Goal: Register for event/course

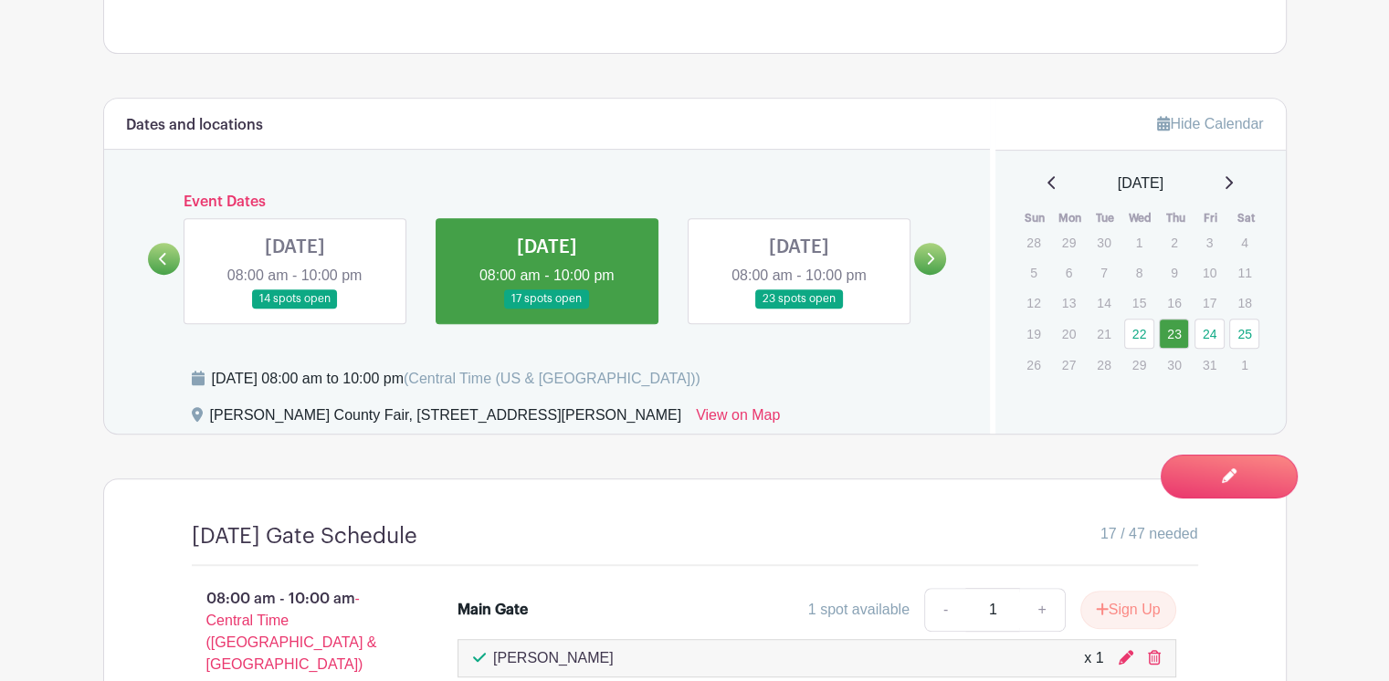
scroll to position [913, 0]
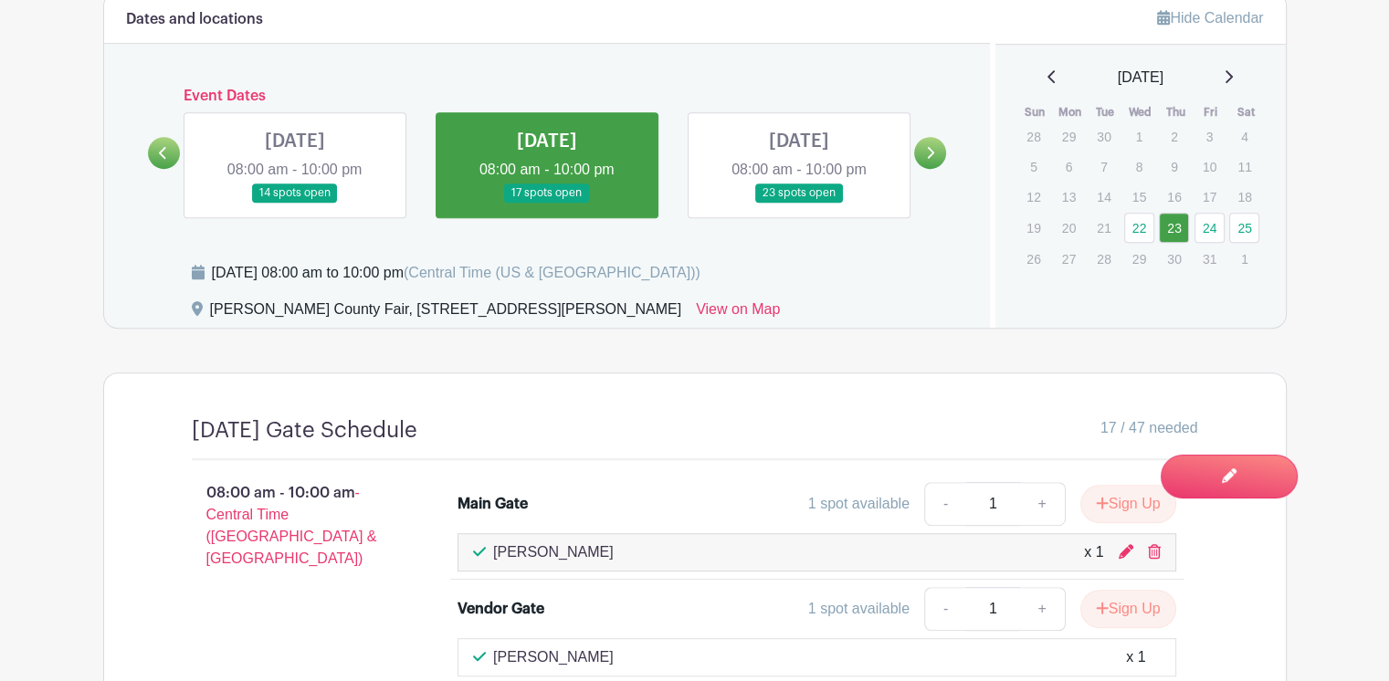
click at [295, 203] on link at bounding box center [295, 203] width 0 height 0
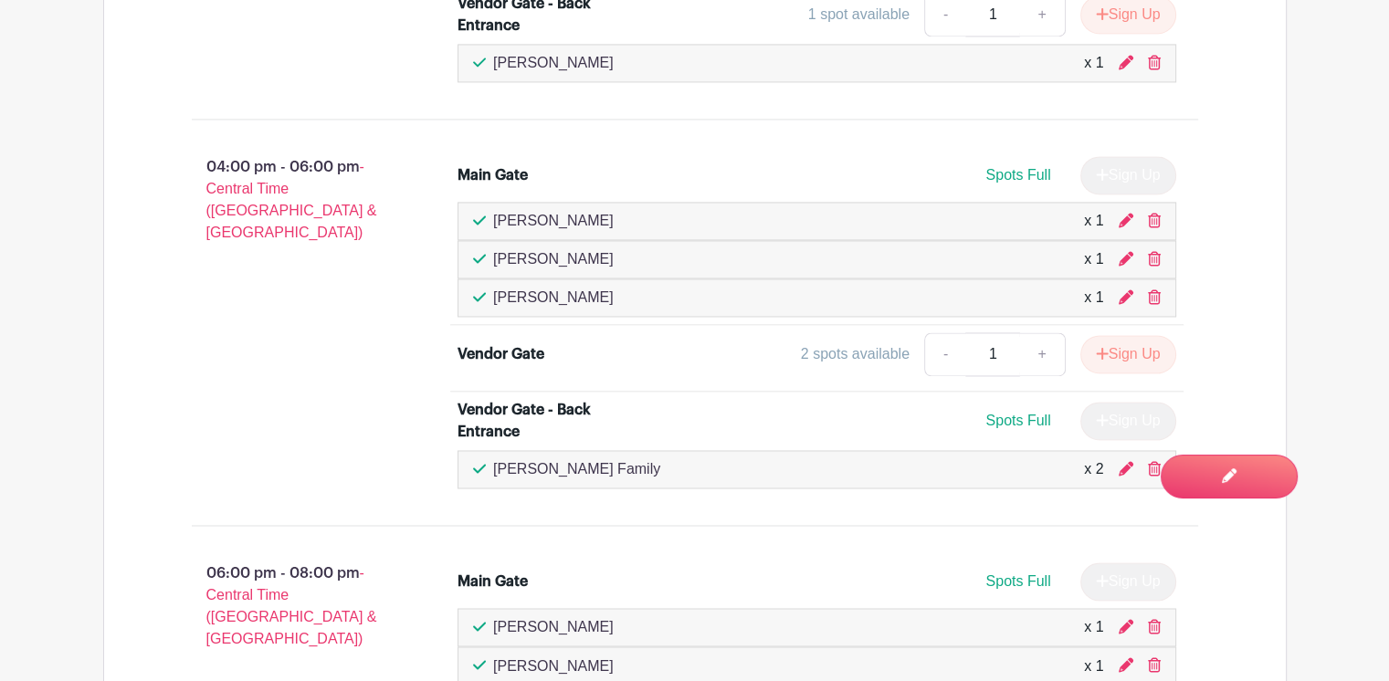
scroll to position [2806, 0]
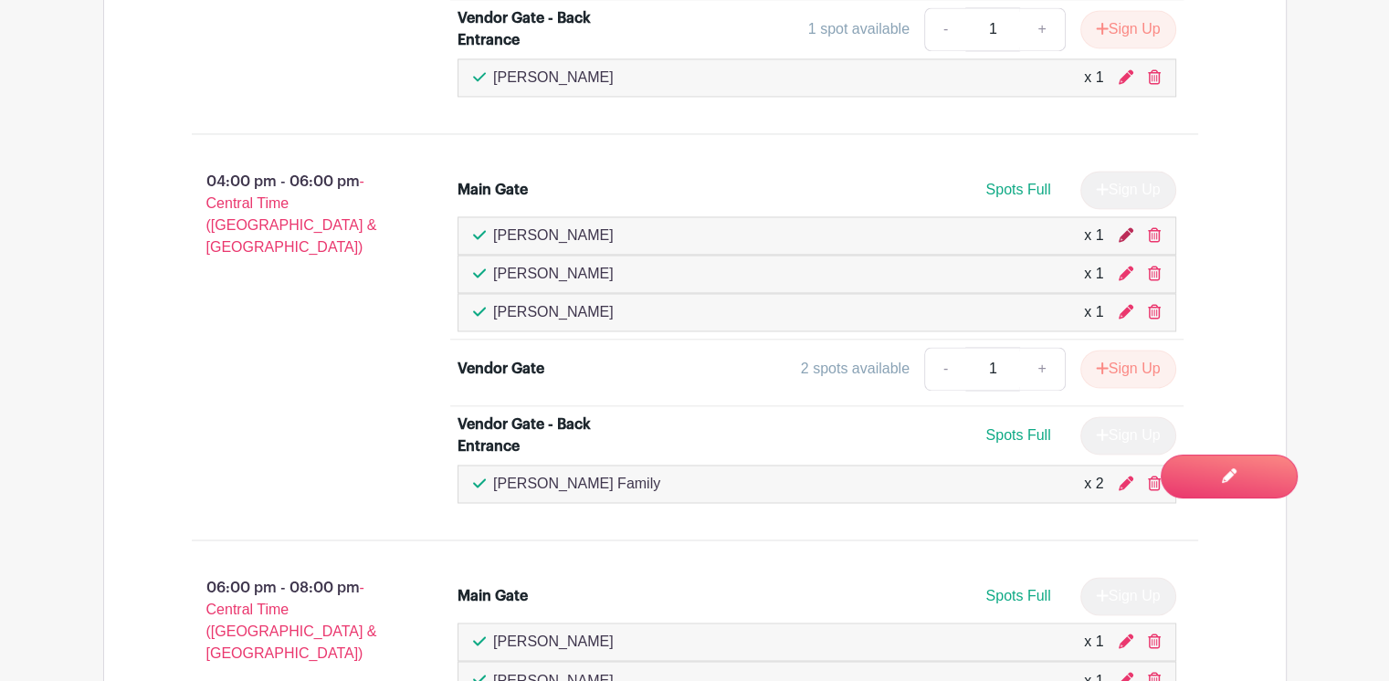
click at [1122, 227] on icon at bounding box center [1126, 234] width 15 height 15
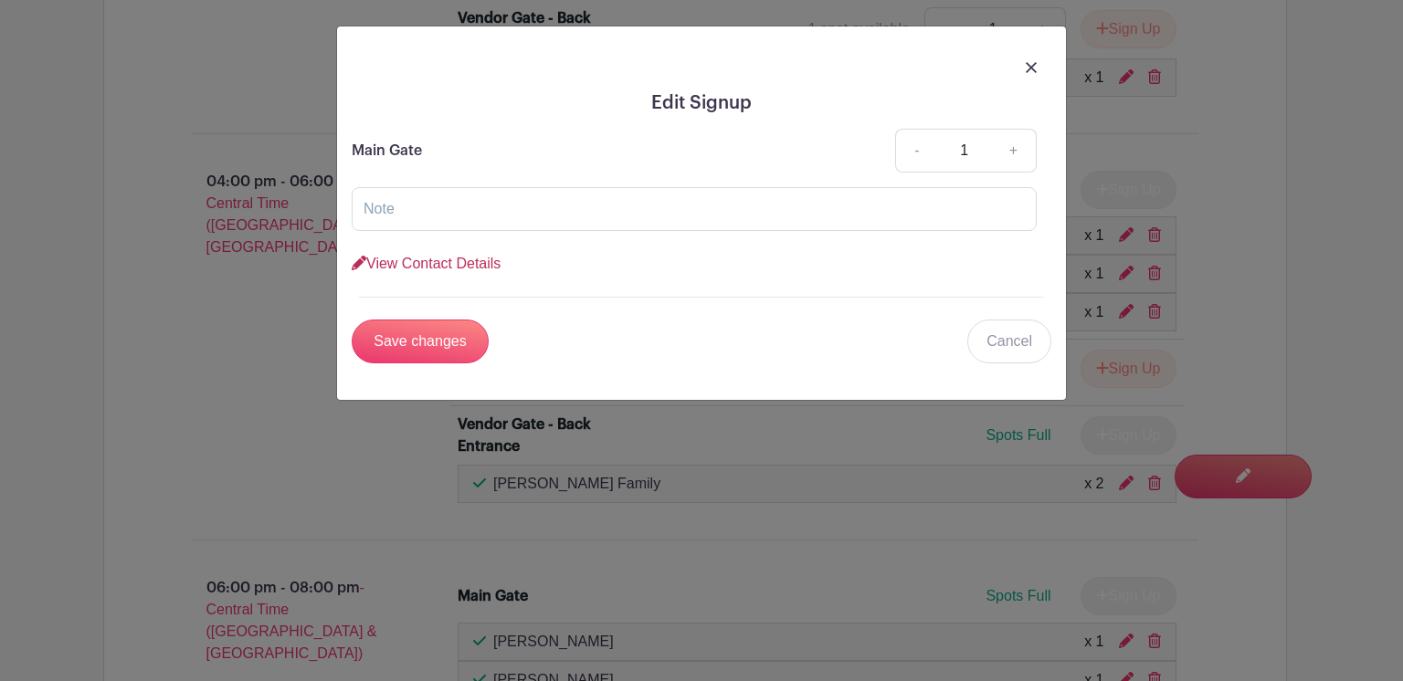
click at [467, 262] on link "View Contact Details" at bounding box center [426, 264] width 149 height 16
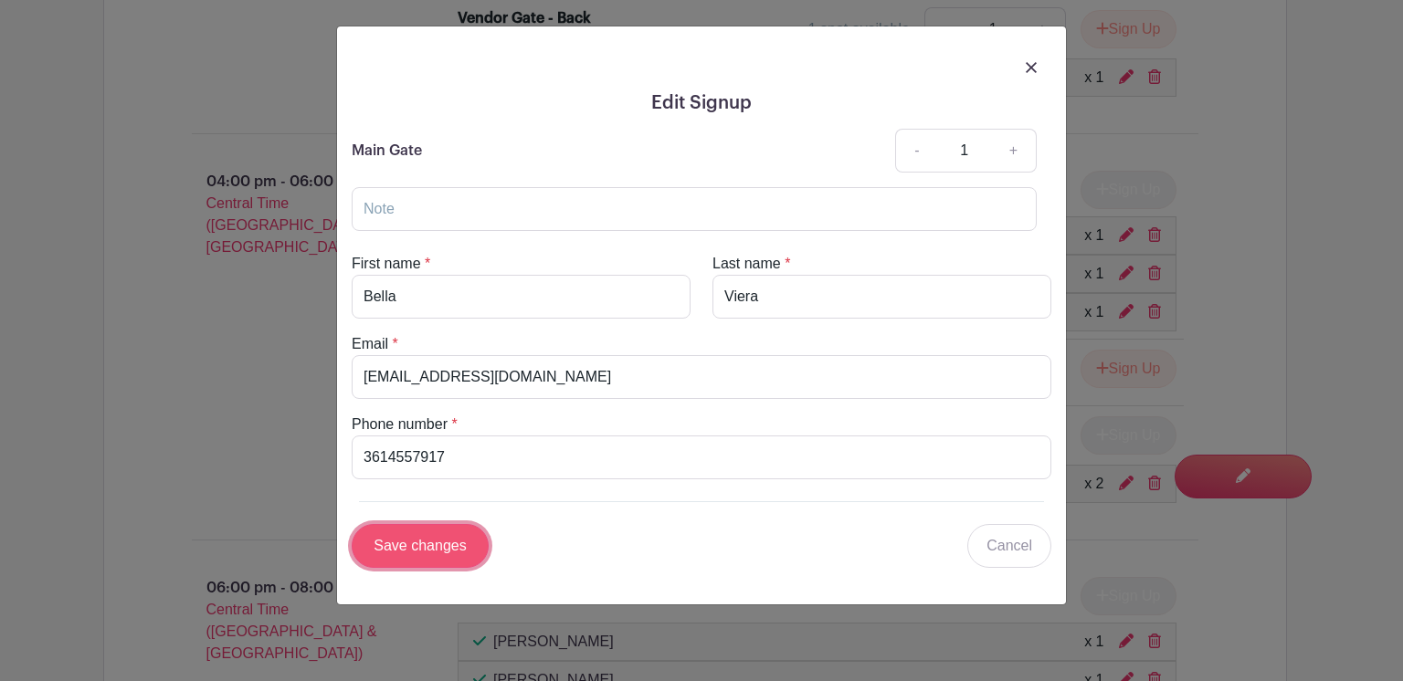
click at [396, 542] on input "Save changes" at bounding box center [420, 546] width 137 height 44
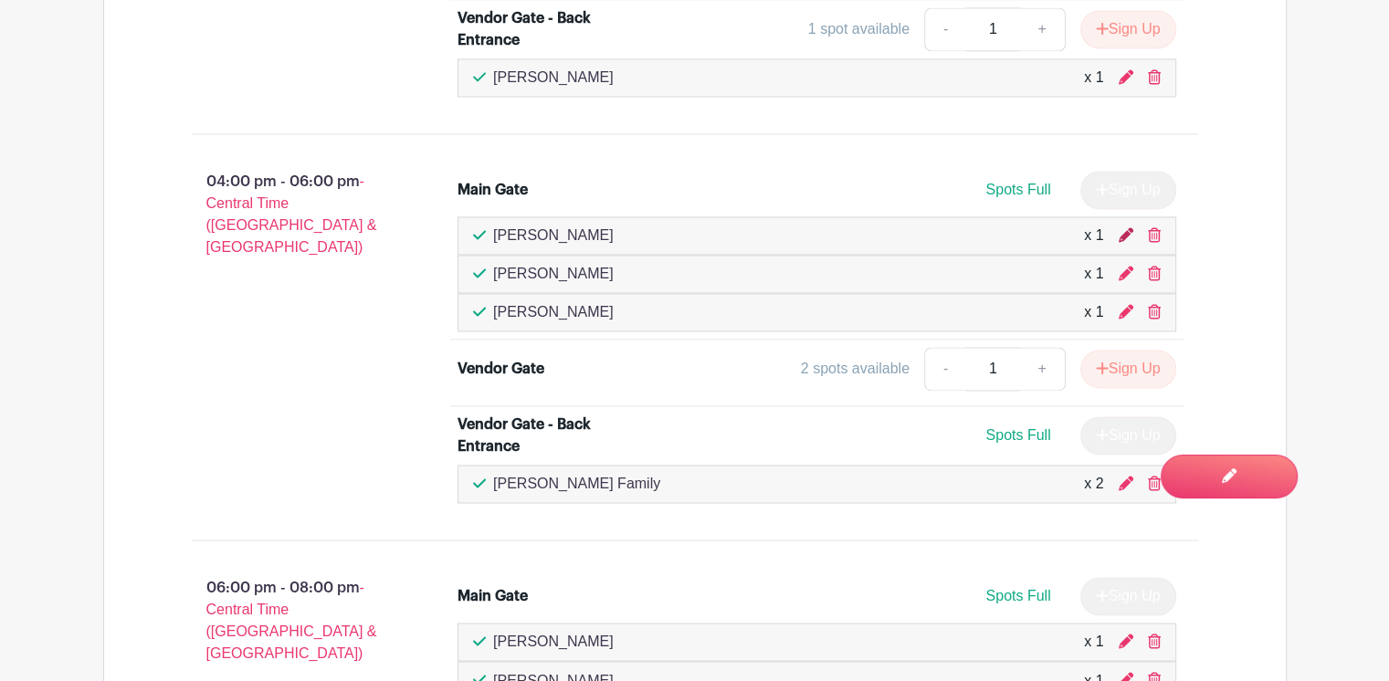
click at [1121, 227] on icon at bounding box center [1126, 234] width 15 height 15
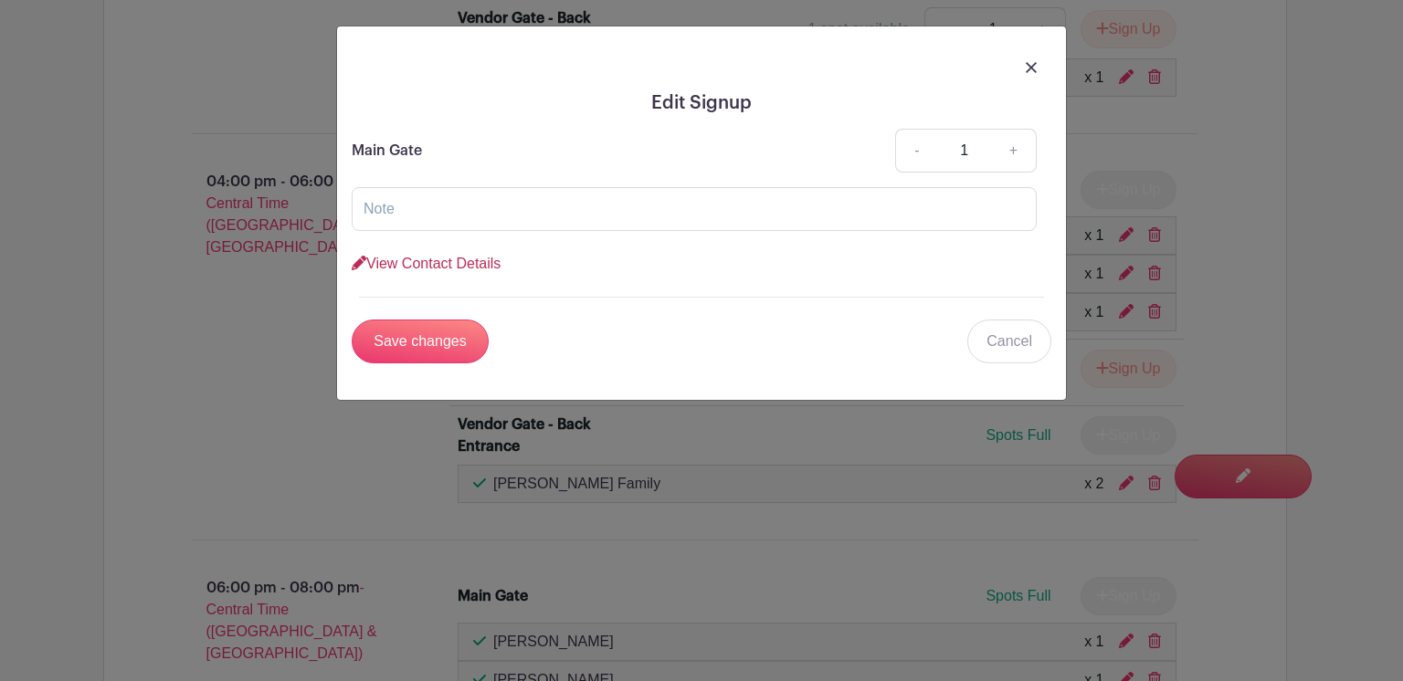
click at [434, 262] on link "View Contact Details" at bounding box center [426, 264] width 149 height 16
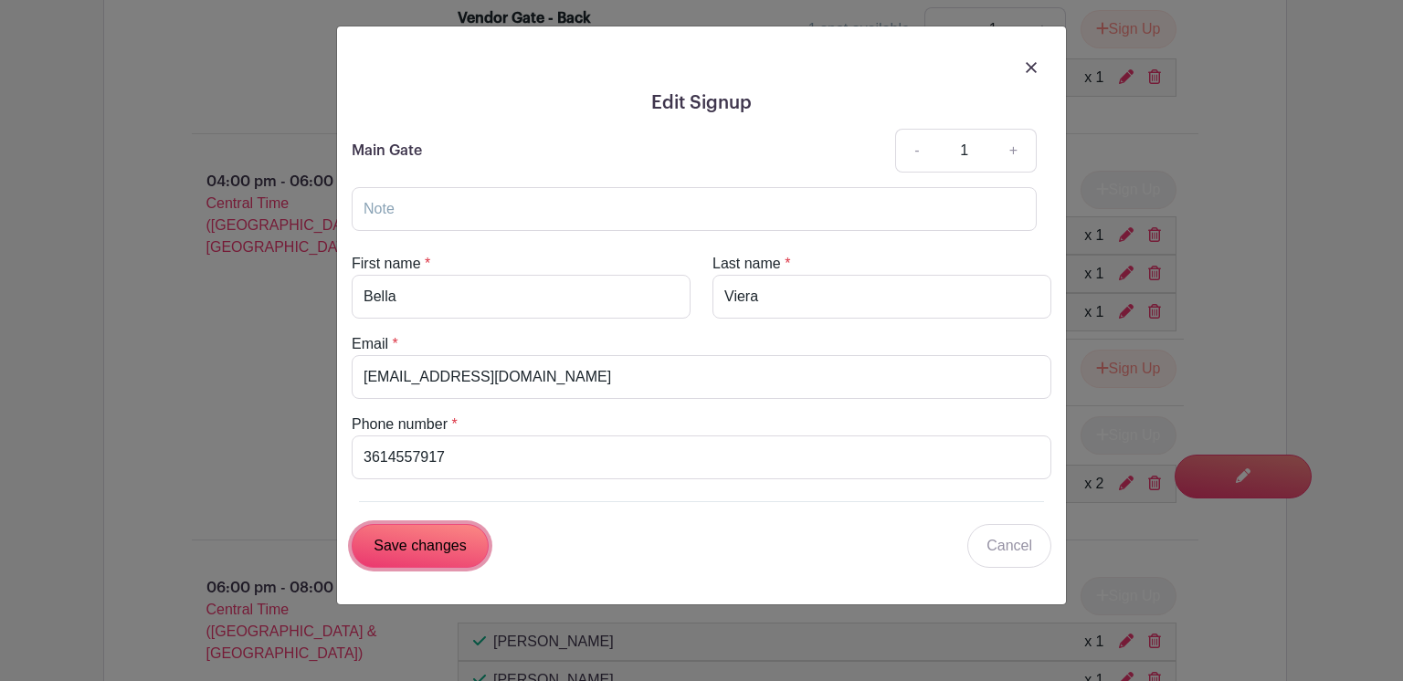
click at [412, 532] on input "Save changes" at bounding box center [420, 546] width 137 height 44
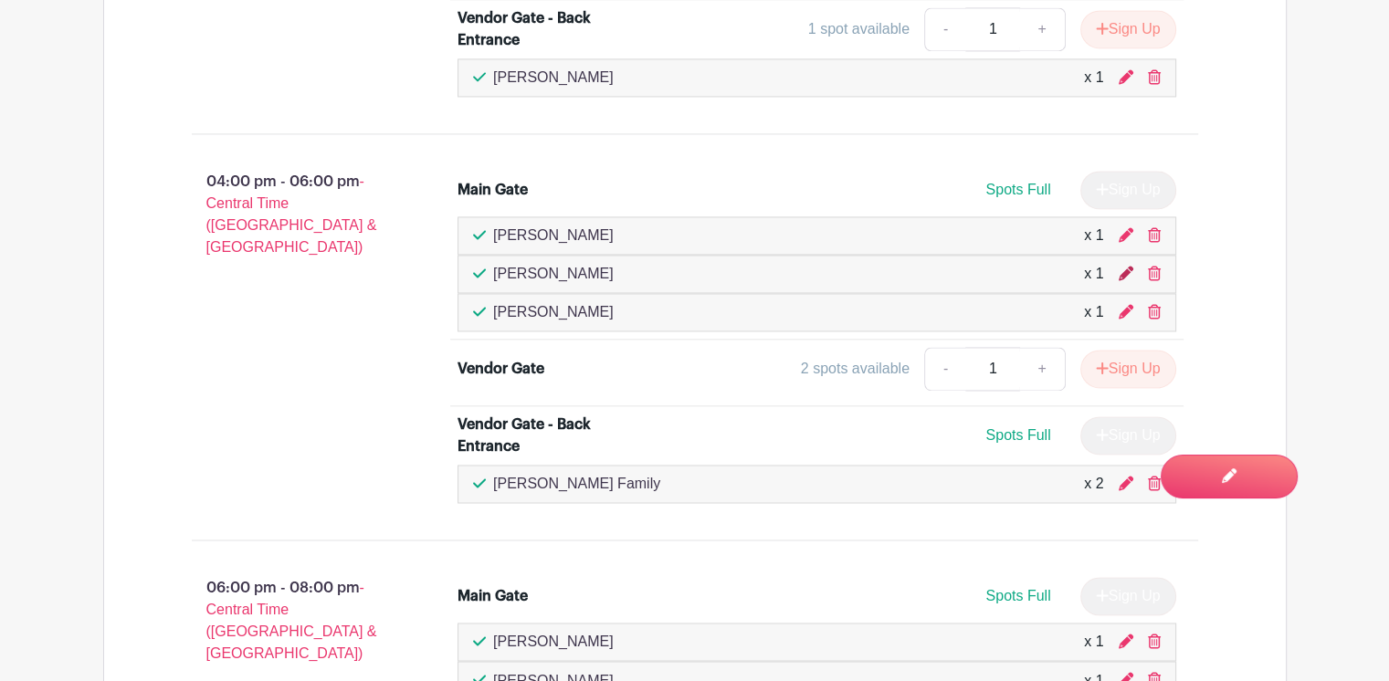
click at [1122, 266] on icon at bounding box center [1126, 273] width 15 height 15
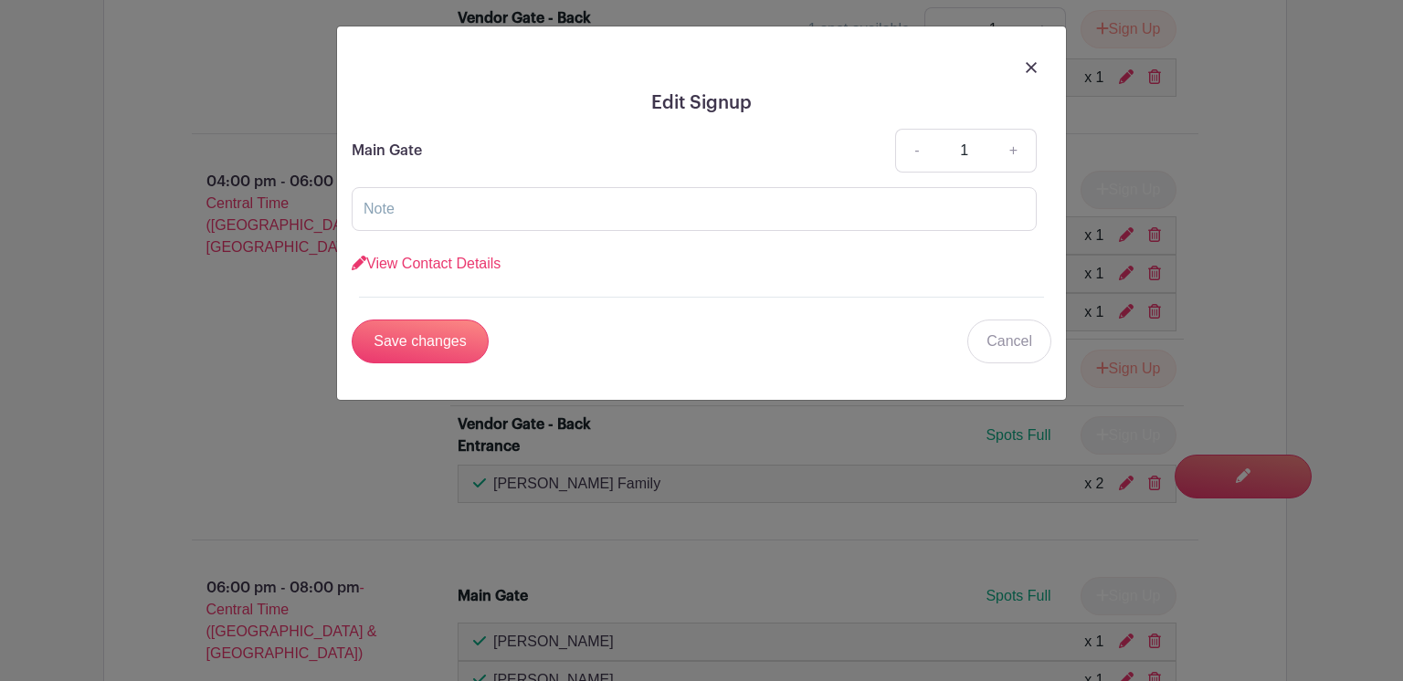
click at [454, 271] on div "View Contact Details" at bounding box center [702, 264] width 700 height 22
click at [458, 262] on link "View Contact Details" at bounding box center [426, 264] width 149 height 16
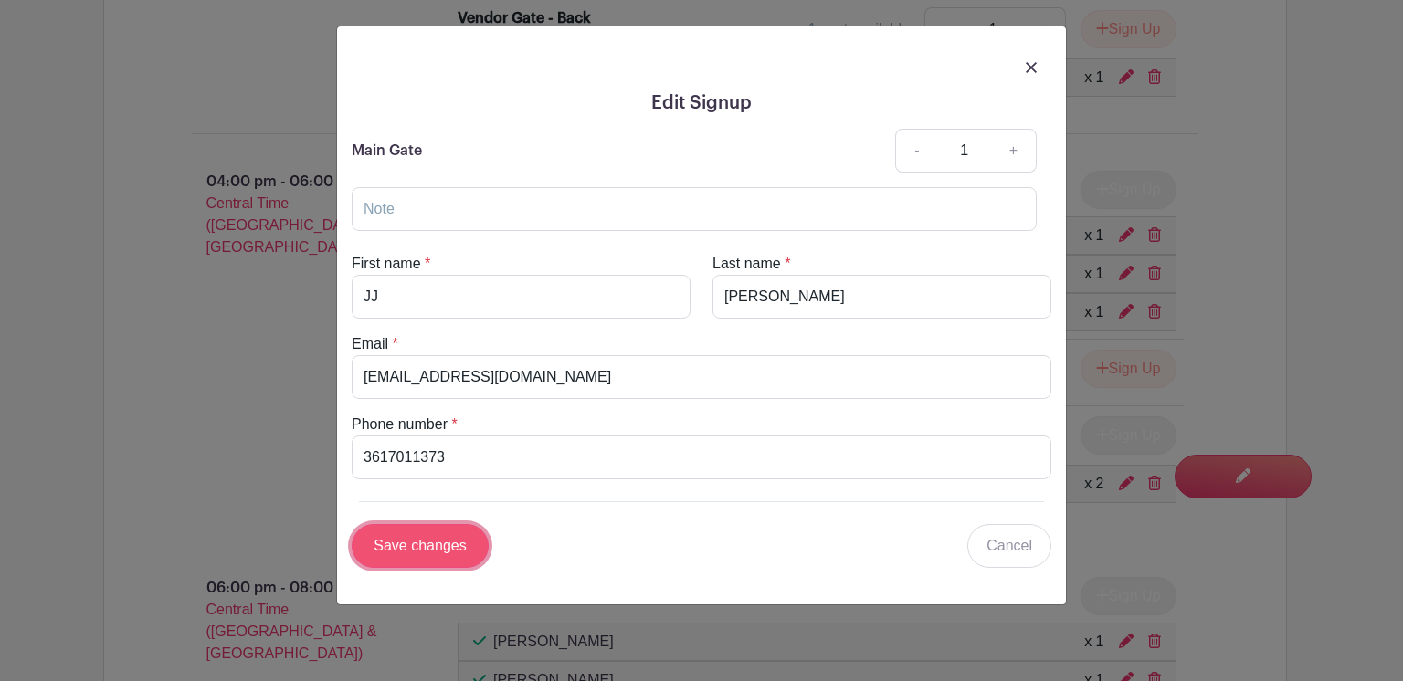
click at [412, 535] on input "Save changes" at bounding box center [420, 546] width 137 height 44
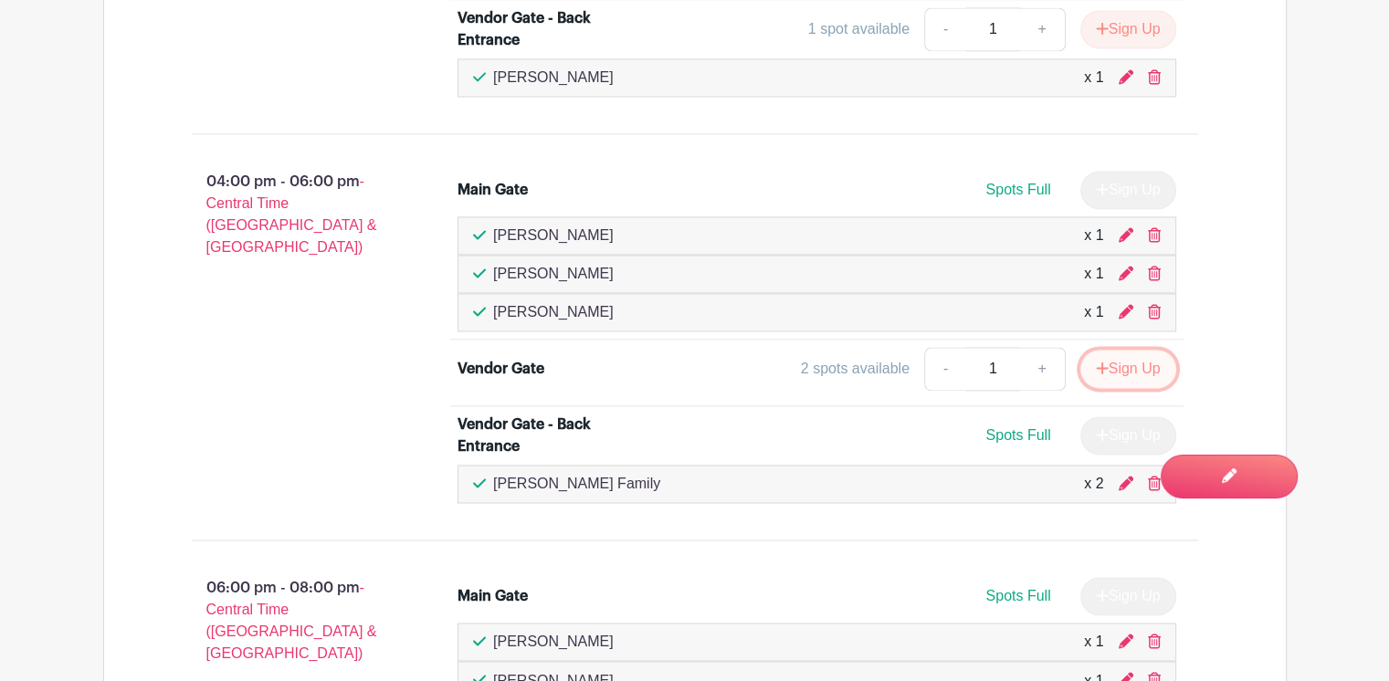
click at [1118, 352] on button "Sign Up" at bounding box center [1128, 369] width 96 height 38
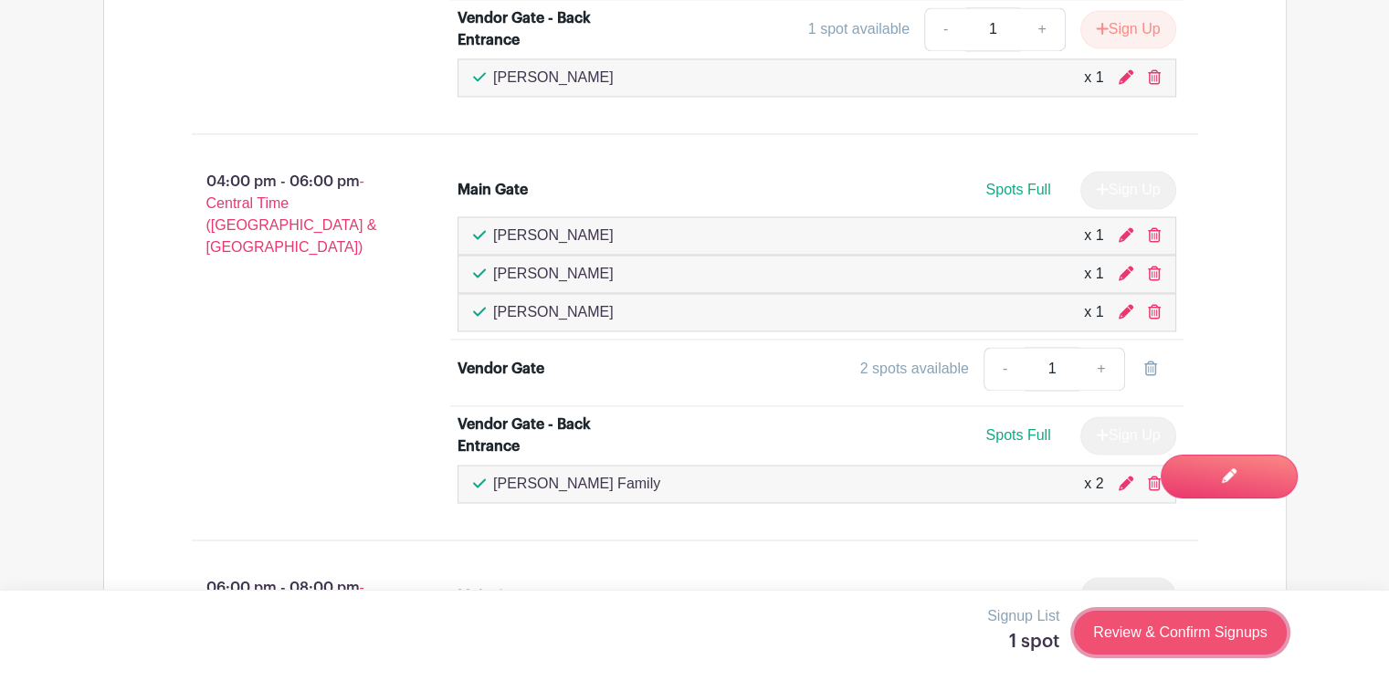
click at [1140, 626] on link "Review & Confirm Signups" at bounding box center [1180, 633] width 212 height 44
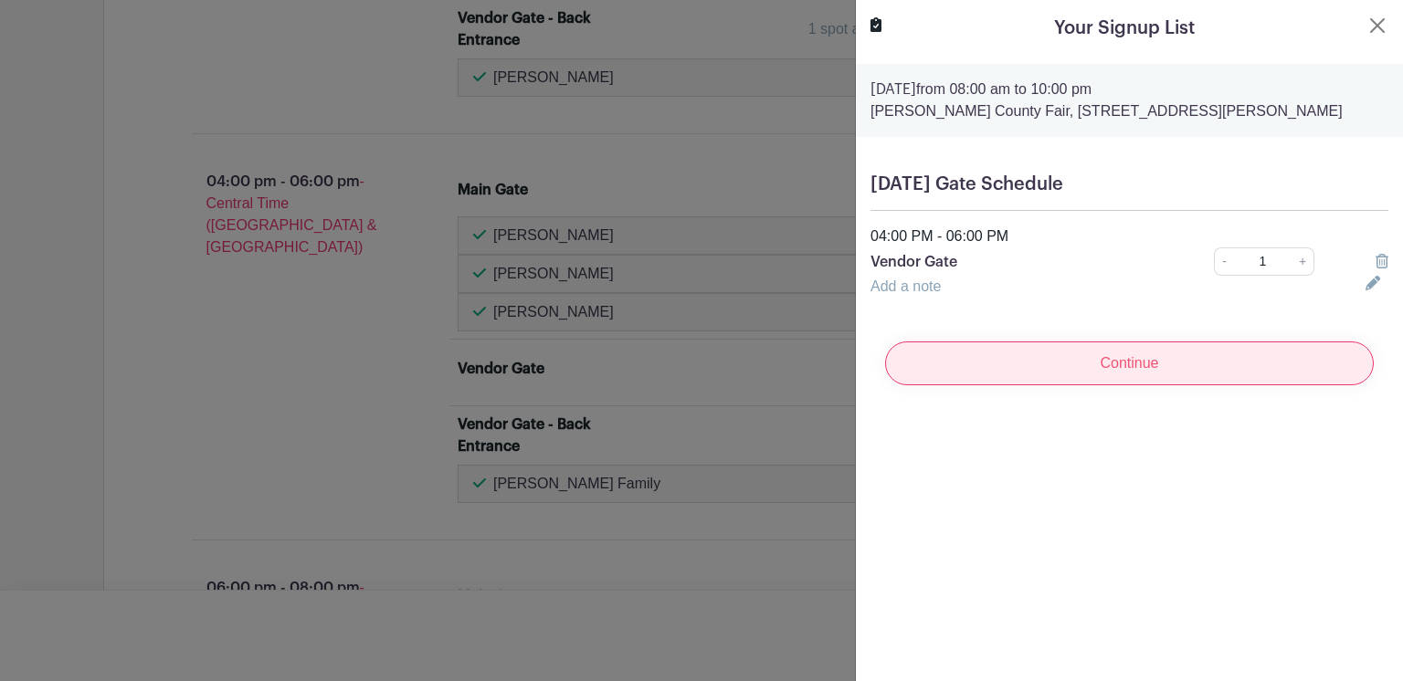
click at [1114, 369] on input "Continue" at bounding box center [1129, 364] width 489 height 44
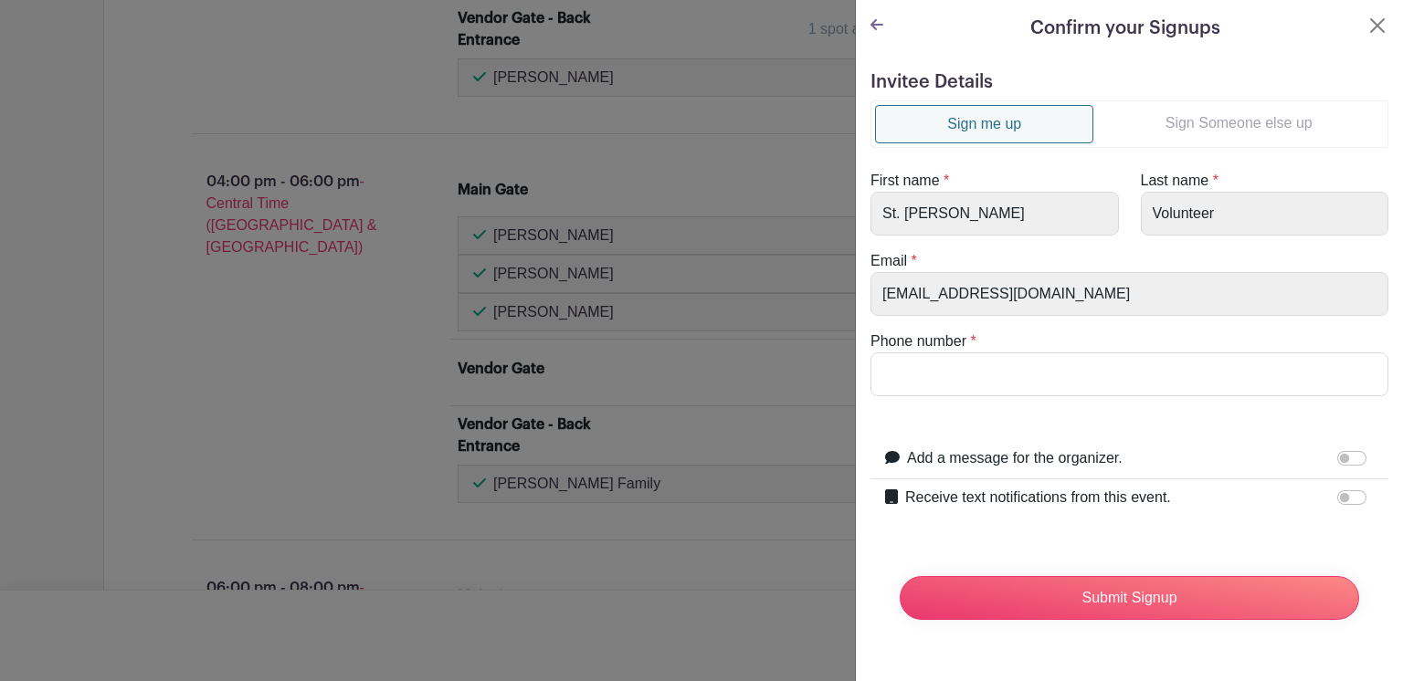
click at [1237, 114] on link "Sign Someone else up" at bounding box center [1238, 123] width 290 height 37
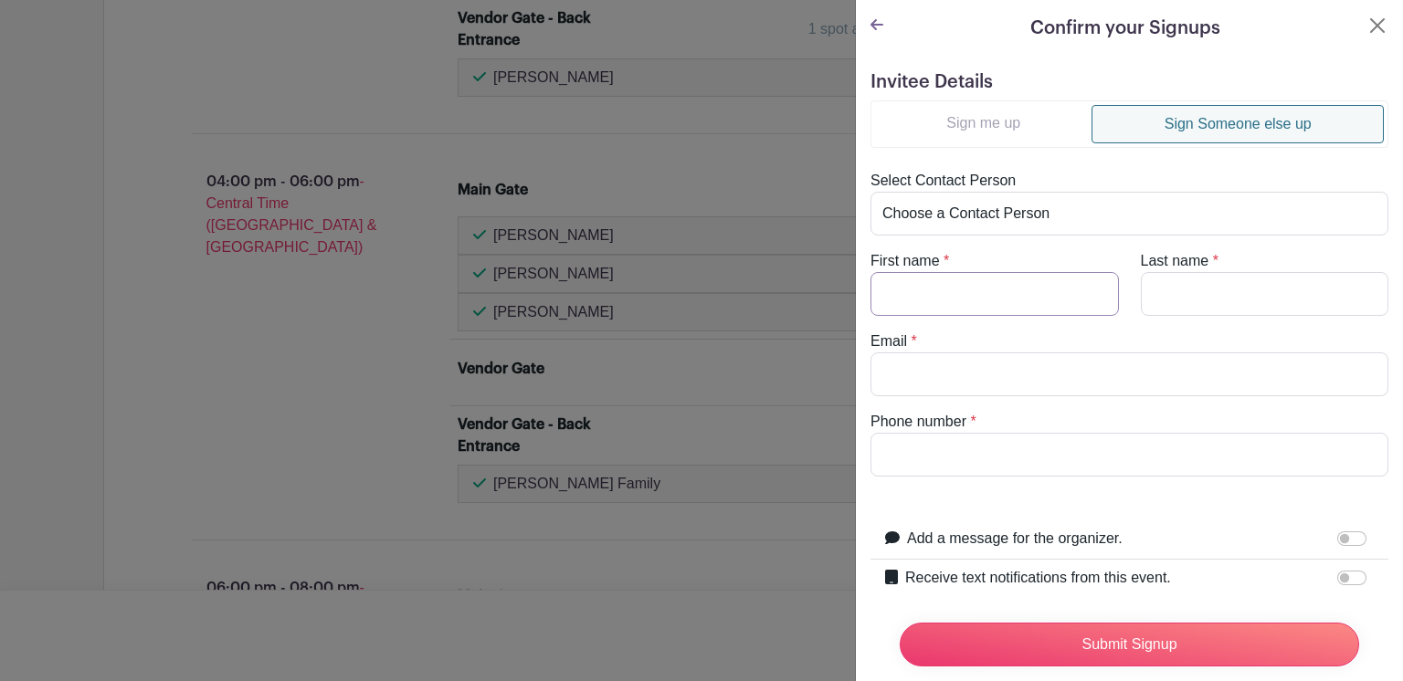
click at [912, 294] on input "First name" at bounding box center [994, 294] width 248 height 44
type input "Sadie"
type input "Garza"
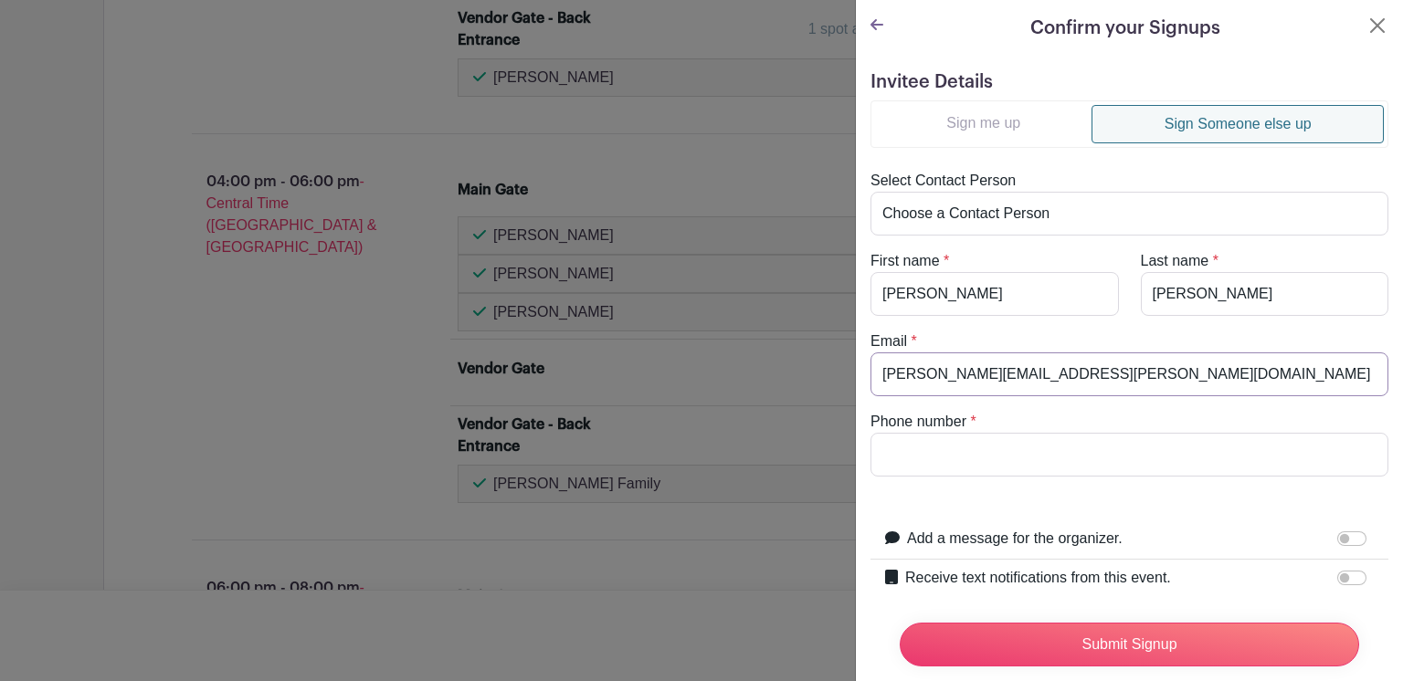
type input "[PERSON_NAME][EMAIL_ADDRESS][PERSON_NAME][DOMAIN_NAME]"
click at [985, 454] on input "Phone number" at bounding box center [1129, 455] width 518 height 44
type input "3"
type input "2025771098"
click at [1337, 574] on input "Receive text notifications from this event." at bounding box center [1351, 578] width 29 height 15
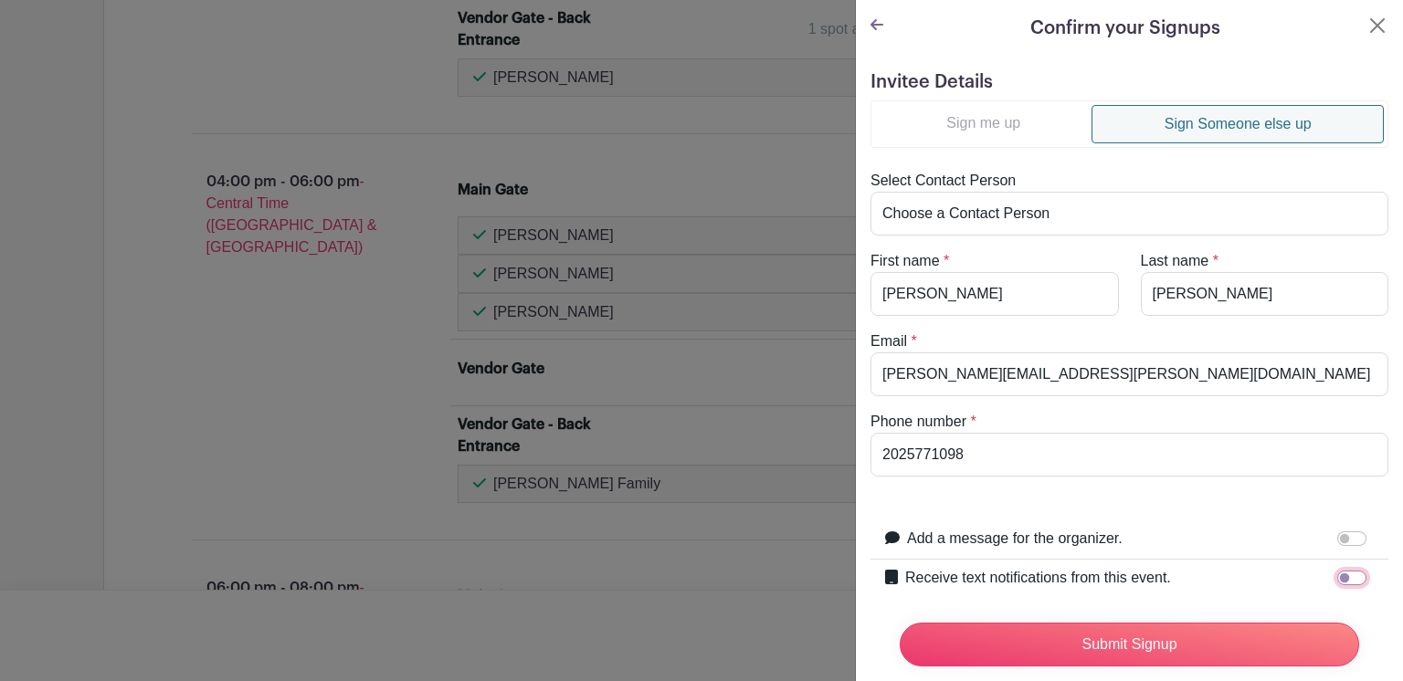
checkbox input "true"
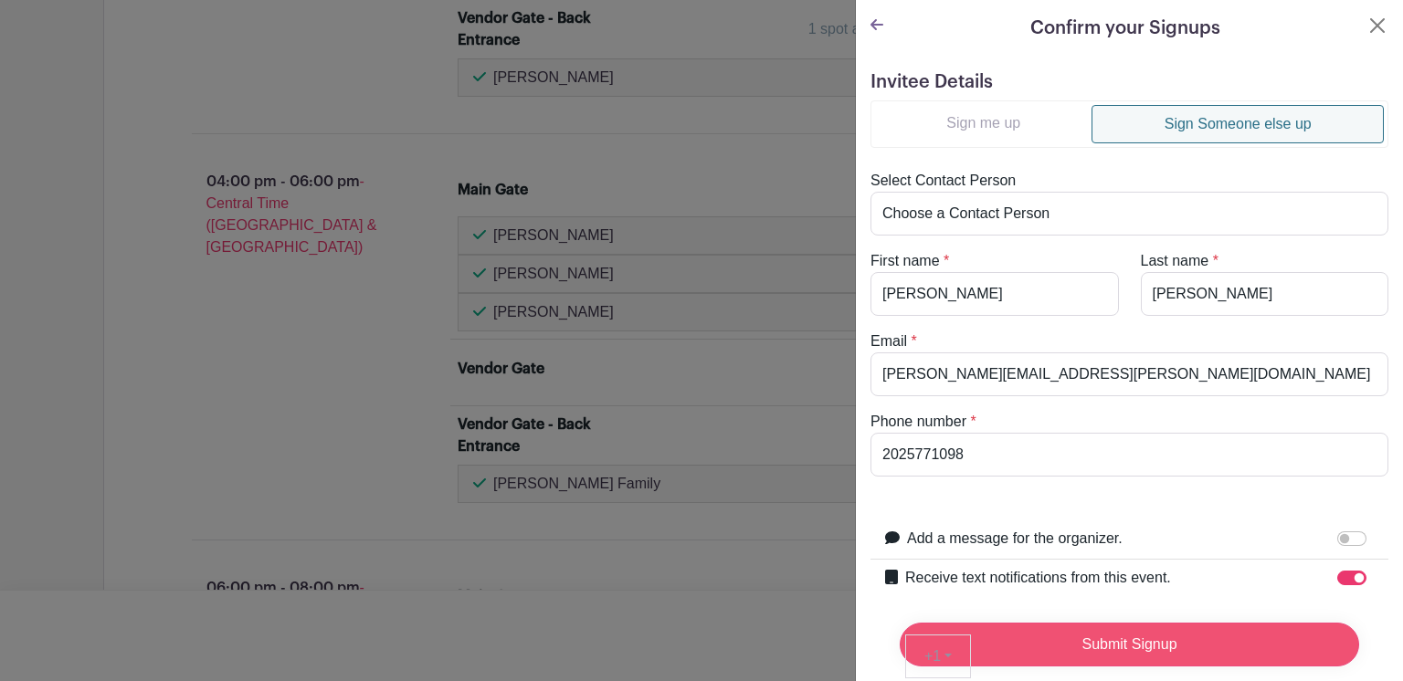
click at [1114, 629] on input "Submit Signup" at bounding box center [1129, 645] width 459 height 44
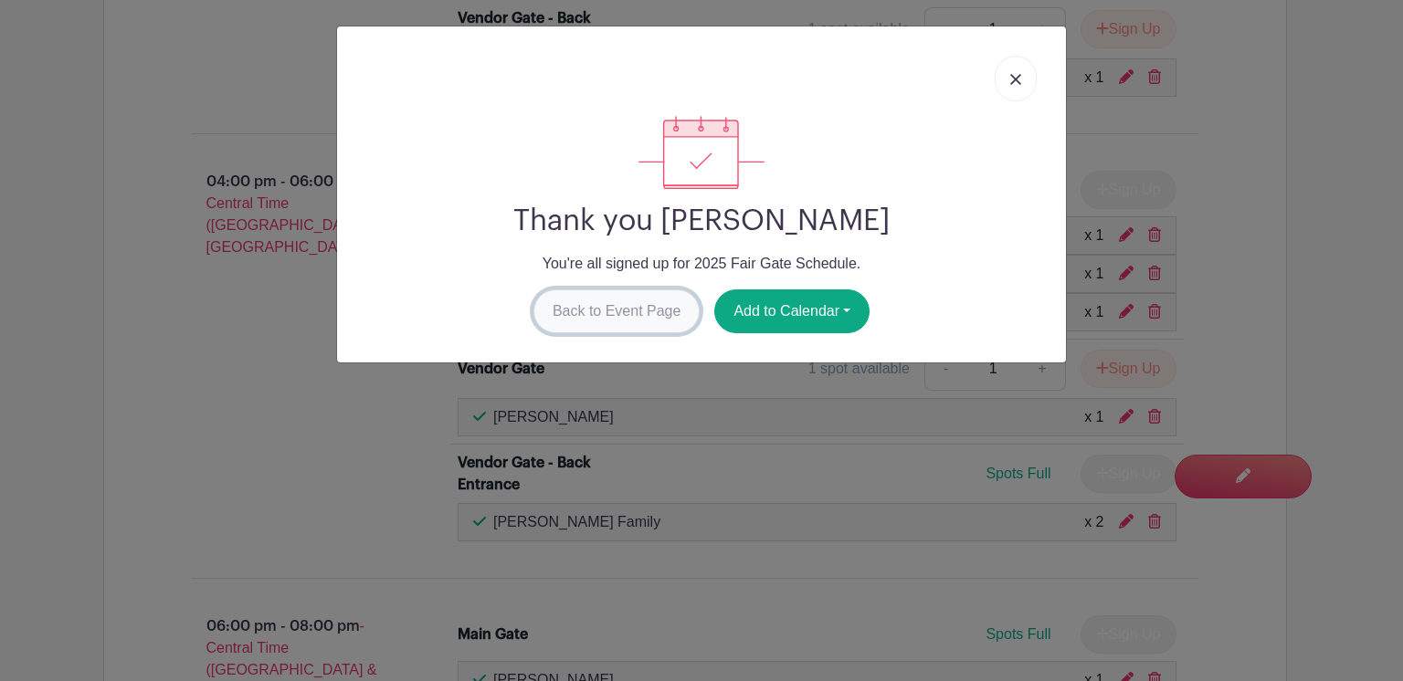
click at [582, 303] on link "Back to Event Page" at bounding box center [616, 312] width 167 height 44
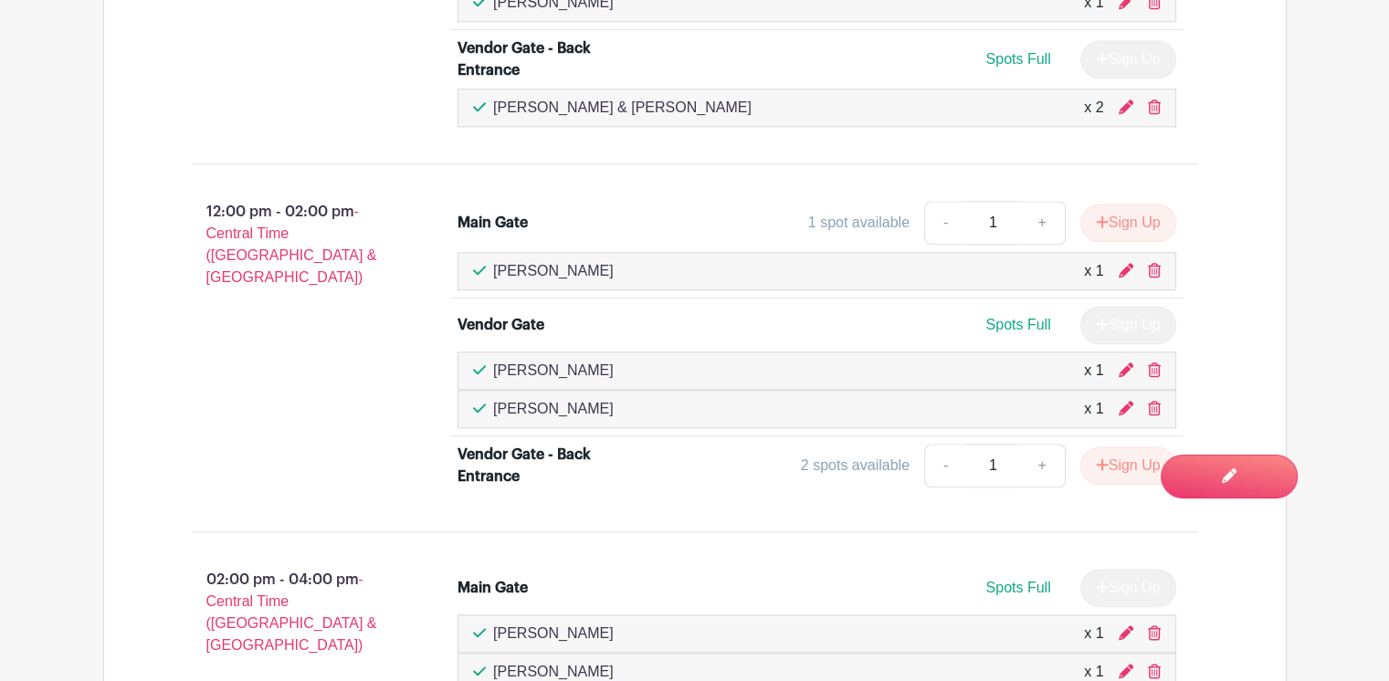
scroll to position [2076, 0]
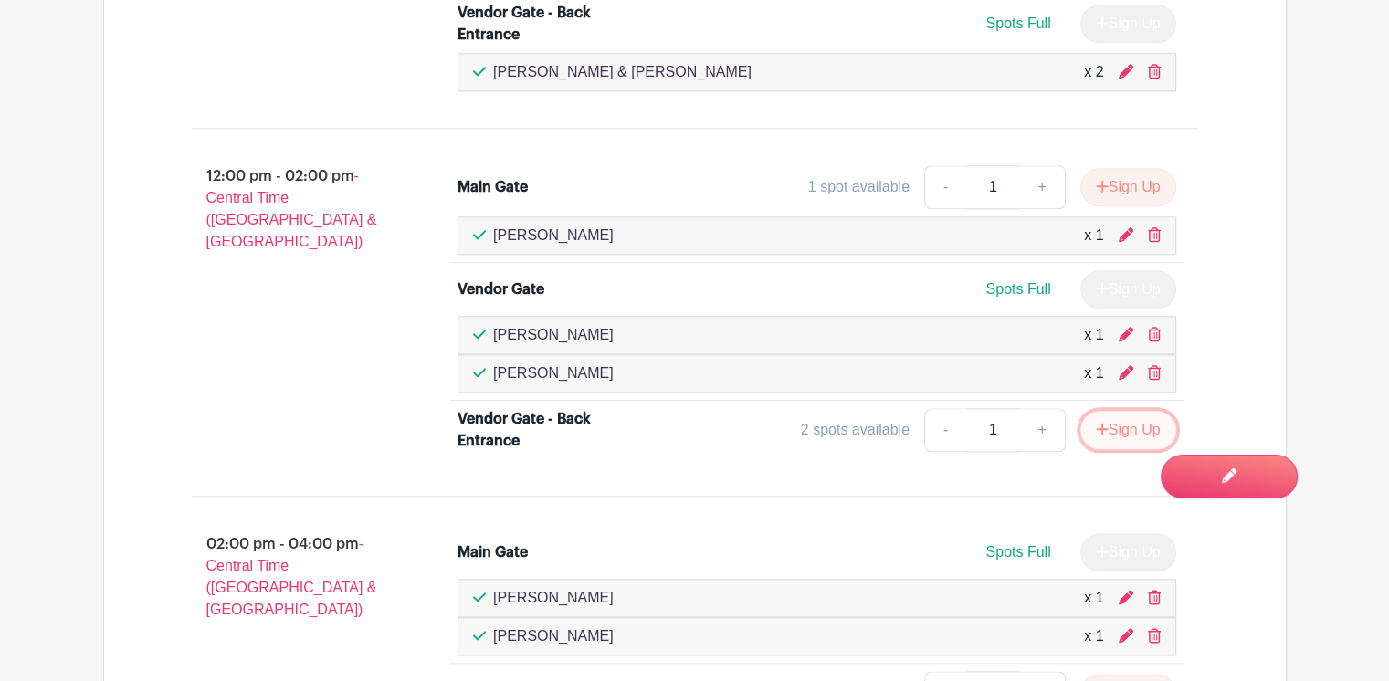
click at [1125, 423] on button "Sign Up" at bounding box center [1128, 430] width 96 height 38
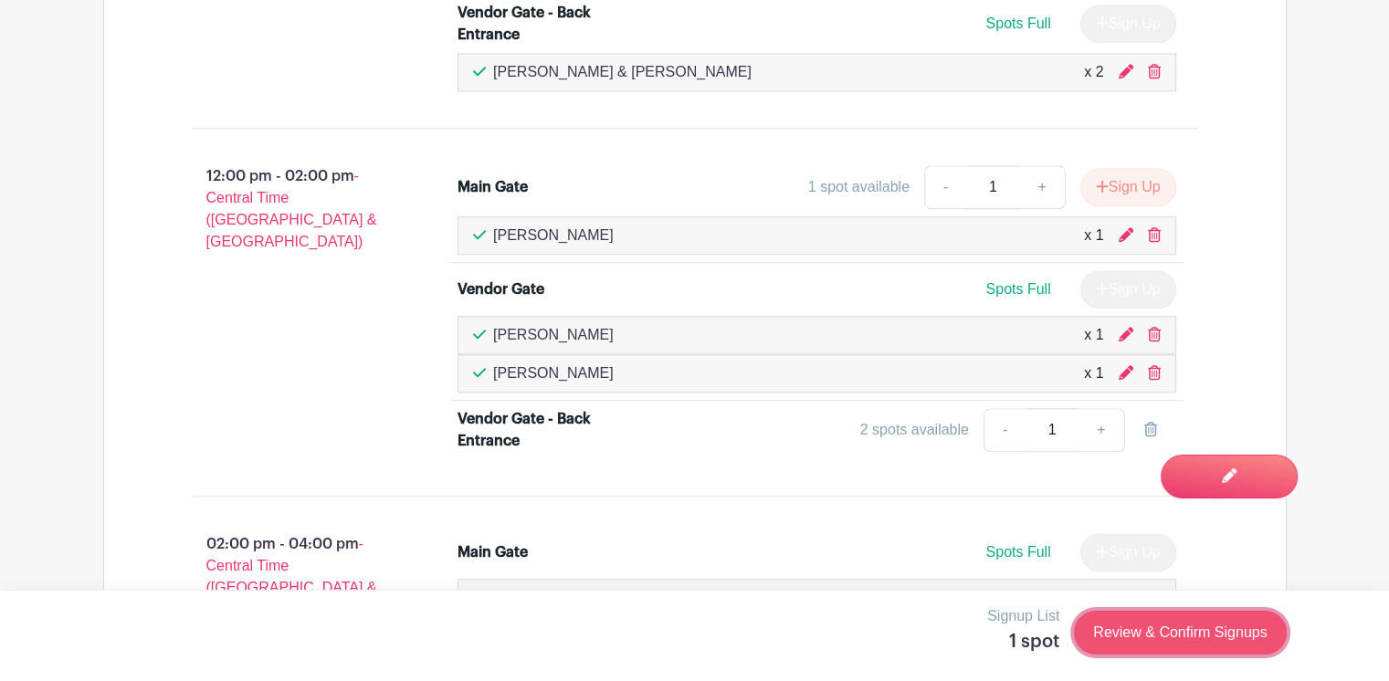
click at [1157, 629] on link "Review & Confirm Signups" at bounding box center [1180, 633] width 212 height 44
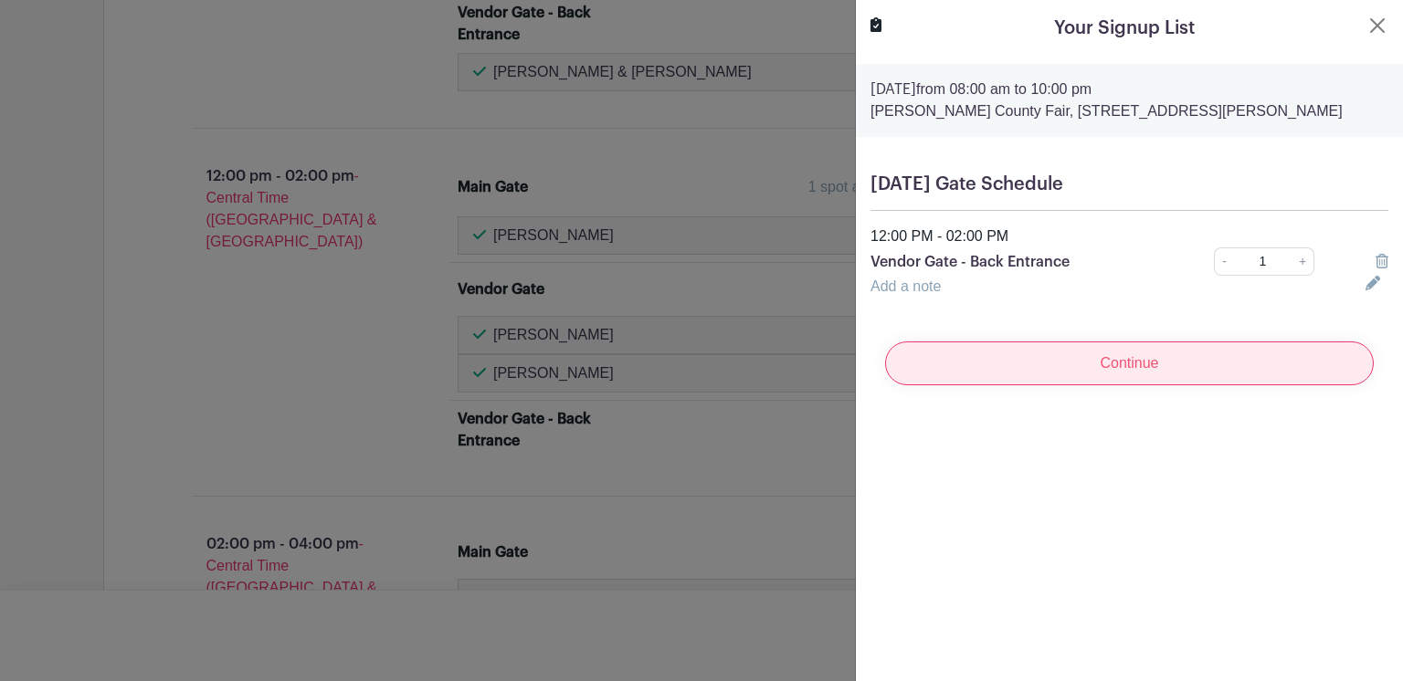
click at [1088, 355] on input "Continue" at bounding box center [1129, 364] width 489 height 44
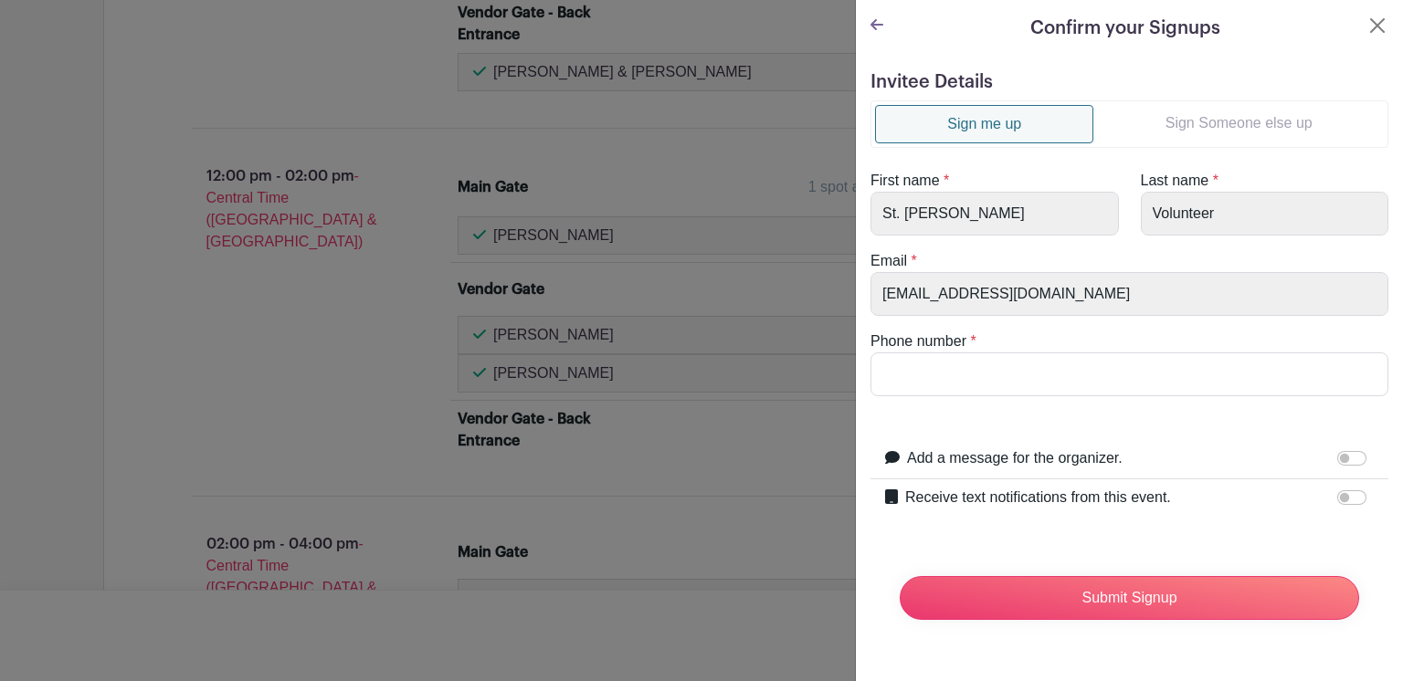
click at [1238, 129] on link "Sign Someone else up" at bounding box center [1238, 123] width 290 height 37
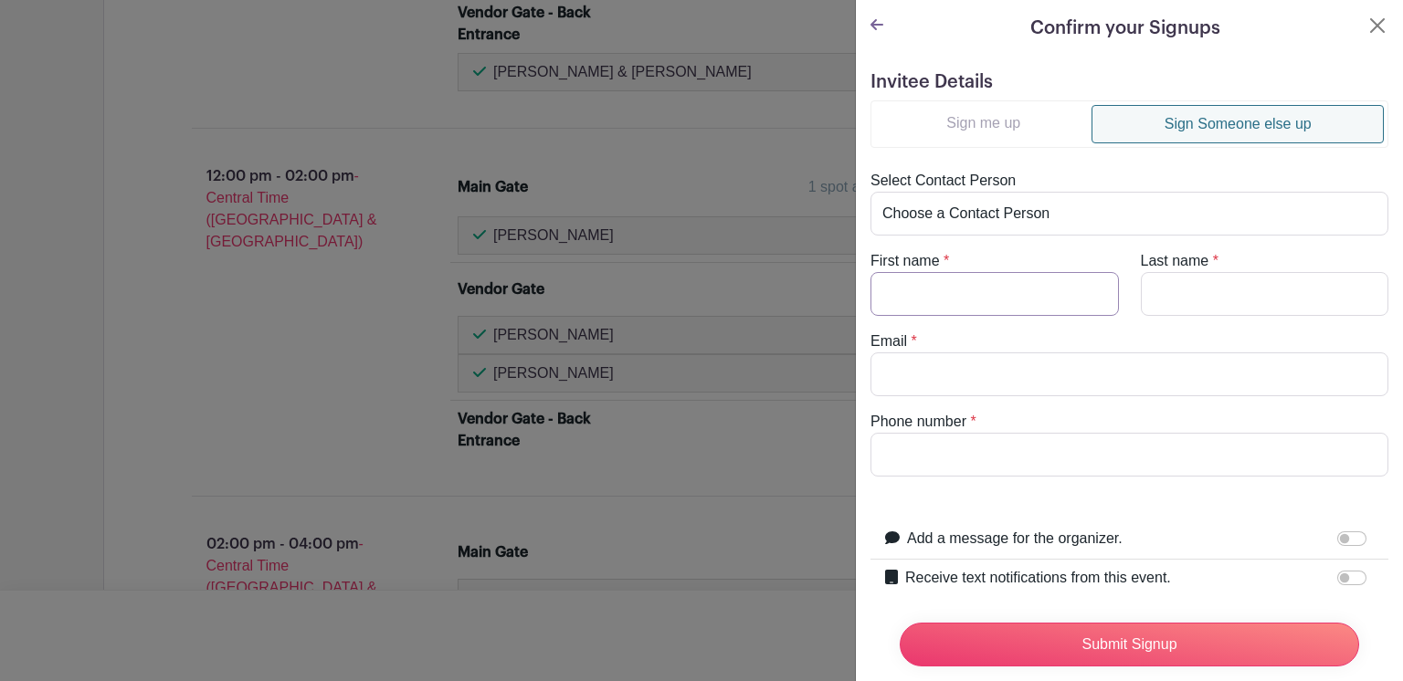
click at [904, 297] on input "First name" at bounding box center [994, 294] width 248 height 44
type input "Tiffany"
type input "Piacenco"
type input "tiffanypi722@gmail.com"
click at [1160, 293] on input "Piacenco" at bounding box center [1265, 294] width 248 height 44
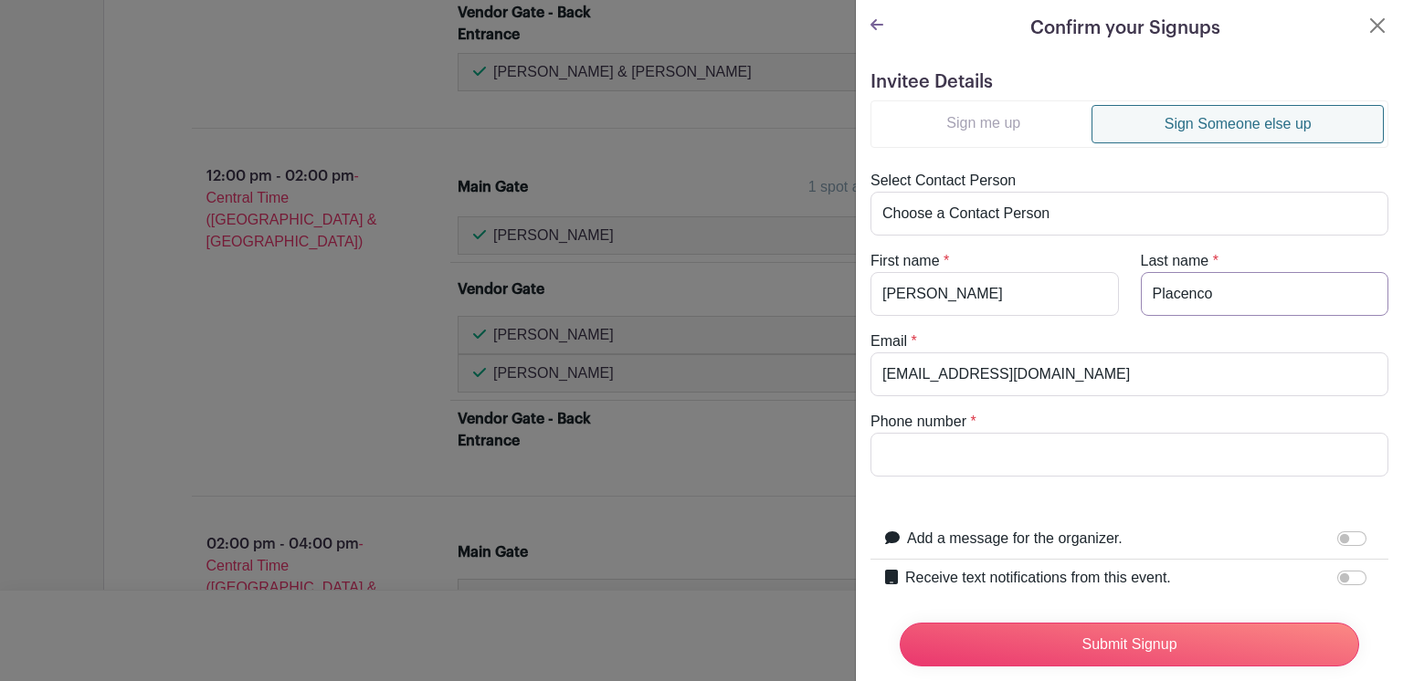
type input "Placenco"
drag, startPoint x: 930, startPoint y: 373, endPoint x: 974, endPoint y: 428, distance: 70.9
click at [932, 374] on input "tiffanypi722@gmail.com" at bounding box center [1129, 375] width 518 height 44
type input "[EMAIL_ADDRESS][DOMAIN_NAME]"
type input "3612276148"
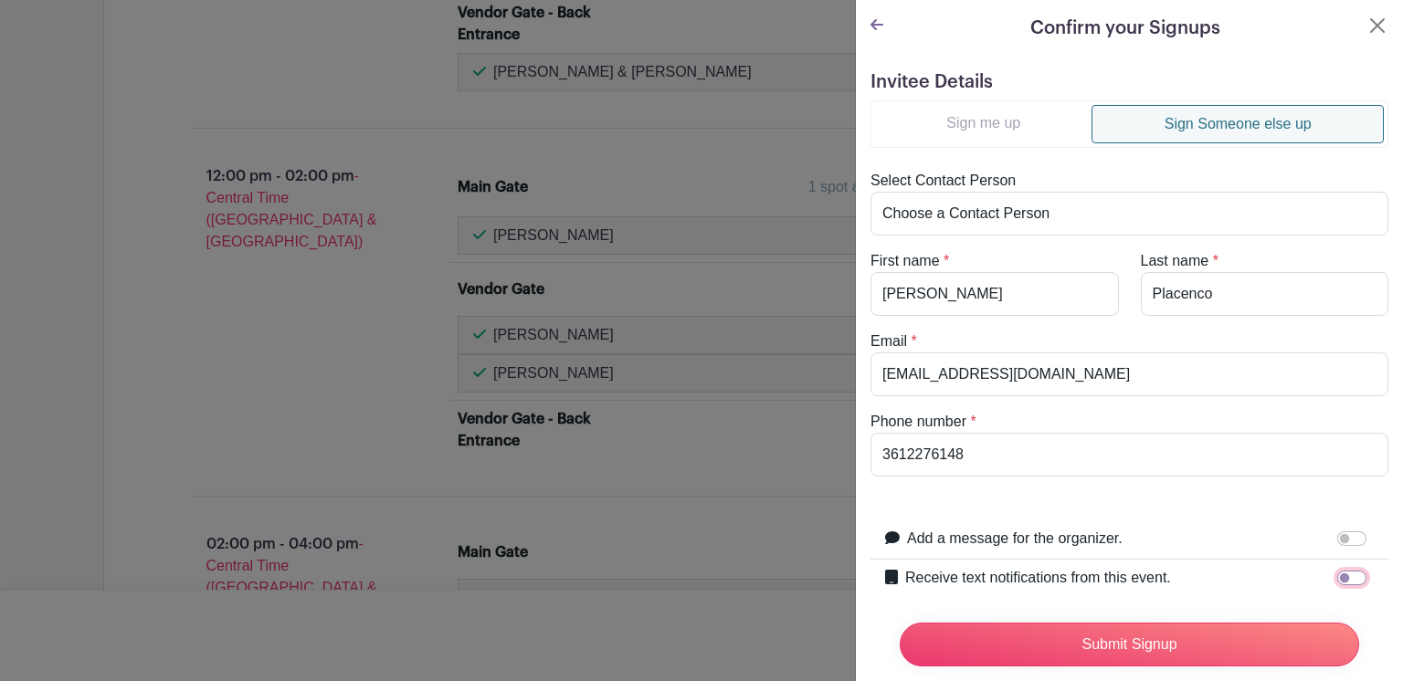
click at [1337, 574] on input "Receive text notifications from this event." at bounding box center [1351, 578] width 29 height 15
checkbox input "true"
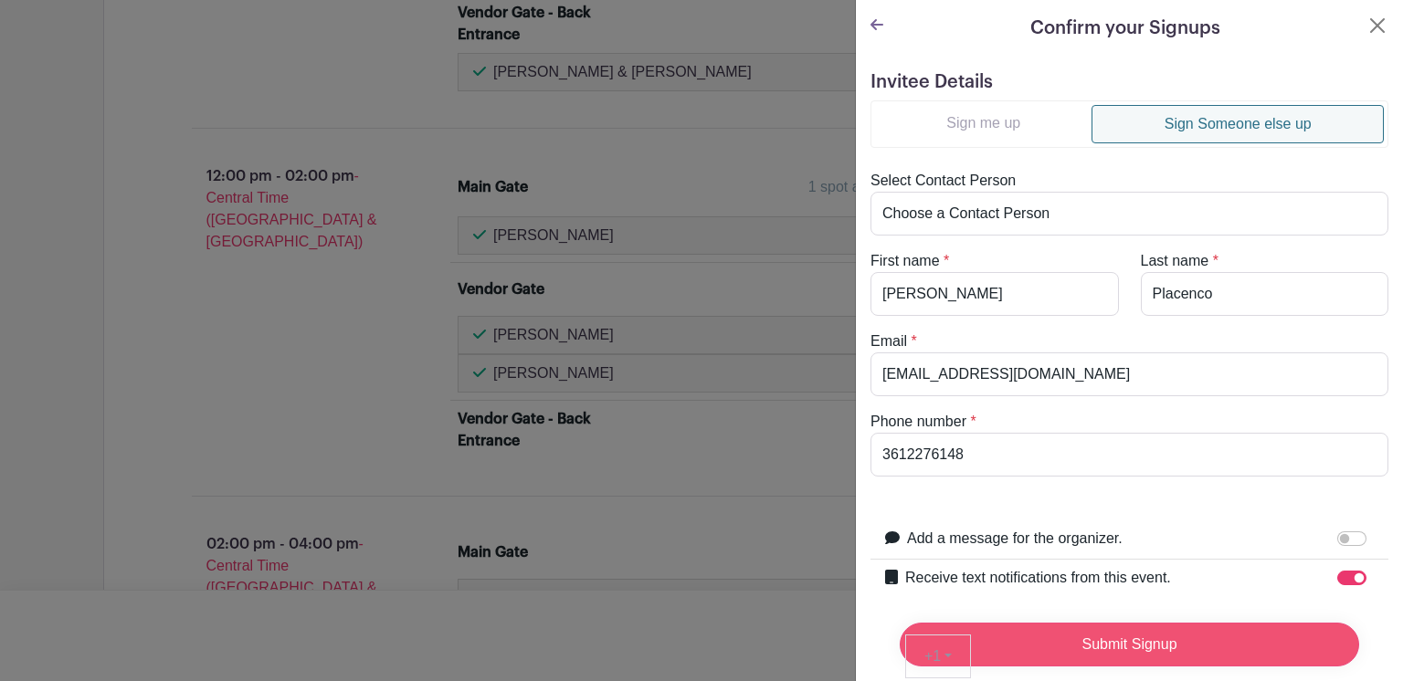
click at [1059, 630] on input "Submit Signup" at bounding box center [1129, 645] width 459 height 44
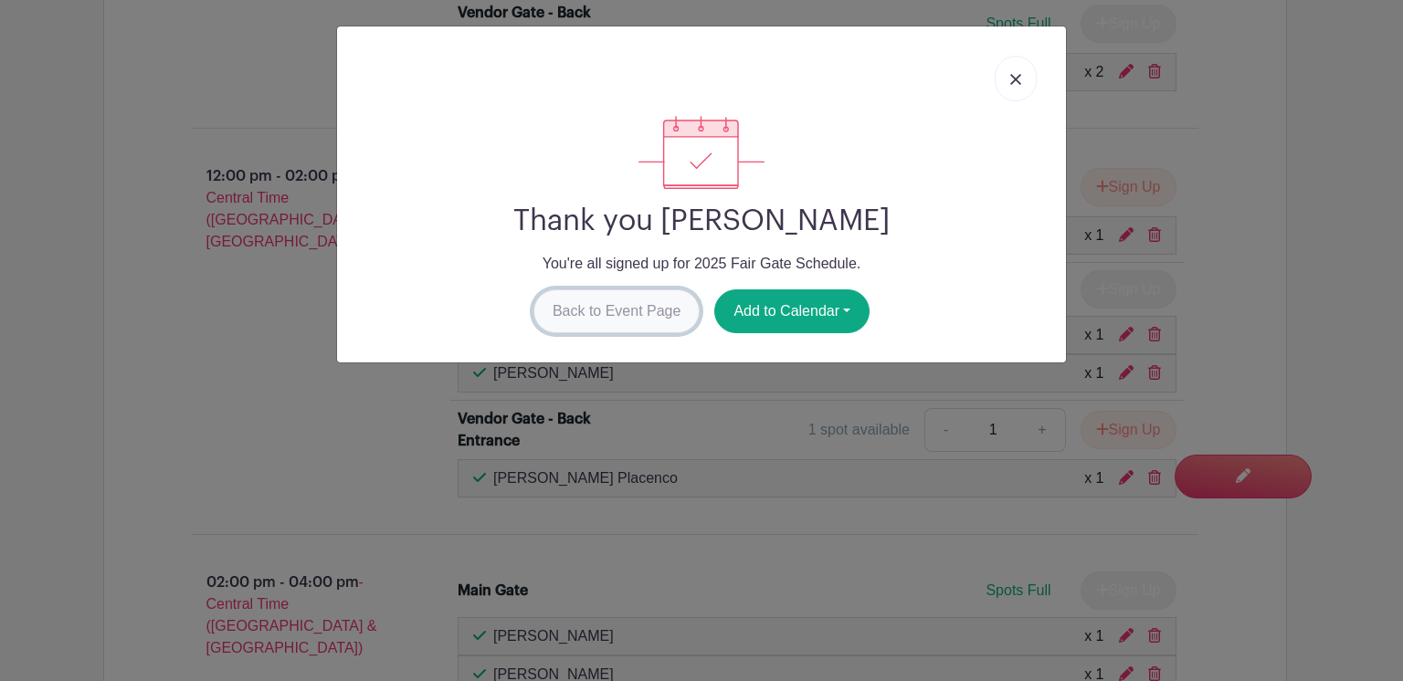
click at [604, 312] on link "Back to Event Page" at bounding box center [616, 312] width 167 height 44
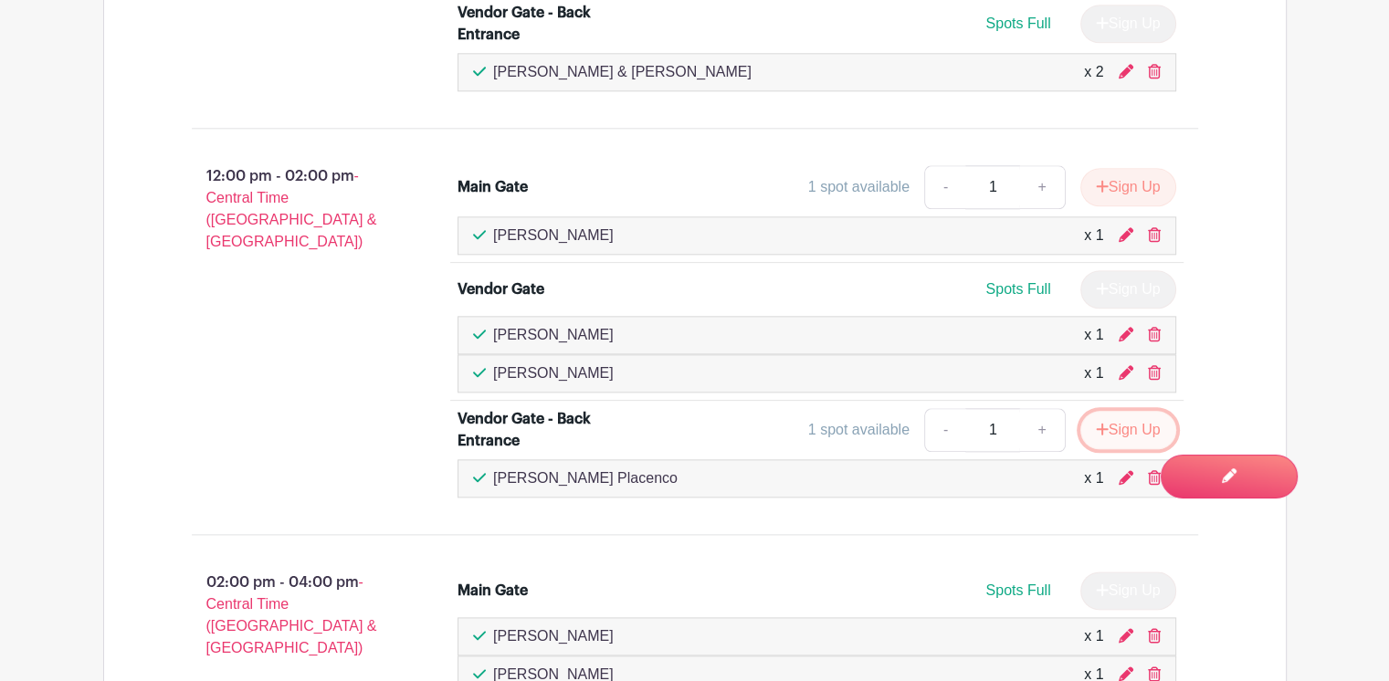
click at [1126, 426] on button "Sign Up" at bounding box center [1128, 430] width 96 height 38
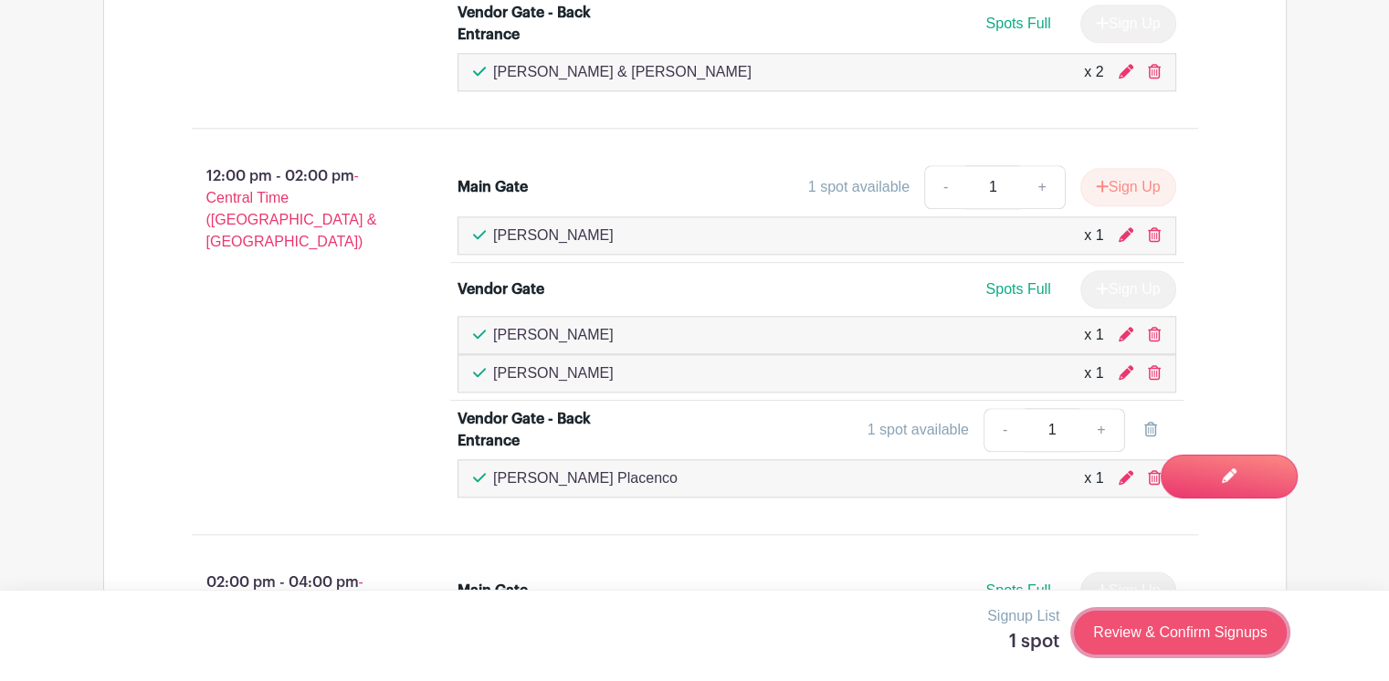
click at [1164, 633] on link "Review & Confirm Signups" at bounding box center [1180, 633] width 212 height 44
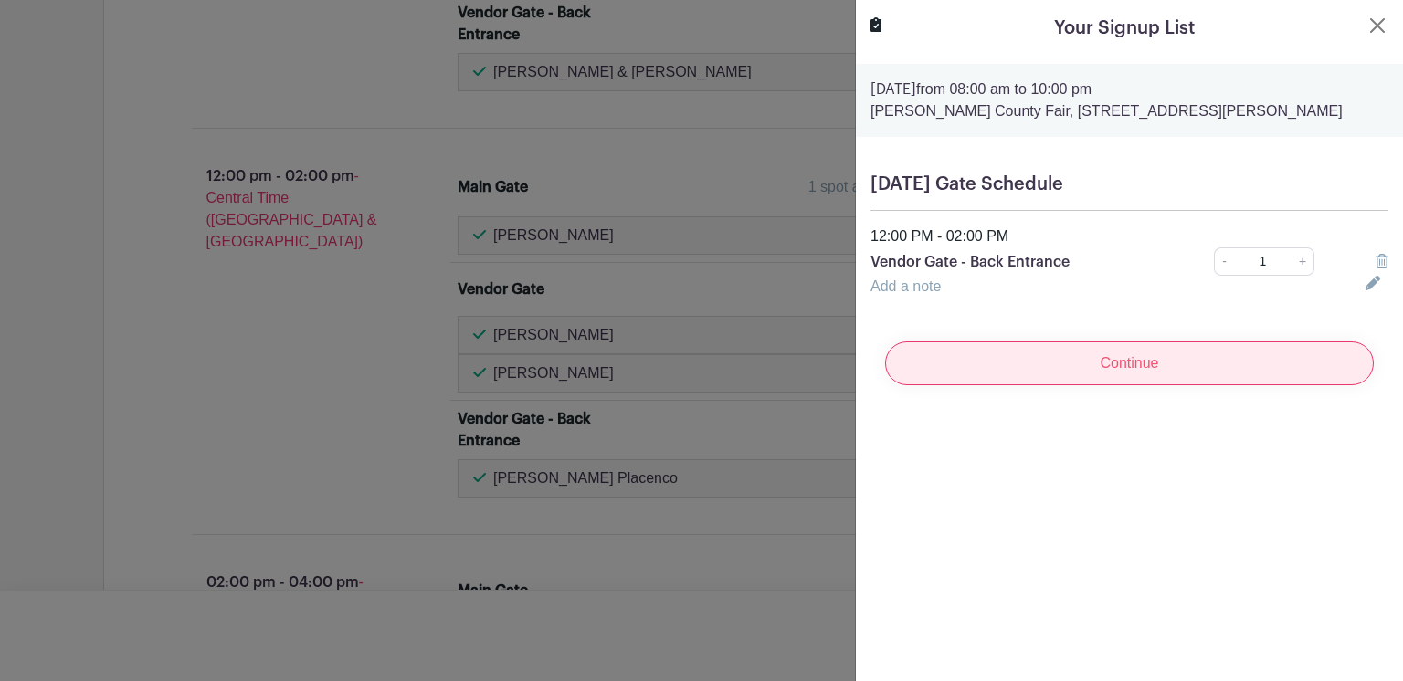
click at [1198, 363] on input "Continue" at bounding box center [1129, 364] width 489 height 44
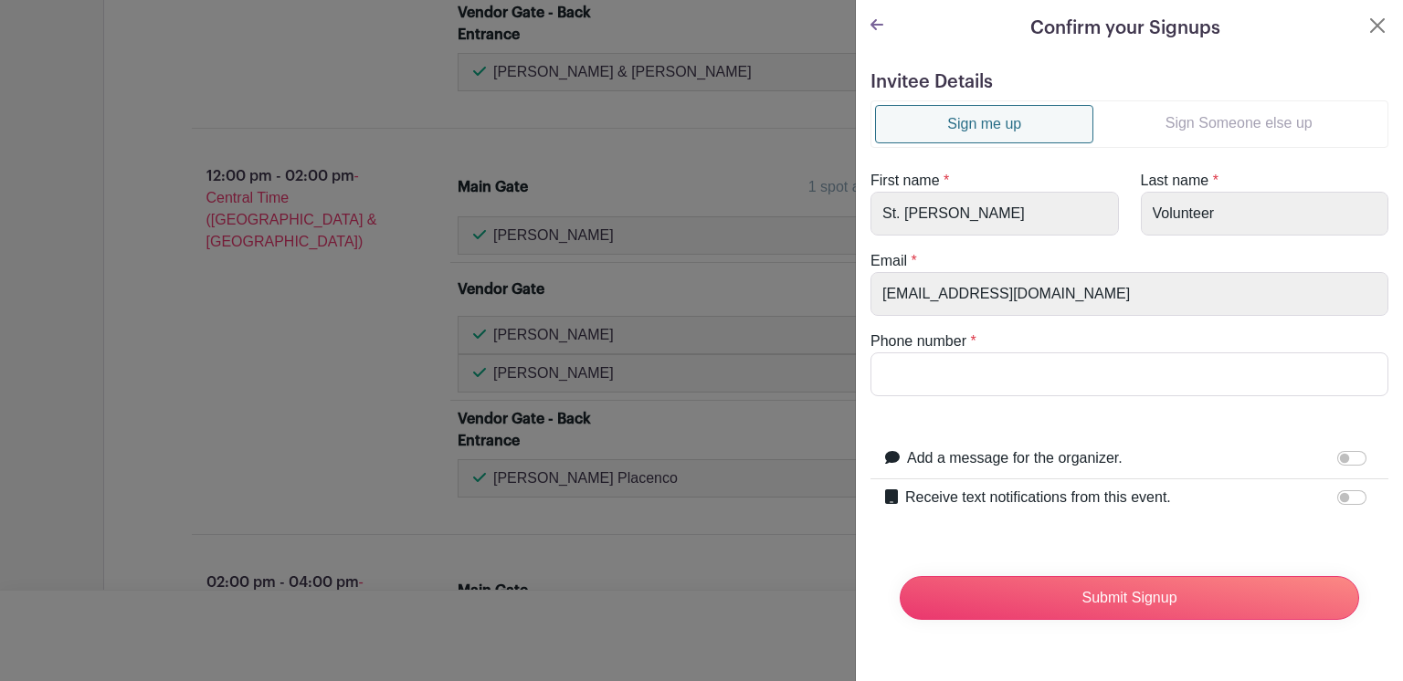
click at [1232, 125] on link "Sign Someone else up" at bounding box center [1238, 123] width 290 height 37
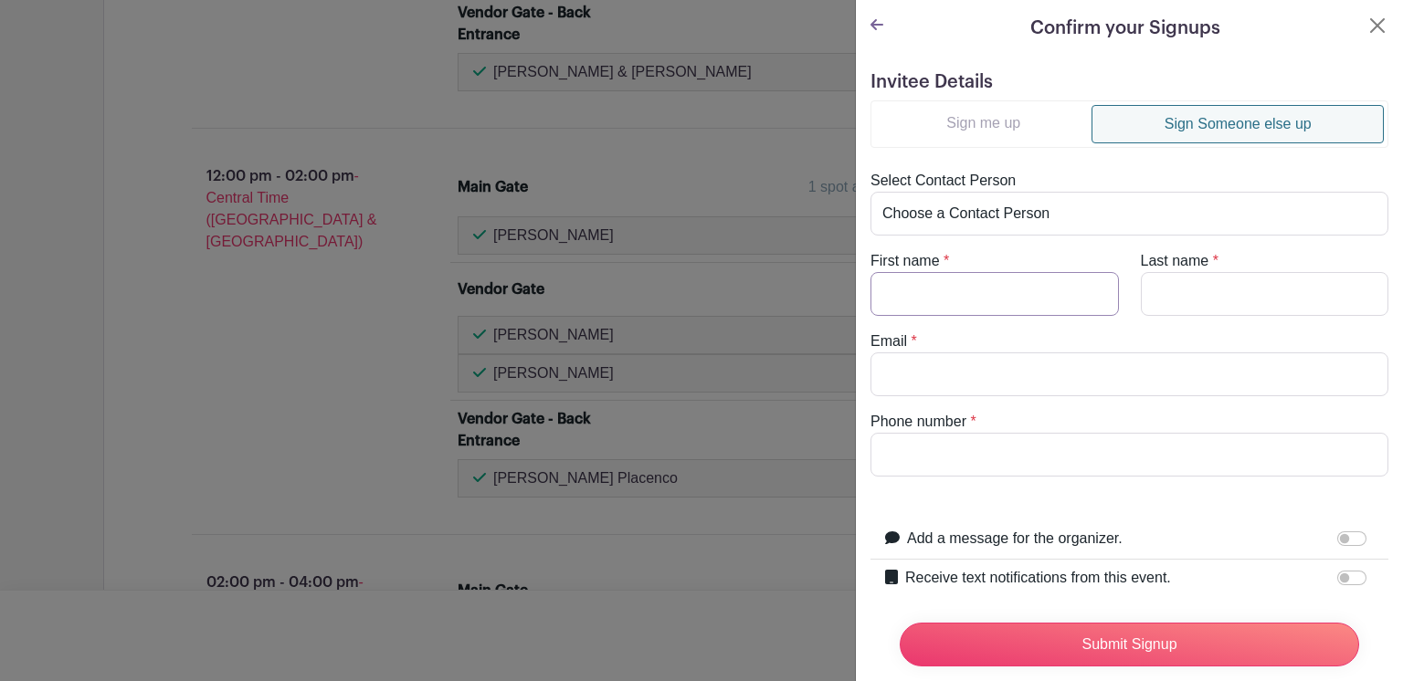
click at [953, 297] on input "First name" at bounding box center [994, 294] width 248 height 44
type input "Joseph"
type input "Gutierrez"
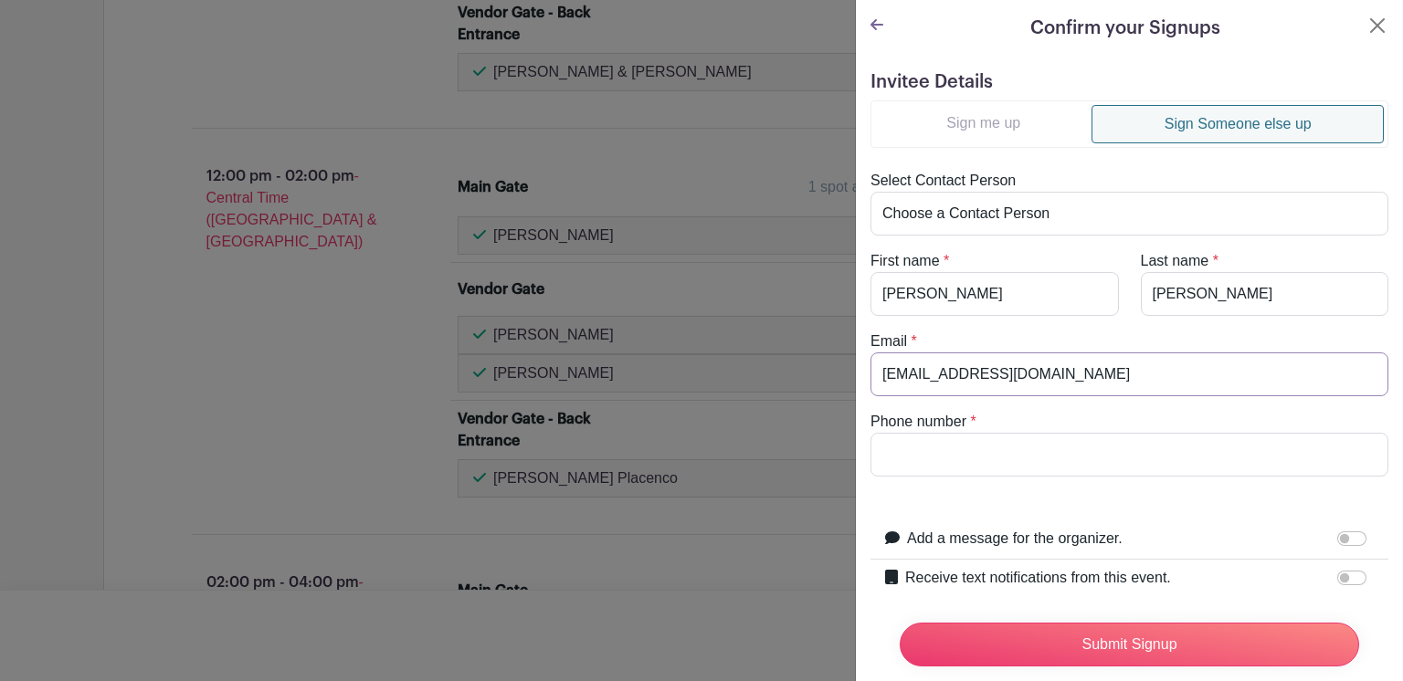
type input "[EMAIL_ADDRESS][DOMAIN_NAME]"
type input "3612078900"
click at [1337, 574] on input "Receive text notifications from this event." at bounding box center [1351, 578] width 29 height 15
checkbox input "true"
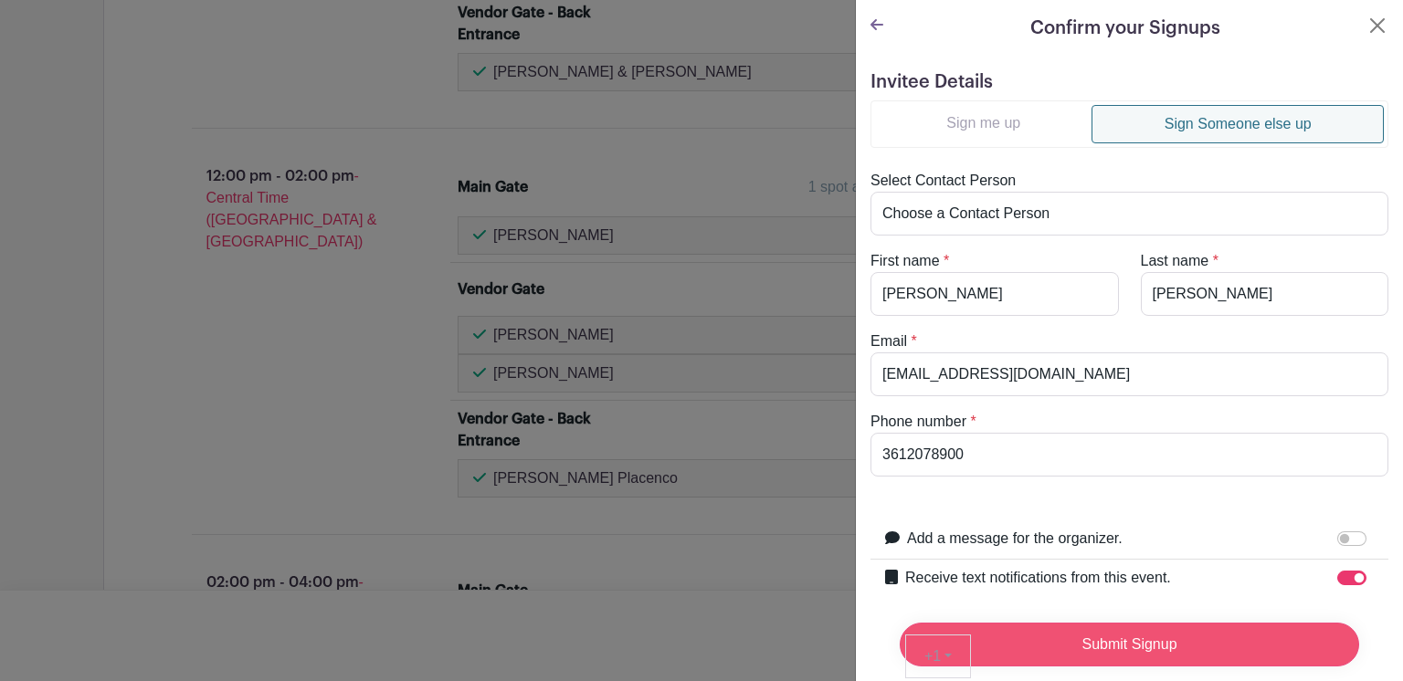
click at [1183, 626] on input "Submit Signup" at bounding box center [1129, 645] width 459 height 44
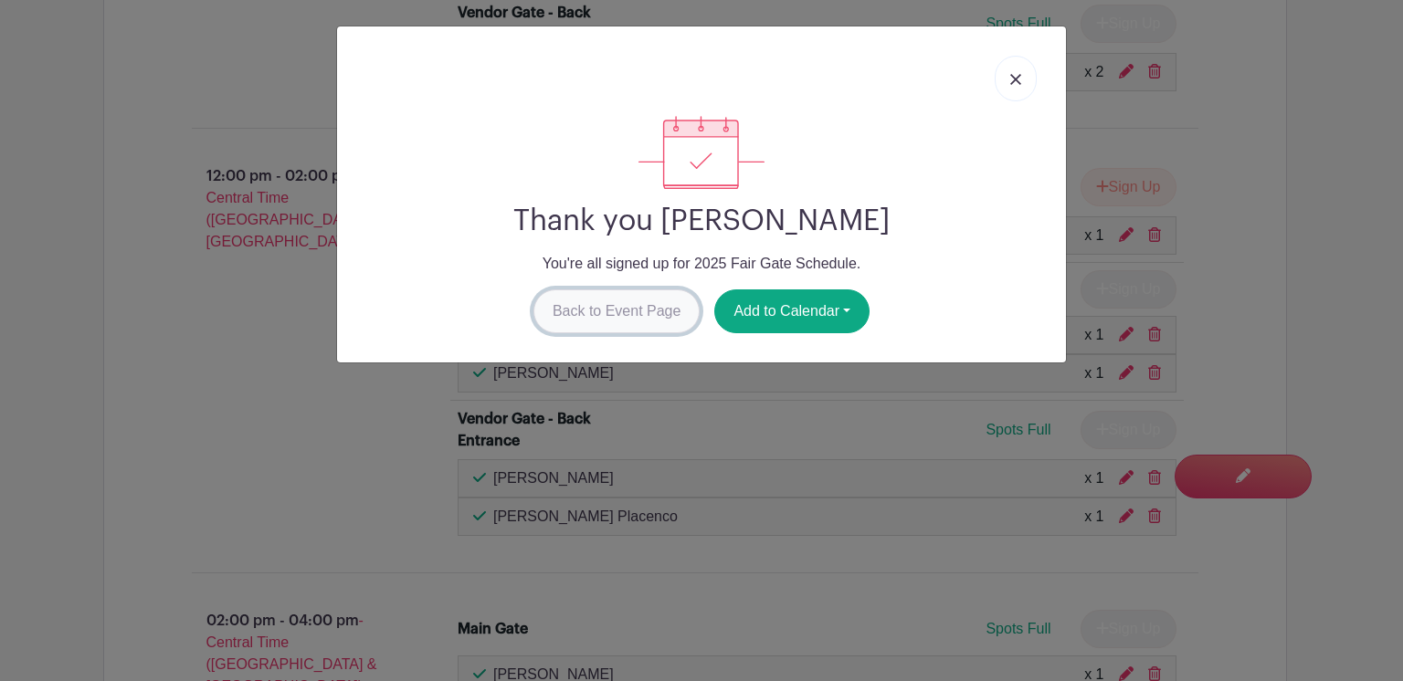
click at [618, 304] on link "Back to Event Page" at bounding box center [616, 312] width 167 height 44
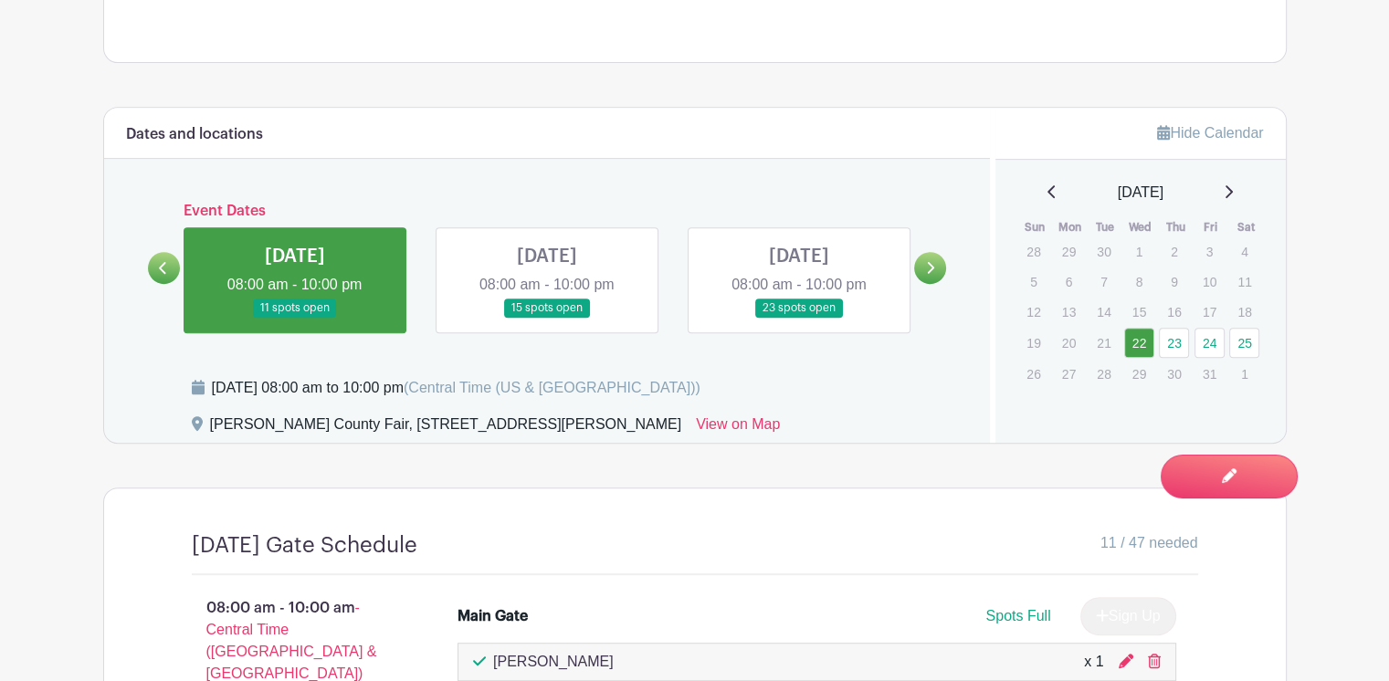
scroll to position [889, 0]
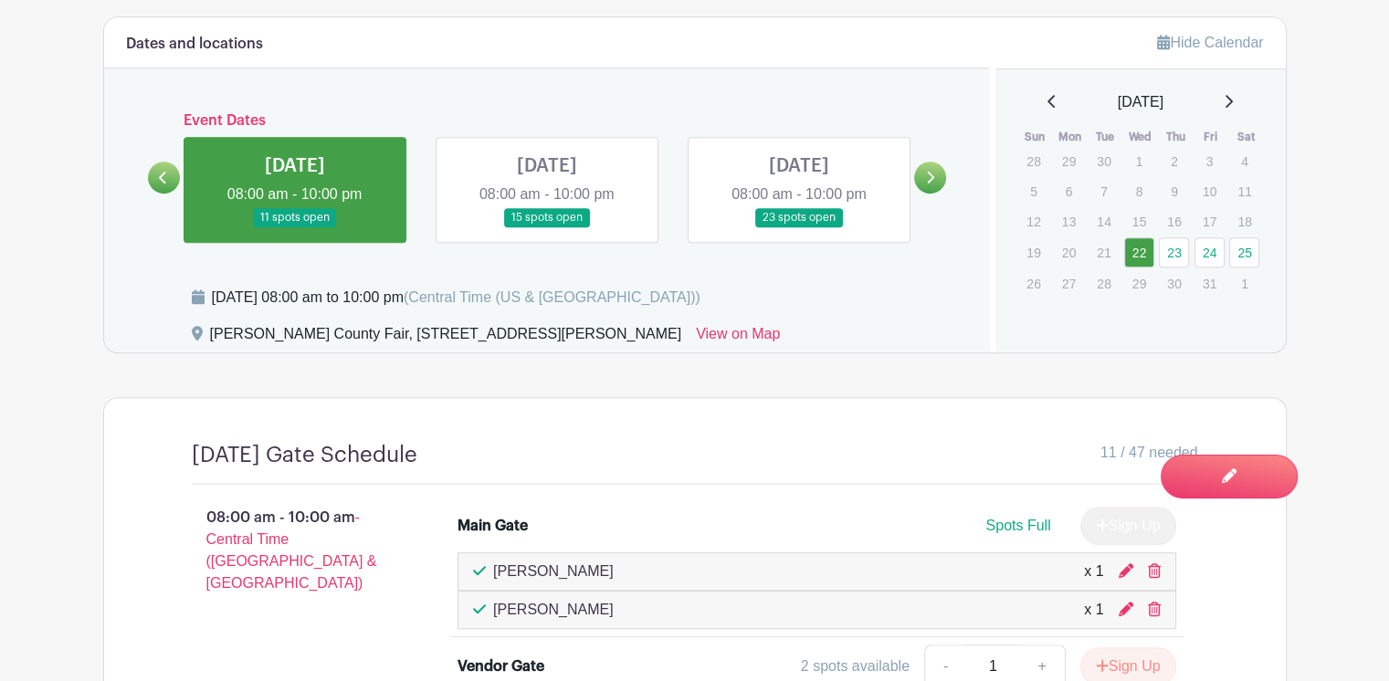
click at [547, 227] on link at bounding box center [547, 227] width 0 height 0
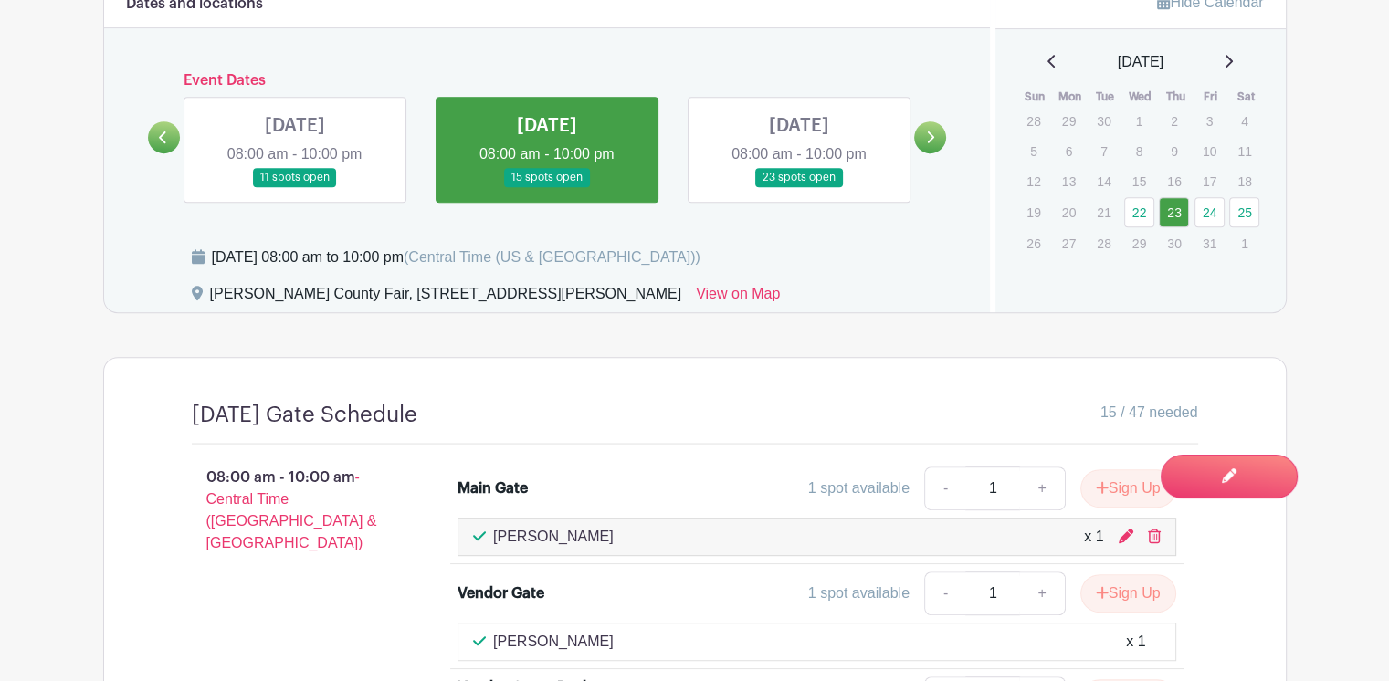
scroll to position [706, 0]
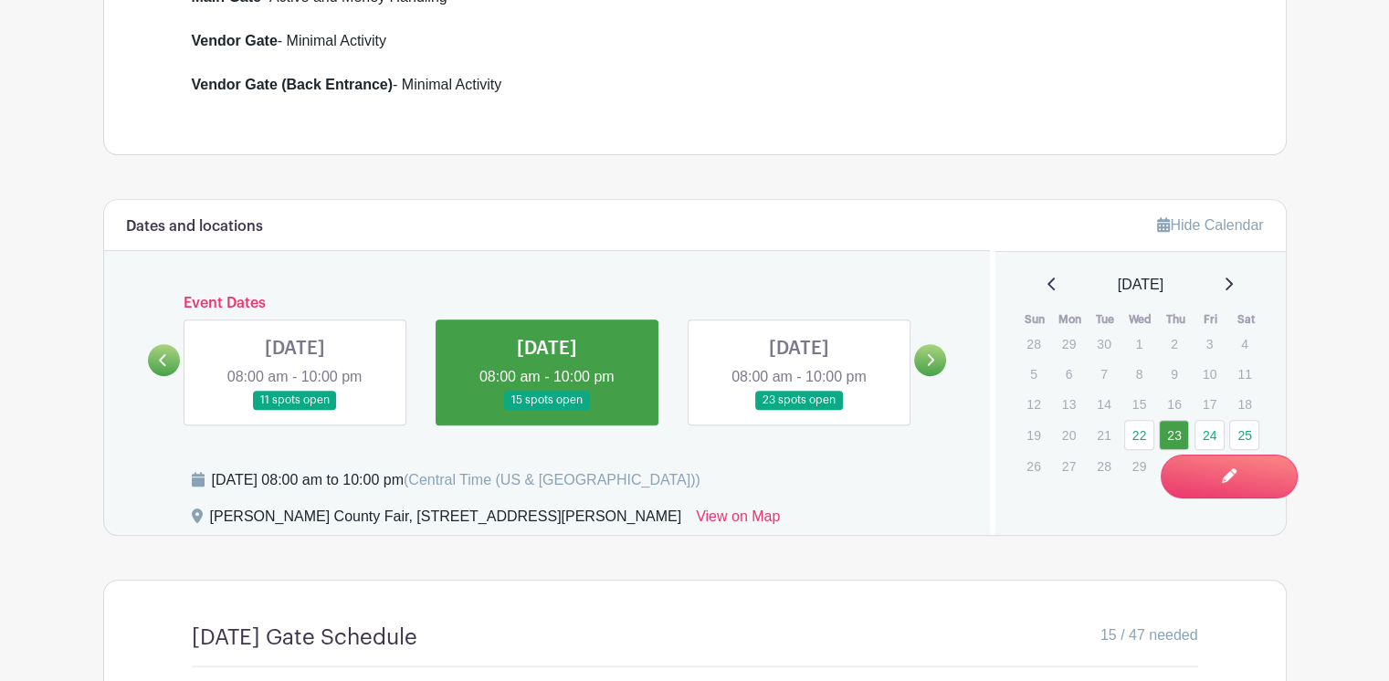
click at [295, 410] on link at bounding box center [295, 410] width 0 height 0
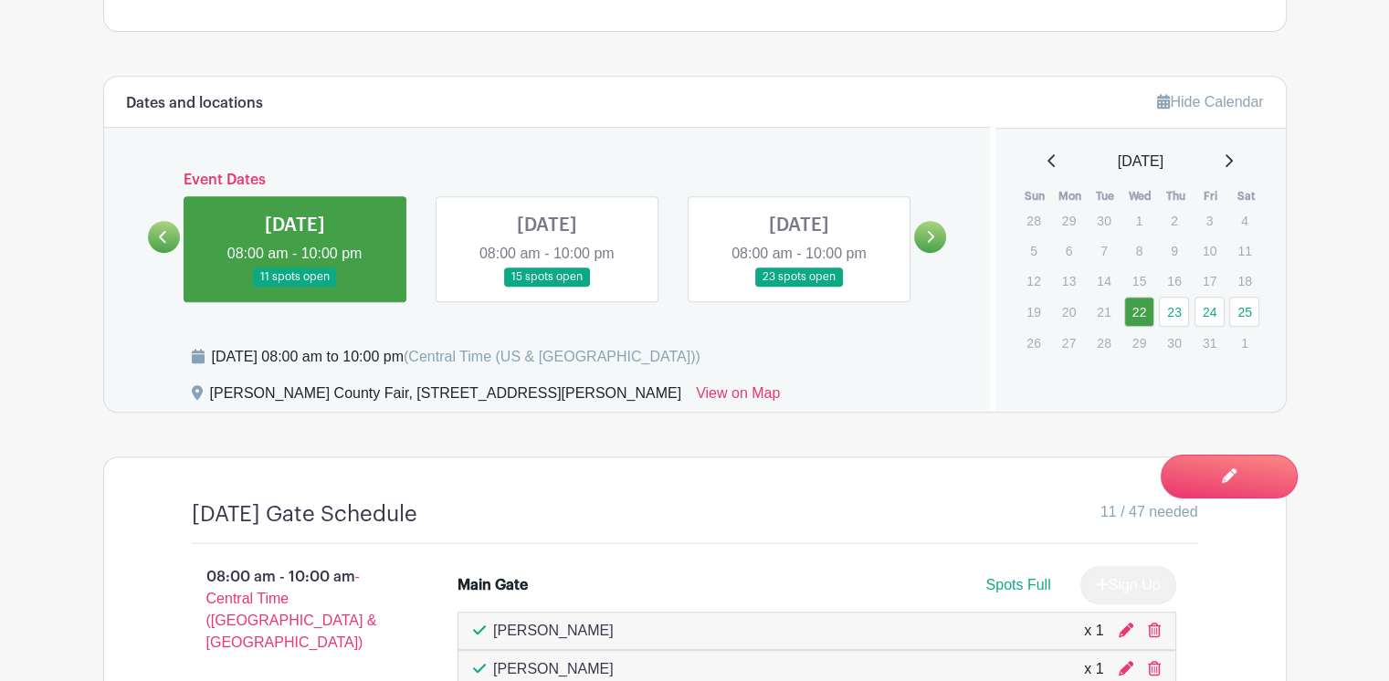
scroll to position [797, 0]
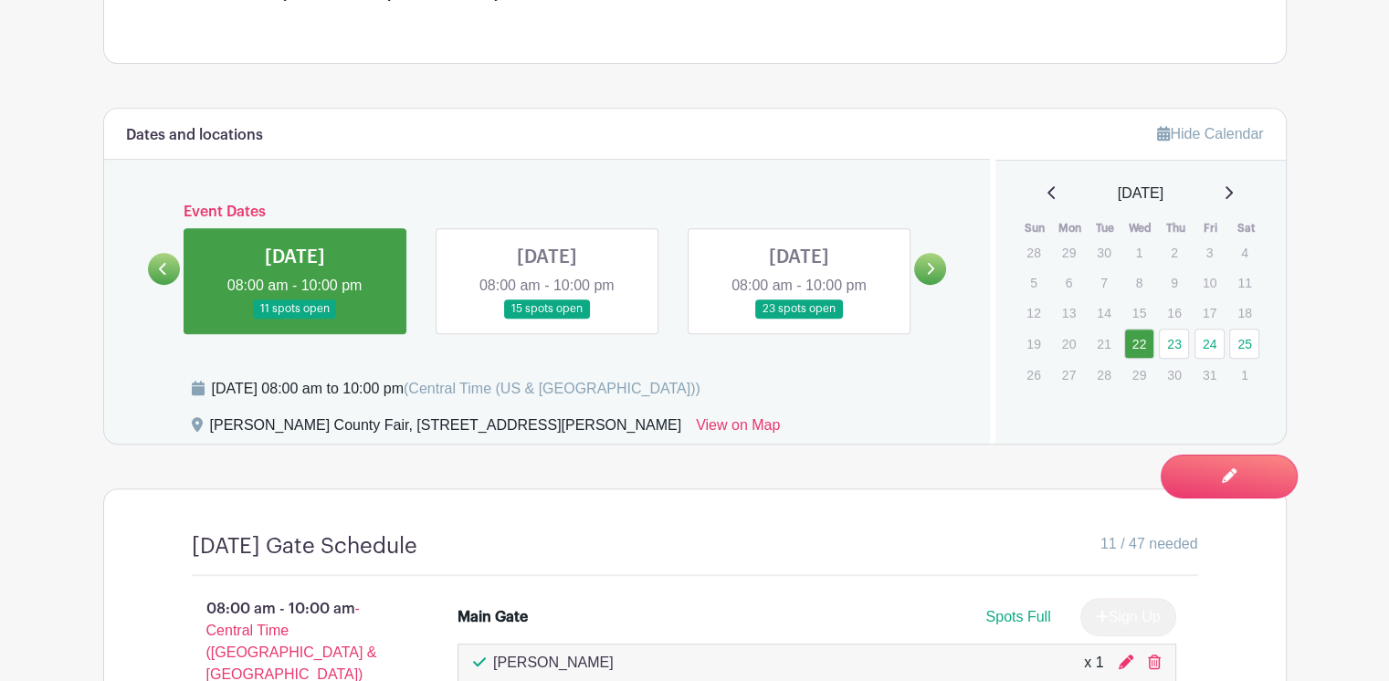
click at [547, 319] on link at bounding box center [547, 319] width 0 height 0
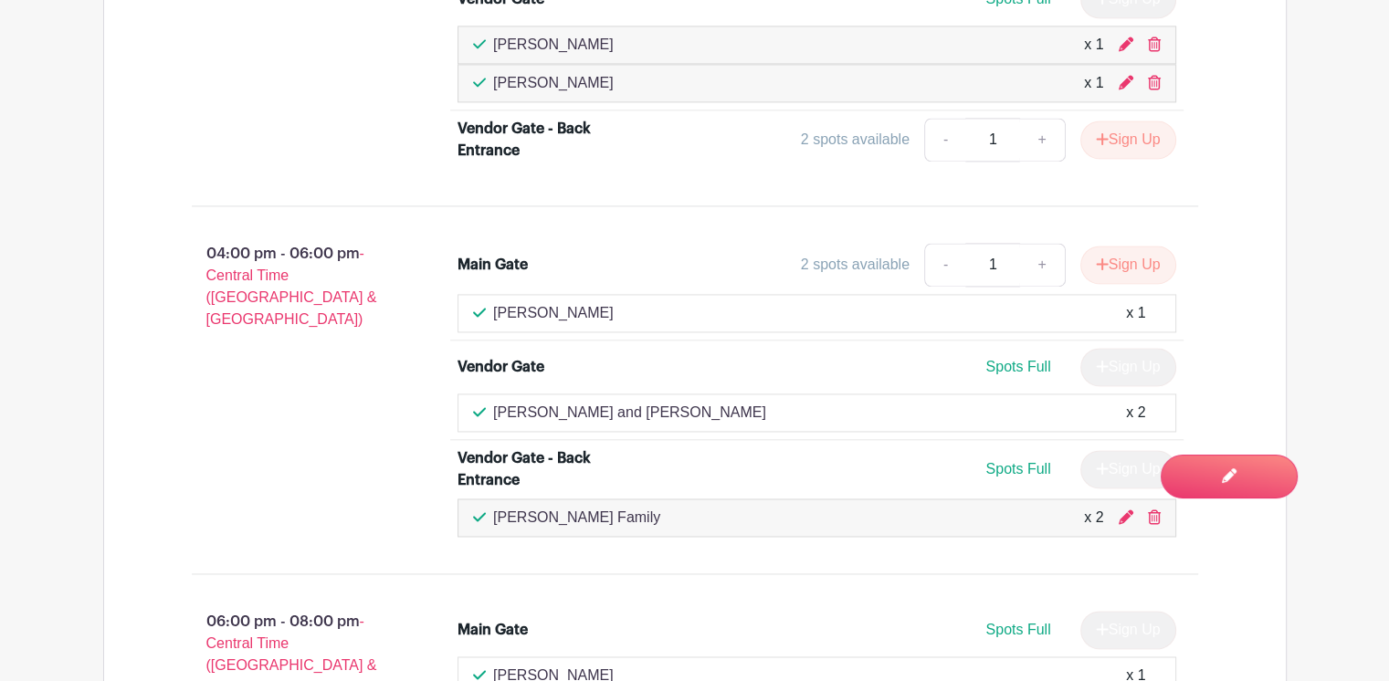
scroll to position [2624, 0]
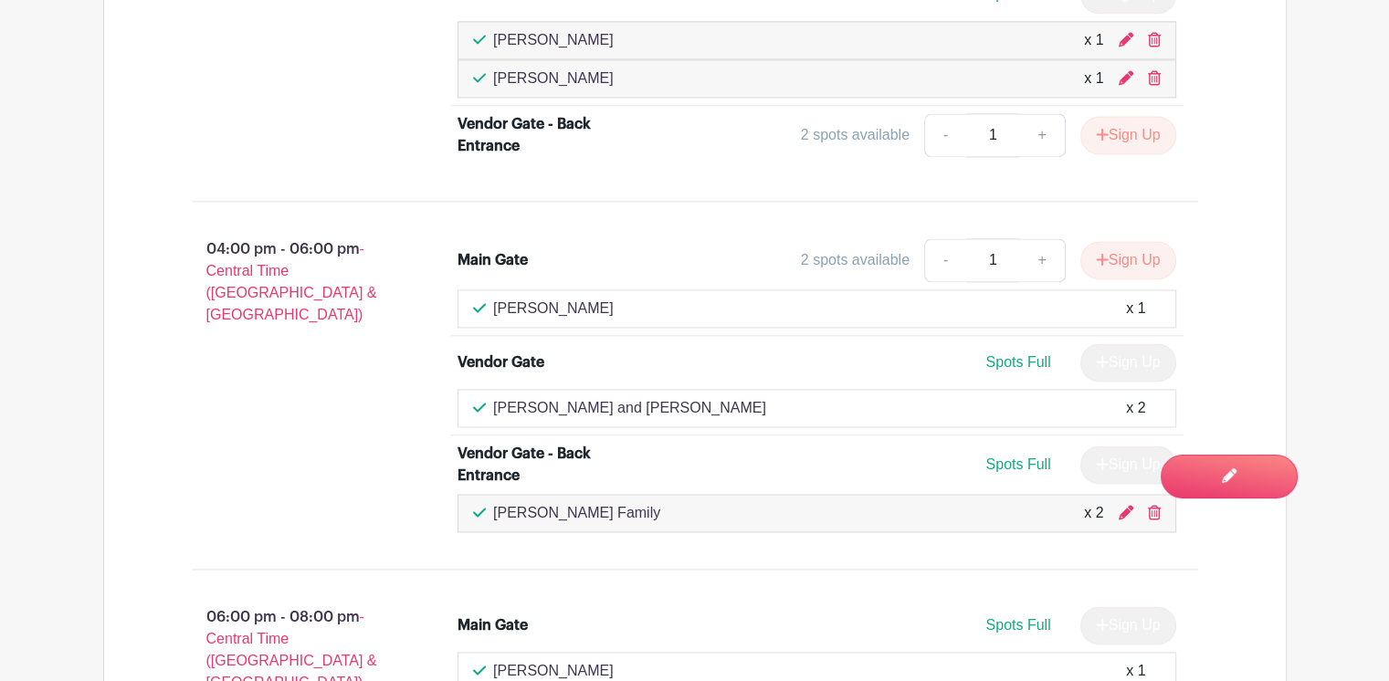
click at [537, 299] on p "[PERSON_NAME]" at bounding box center [553, 309] width 121 height 22
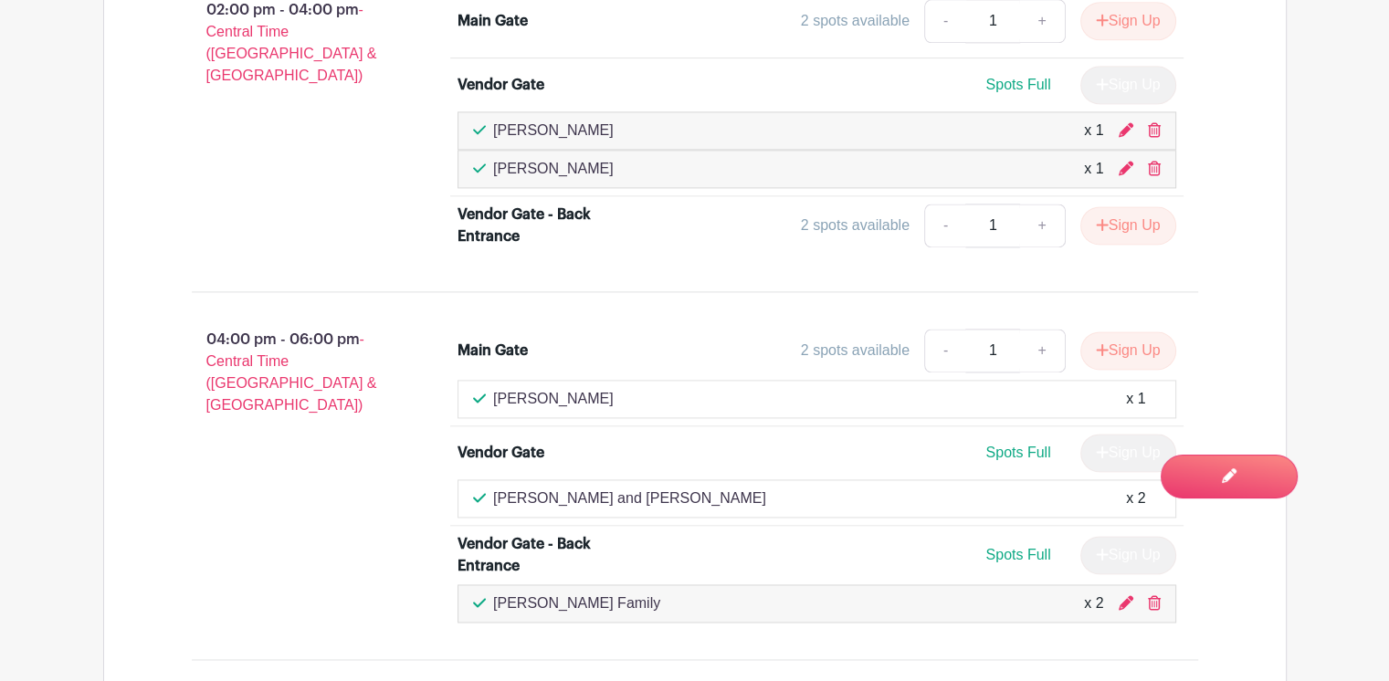
scroll to position [2532, 0]
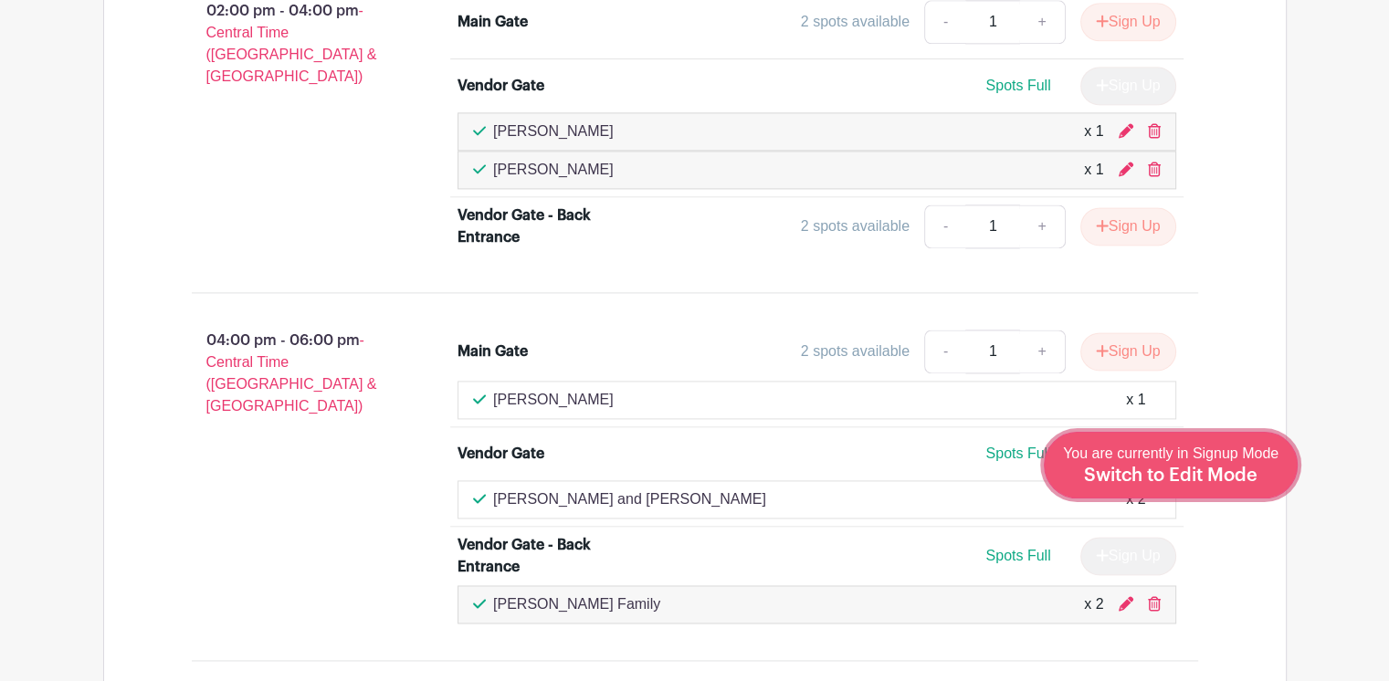
click at [1170, 469] on span "Switch to Edit Mode" at bounding box center [1171, 476] width 174 height 18
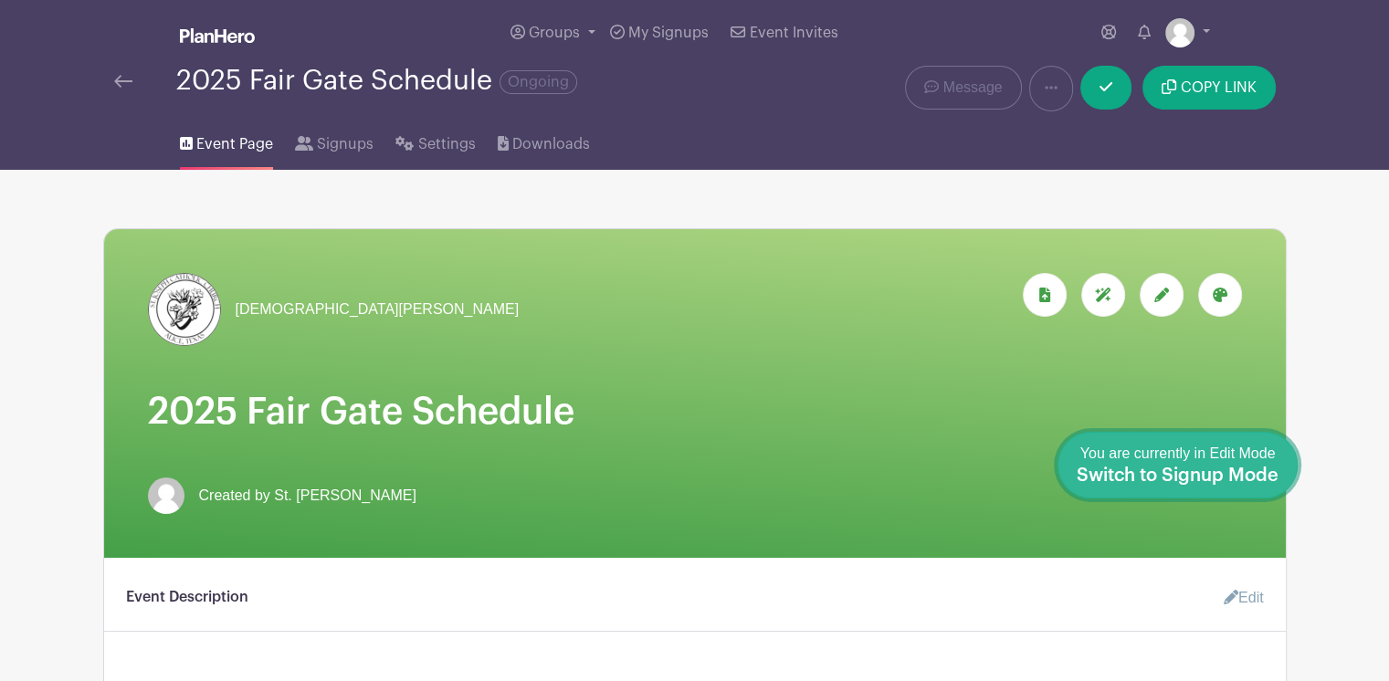
click at [1206, 469] on span "Switch to Signup Mode" at bounding box center [1178, 476] width 202 height 18
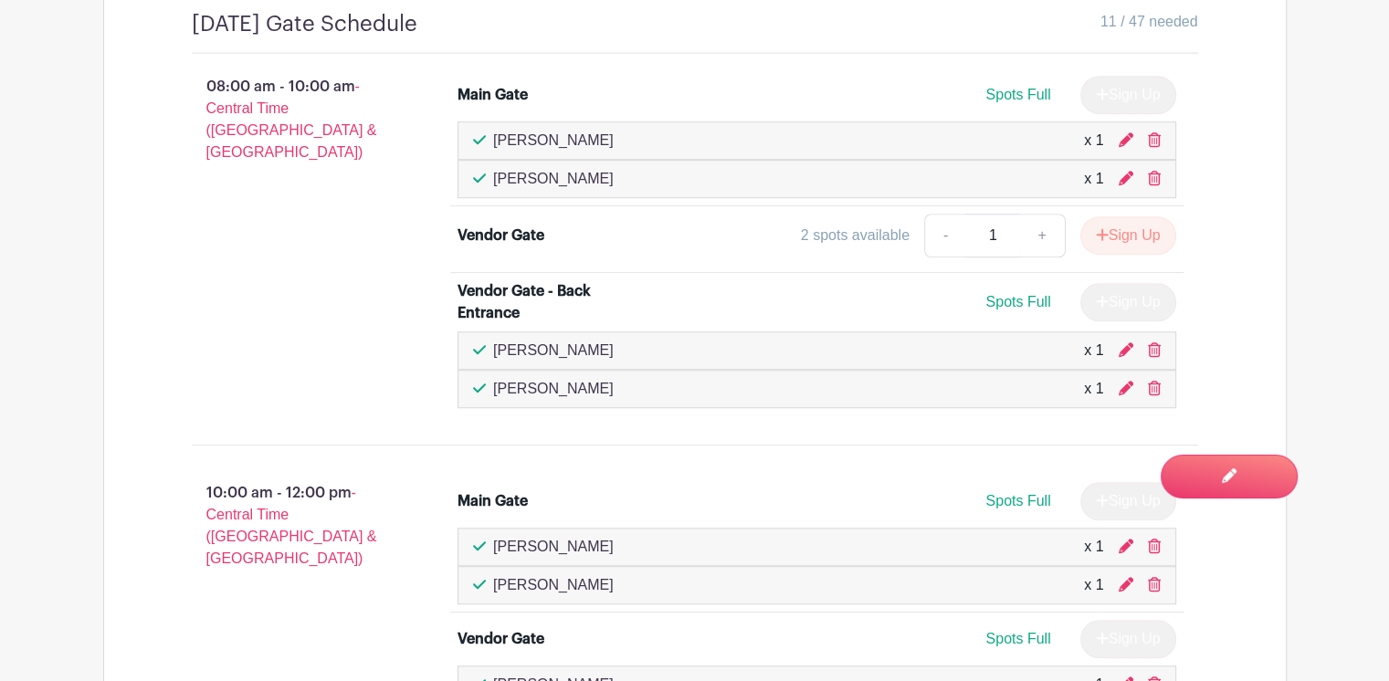
scroll to position [1279, 0]
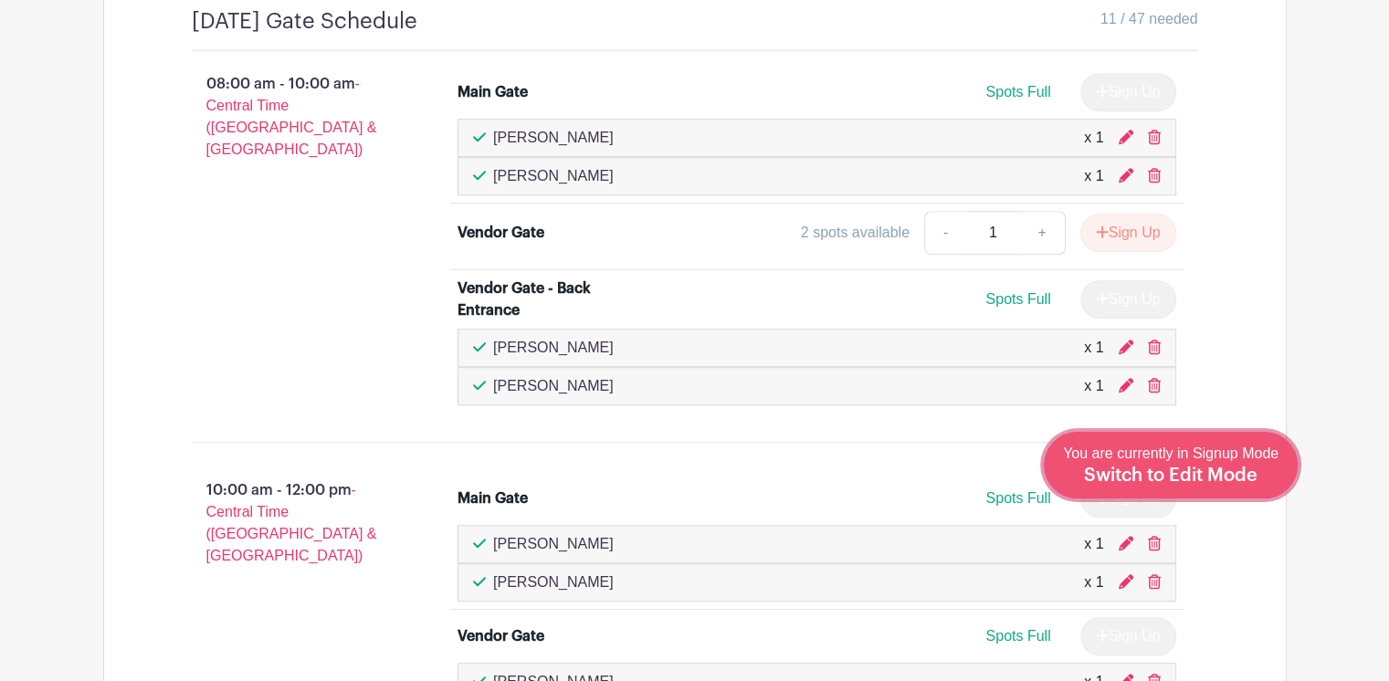
click at [1208, 478] on span "Switch to Edit Mode" at bounding box center [1171, 476] width 174 height 18
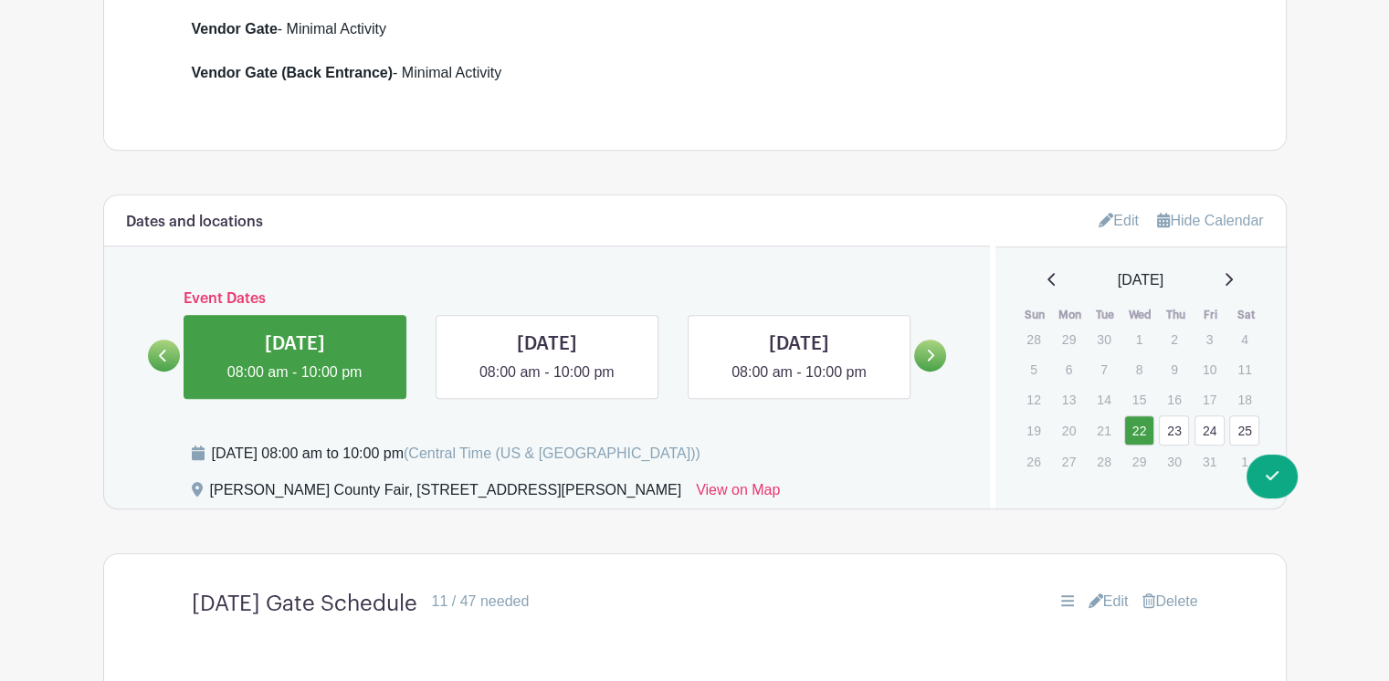
scroll to position [1096, 0]
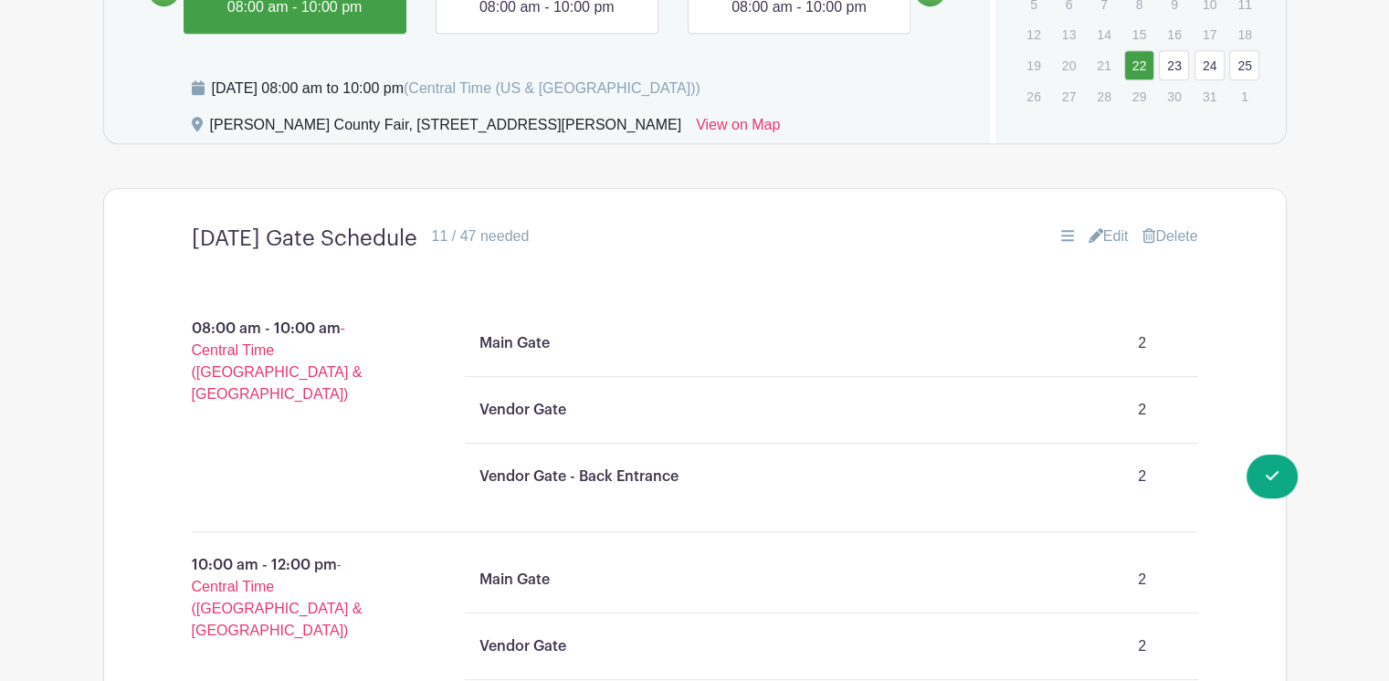
click at [1110, 229] on link "Edit" at bounding box center [1109, 237] width 40 height 22
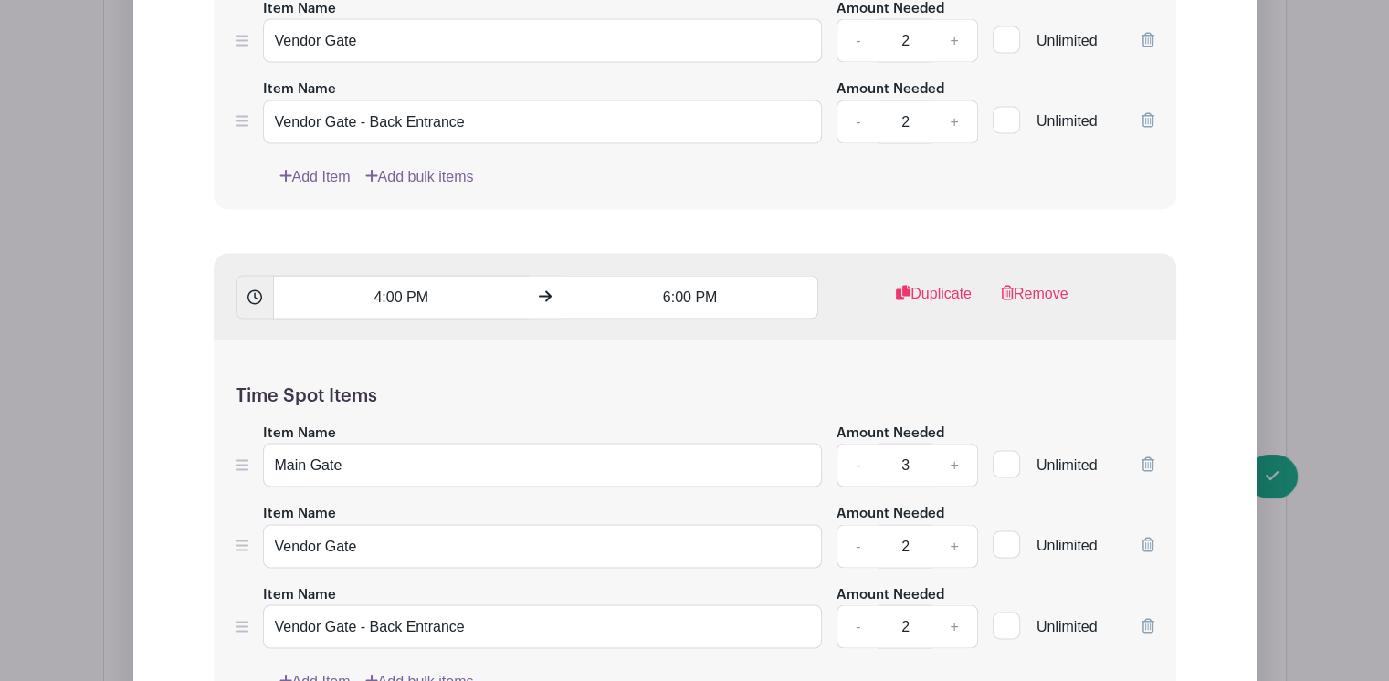
scroll to position [3562, 0]
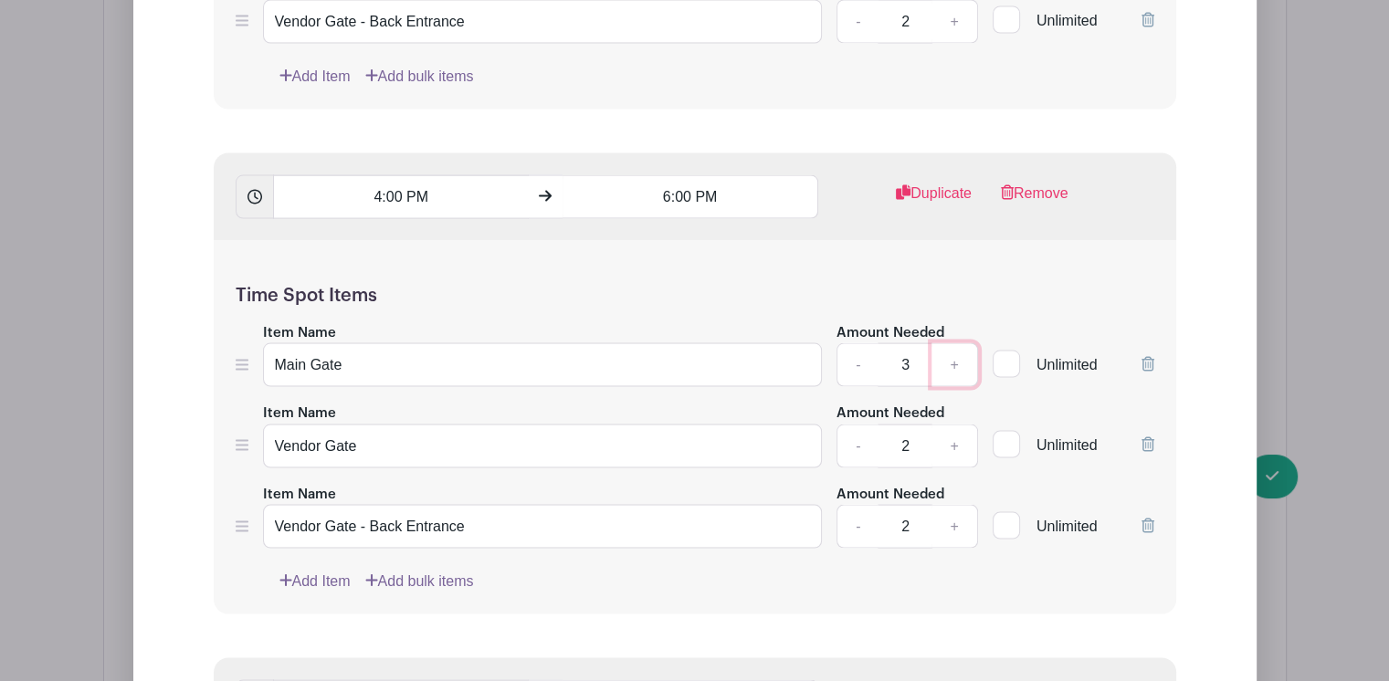
click at [957, 348] on link "+" at bounding box center [955, 365] width 46 height 44
type input "4"
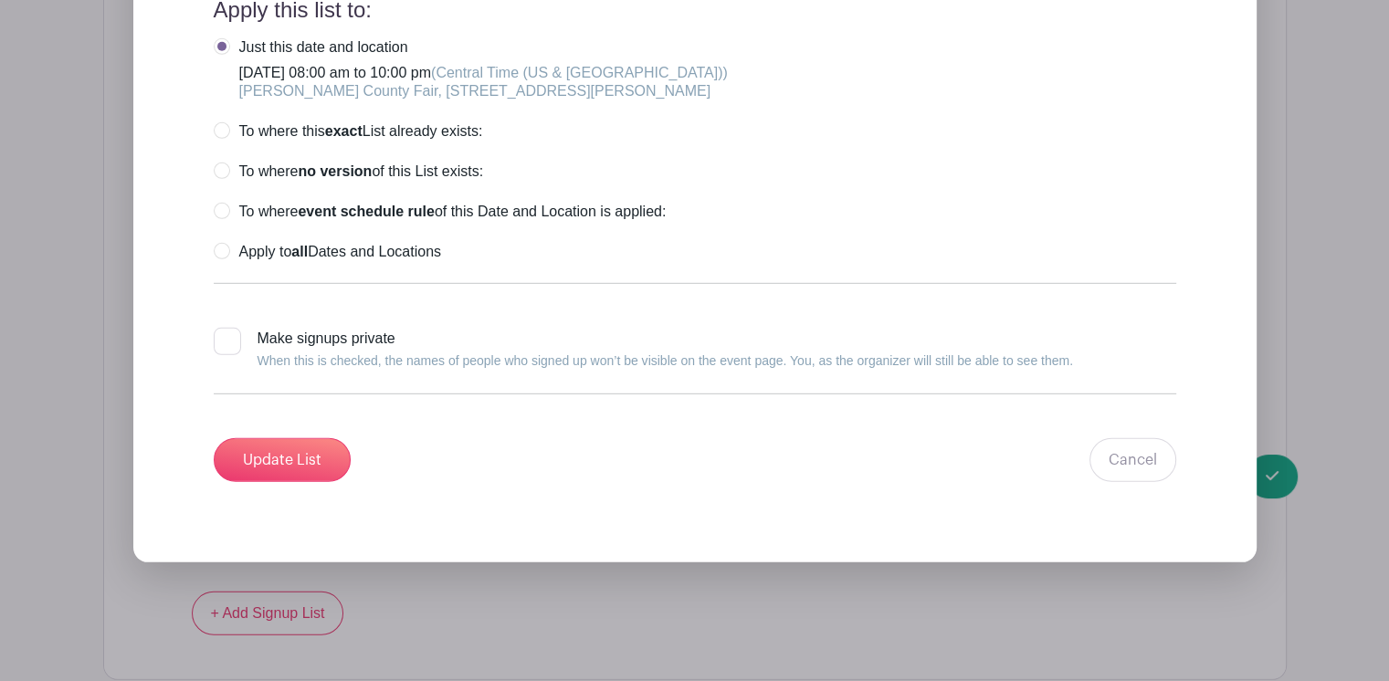
scroll to position [5388, 0]
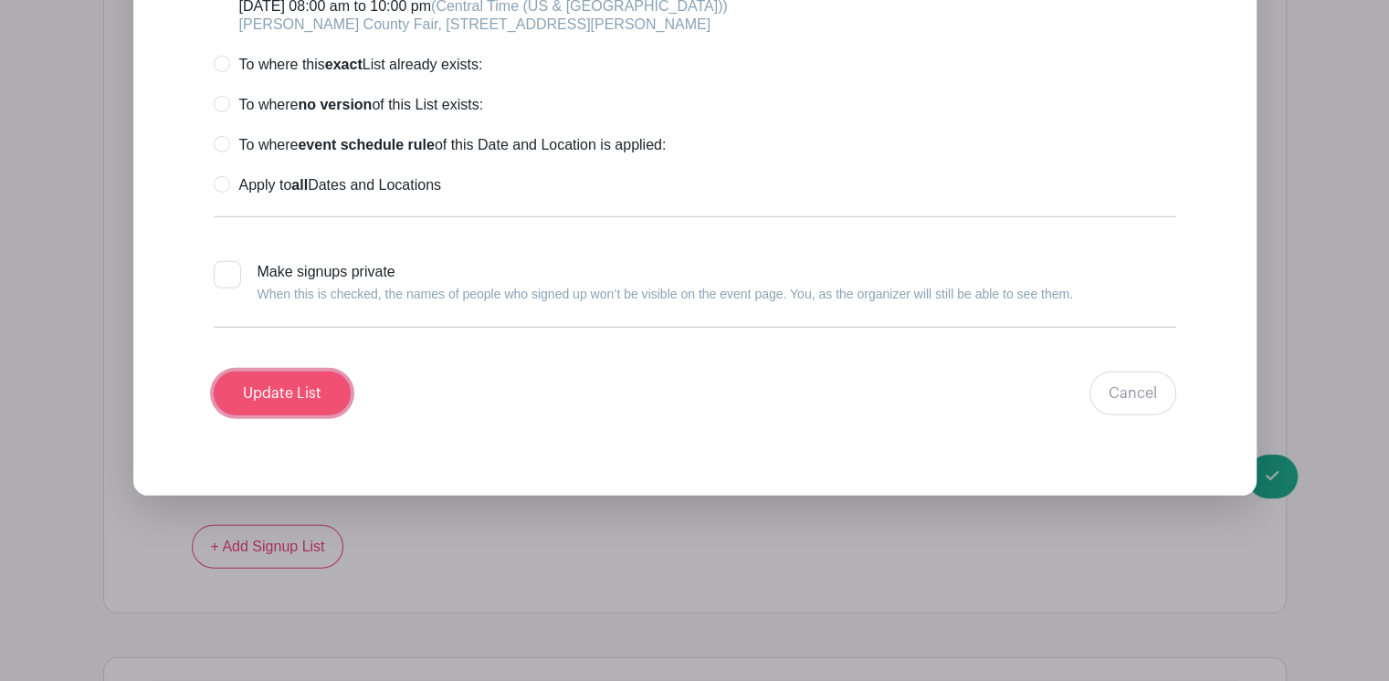
click at [275, 372] on input "Update List" at bounding box center [282, 394] width 137 height 44
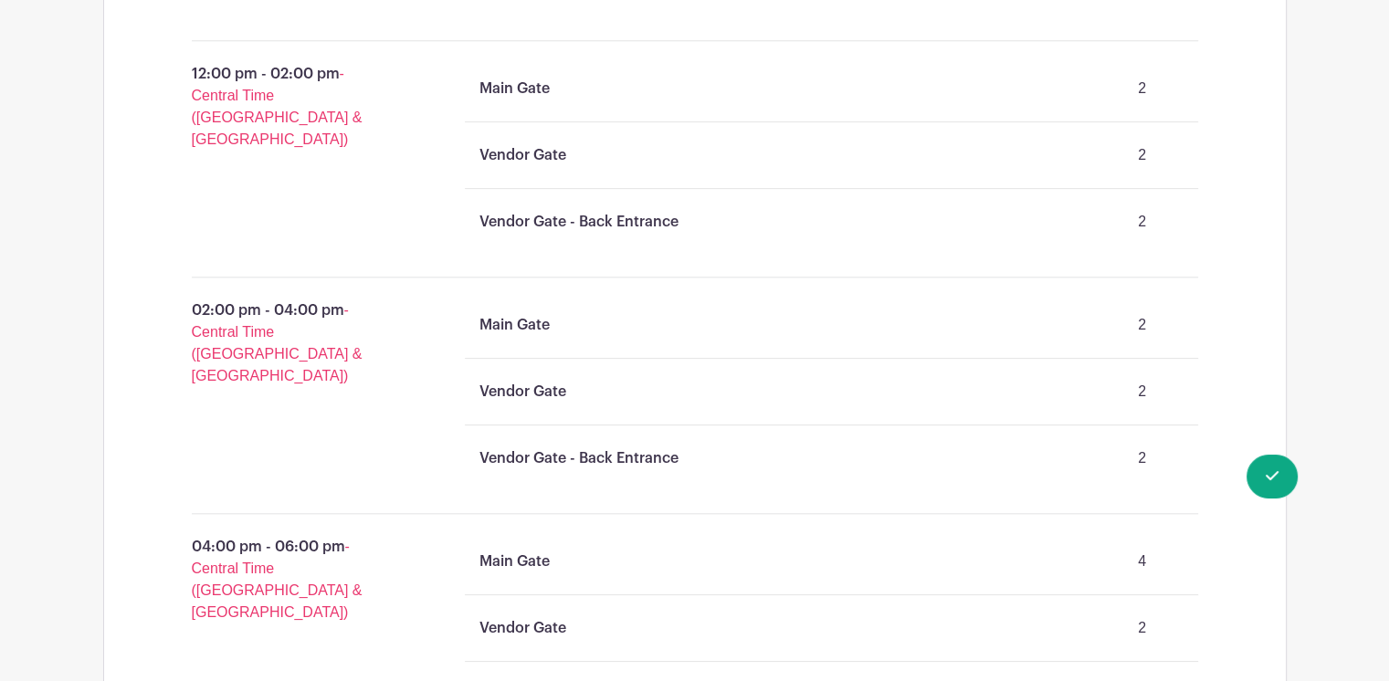
scroll to position [1805, 0]
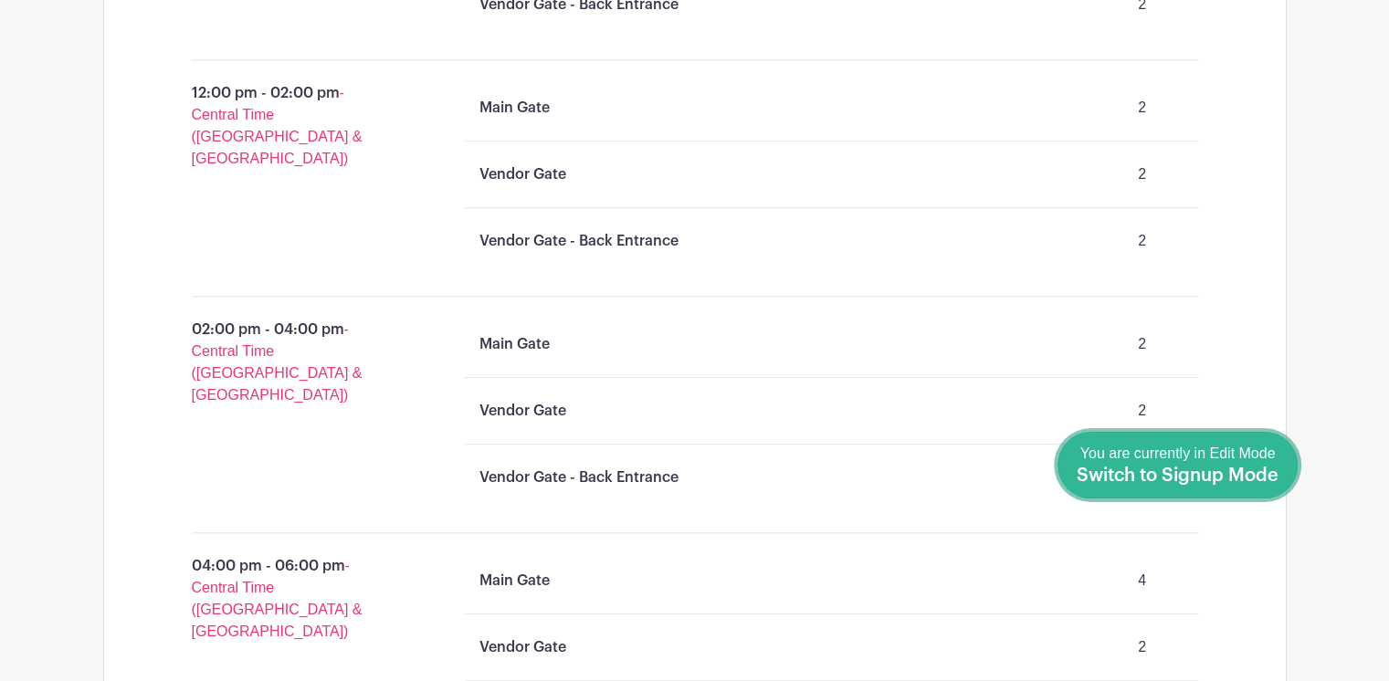
click at [1252, 470] on span "Switch to Signup Mode" at bounding box center [1178, 476] width 202 height 18
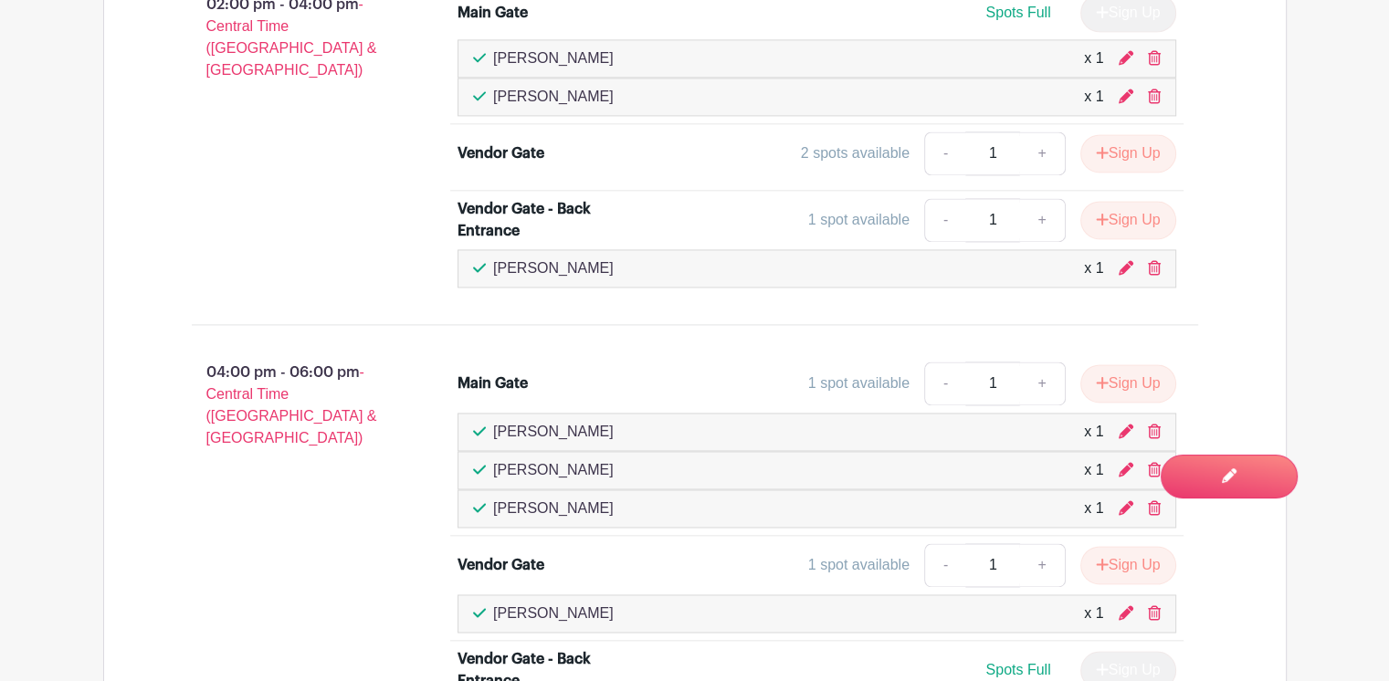
scroll to position [2740, 0]
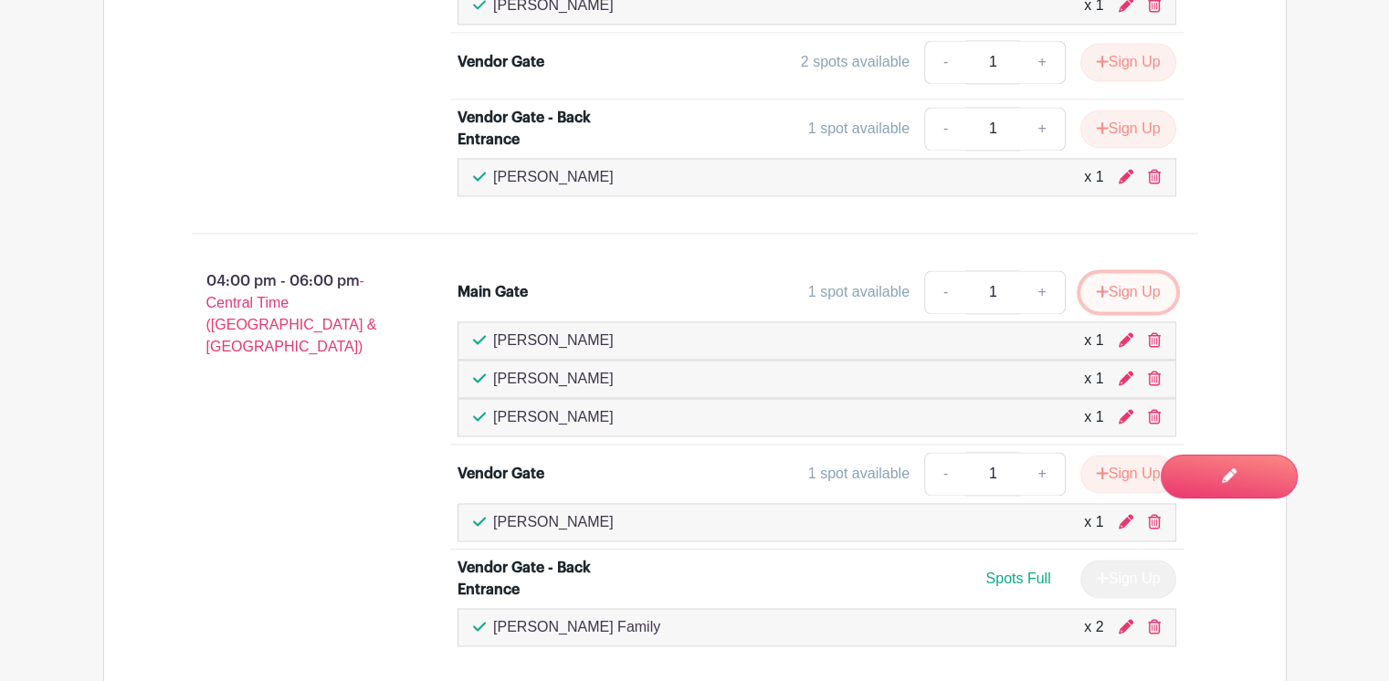
click at [1122, 273] on button "Sign Up" at bounding box center [1128, 292] width 96 height 38
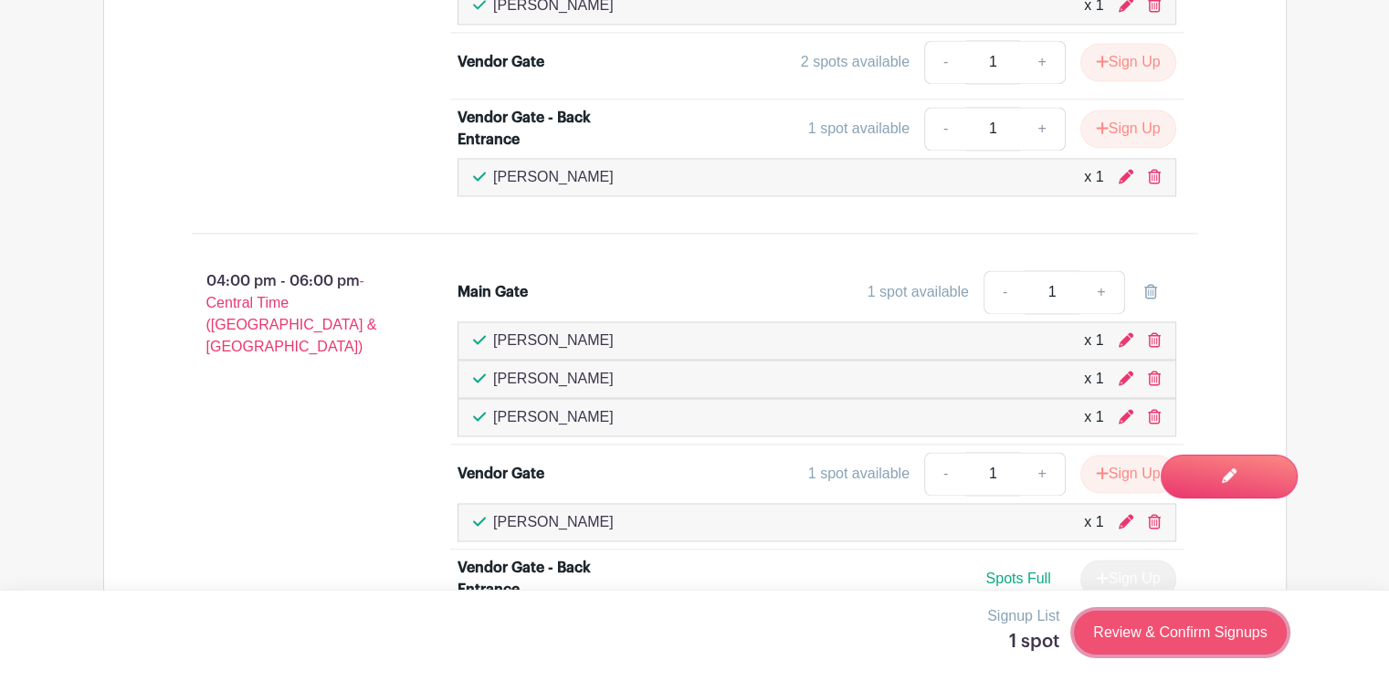
click at [1162, 637] on link "Review & Confirm Signups" at bounding box center [1180, 633] width 212 height 44
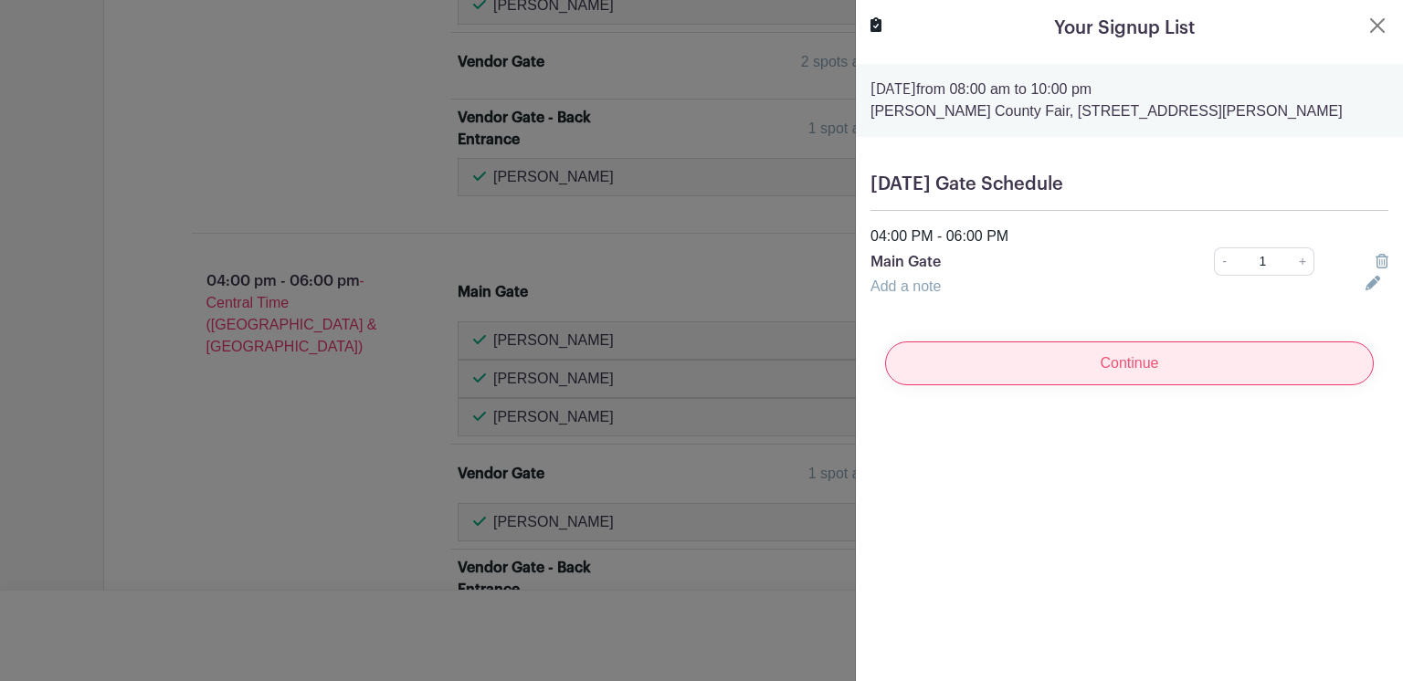
click at [1138, 360] on input "Continue" at bounding box center [1129, 364] width 489 height 44
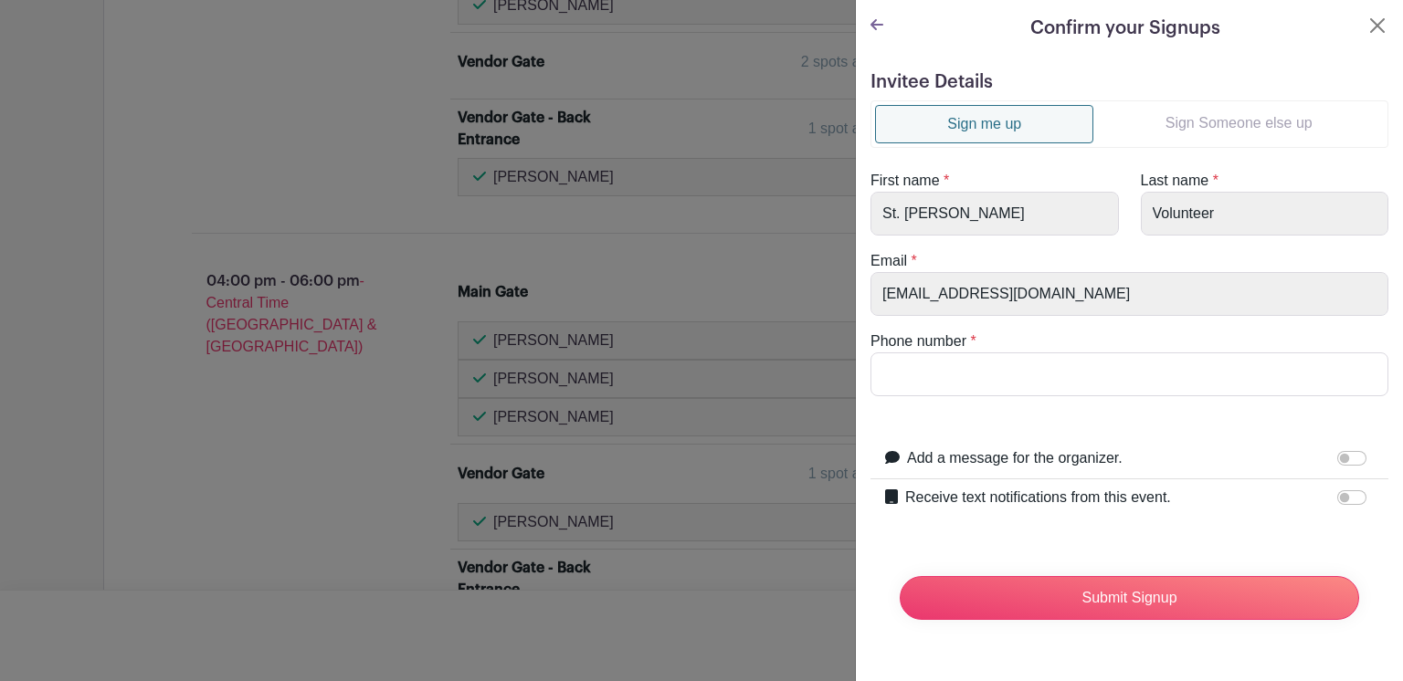
click at [1224, 125] on link "Sign Someone else up" at bounding box center [1238, 123] width 290 height 37
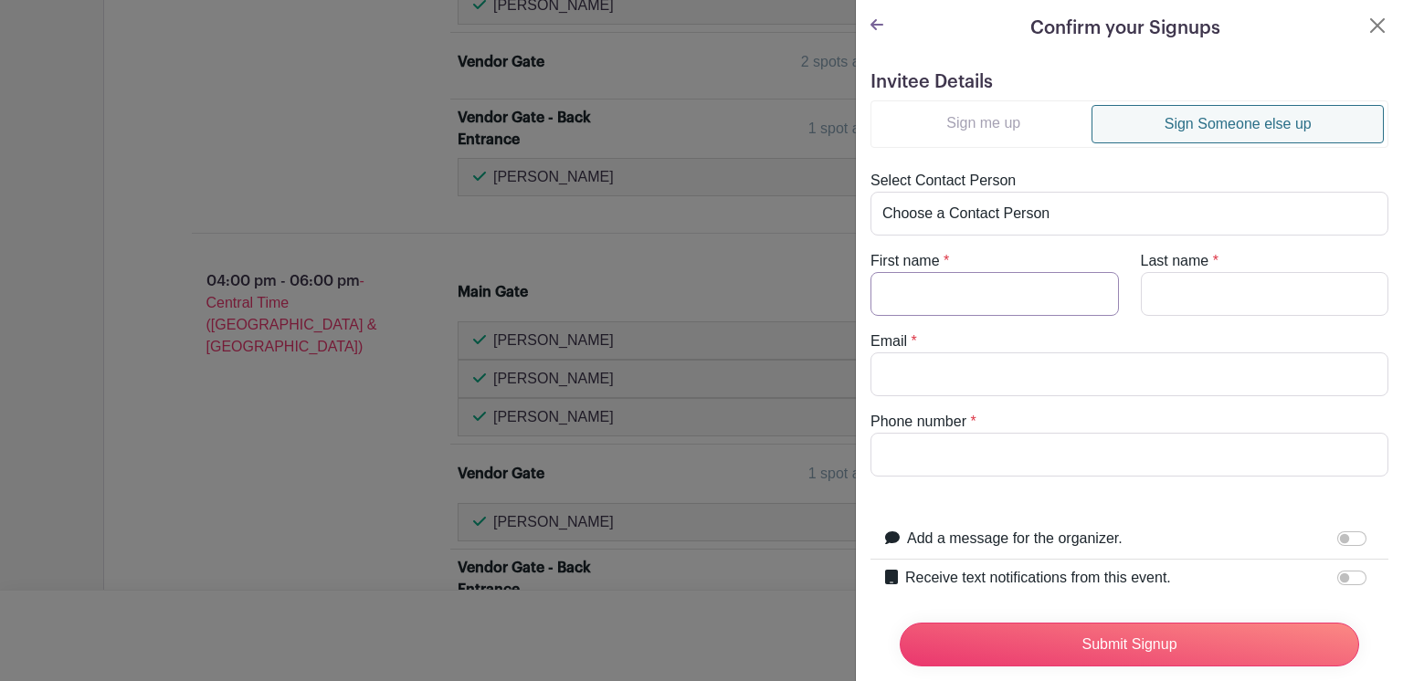
click at [968, 295] on input "First name" at bounding box center [994, 294] width 248 height 44
type input "Gennie"
type input "Garcia"
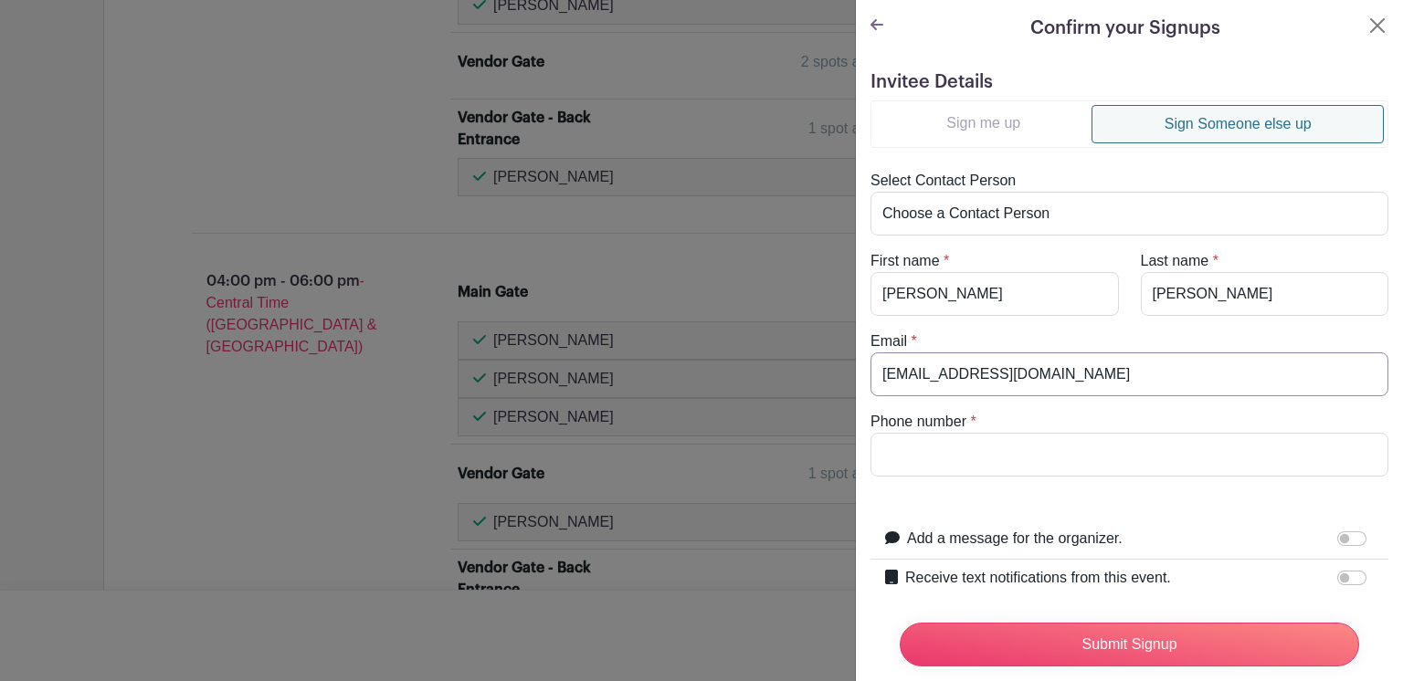
type input "[EMAIL_ADDRESS][DOMAIN_NAME]"
type input "3612197359"
click at [1337, 579] on input "Receive text notifications from this event." at bounding box center [1351, 578] width 29 height 15
checkbox input "true"
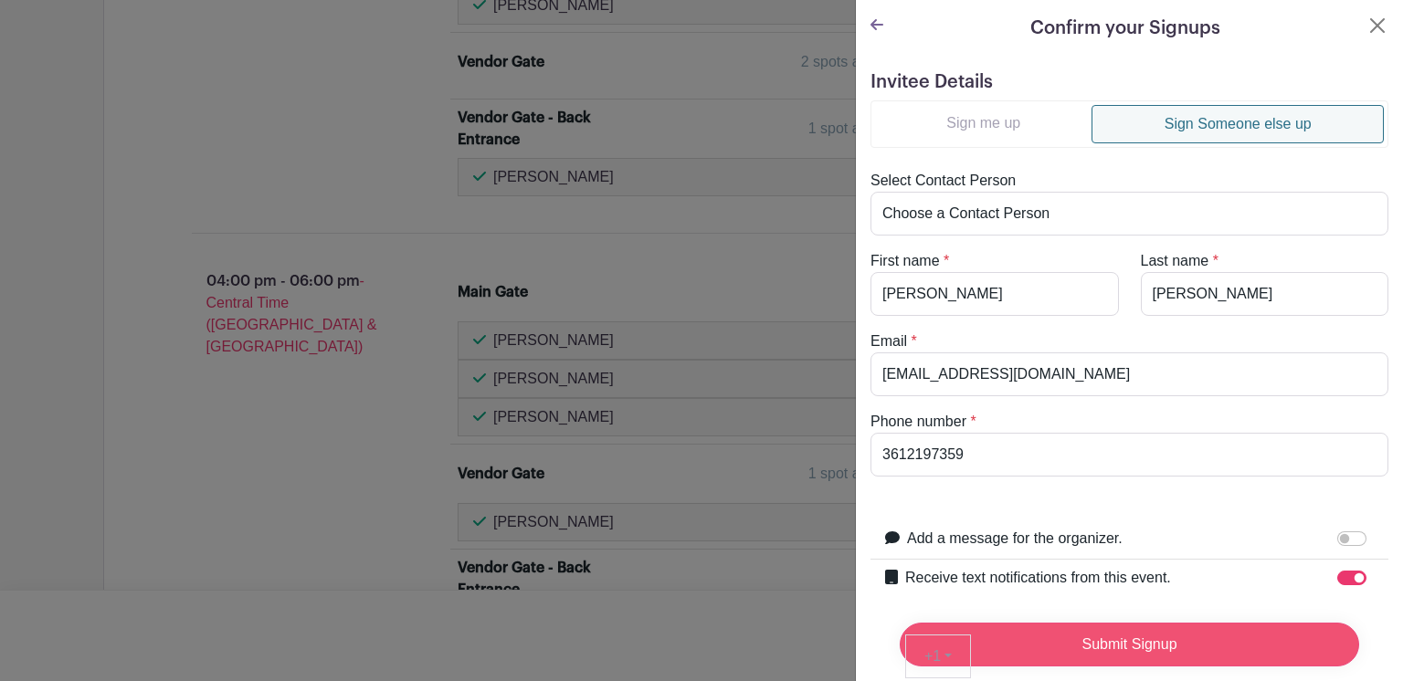
click at [1121, 629] on input "Submit Signup" at bounding box center [1129, 645] width 459 height 44
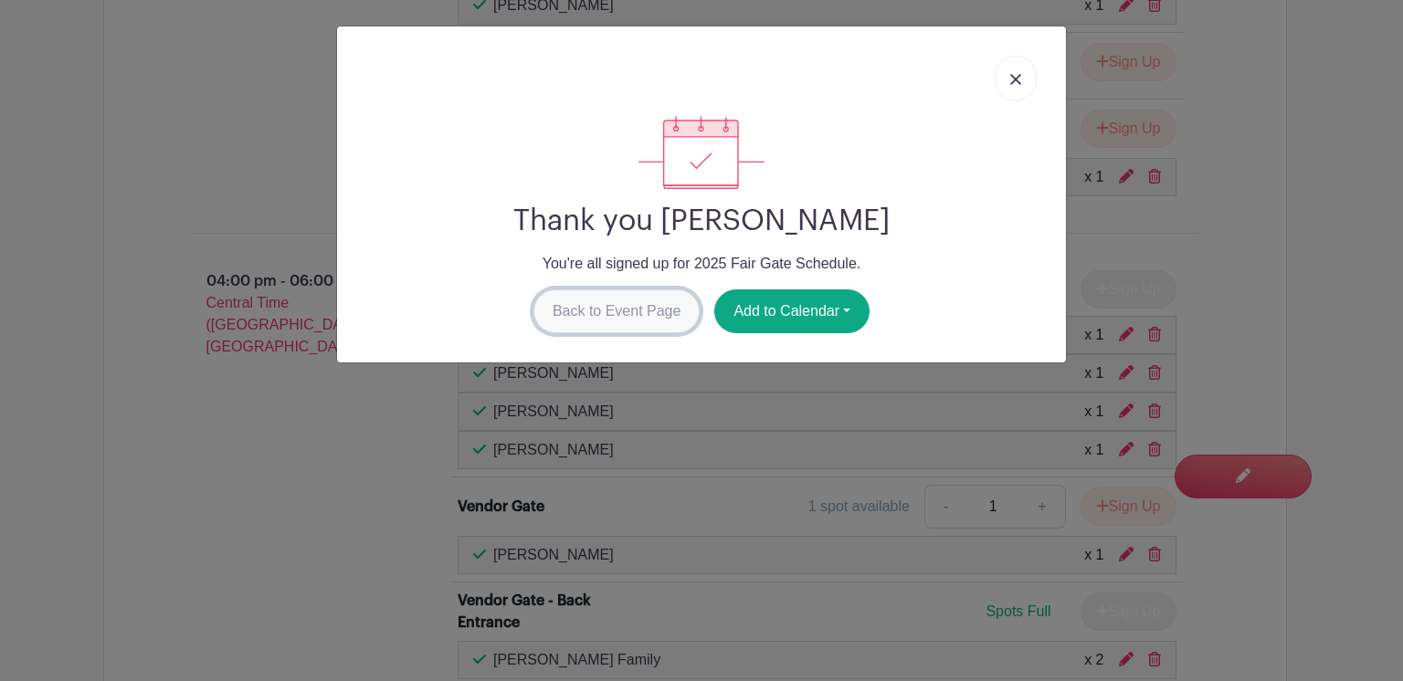
click at [609, 314] on link "Back to Event Page" at bounding box center [616, 312] width 167 height 44
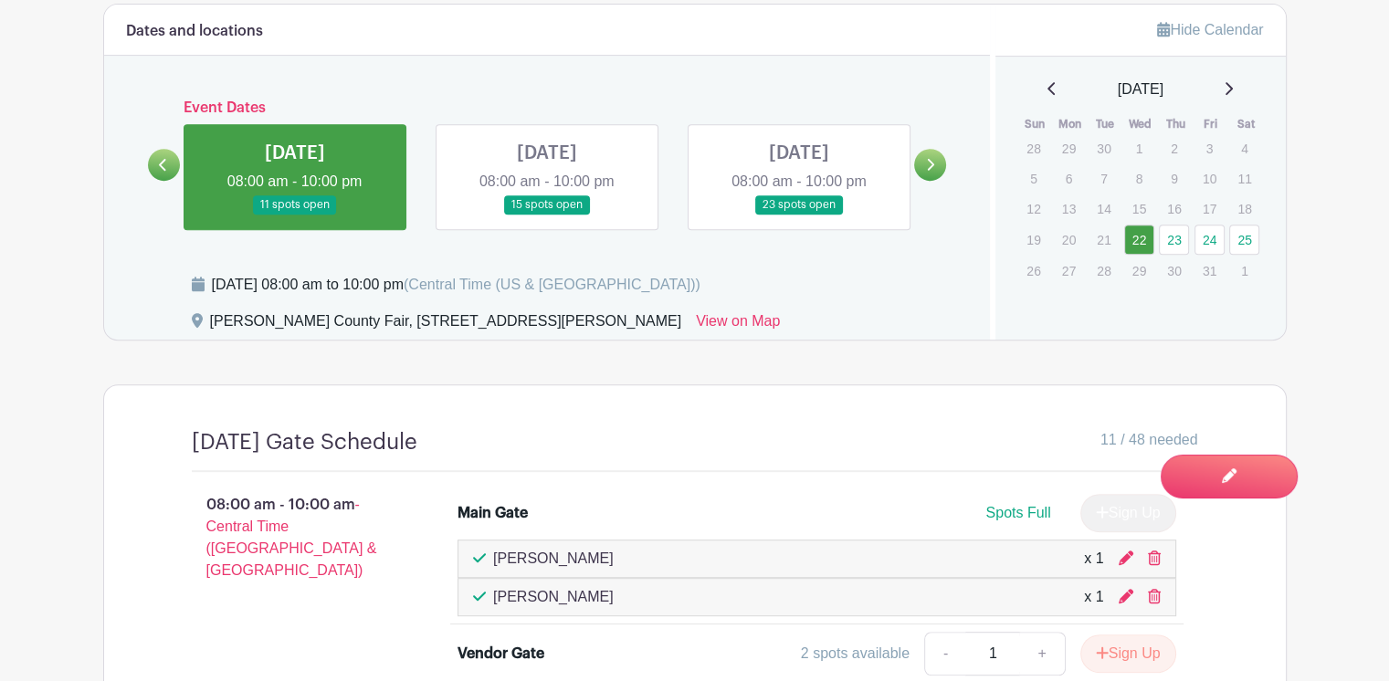
scroll to position [548, 0]
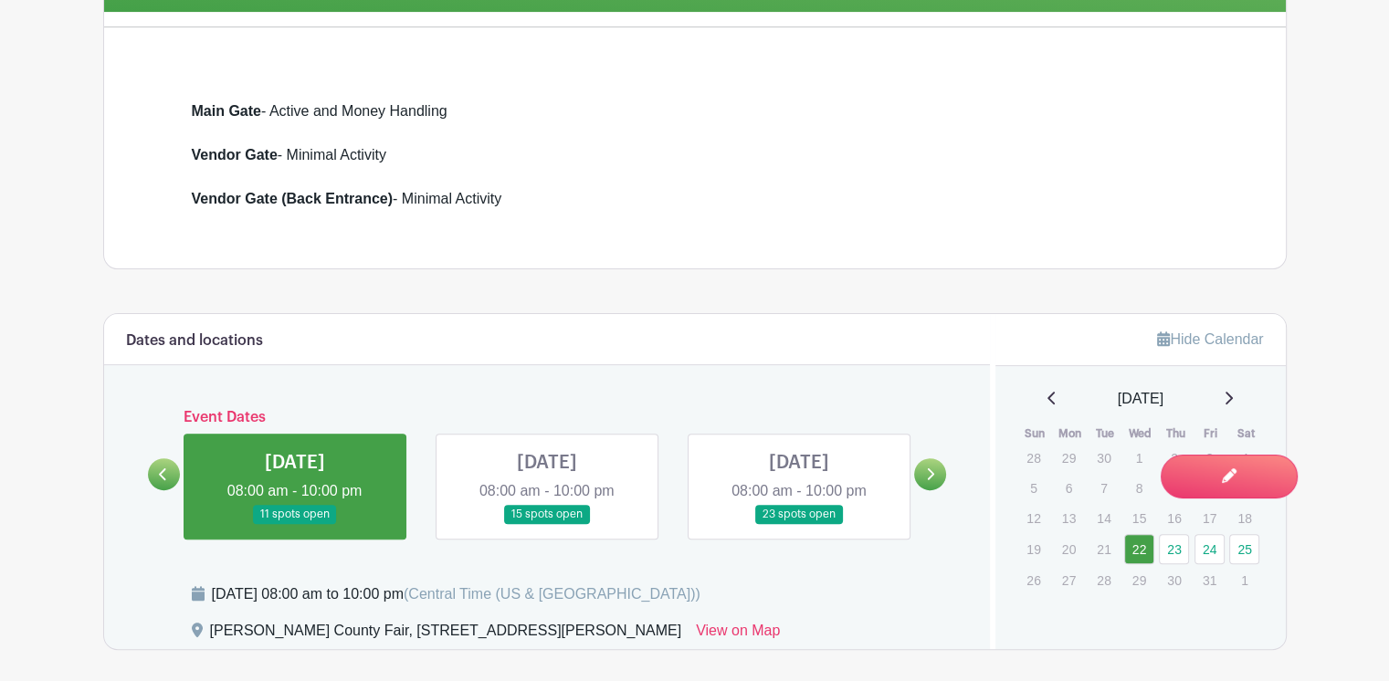
click at [547, 524] on link at bounding box center [547, 524] width 0 height 0
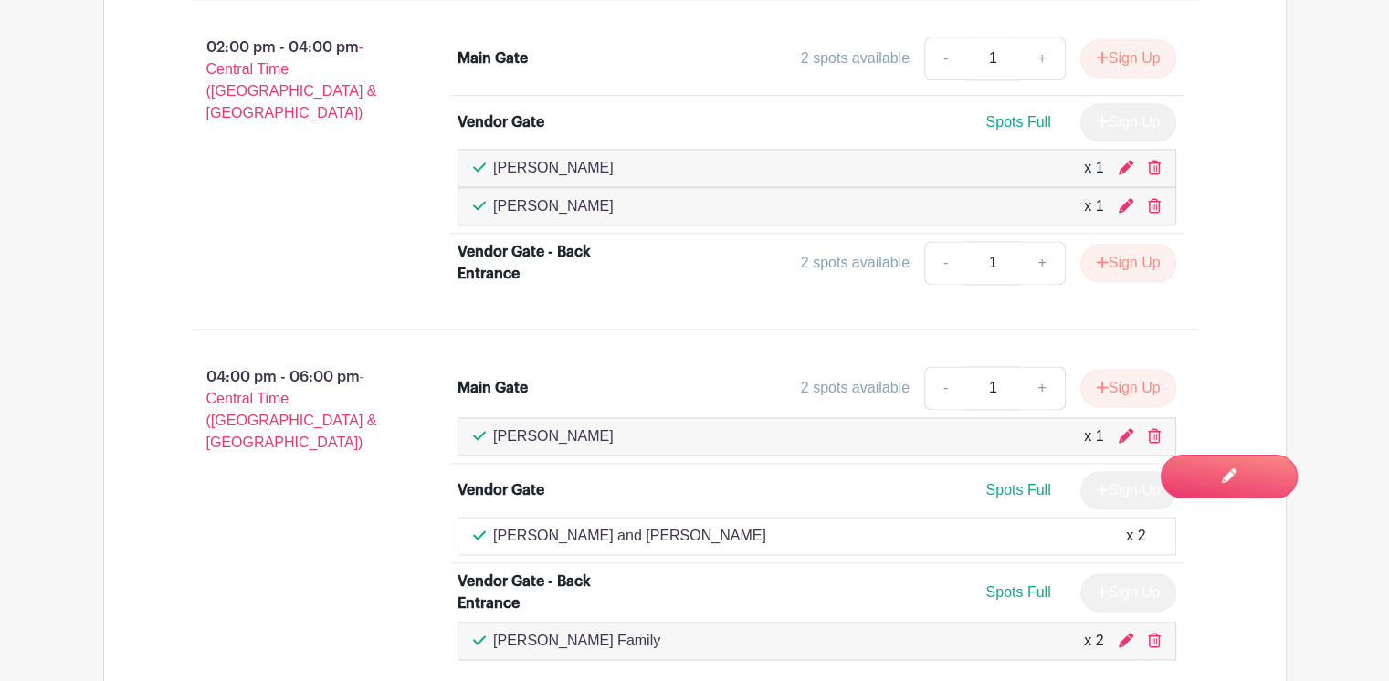
scroll to position [2557, 0]
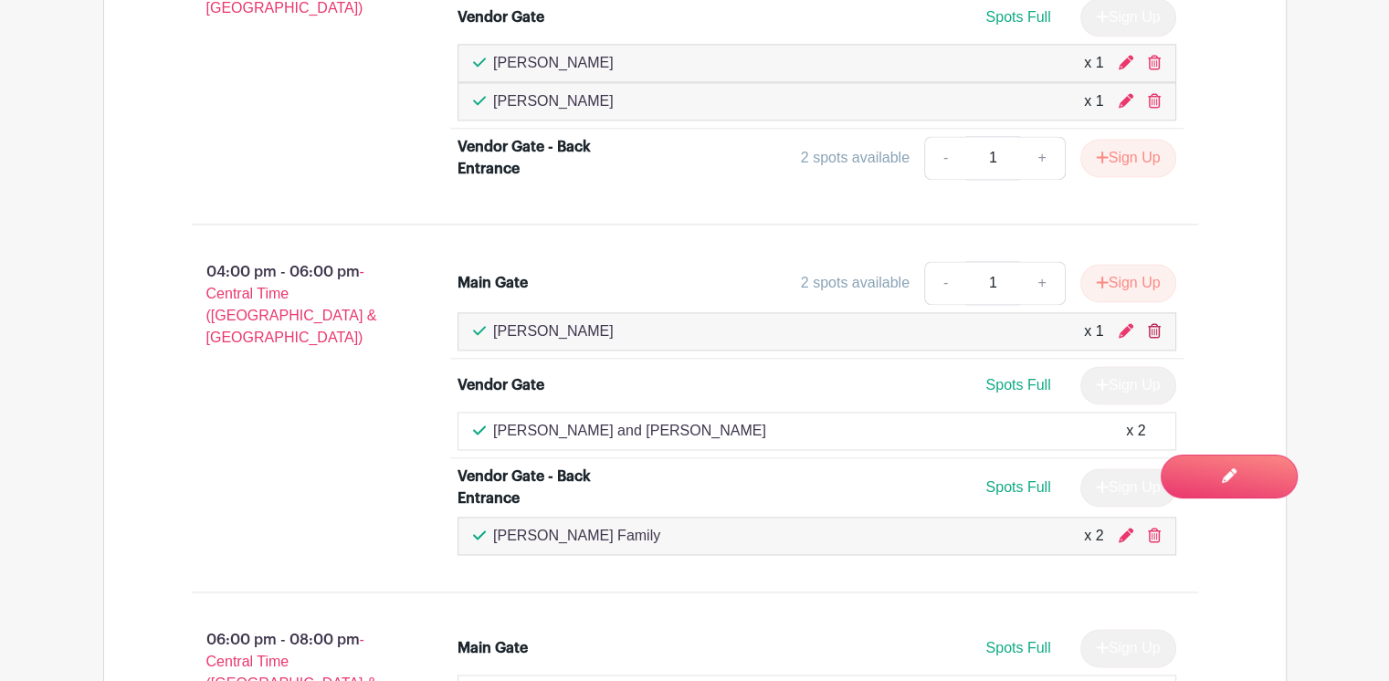
click at [1152, 323] on icon at bounding box center [1154, 330] width 13 height 15
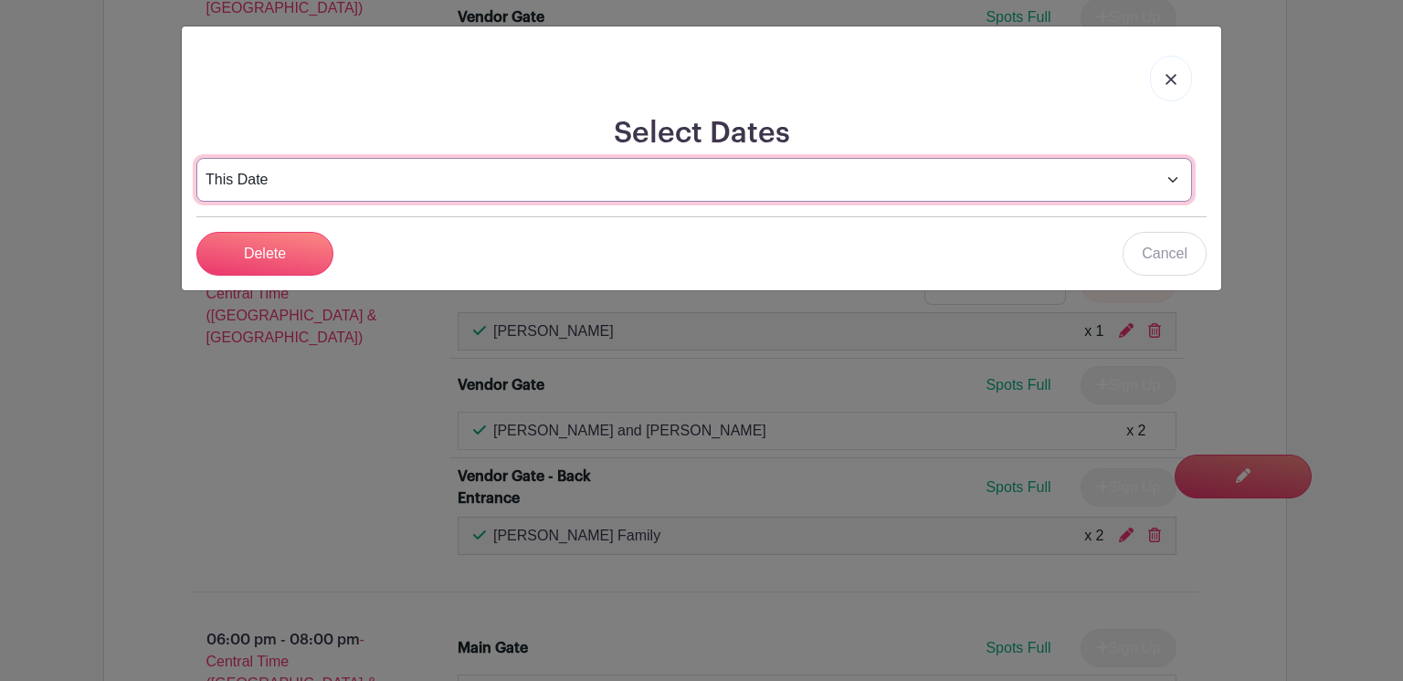
click at [1169, 174] on select "This Date Select Dates" at bounding box center [693, 180] width 995 height 44
click at [196, 158] on select "This Date Select Dates" at bounding box center [693, 180] width 995 height 44
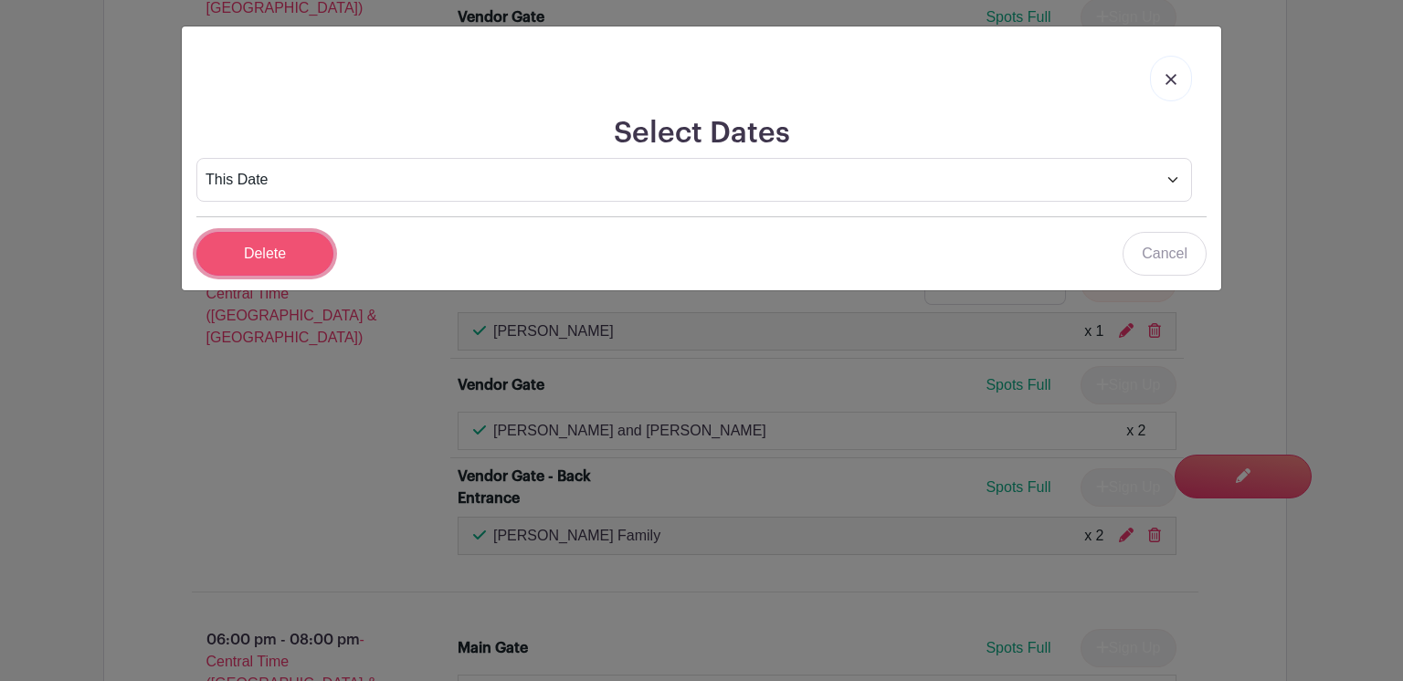
click at [262, 253] on input "Delete" at bounding box center [264, 254] width 137 height 44
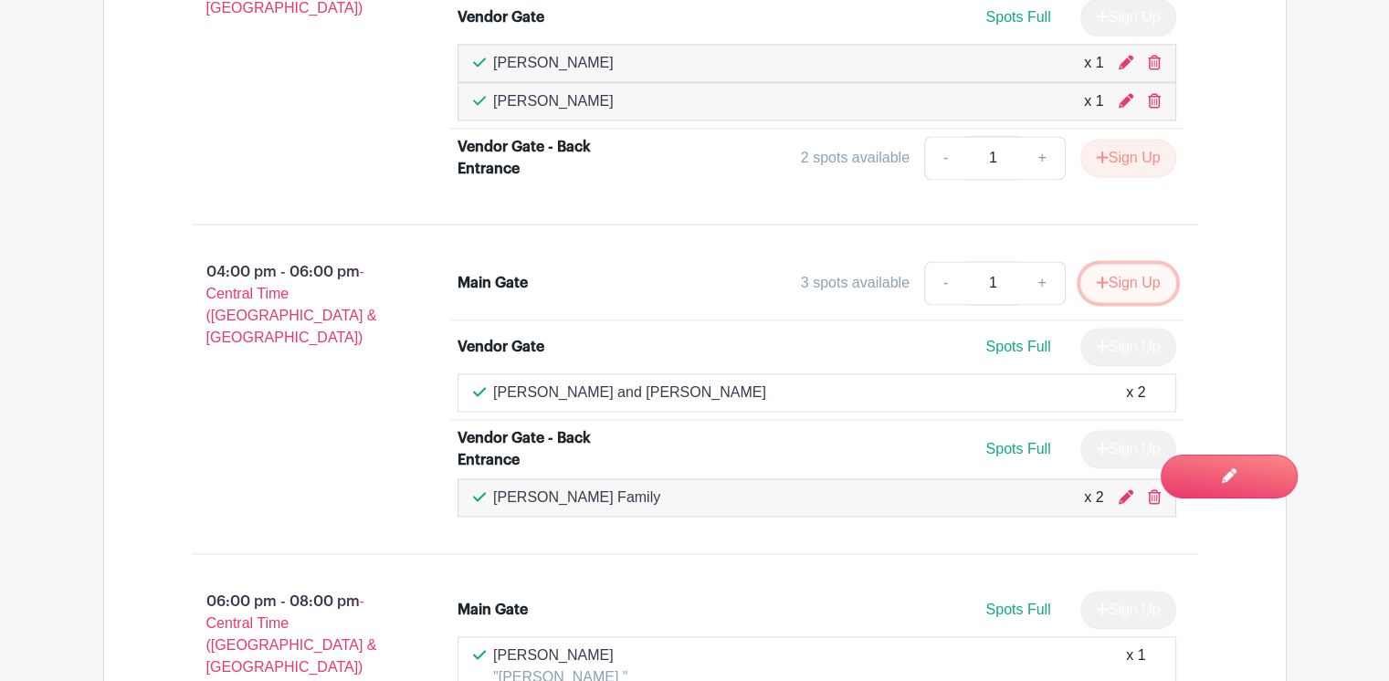
click at [1147, 271] on button "Sign Up" at bounding box center [1128, 283] width 96 height 38
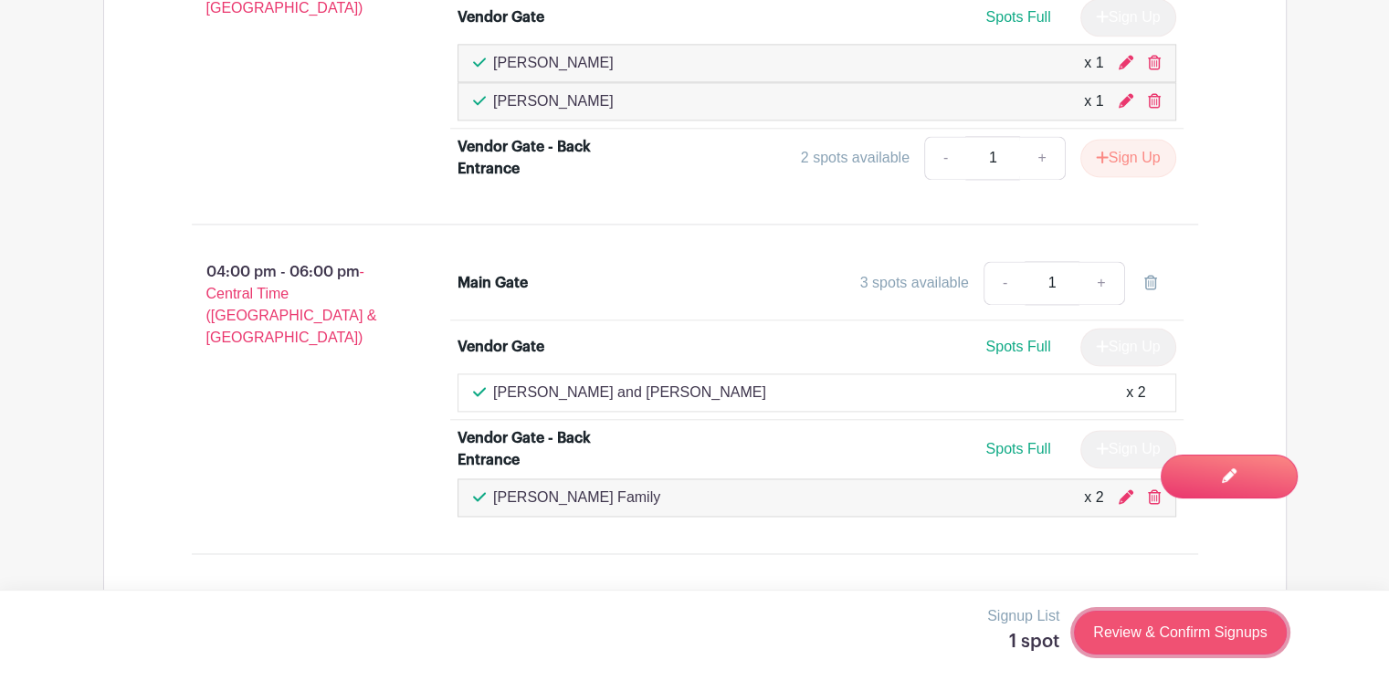
click at [1142, 633] on link "Review & Confirm Signups" at bounding box center [1180, 633] width 212 height 44
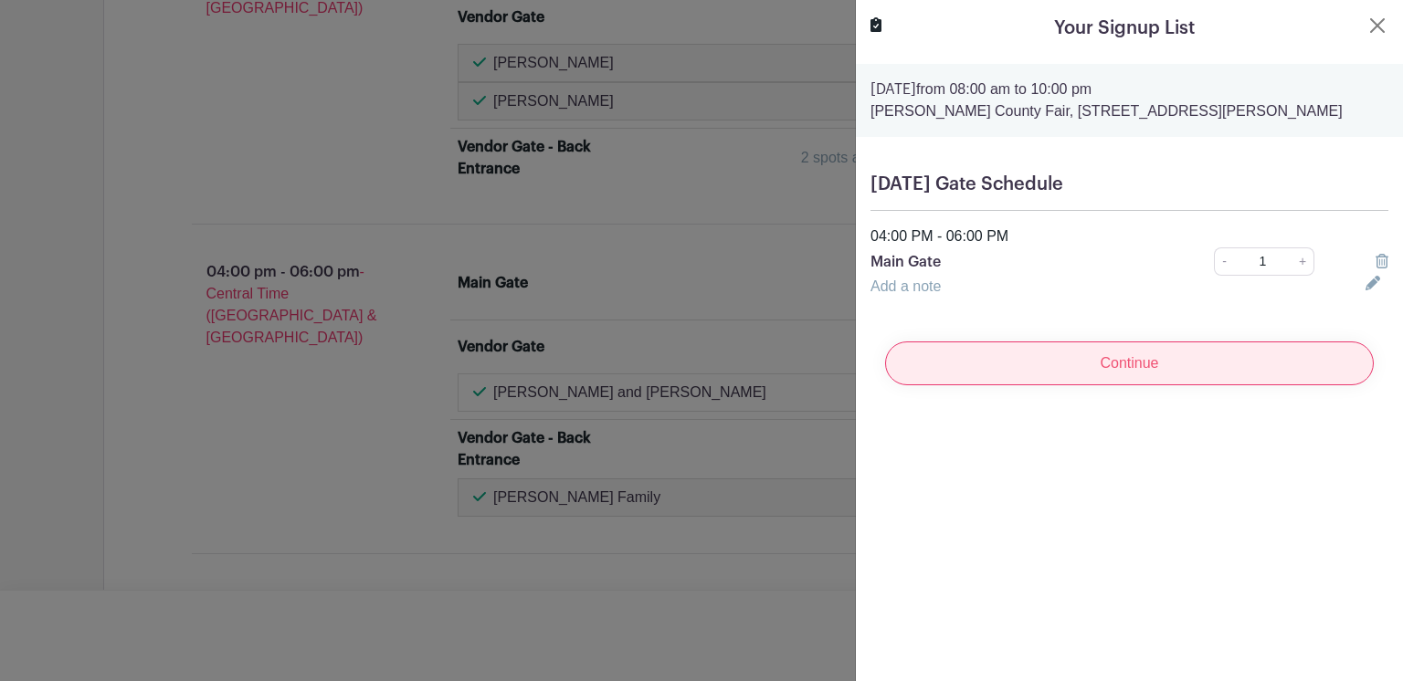
click at [1135, 363] on input "Continue" at bounding box center [1129, 364] width 489 height 44
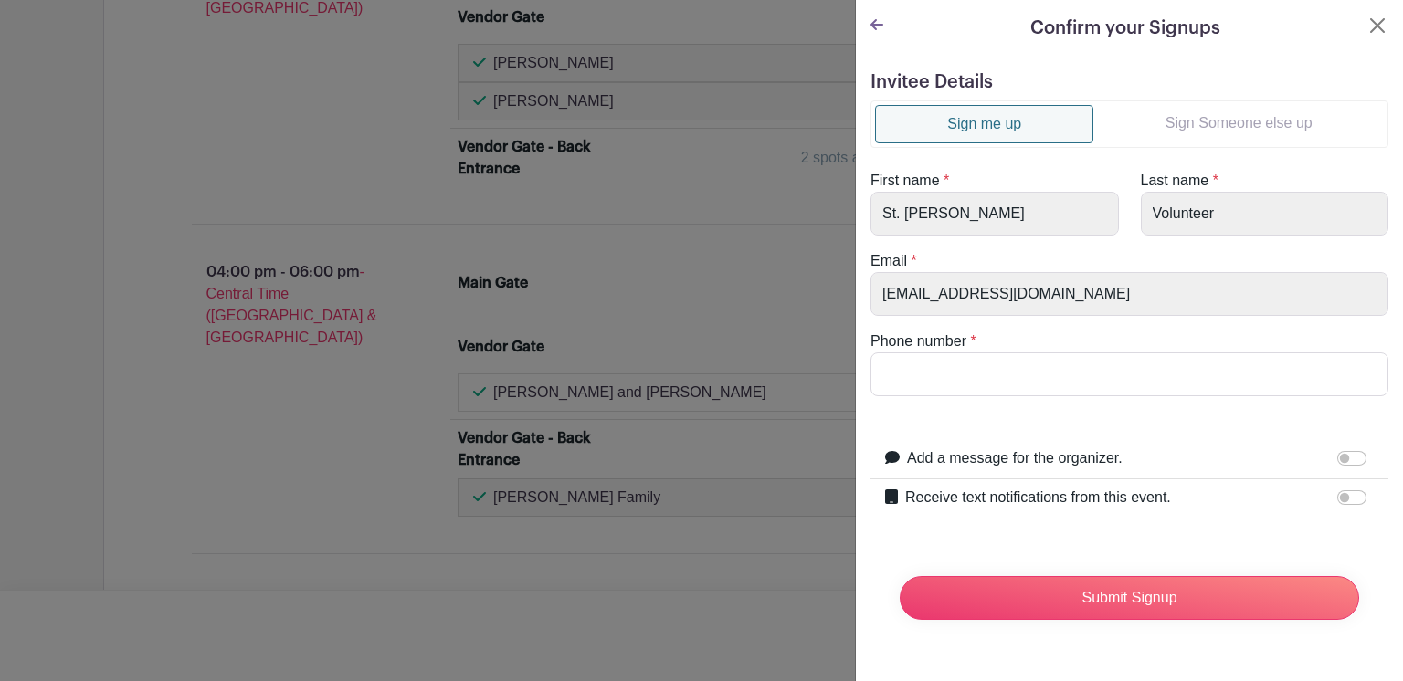
click at [1243, 123] on link "Sign Someone else up" at bounding box center [1238, 123] width 290 height 37
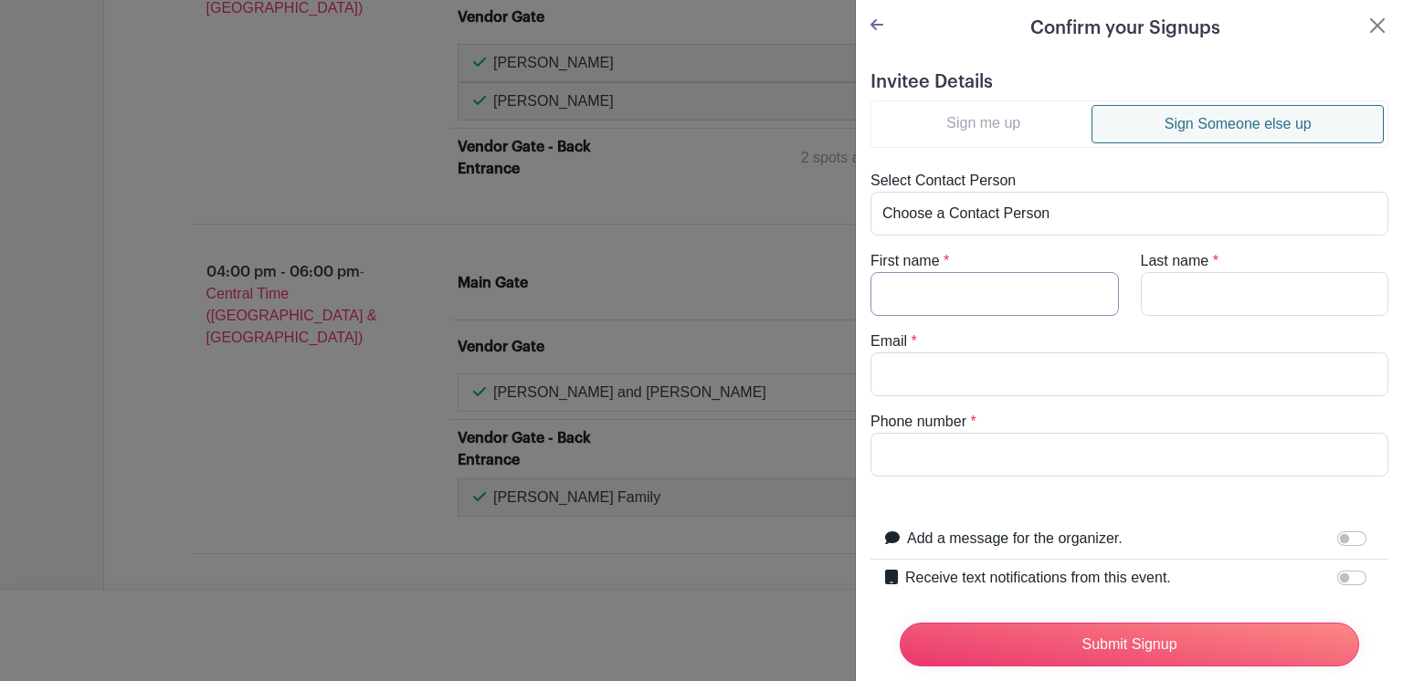
click at [938, 292] on input "First name" at bounding box center [994, 294] width 248 height 44
type input "Atzin"
type input "Mora"
type input "[EMAIL_ADDRESS][DOMAIN_NAME]"
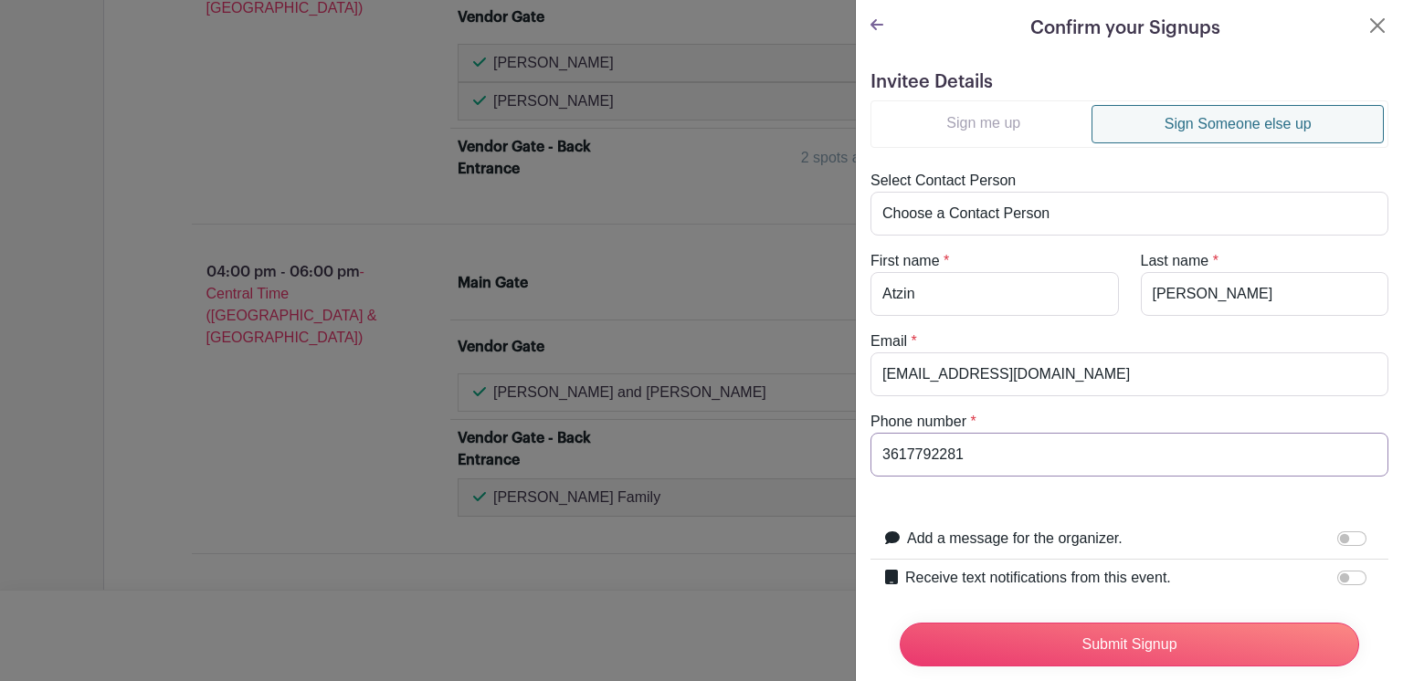
type input "3617792281"
click at [1337, 578] on input "Receive text notifications from this event." at bounding box center [1351, 578] width 29 height 15
checkbox input "true"
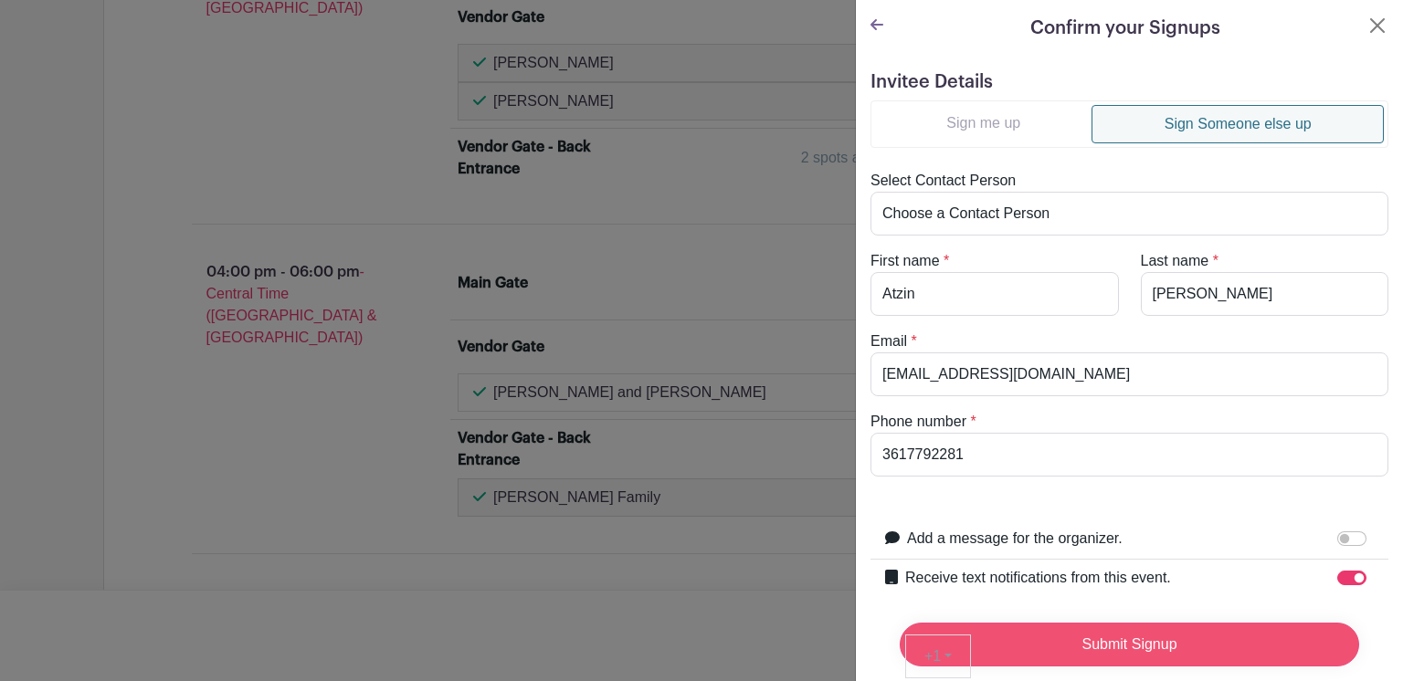
click at [1132, 623] on input "Submit Signup" at bounding box center [1129, 645] width 459 height 44
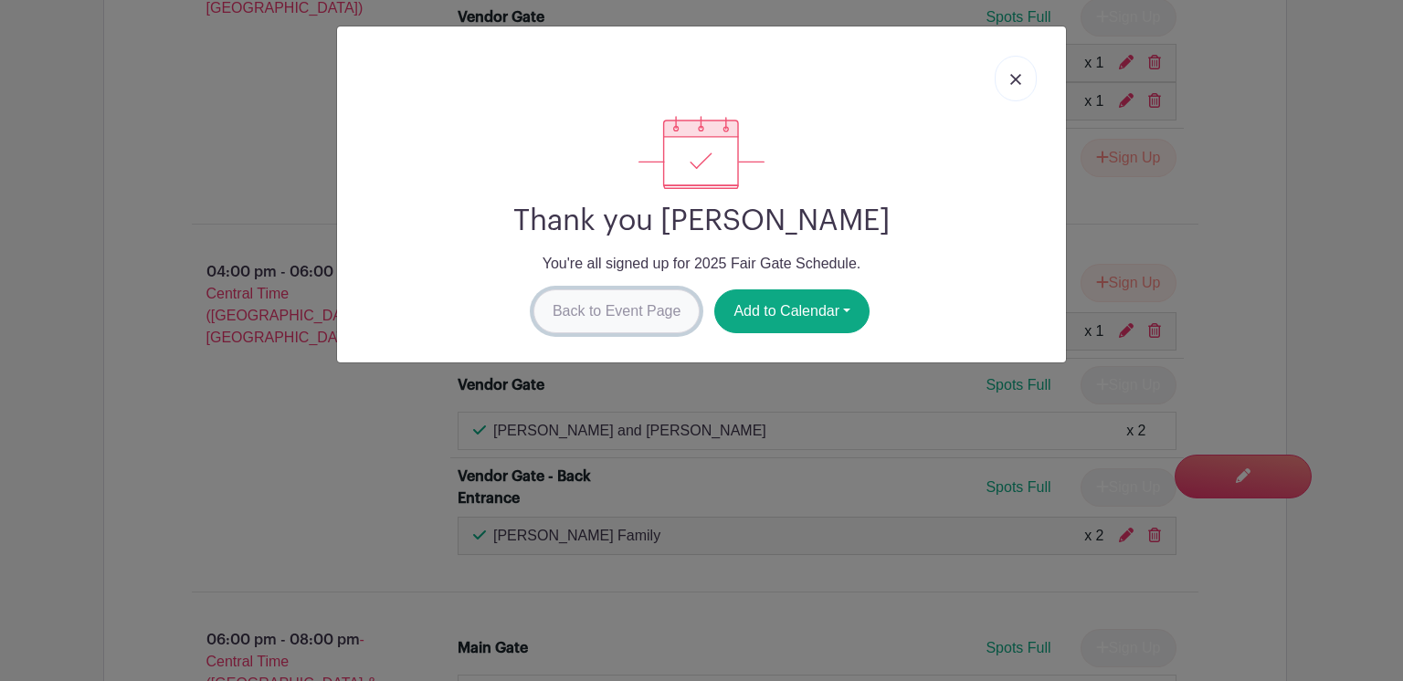
click at [591, 318] on link "Back to Event Page" at bounding box center [616, 312] width 167 height 44
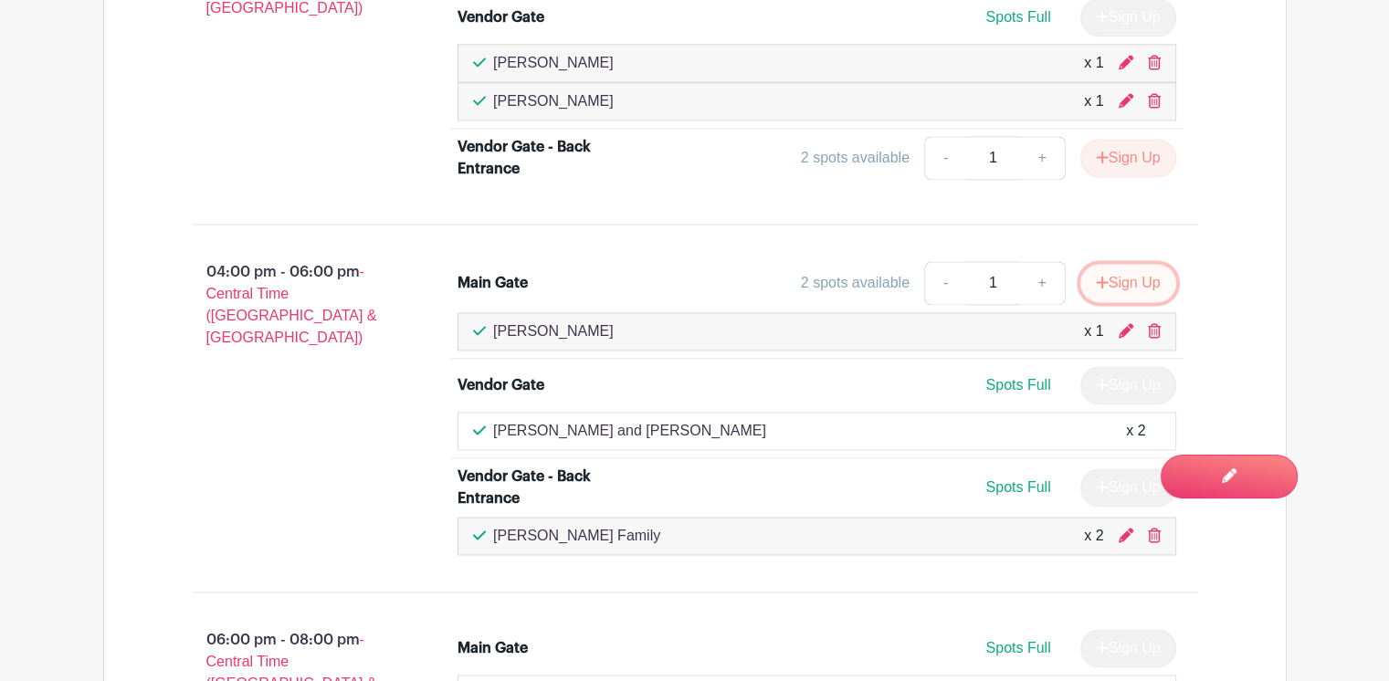
click at [1128, 272] on button "Sign Up" at bounding box center [1128, 283] width 96 height 38
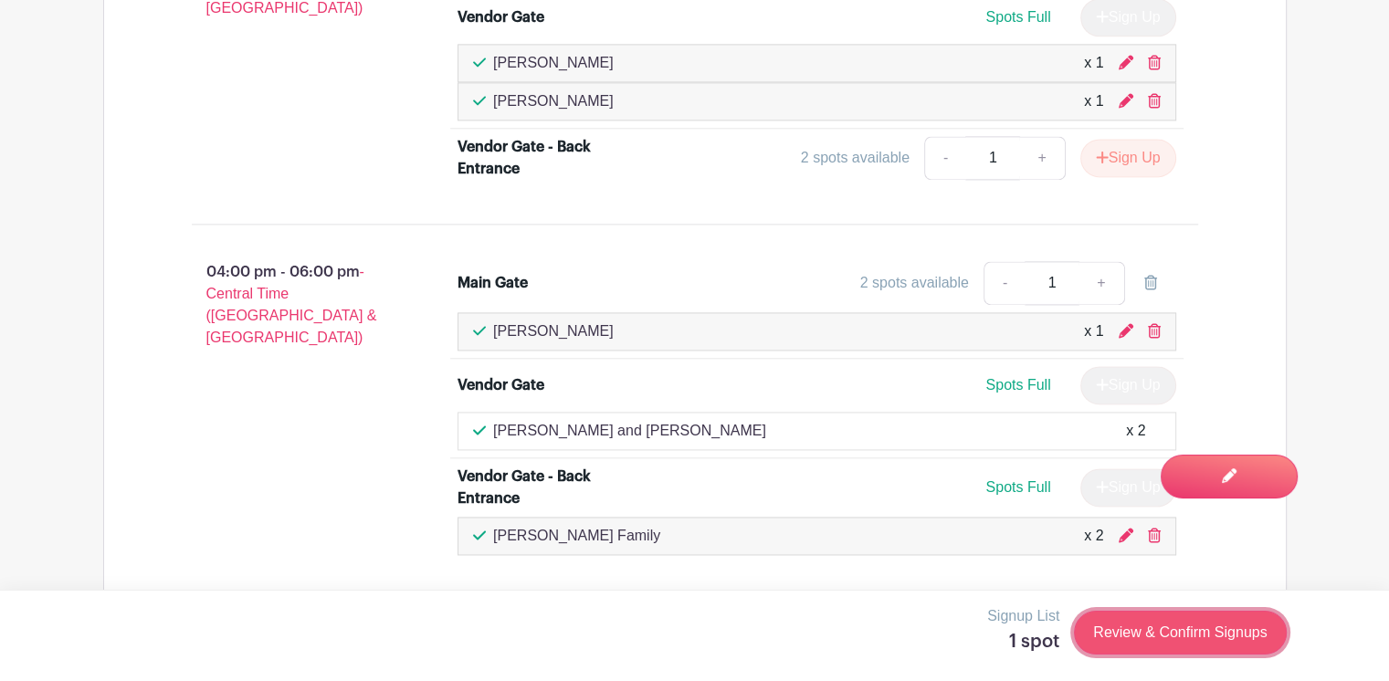
click at [1158, 625] on link "Review & Confirm Signups" at bounding box center [1180, 633] width 212 height 44
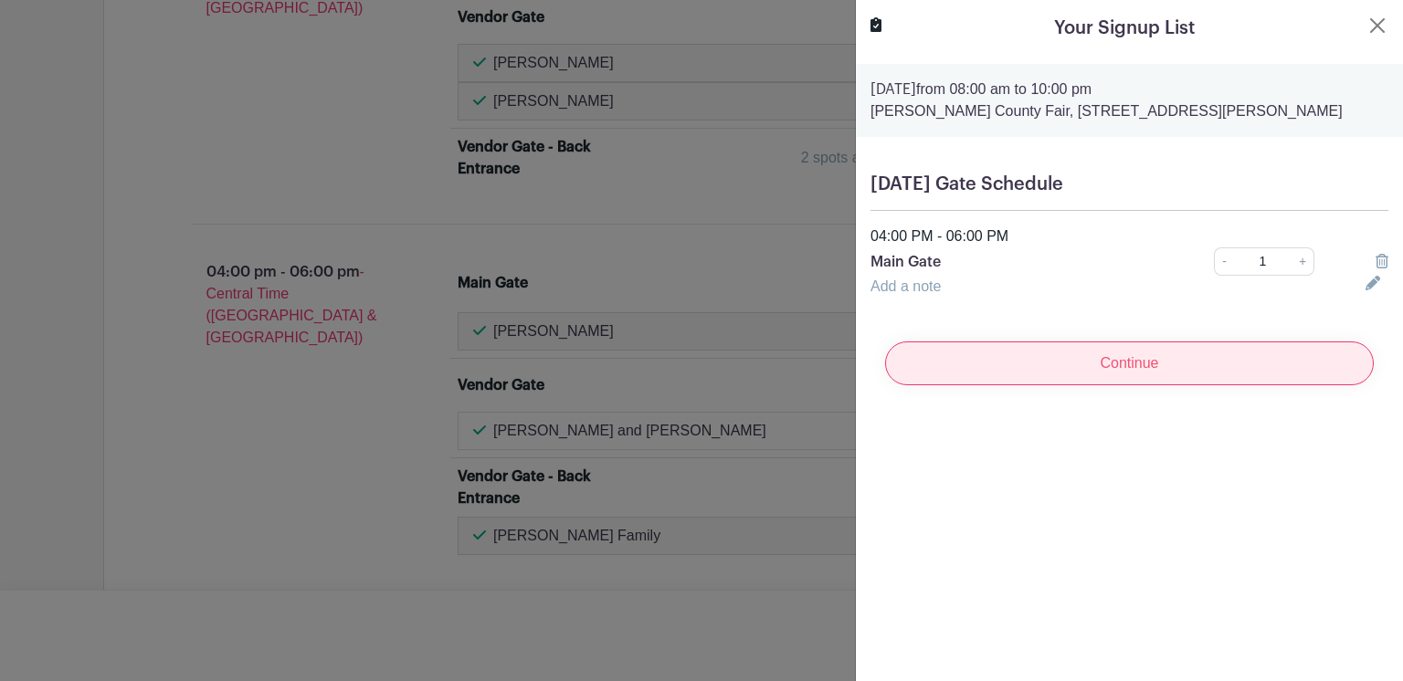
click at [1148, 363] on input "Continue" at bounding box center [1129, 364] width 489 height 44
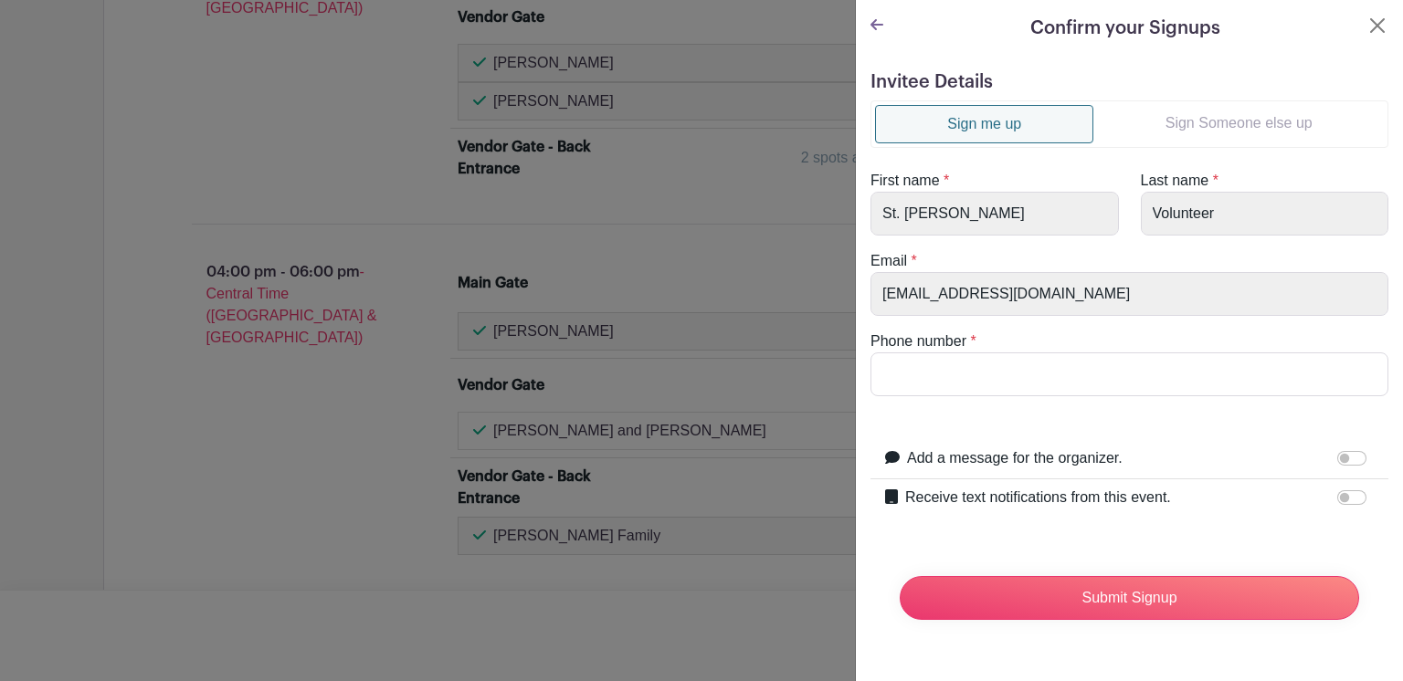
click at [1203, 121] on link "Sign Someone else up" at bounding box center [1238, 123] width 290 height 37
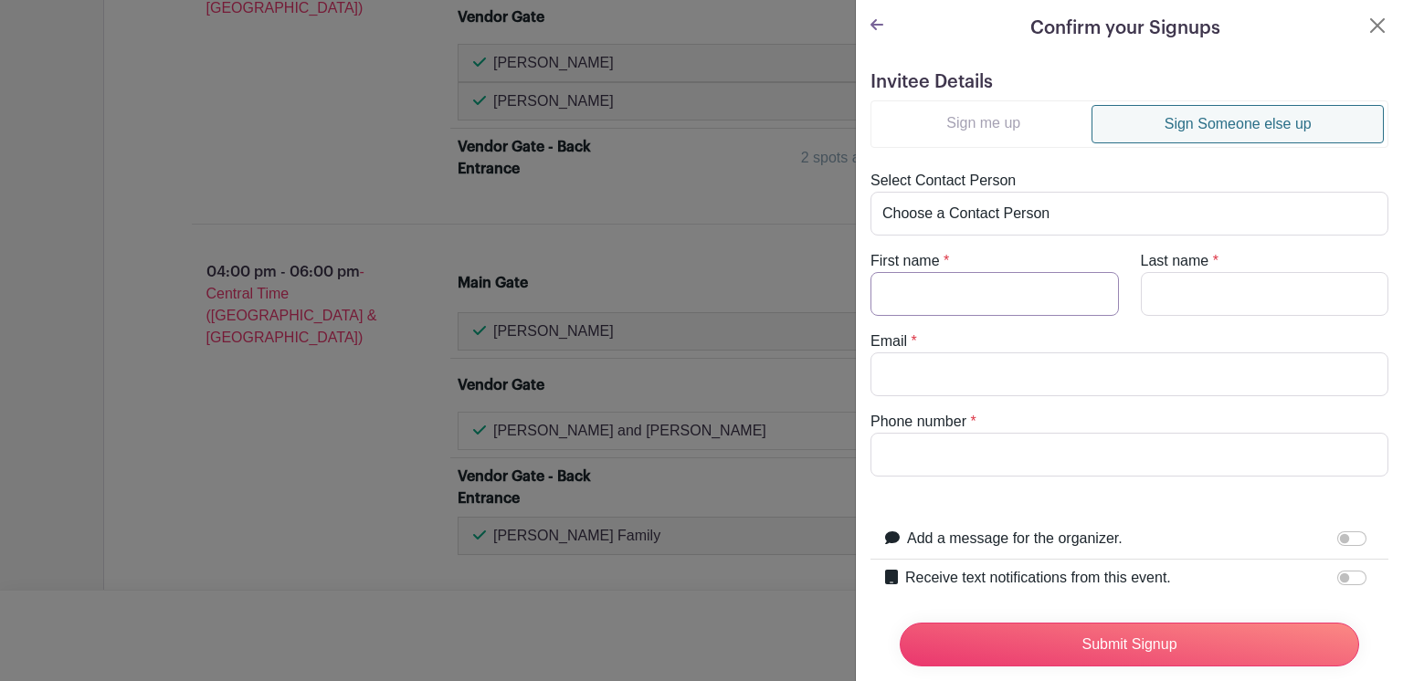
click at [909, 286] on input "First name" at bounding box center [994, 294] width 248 height 44
type input "Nor"
type input "Mora"
click at [909, 286] on input "Nor" at bounding box center [994, 294] width 248 height 44
type input "Nori"
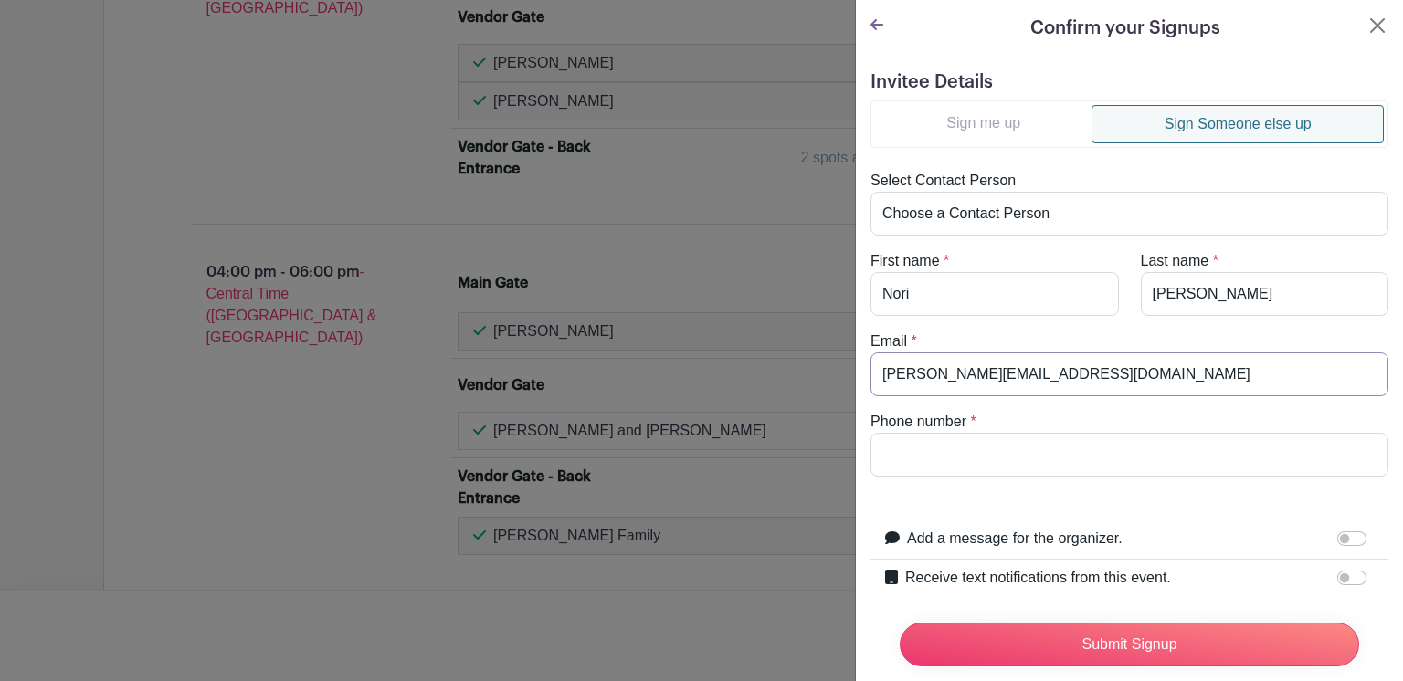
type input "[PERSON_NAME][EMAIL_ADDRESS][DOMAIN_NAME]"
type input "3615629410"
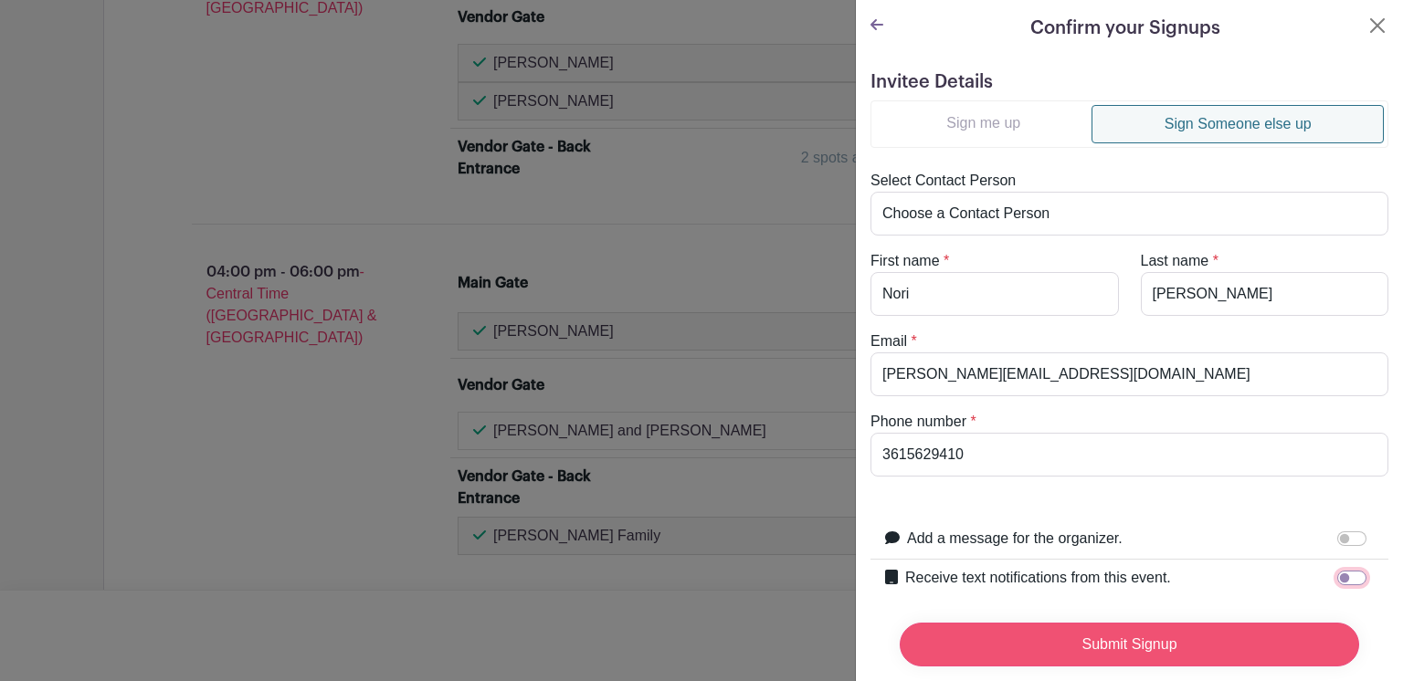
drag, startPoint x: 1331, startPoint y: 574, endPoint x: 1332, endPoint y: 611, distance: 36.5
click at [1337, 574] on input "Receive text notifications from this event." at bounding box center [1351, 578] width 29 height 15
checkbox input "true"
click at [1226, 633] on input "Submit Signup" at bounding box center [1129, 645] width 459 height 44
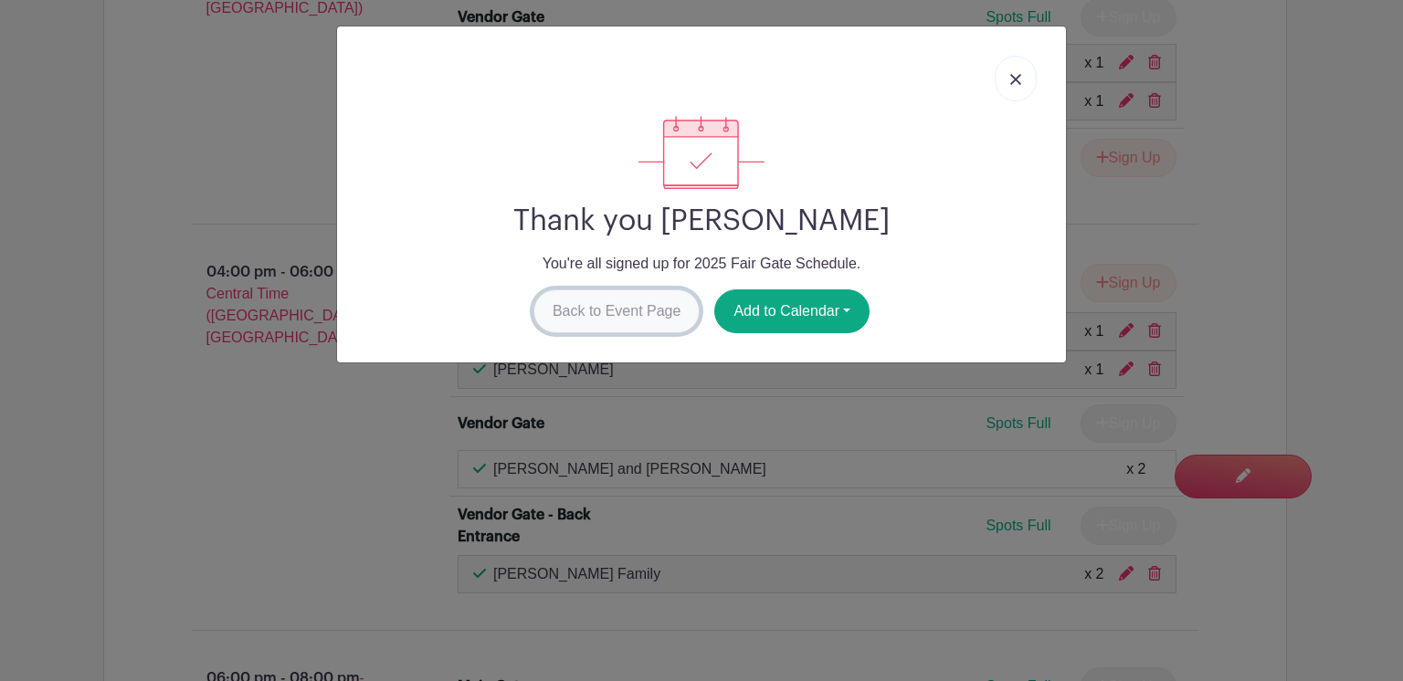
click at [601, 309] on link "Back to Event Page" at bounding box center [616, 312] width 167 height 44
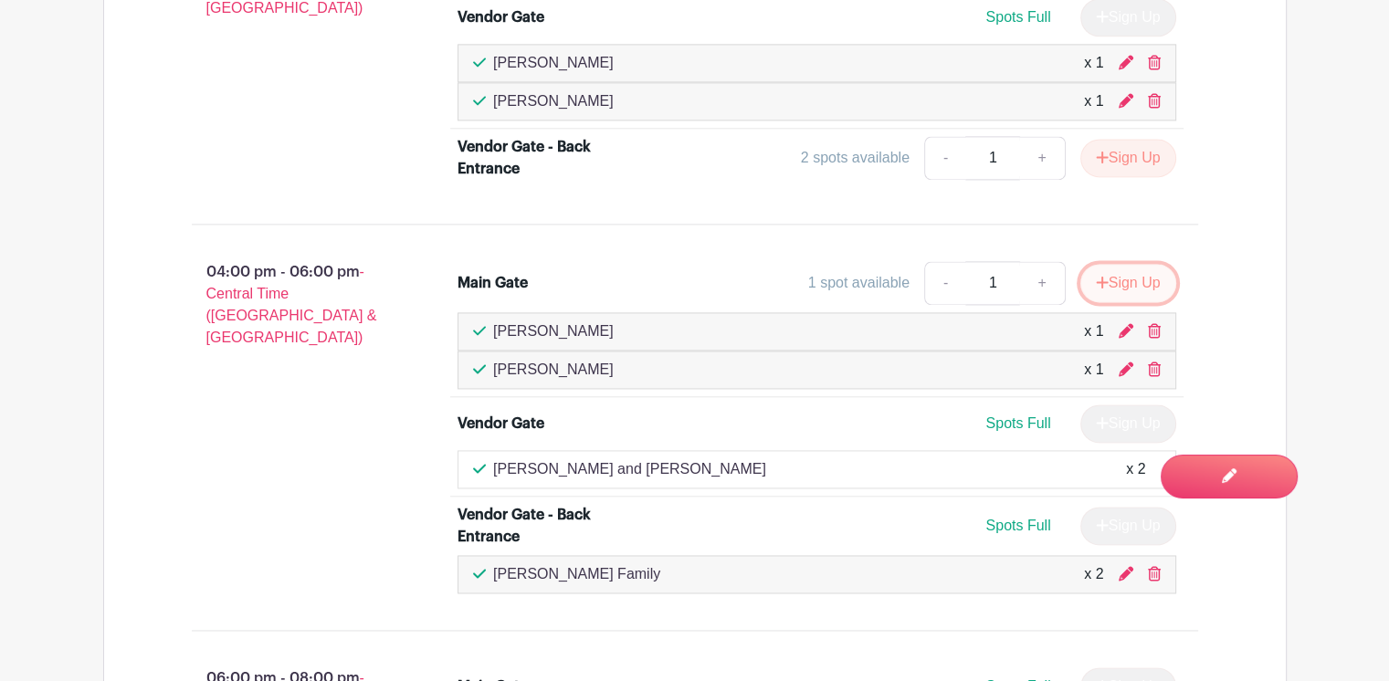
click at [1140, 269] on button "Sign Up" at bounding box center [1128, 283] width 96 height 38
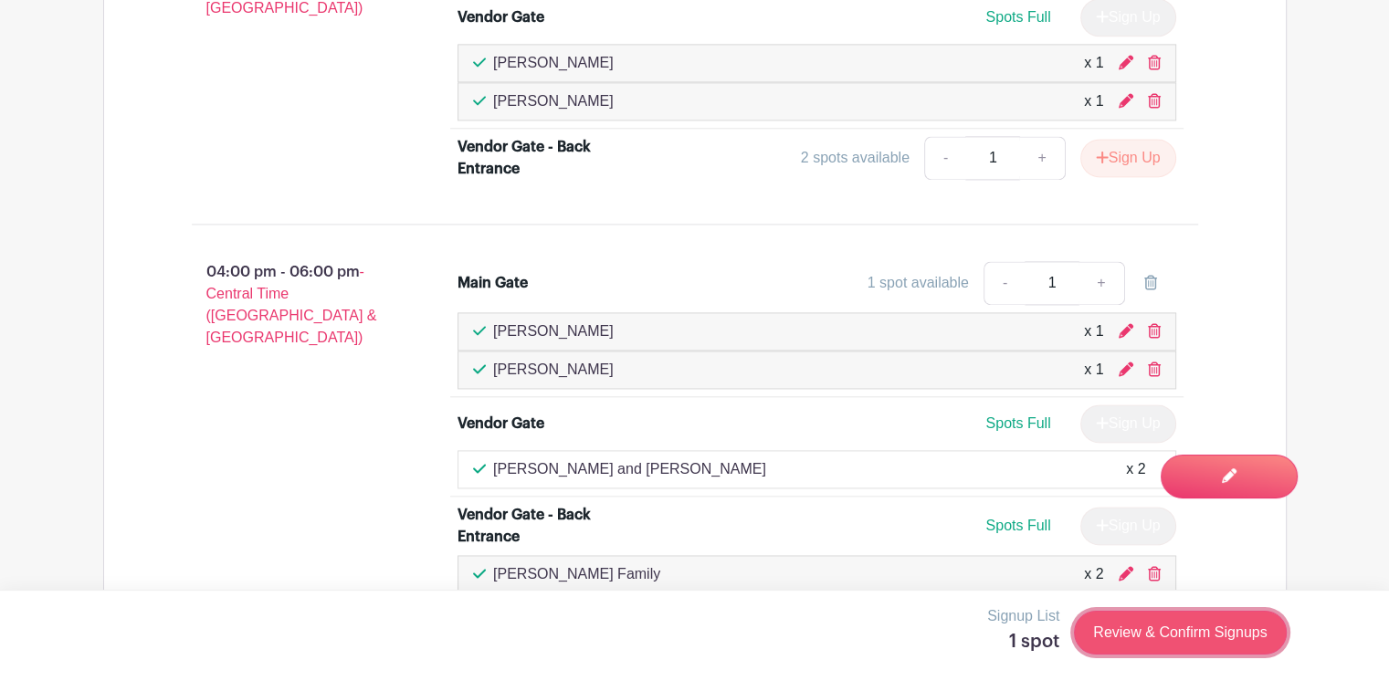
click at [1160, 640] on link "Review & Confirm Signups" at bounding box center [1180, 633] width 212 height 44
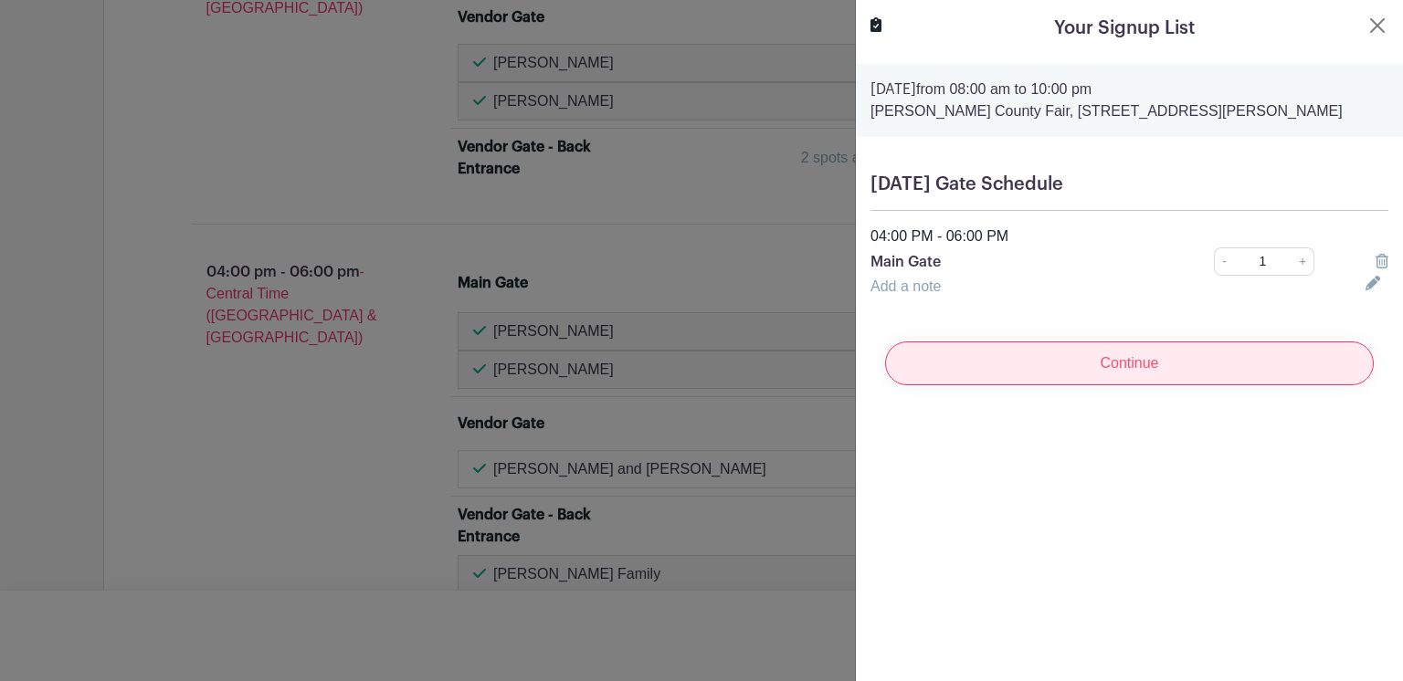
click at [1147, 359] on input "Continue" at bounding box center [1129, 364] width 489 height 44
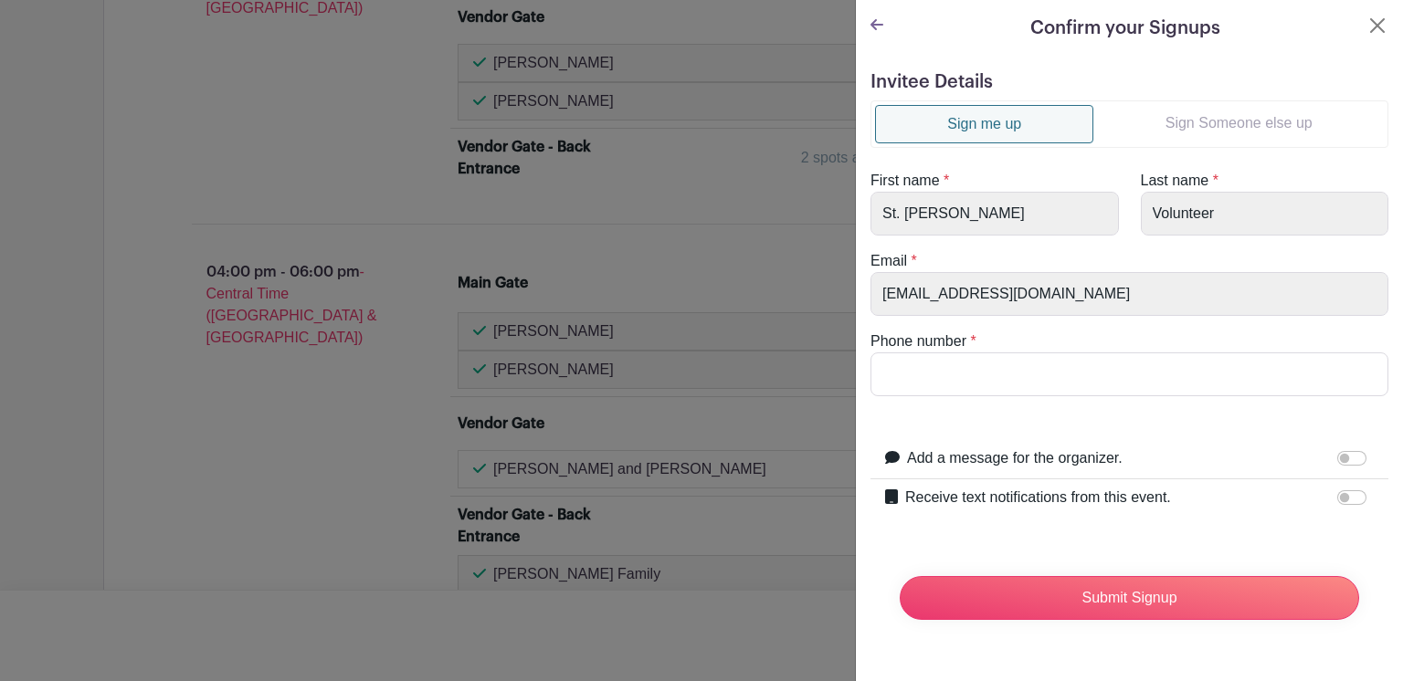
click at [1233, 120] on link "Sign Someone else up" at bounding box center [1238, 123] width 290 height 37
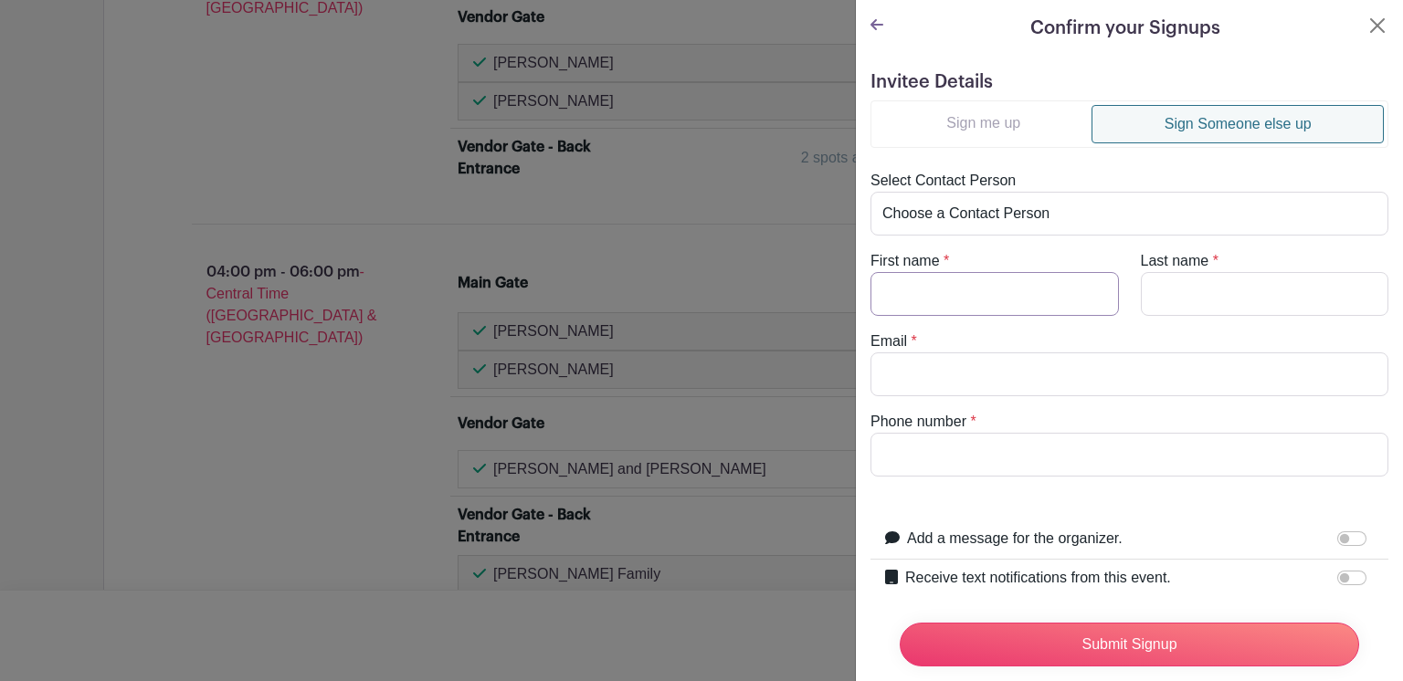
click at [933, 306] on input "First name" at bounding box center [994, 294] width 248 height 44
type input "Veronica"
type input "Garcia"
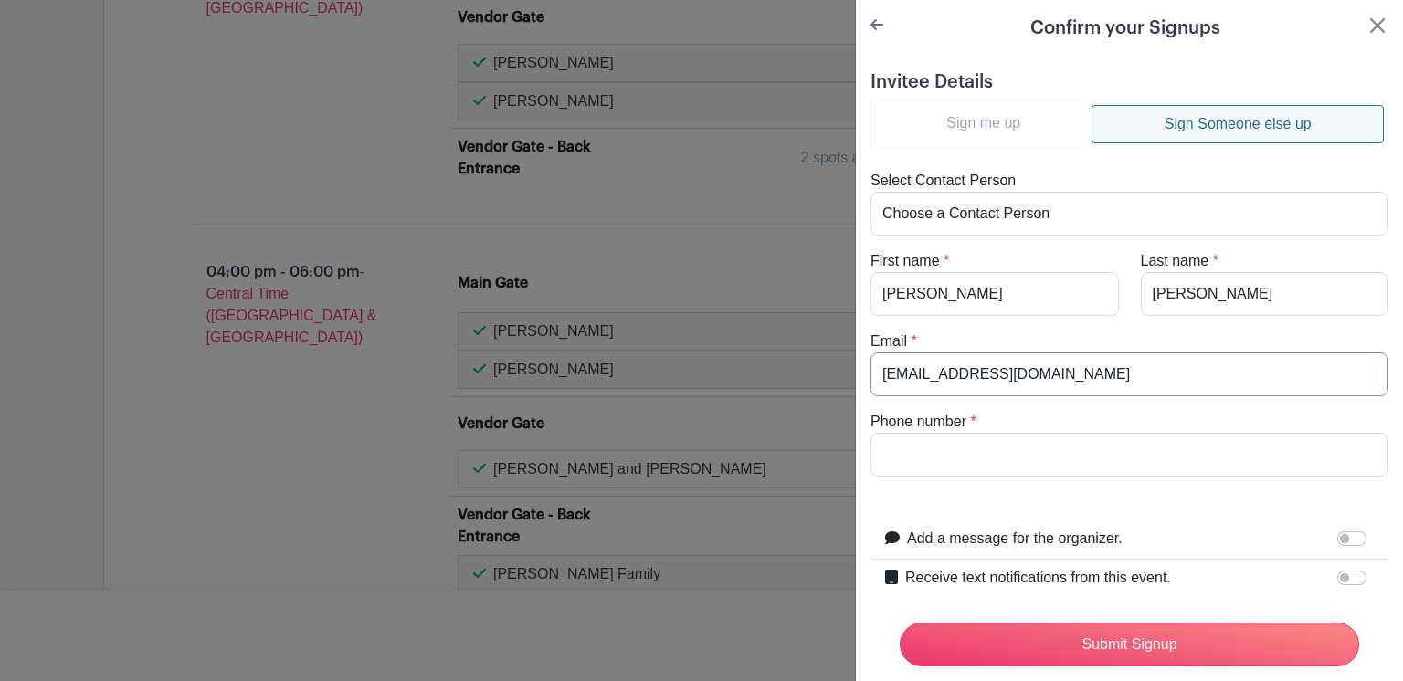
type input "[EMAIL_ADDRESS][DOMAIN_NAME]"
type input "3612191248"
click at [1337, 574] on input "Receive text notifications from this event." at bounding box center [1351, 578] width 29 height 15
checkbox input "true"
click at [1103, 630] on input "Submit Signup" at bounding box center [1129, 645] width 459 height 44
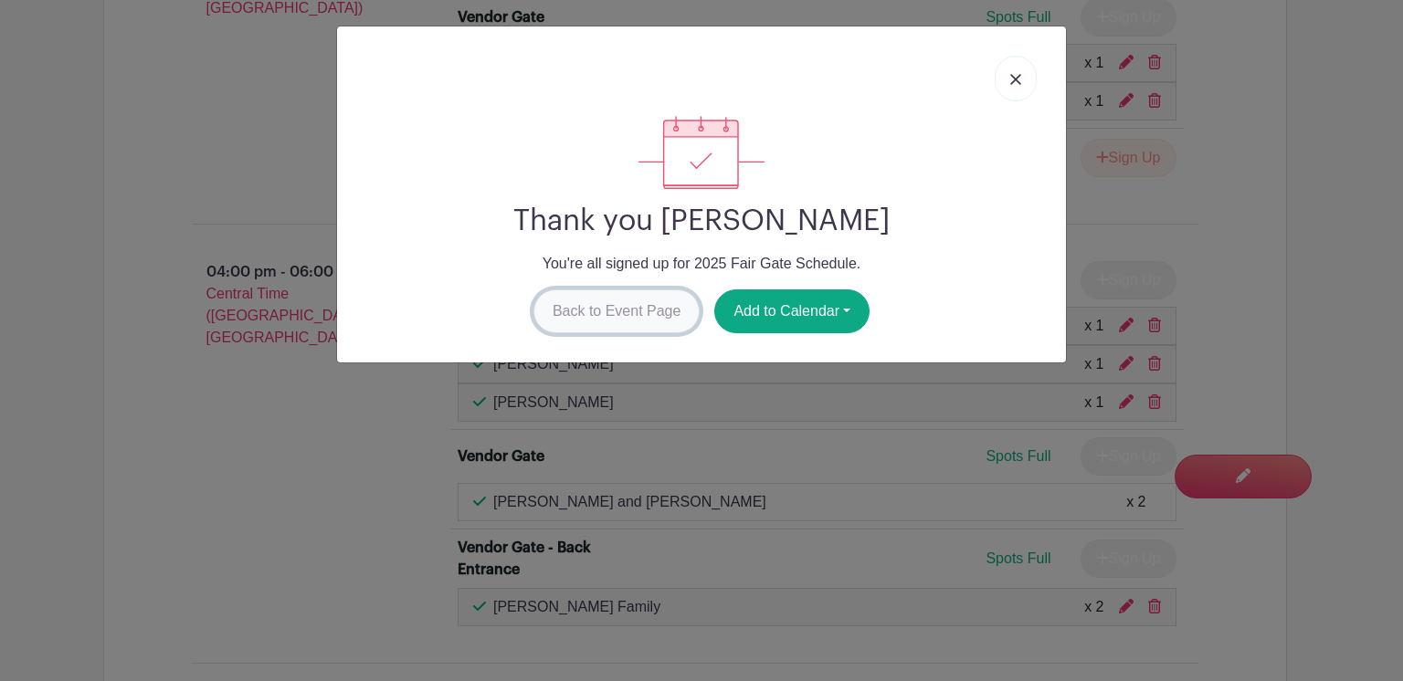
click at [605, 317] on link "Back to Event Page" at bounding box center [616, 312] width 167 height 44
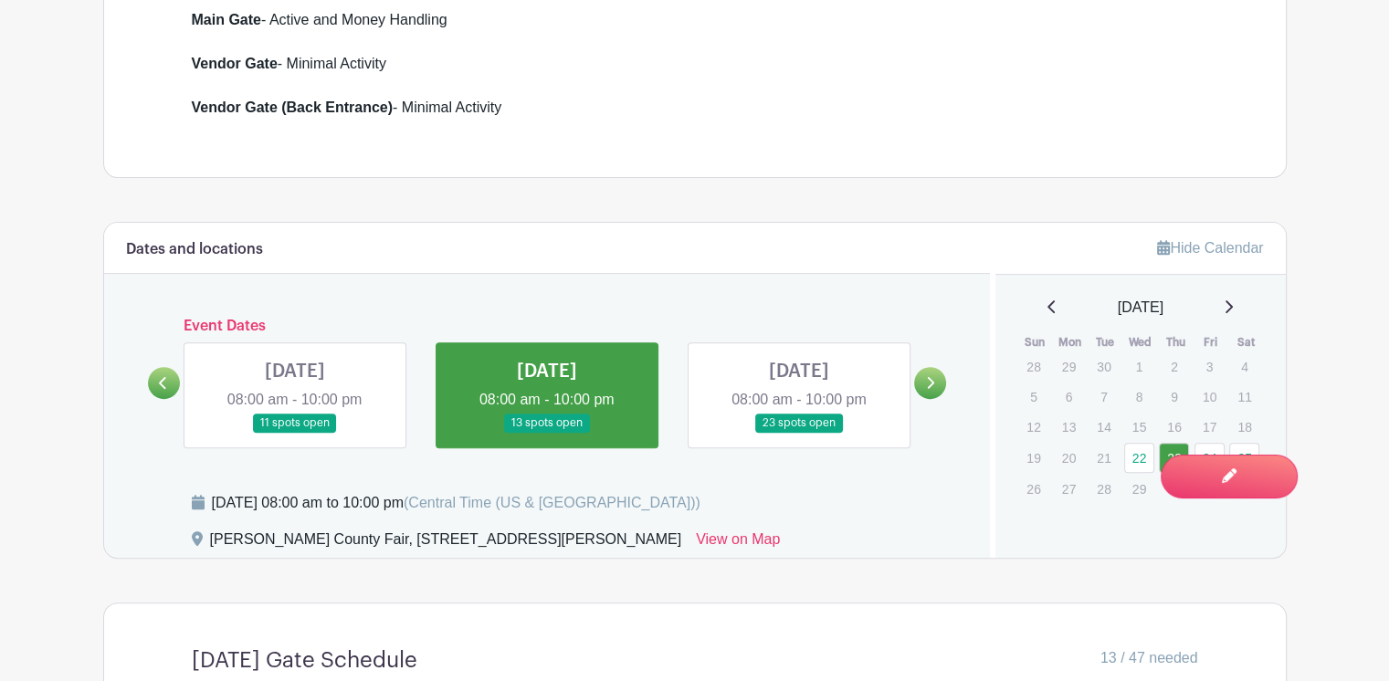
scroll to position [639, 0]
click at [295, 433] on link at bounding box center [295, 433] width 0 height 0
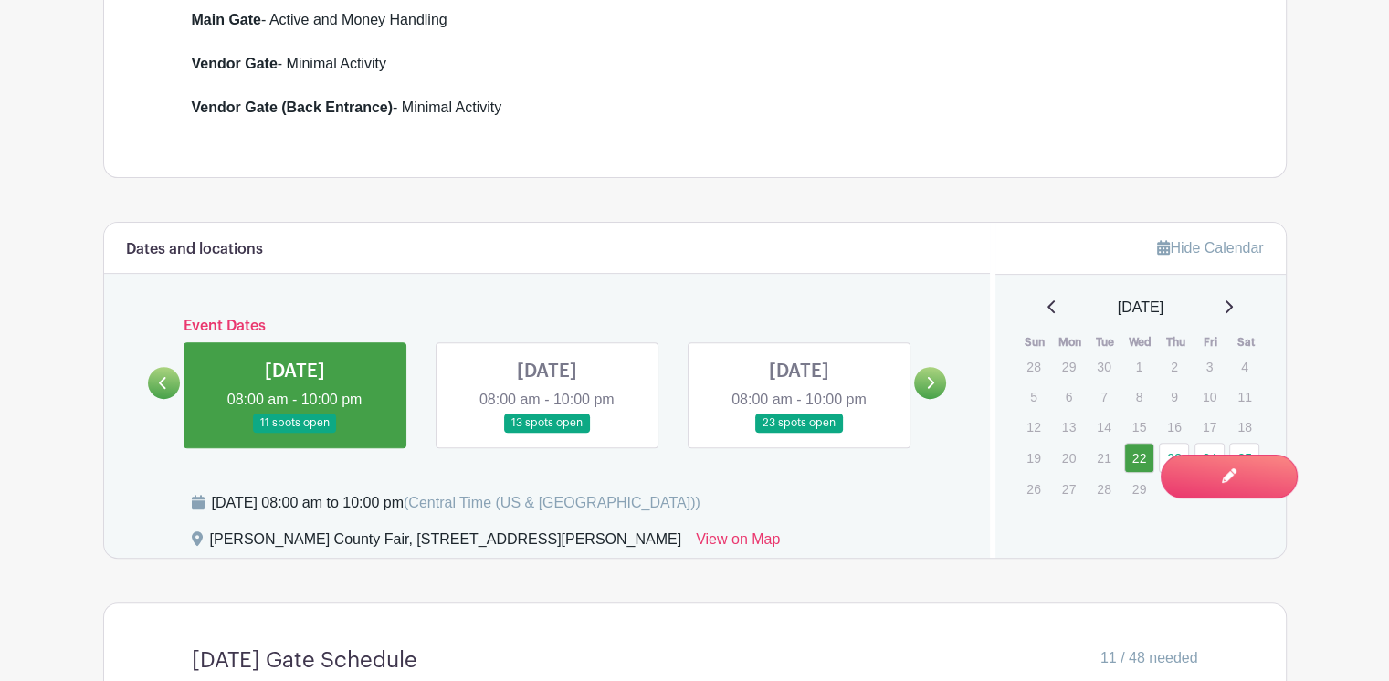
click at [547, 433] on link at bounding box center [547, 433] width 0 height 0
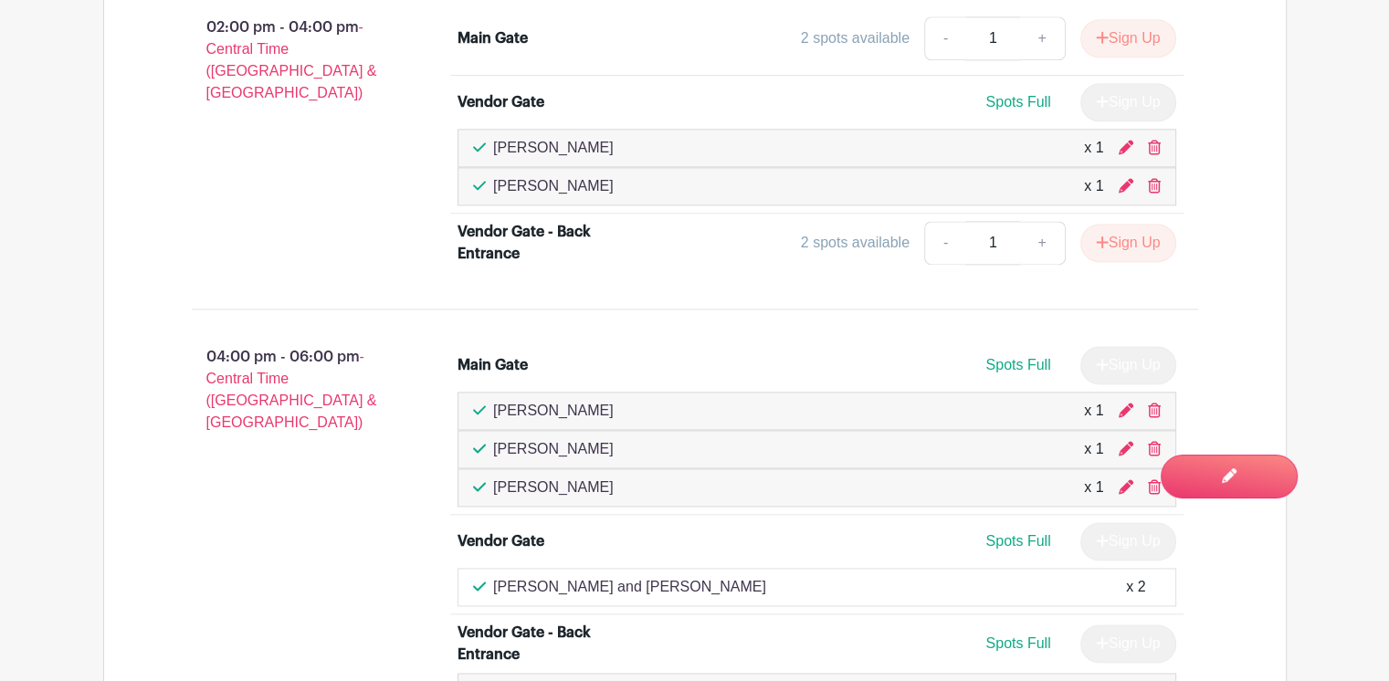
scroll to position [2648, 0]
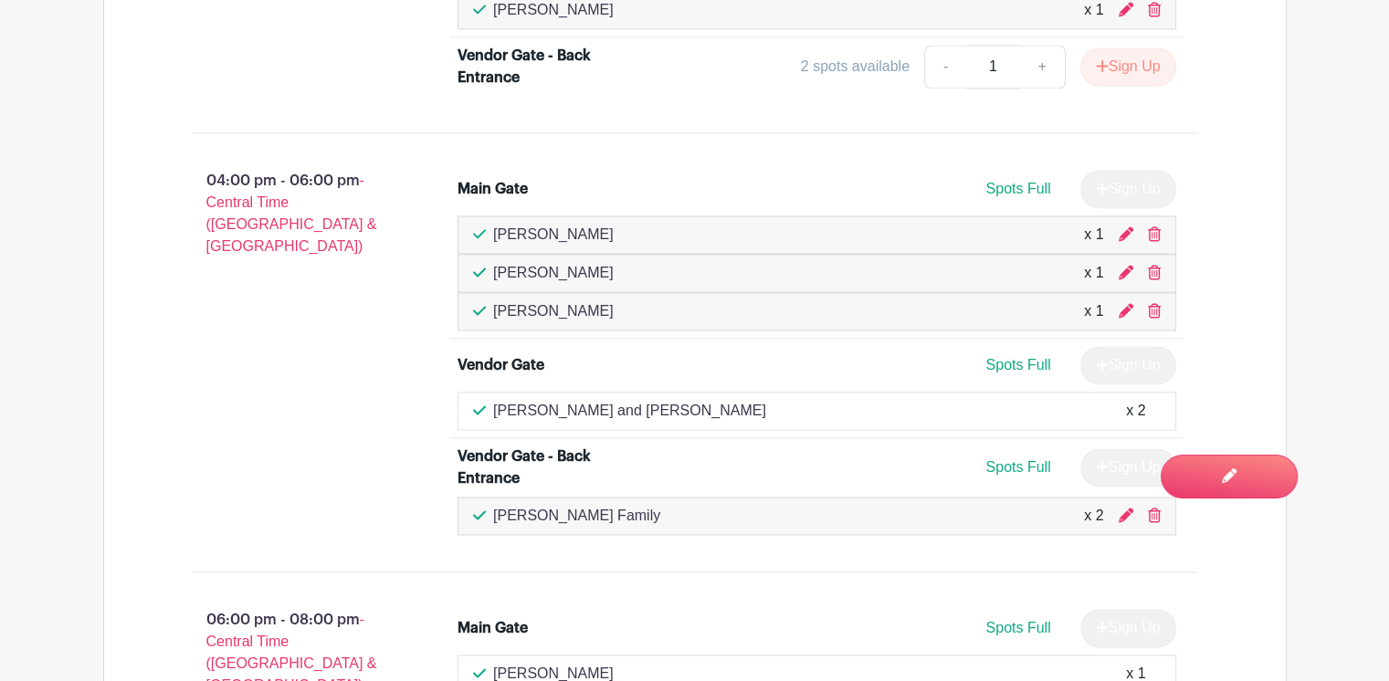
click at [1064, 401] on div "Sadie and Victor Garza x 2" at bounding box center [817, 411] width 688 height 22
click at [475, 403] on icon at bounding box center [479, 410] width 13 height 15
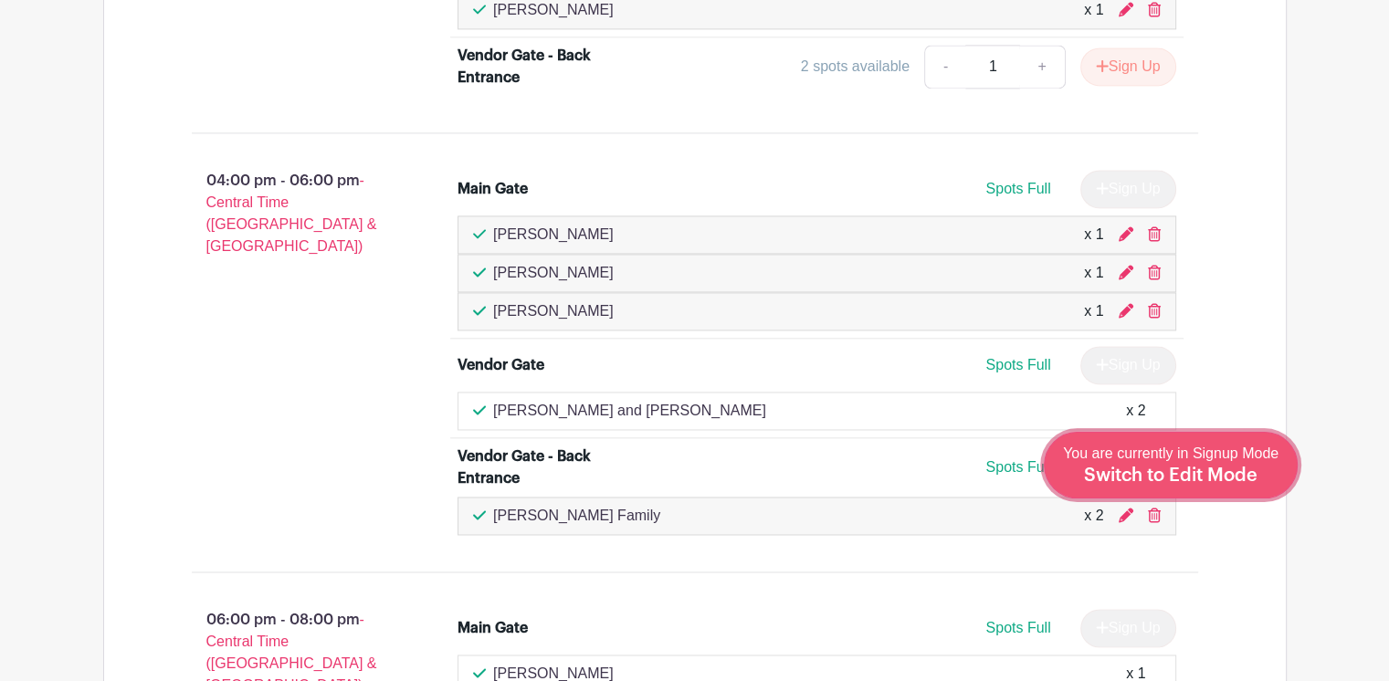
click at [1195, 468] on span "Switch to Edit Mode" at bounding box center [1171, 476] width 174 height 18
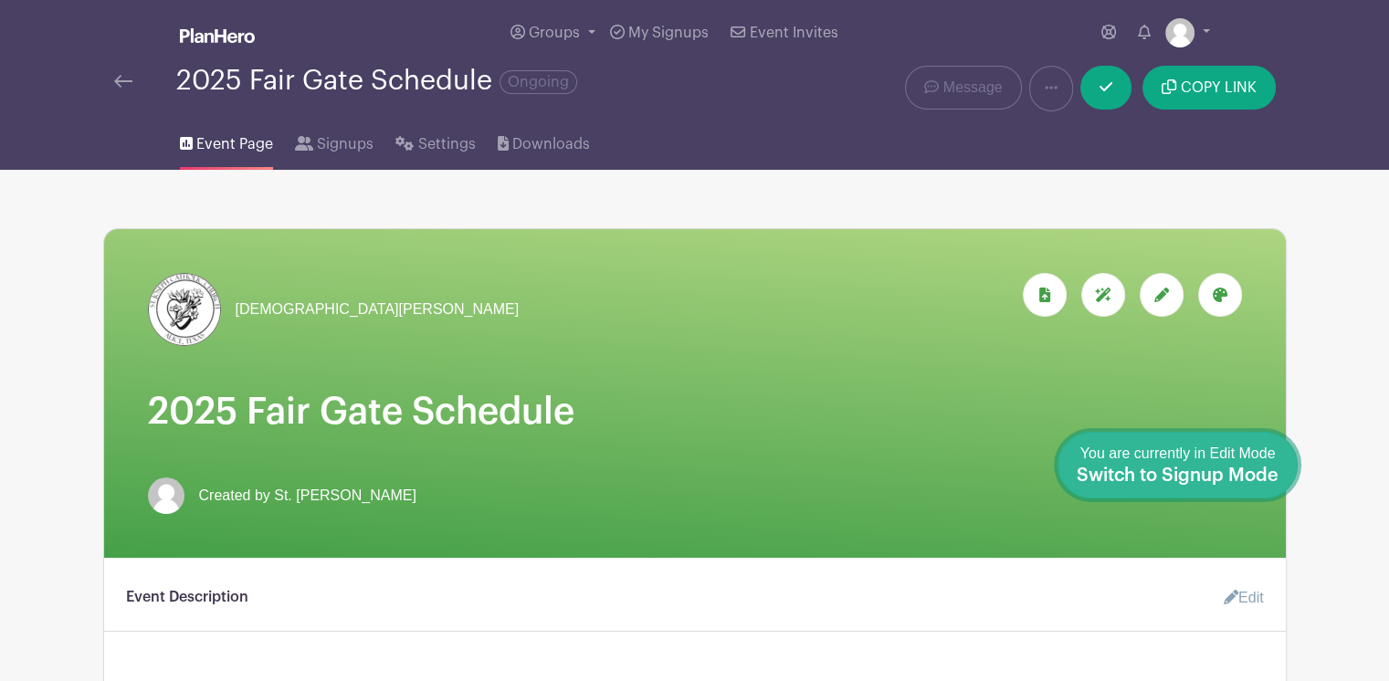
click at [1219, 472] on span "Switch to Signup Mode" at bounding box center [1178, 476] width 202 height 18
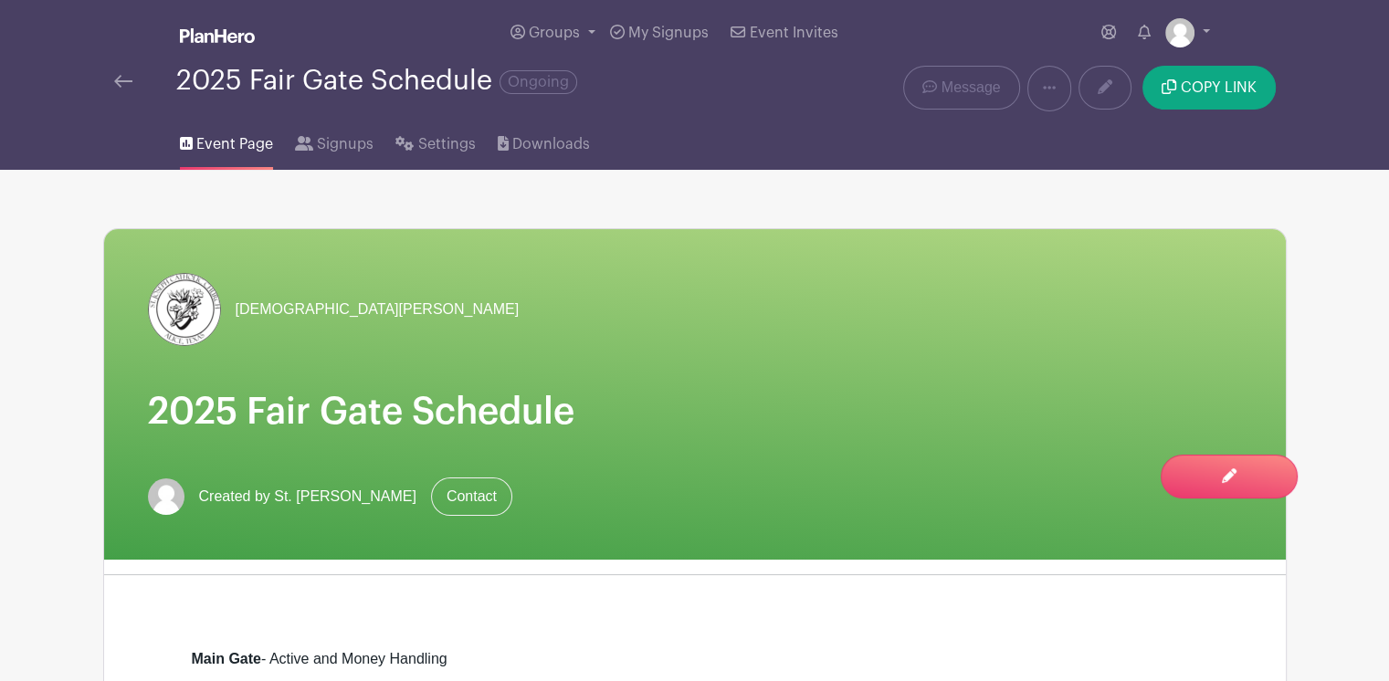
click at [810, 455] on div "St. Joseph Church 2025 Fair Gate Schedule Created by St. Joseph Volunteer Conta…" at bounding box center [695, 394] width 1182 height 331
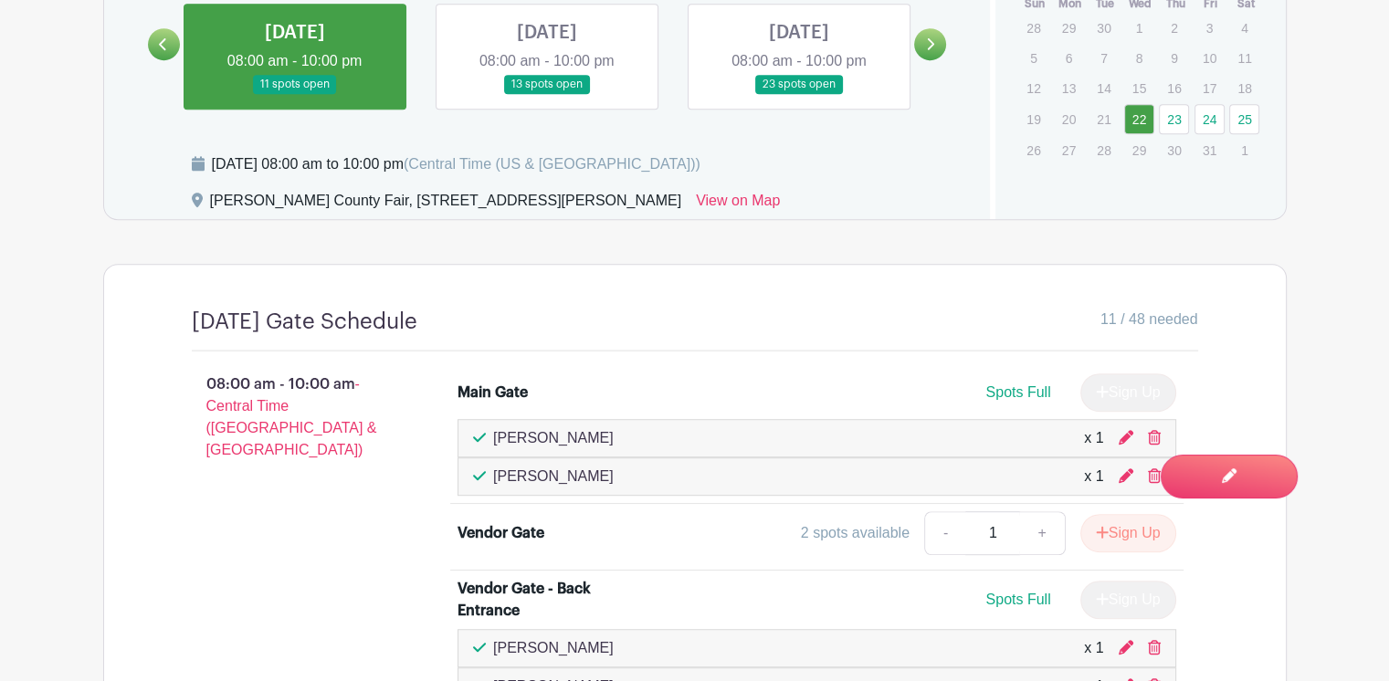
scroll to position [1005, 0]
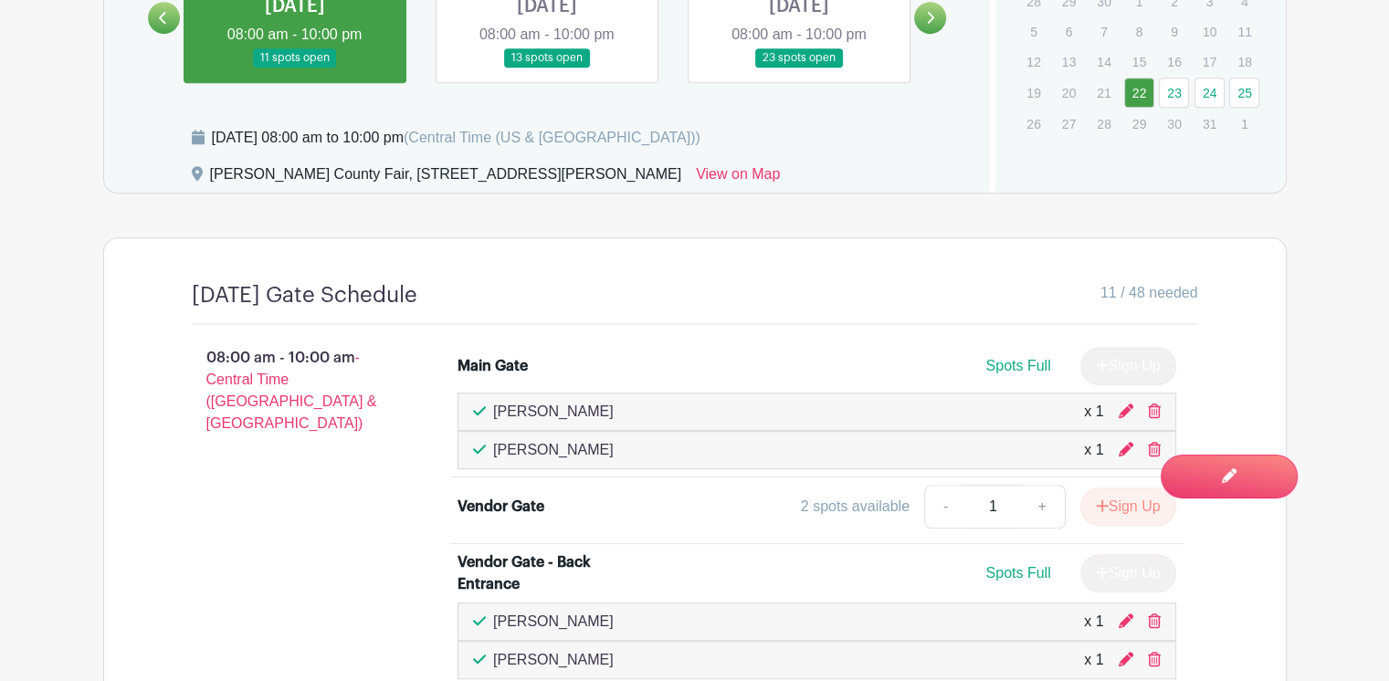
click at [547, 68] on link at bounding box center [547, 68] width 0 height 0
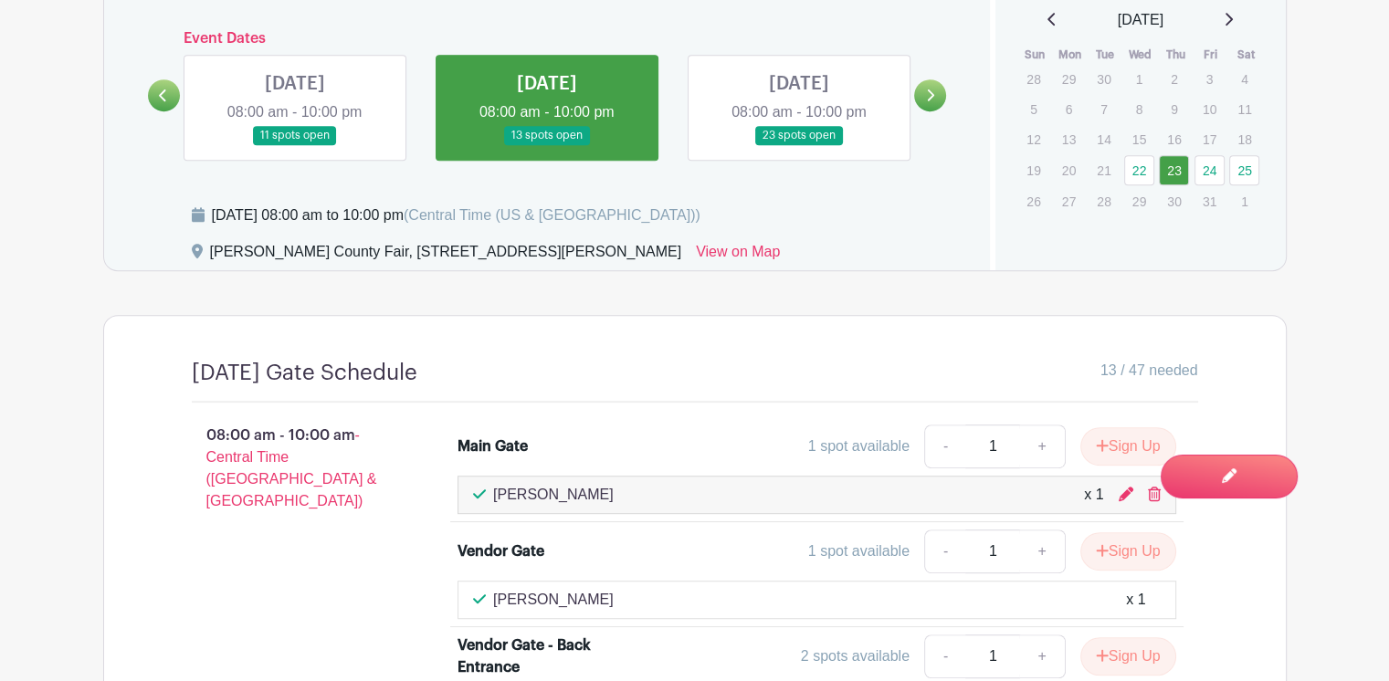
scroll to position [913, 0]
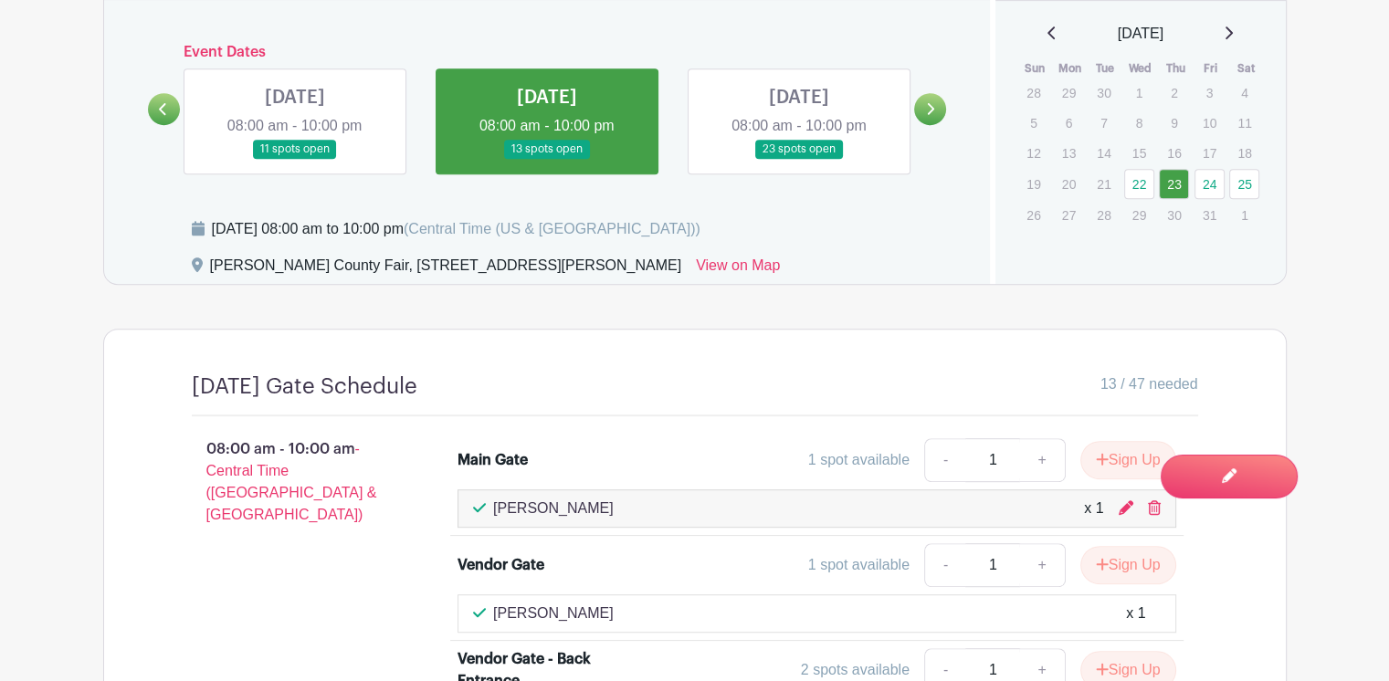
click at [799, 159] on link at bounding box center [799, 159] width 0 height 0
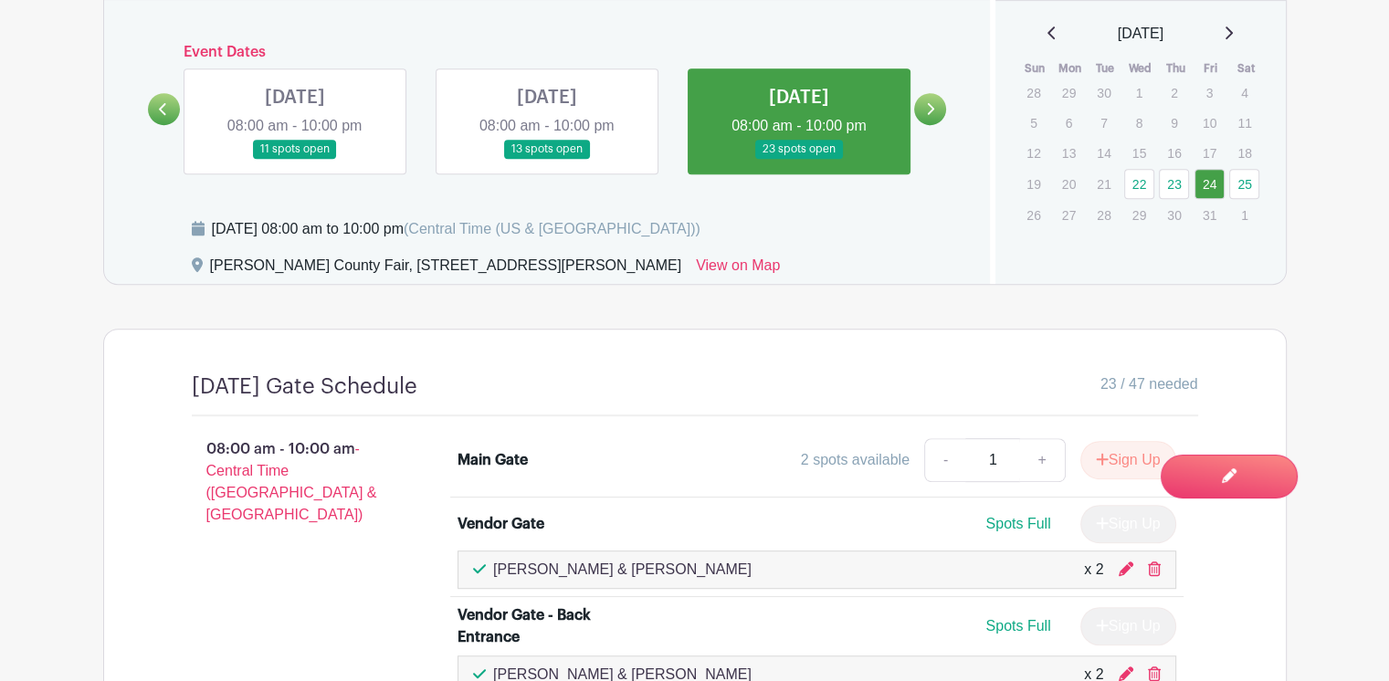
click at [547, 159] on link at bounding box center [547, 159] width 0 height 0
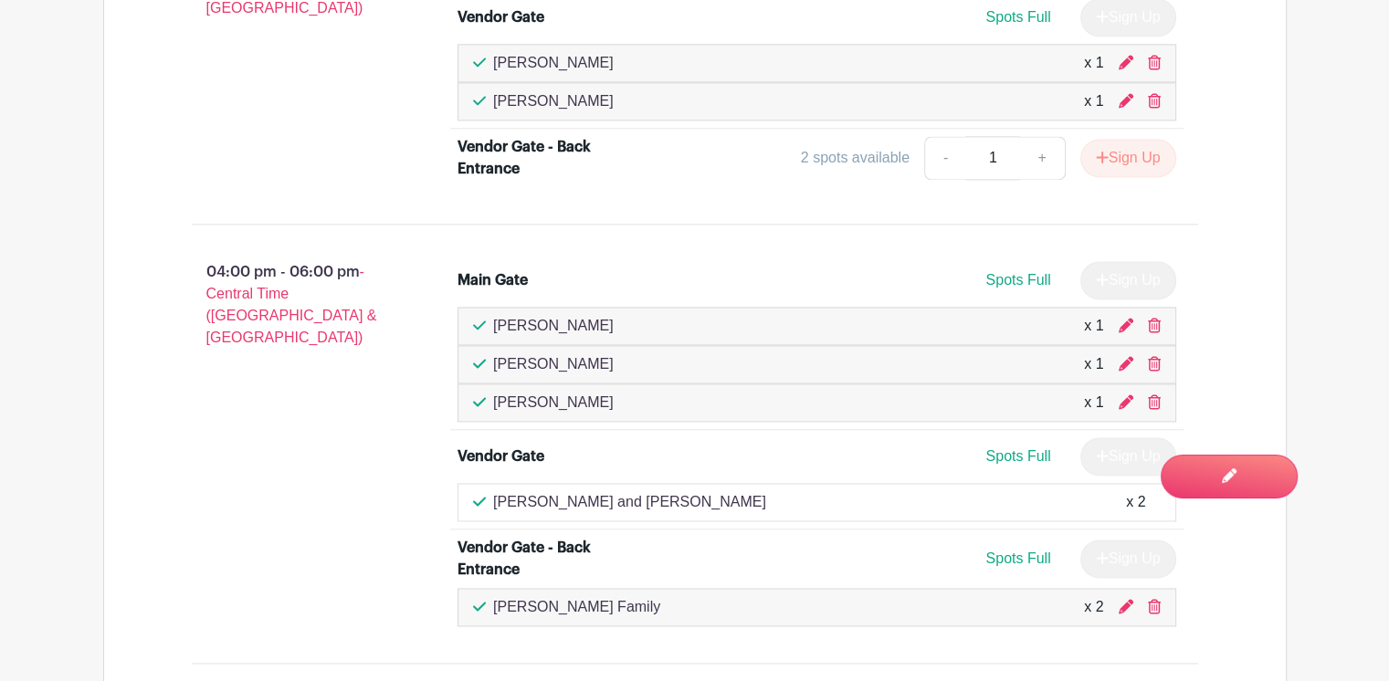
scroll to position [2740, 0]
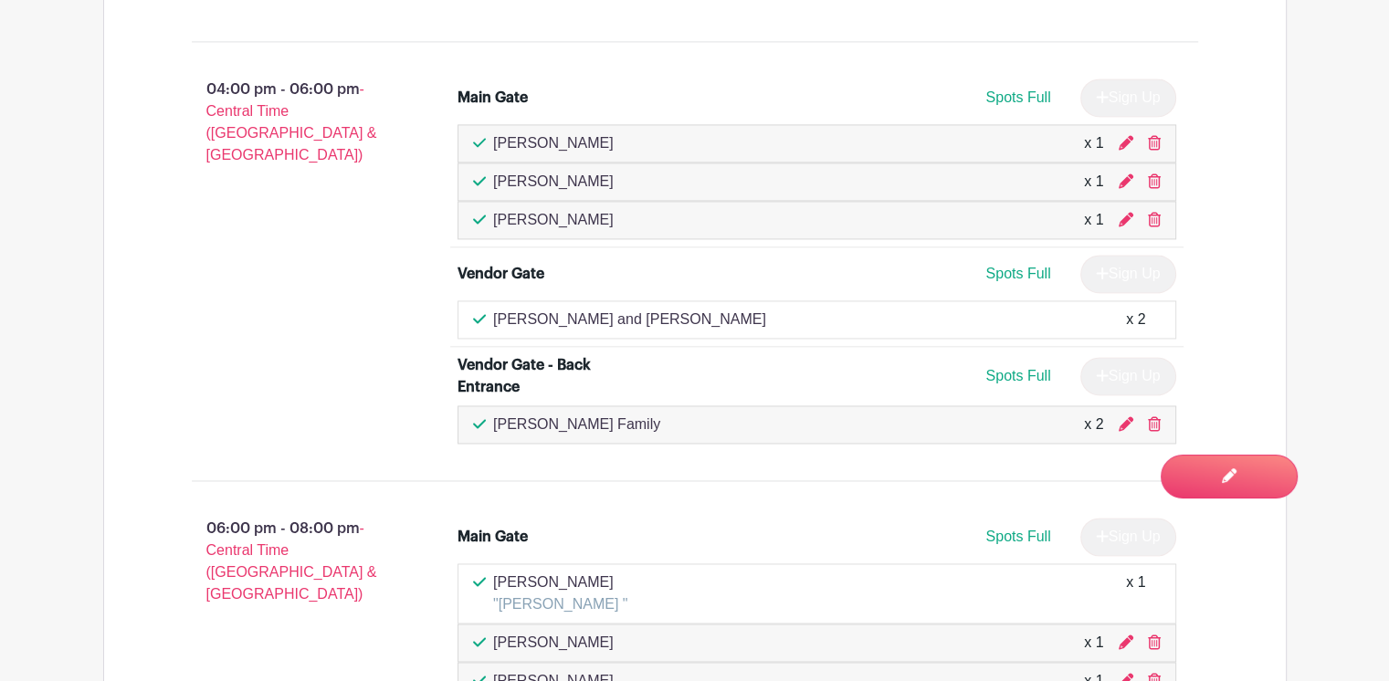
click at [476, 314] on icon at bounding box center [479, 318] width 13 height 9
click at [1129, 313] on div "x 2" at bounding box center [1135, 320] width 19 height 22
click at [1005, 266] on span "Spots Full" at bounding box center [1017, 274] width 65 height 16
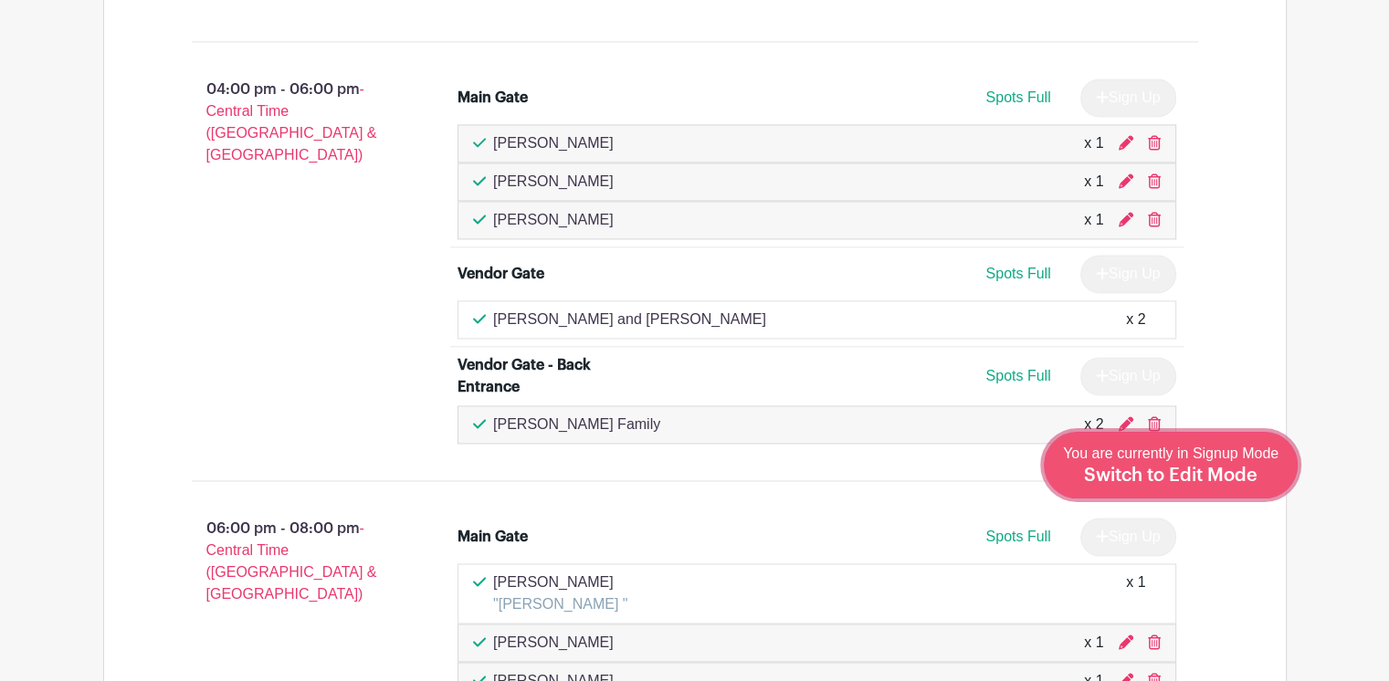
click at [1163, 474] on span "Switch to Edit Mode" at bounding box center [1171, 476] width 174 height 18
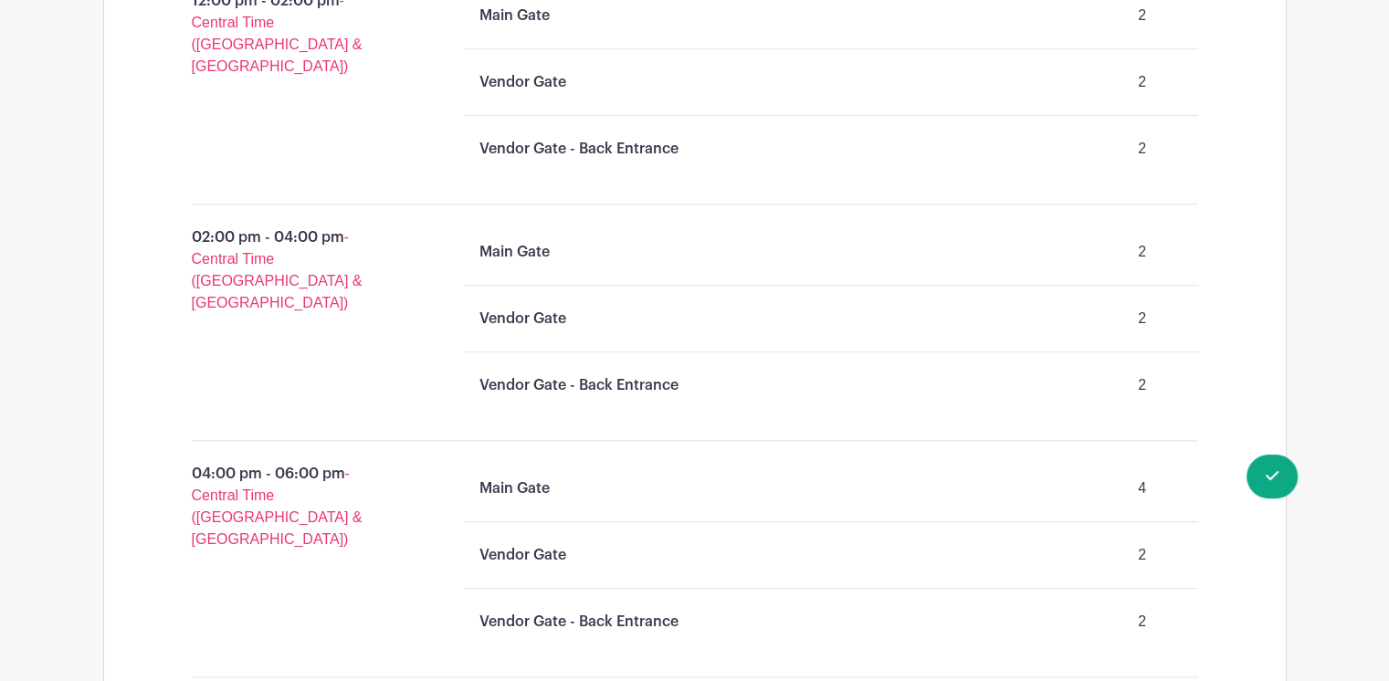
scroll to position [1827, 0]
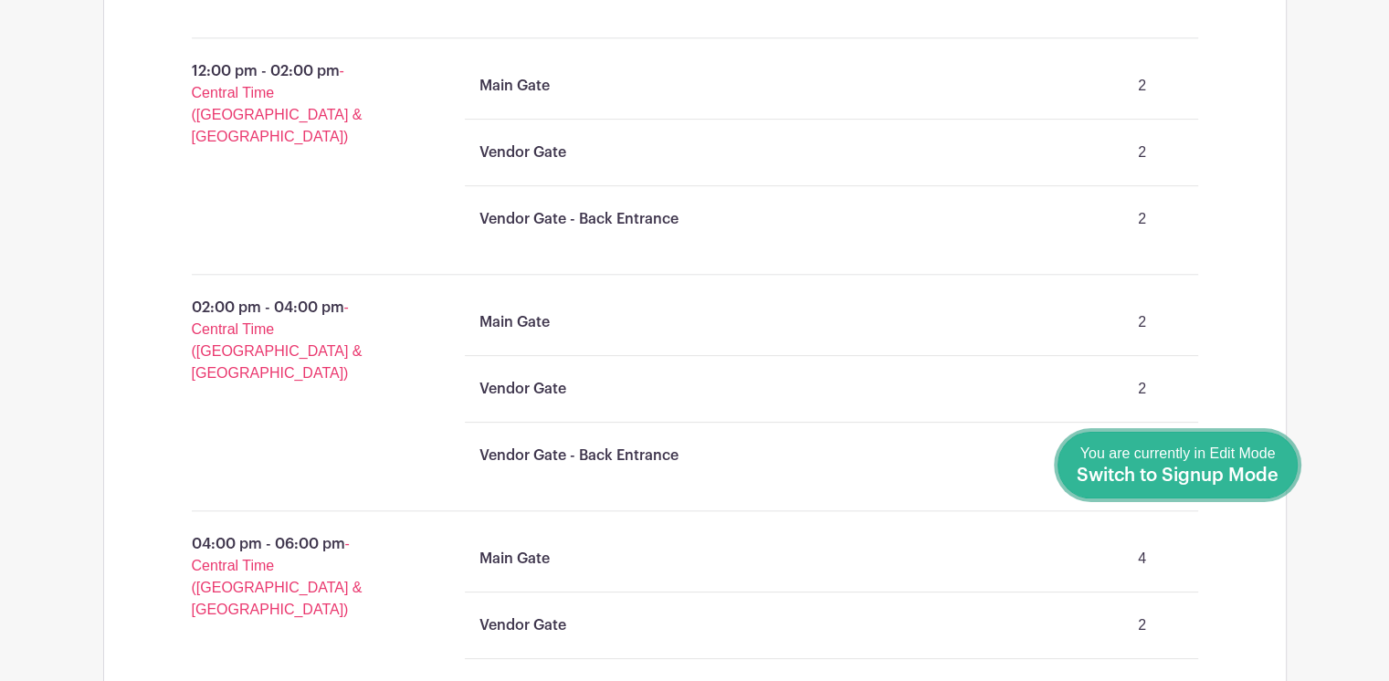
click at [1228, 467] on span "Switch to Signup Mode" at bounding box center [1178, 476] width 202 height 18
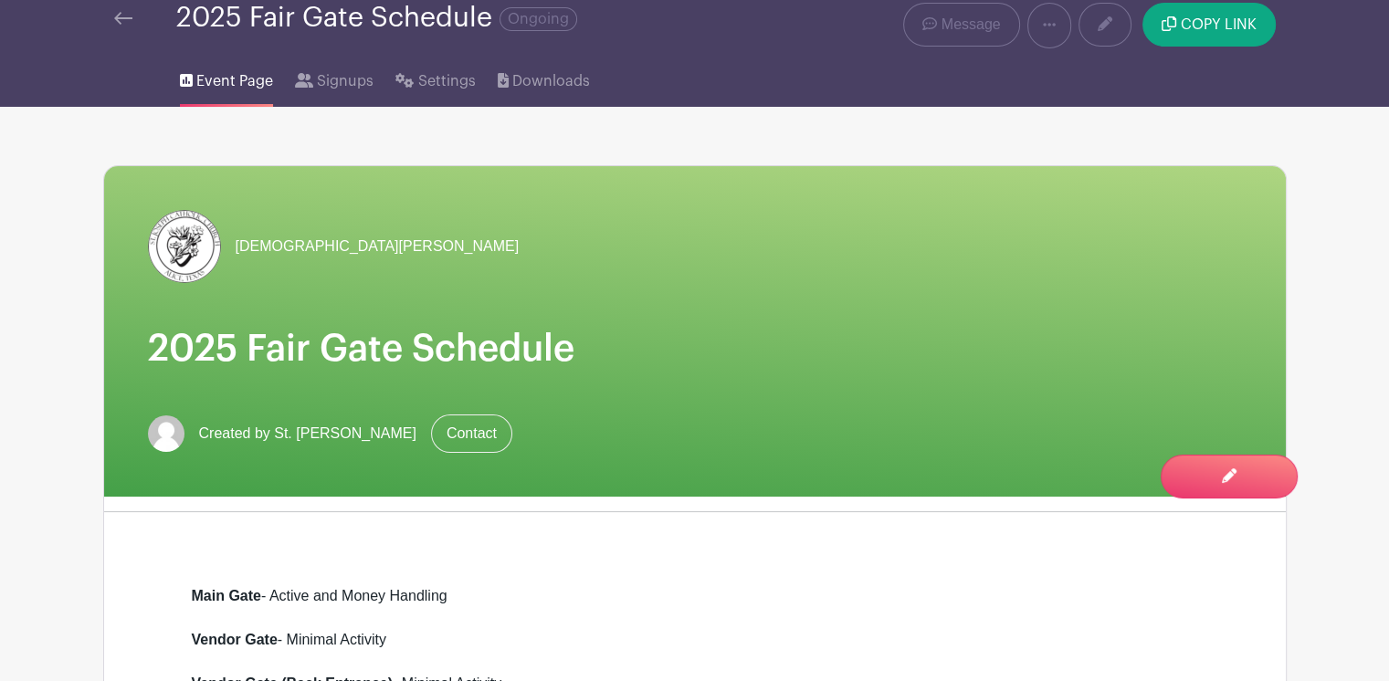
scroll to position [91, 0]
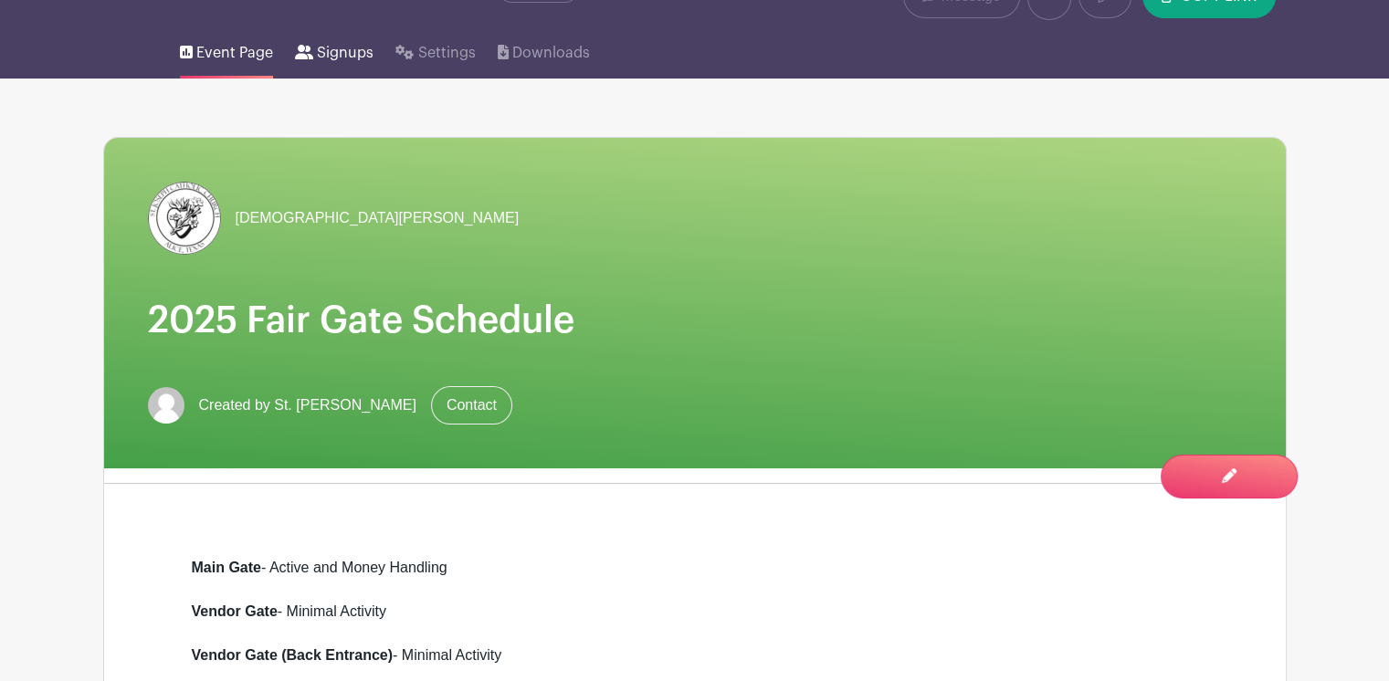
click at [335, 57] on span "Signups" at bounding box center [345, 53] width 57 height 22
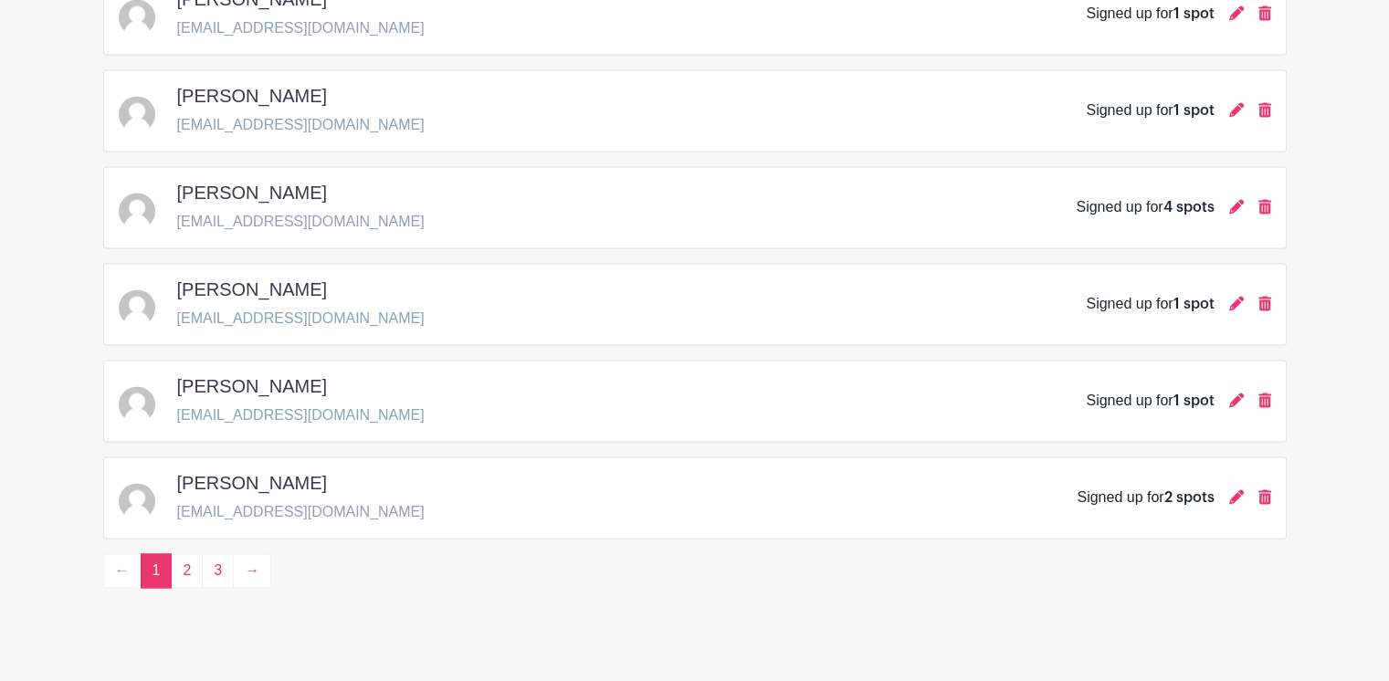
scroll to position [2678, 0]
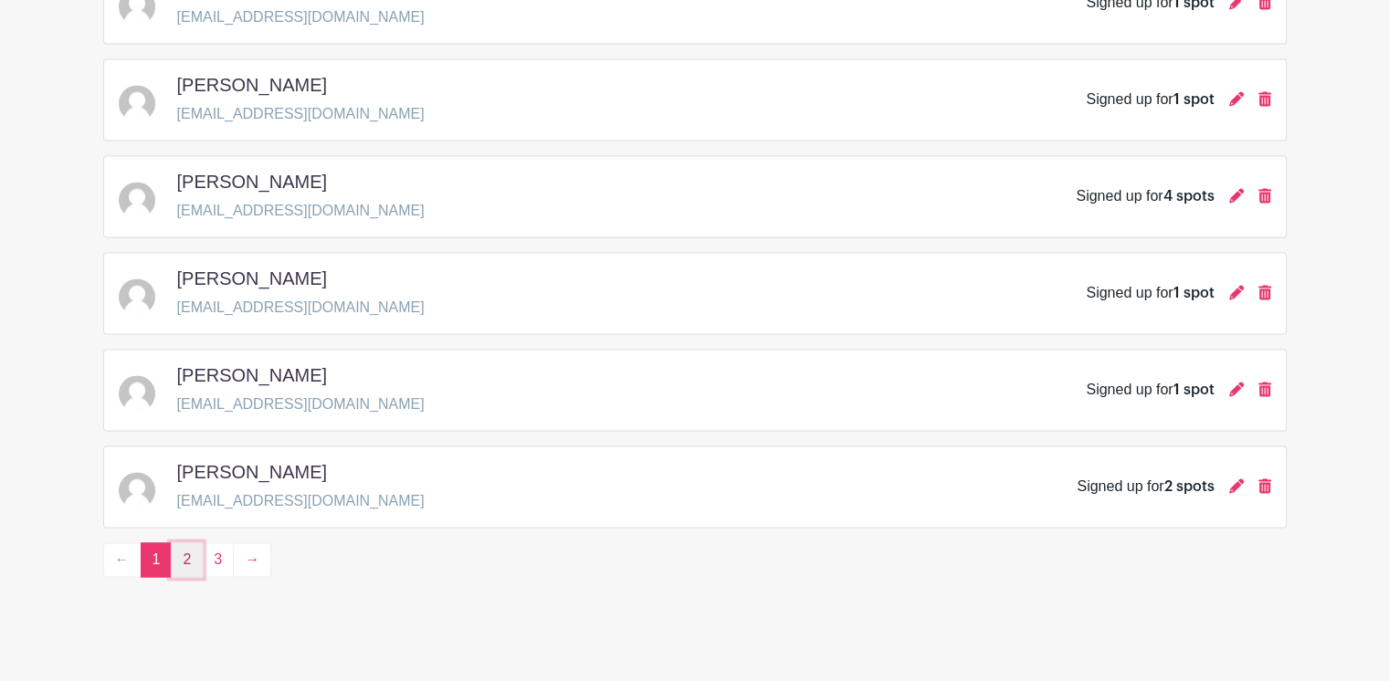
click at [179, 553] on link "2" at bounding box center [187, 559] width 32 height 35
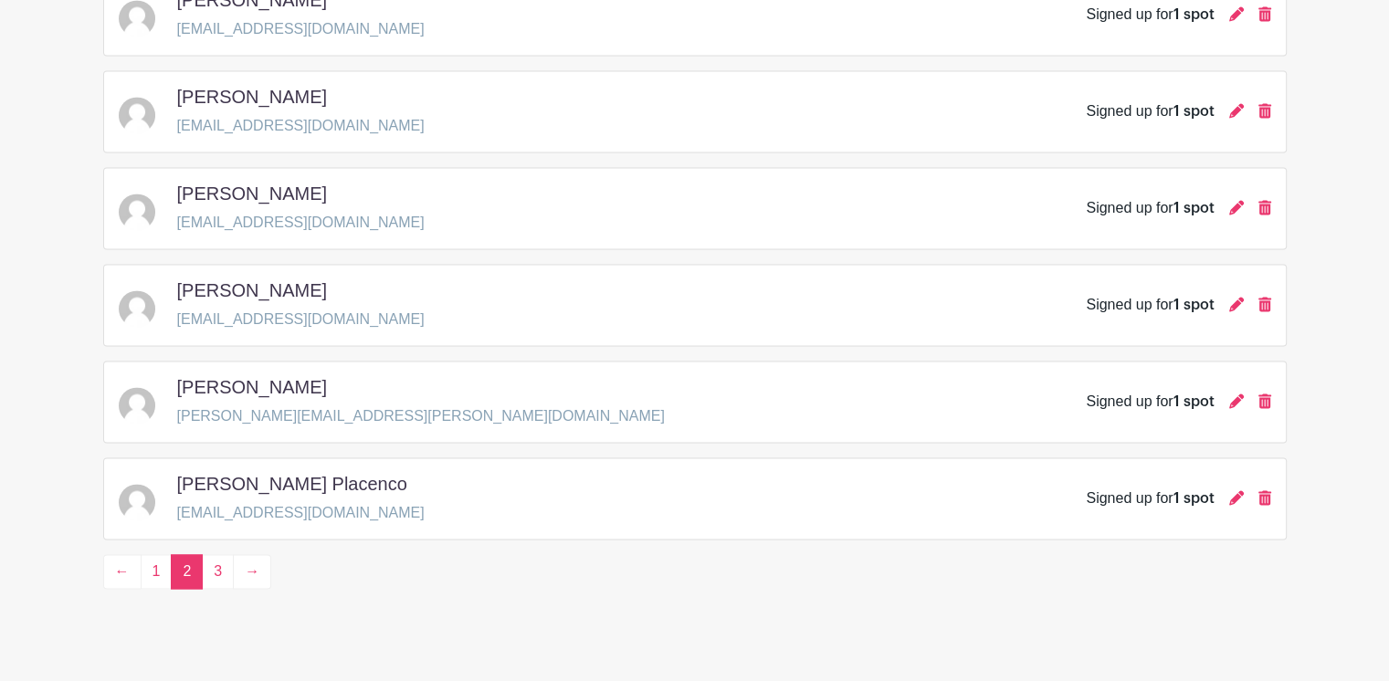
scroll to position [2678, 0]
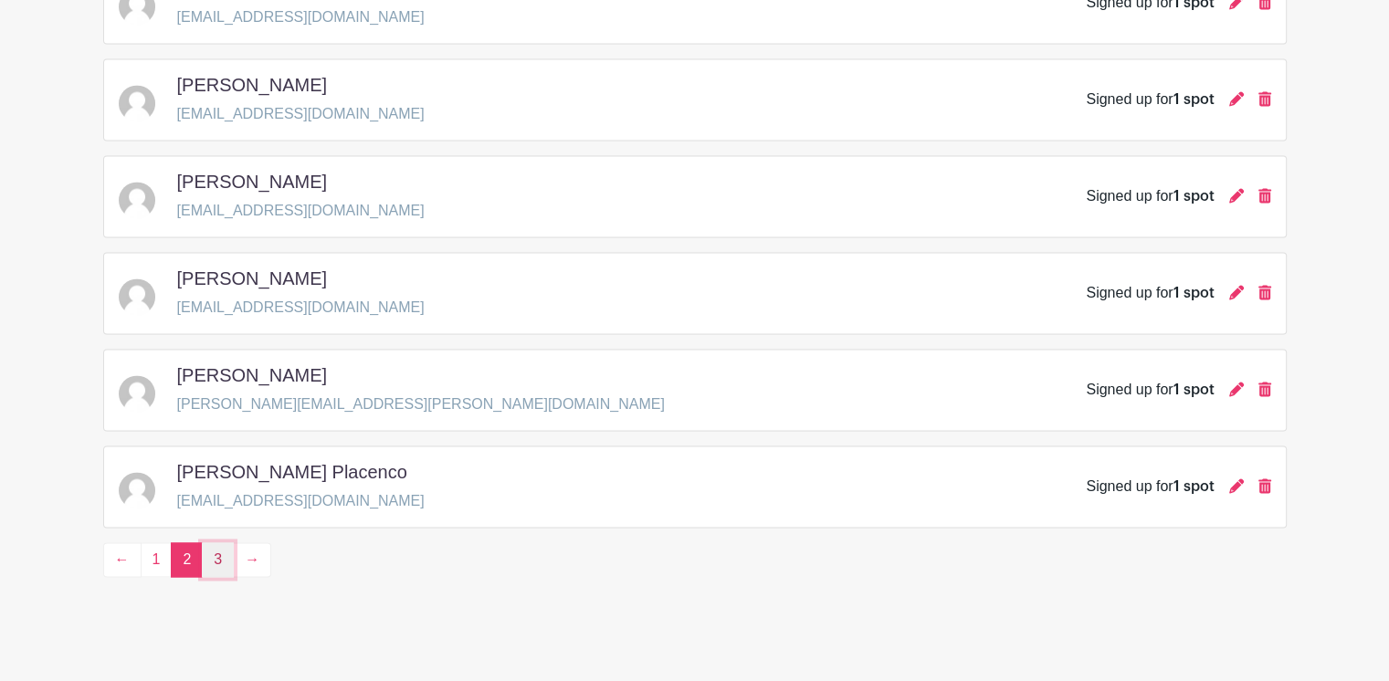
click at [209, 547] on link "3" at bounding box center [218, 559] width 32 height 35
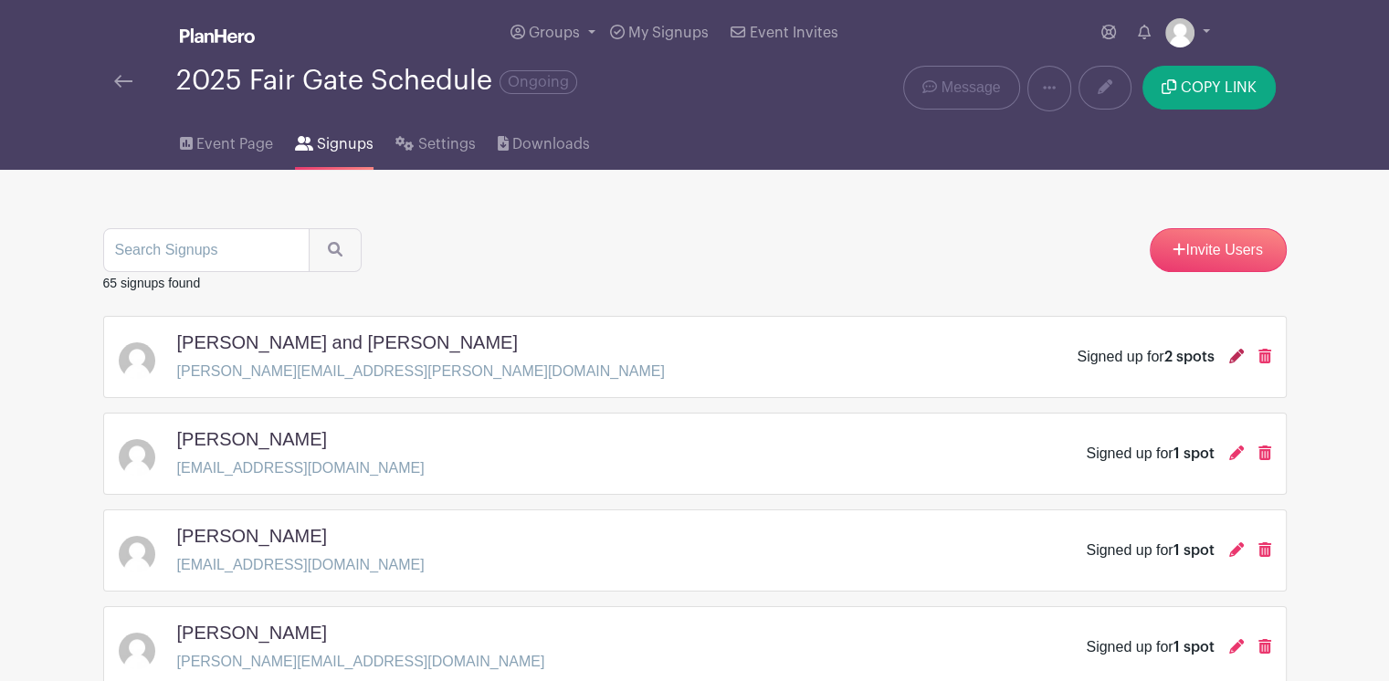
click at [1237, 359] on icon at bounding box center [1236, 356] width 15 height 15
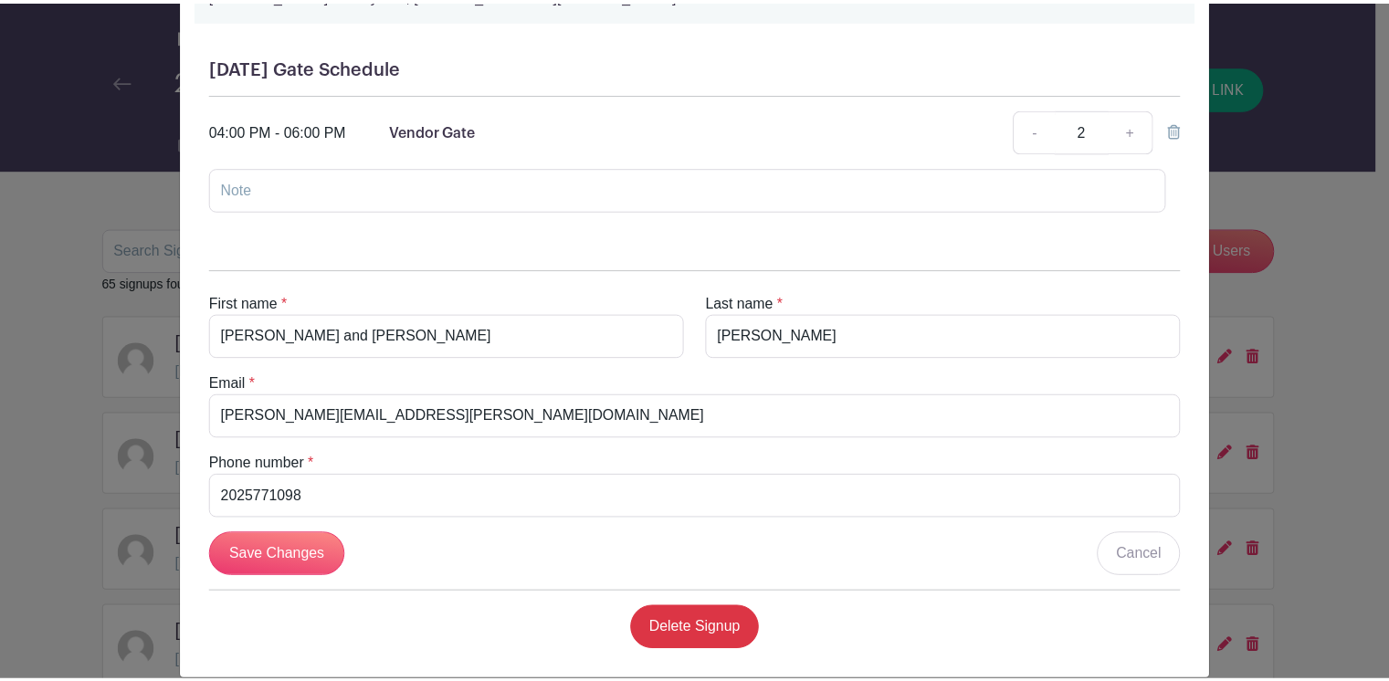
scroll to position [212, 0]
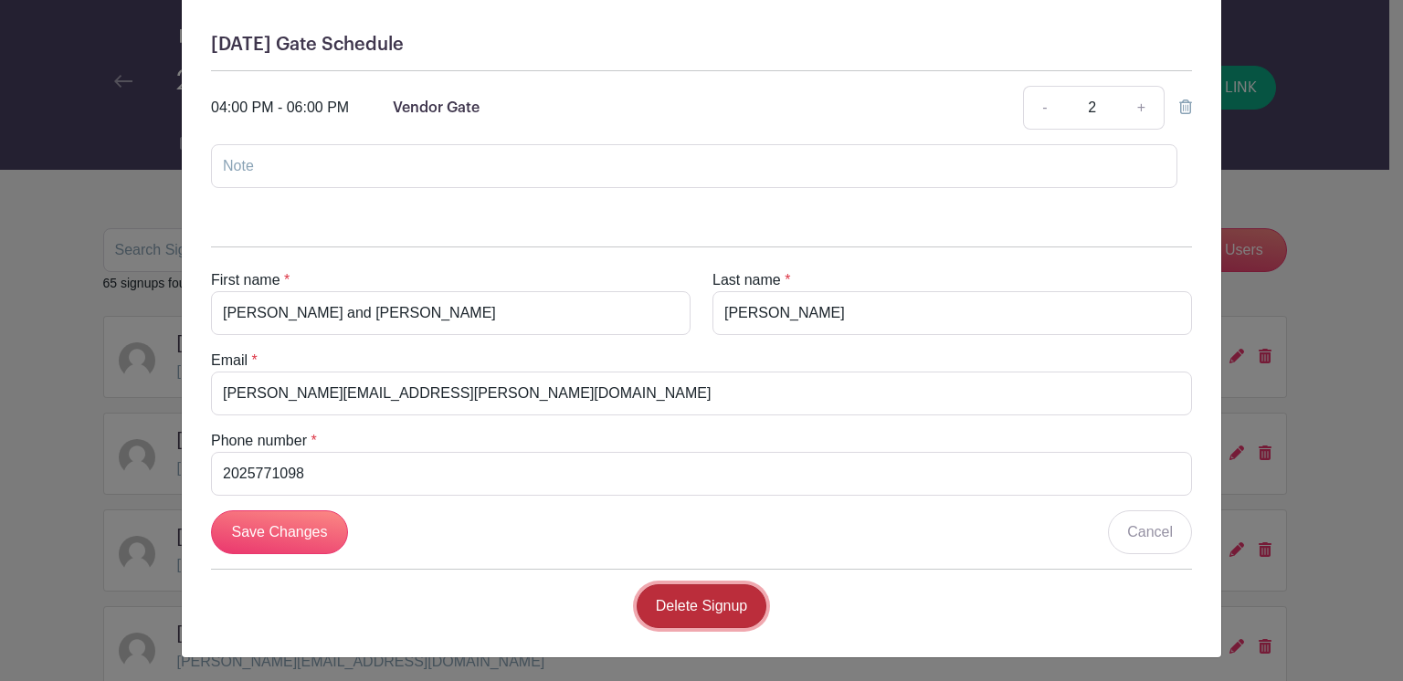
click at [704, 613] on link "Delete Signup" at bounding box center [702, 606] width 131 height 44
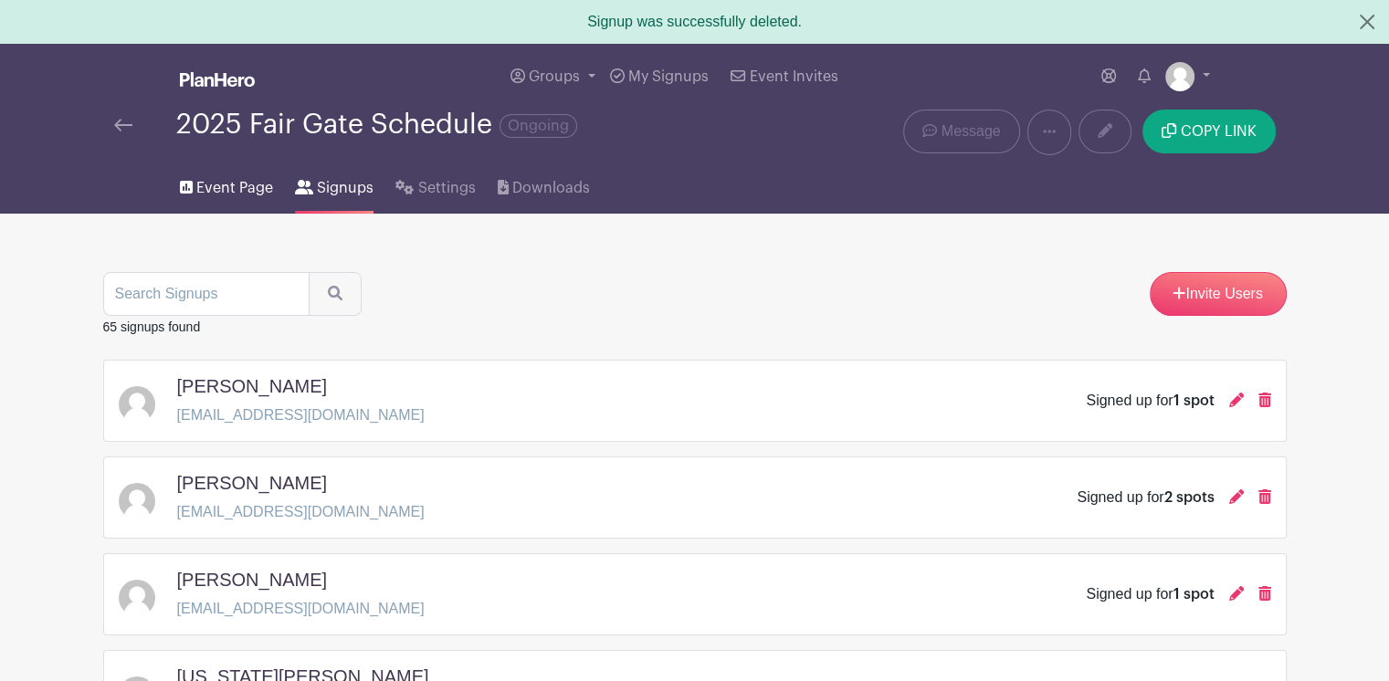
click at [235, 191] on span "Event Page" at bounding box center [234, 188] width 77 height 22
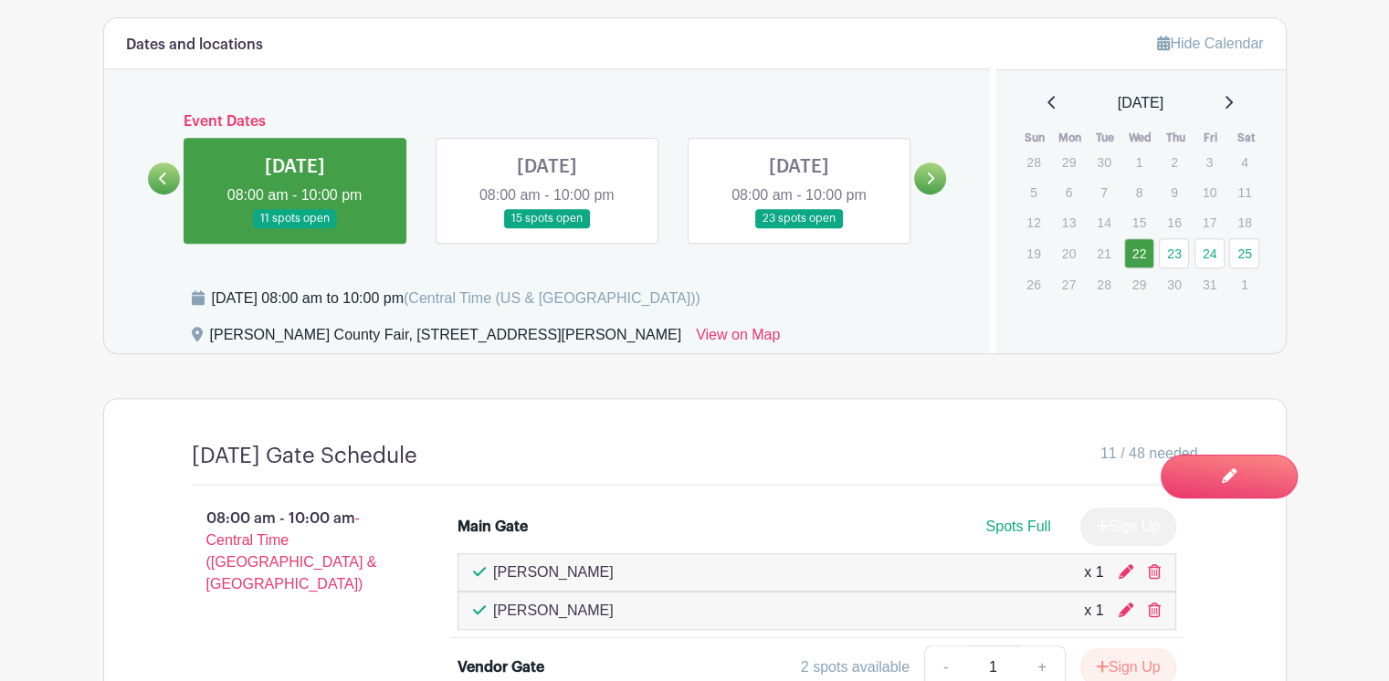
scroll to position [457, 0]
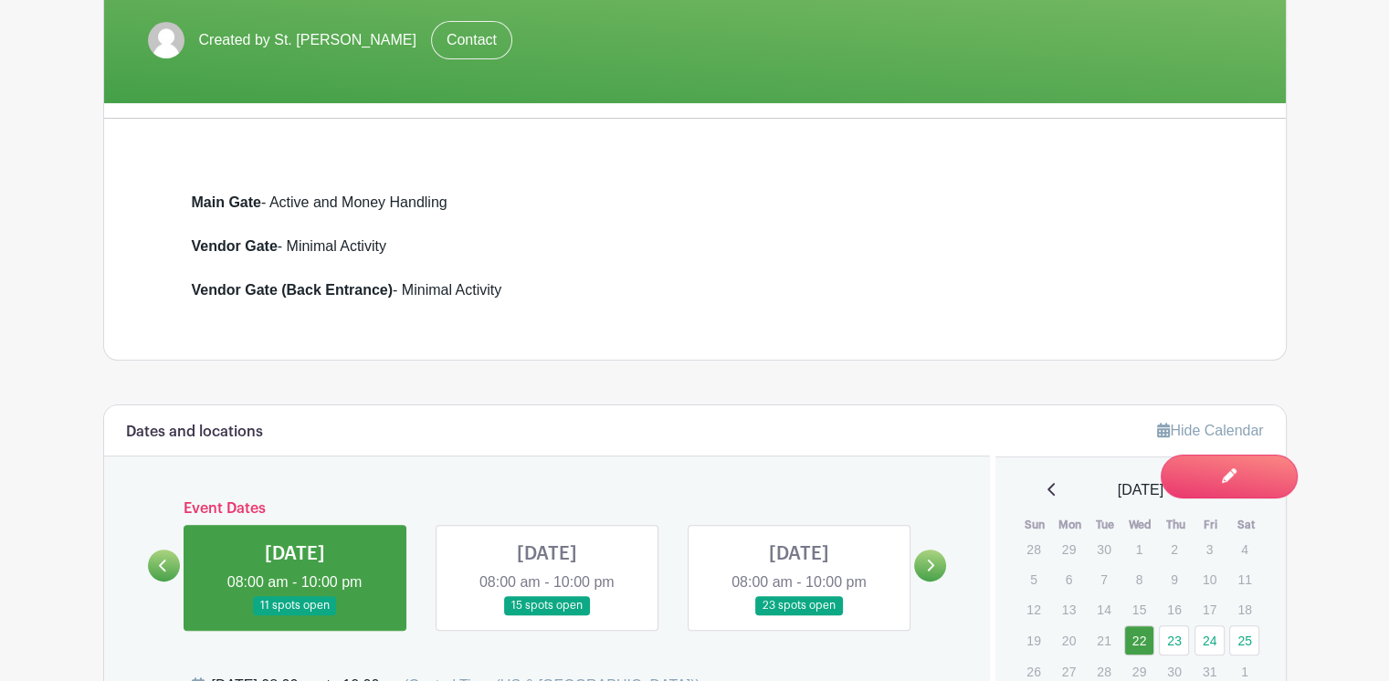
click at [547, 616] on link at bounding box center [547, 616] width 0 height 0
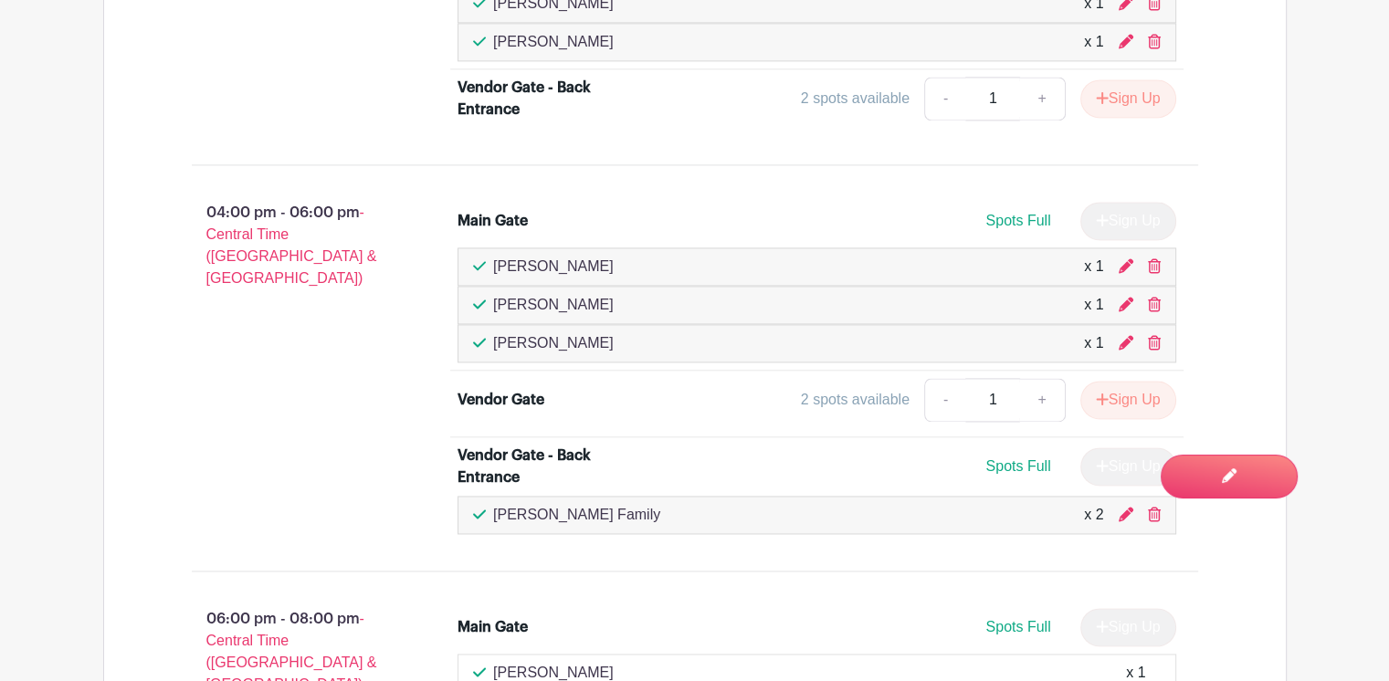
scroll to position [2648, 0]
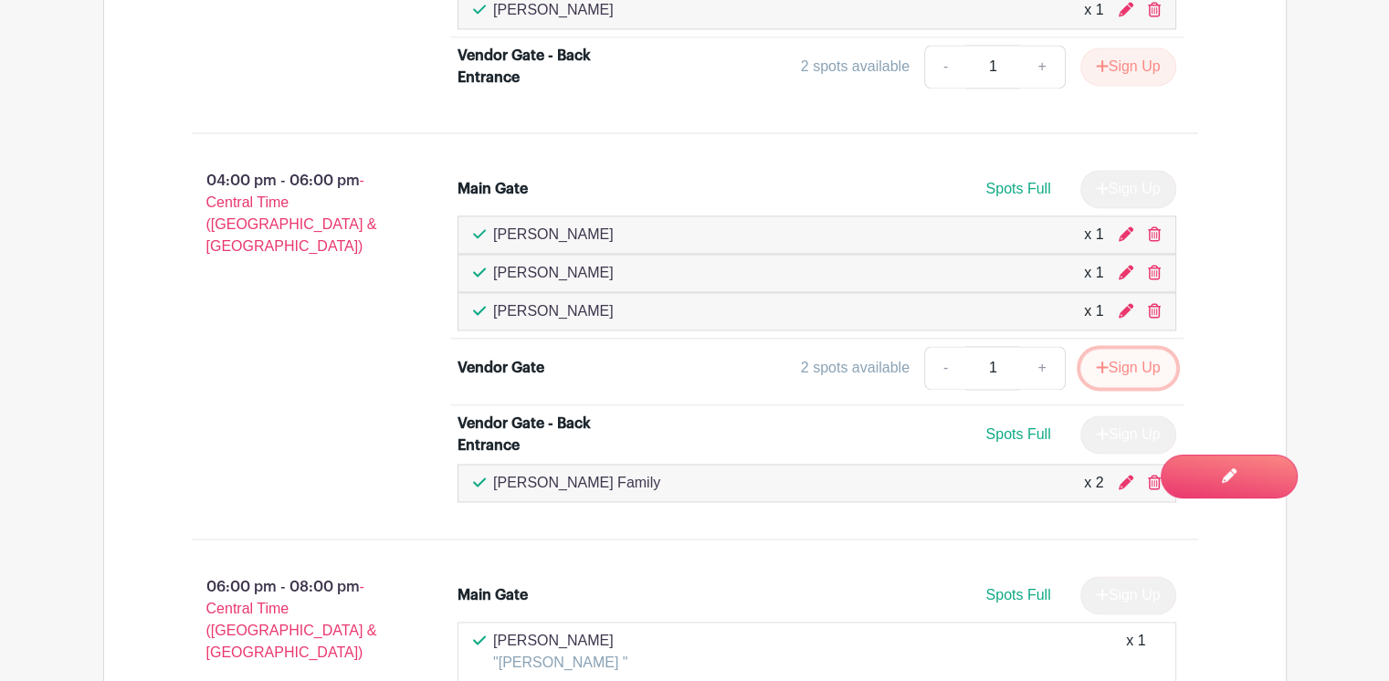
click at [1129, 353] on button "Sign Up" at bounding box center [1128, 368] width 96 height 38
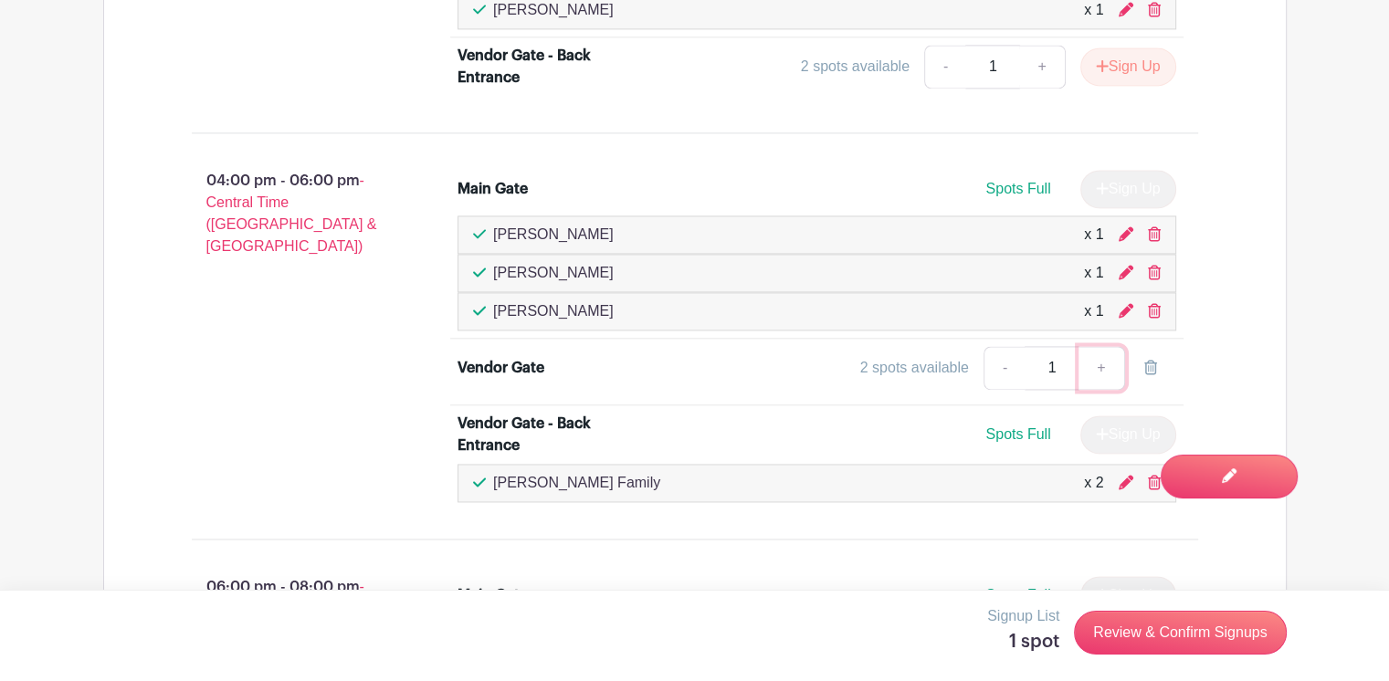
click at [1096, 358] on link "+" at bounding box center [1102, 368] width 46 height 44
type input "2"
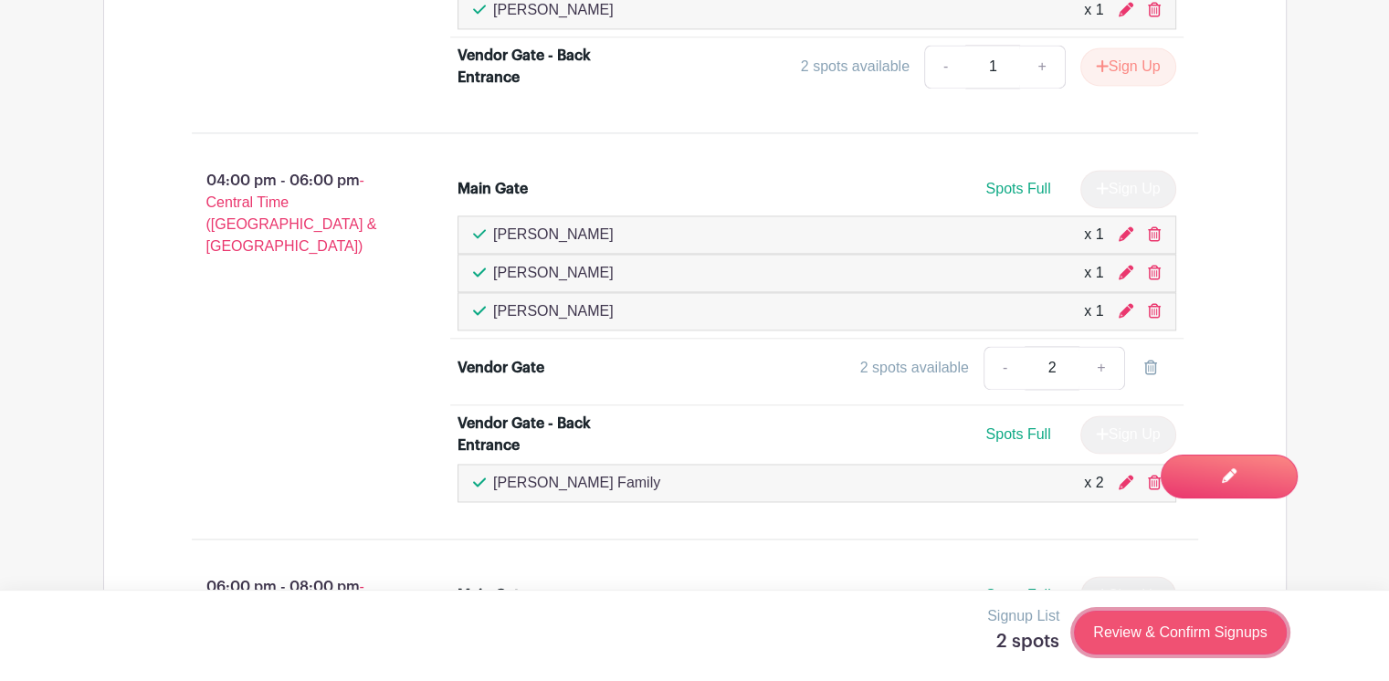
click at [1148, 624] on link "Review & Confirm Signups" at bounding box center [1180, 633] width 212 height 44
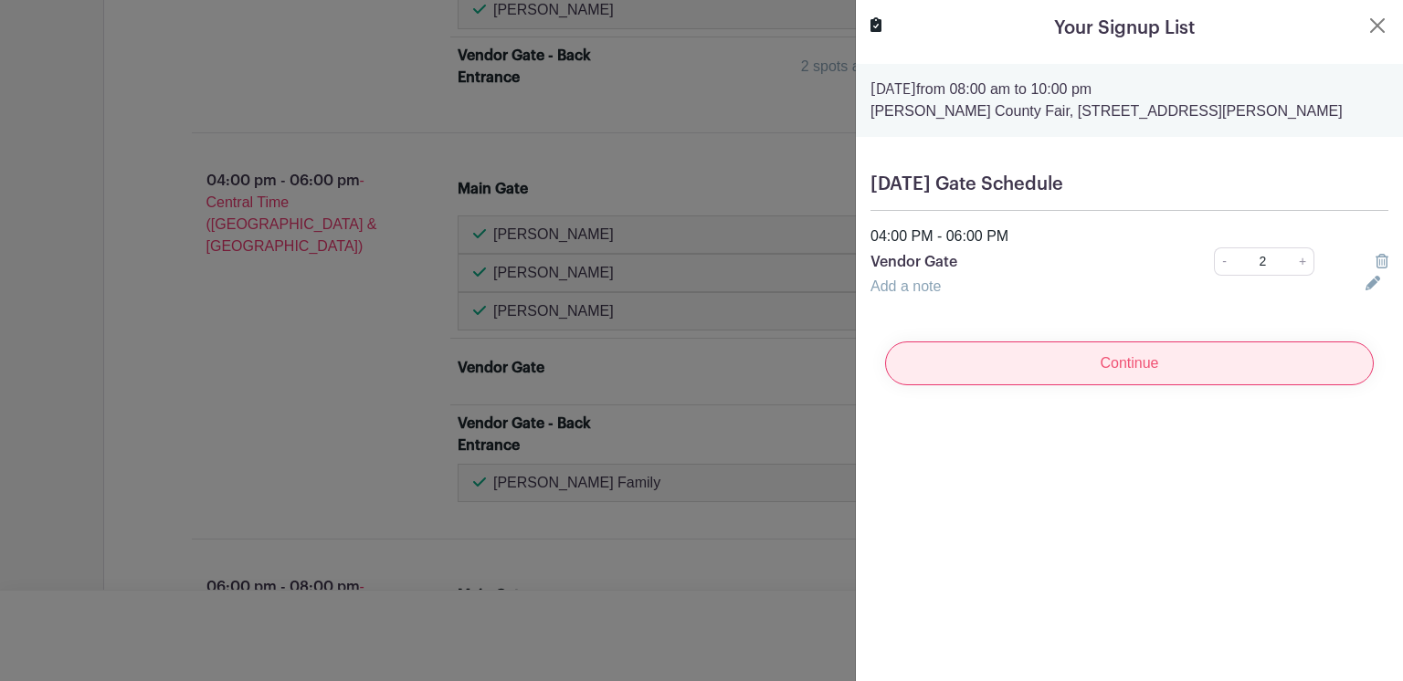
click at [1155, 359] on input "Continue" at bounding box center [1129, 364] width 489 height 44
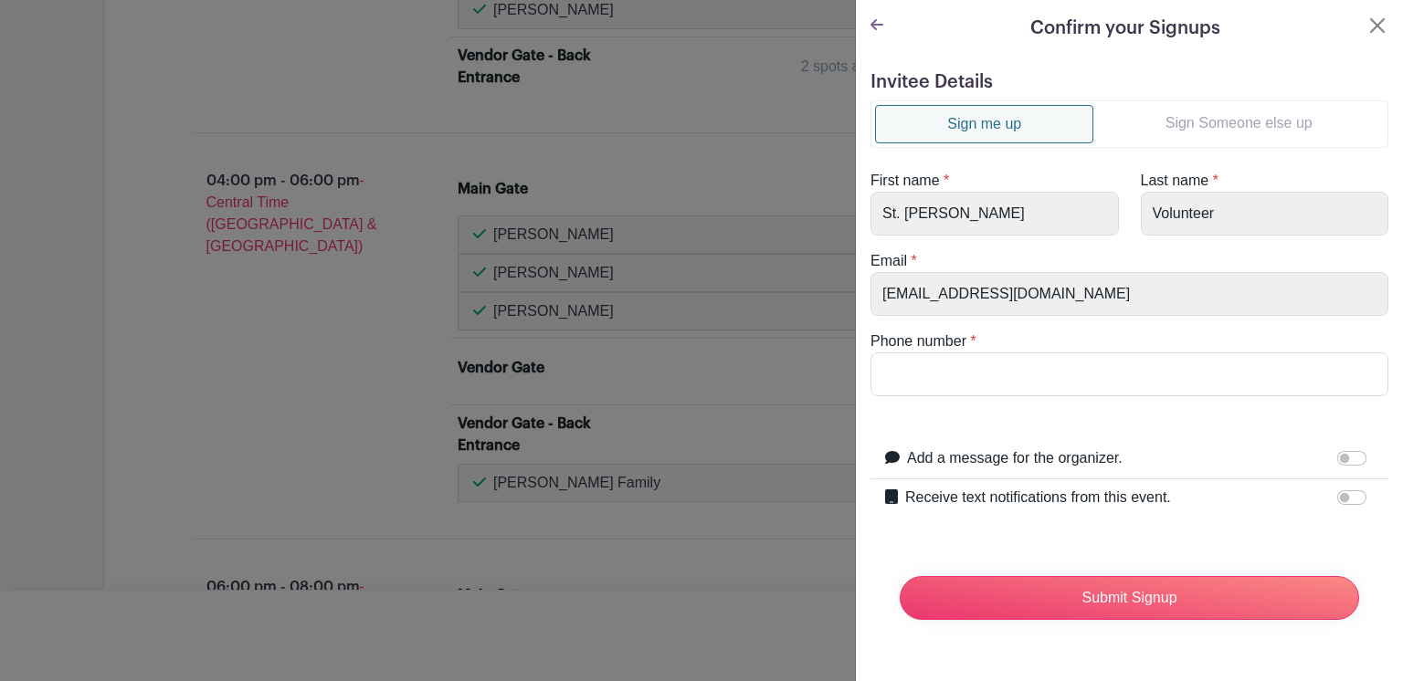
click at [1209, 115] on link "Sign Someone else up" at bounding box center [1238, 123] width 290 height 37
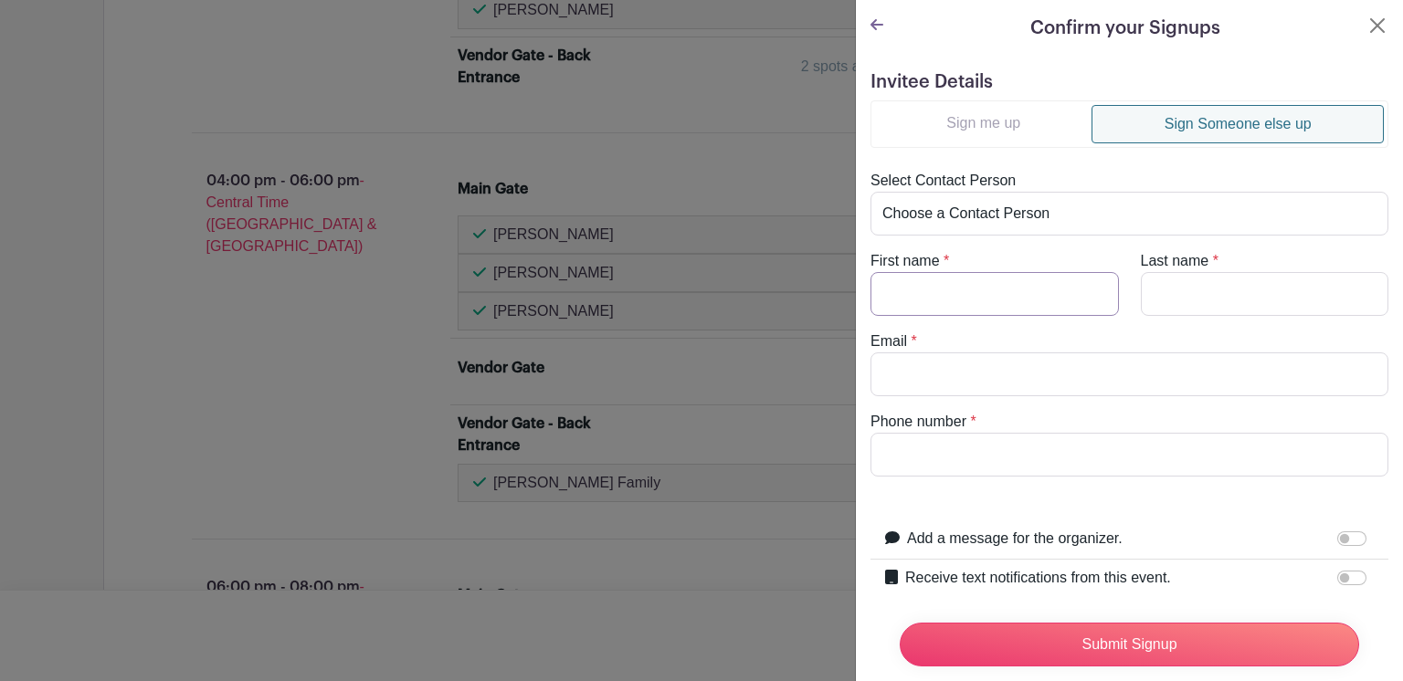
click at [925, 294] on input "First name" at bounding box center [994, 294] width 248 height 44
type input "O"
type input "Dolly & [PERSON_NAME]"
type input "[PERSON_NAME]"
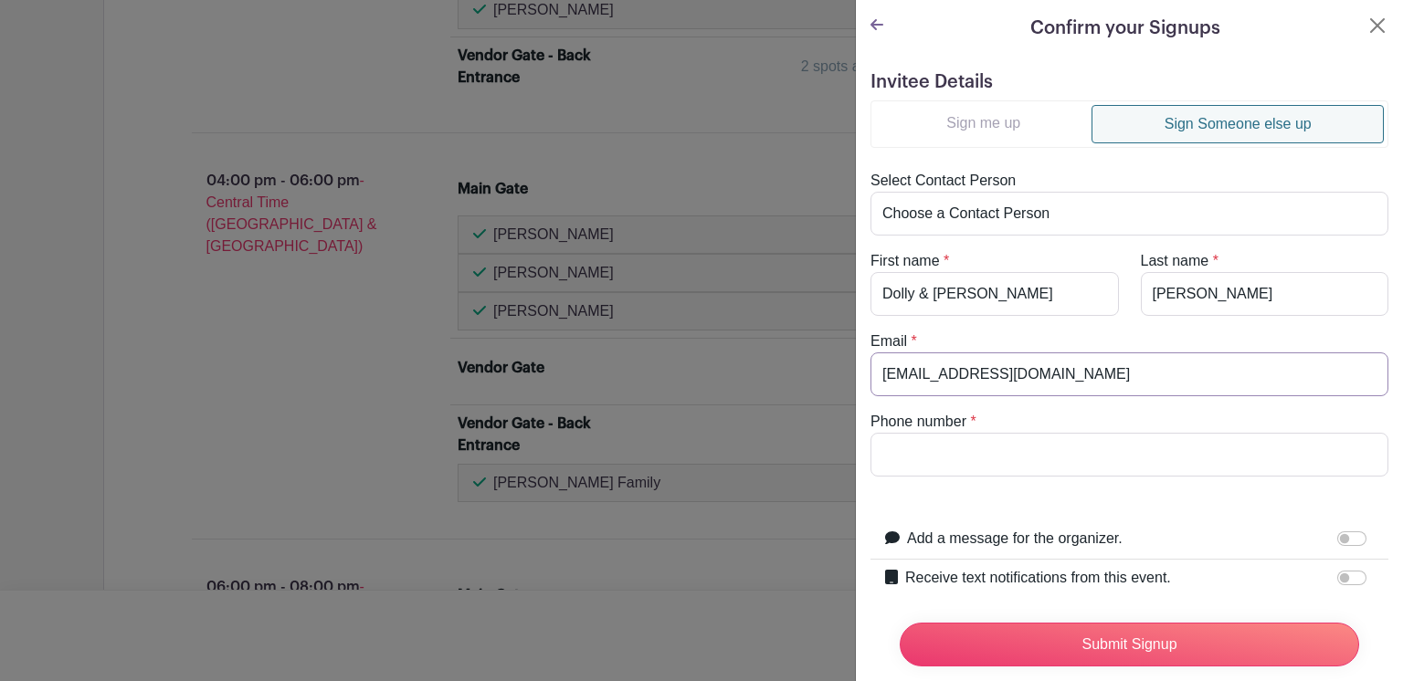
type input "[EMAIL_ADDRESS][DOMAIN_NAME]"
type input "3616883282"
drag, startPoint x: 1329, startPoint y: 578, endPoint x: 1295, endPoint y: 602, distance: 41.3
click at [1337, 583] on div at bounding box center [1355, 578] width 37 height 22
click at [1337, 574] on input "Receive text notifications from this event." at bounding box center [1351, 578] width 29 height 15
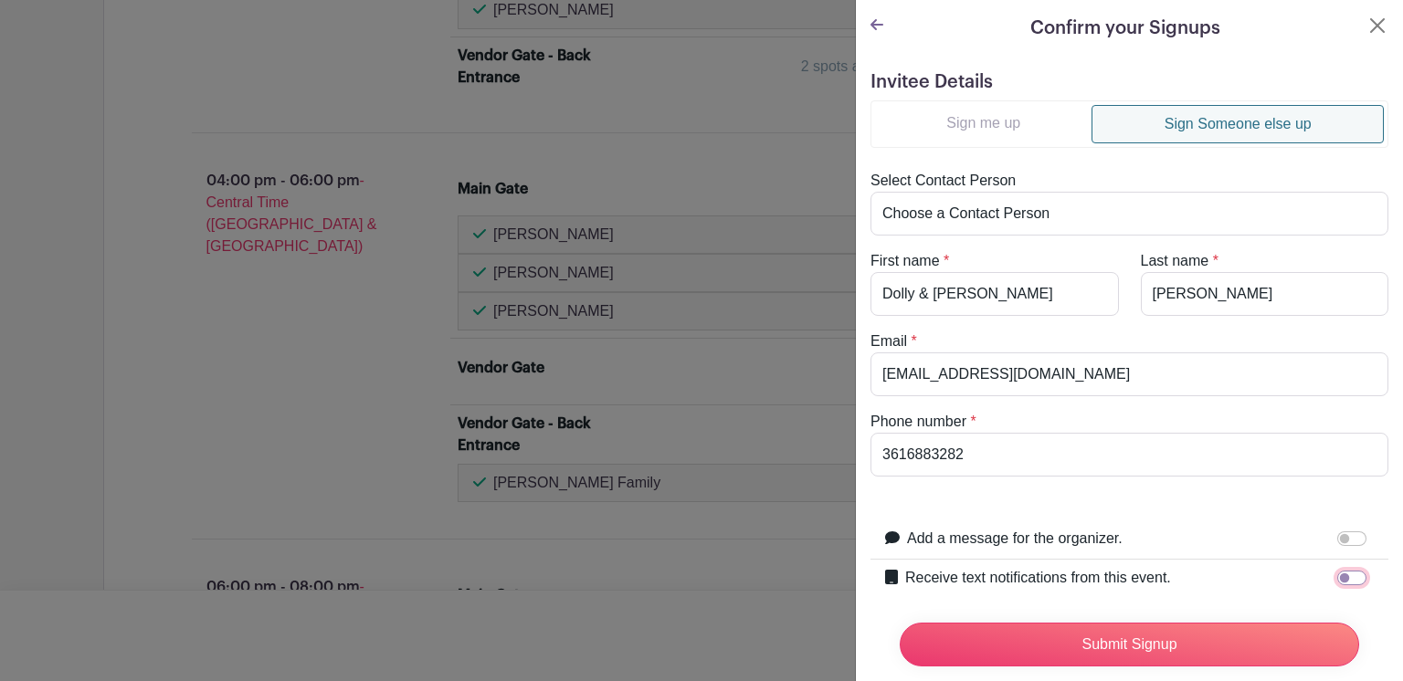
checkbox input "true"
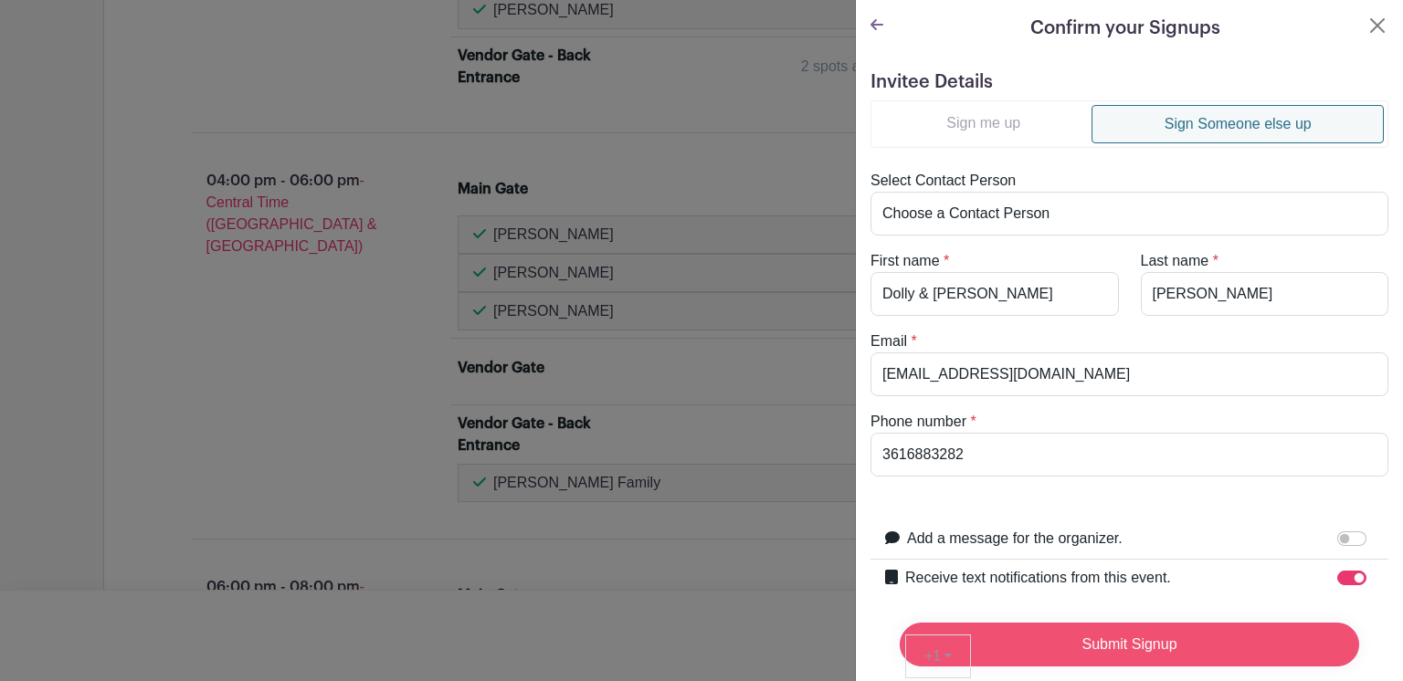
click at [1123, 628] on input "Submit Signup" at bounding box center [1129, 645] width 459 height 44
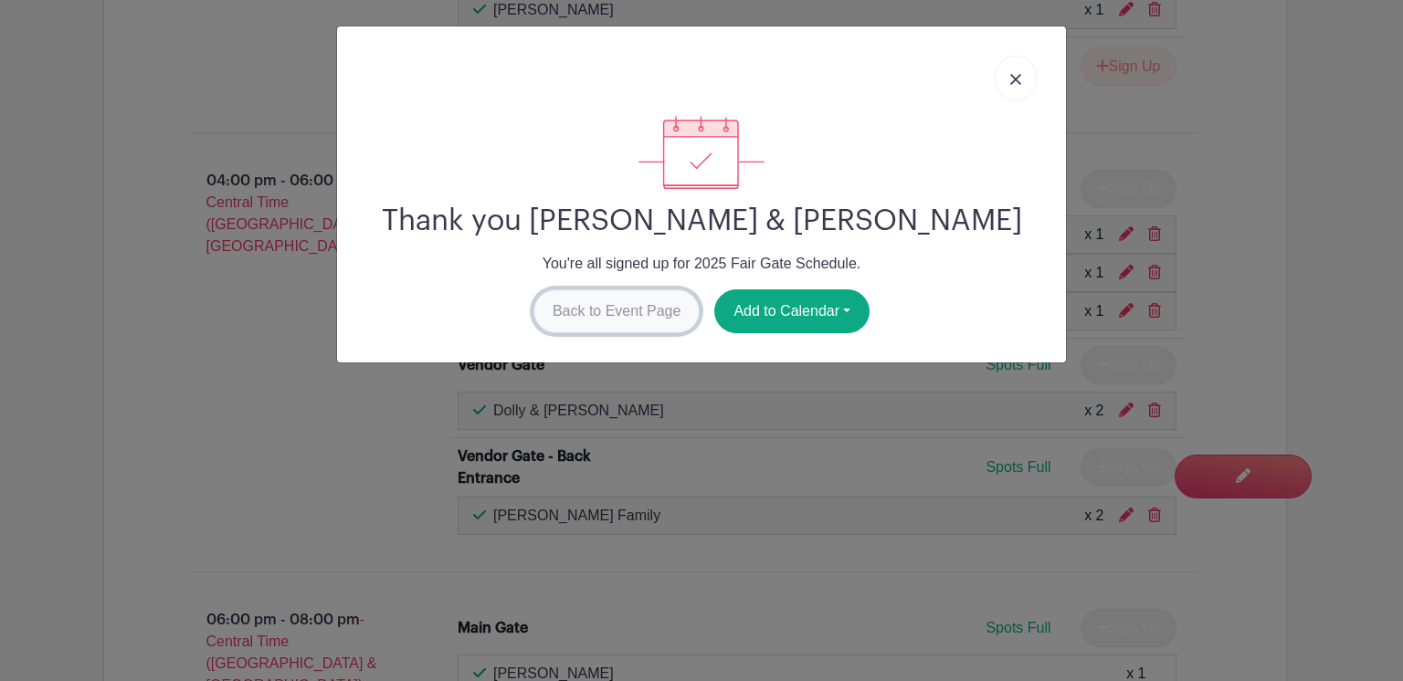
click at [601, 312] on link "Back to Event Page" at bounding box center [616, 312] width 167 height 44
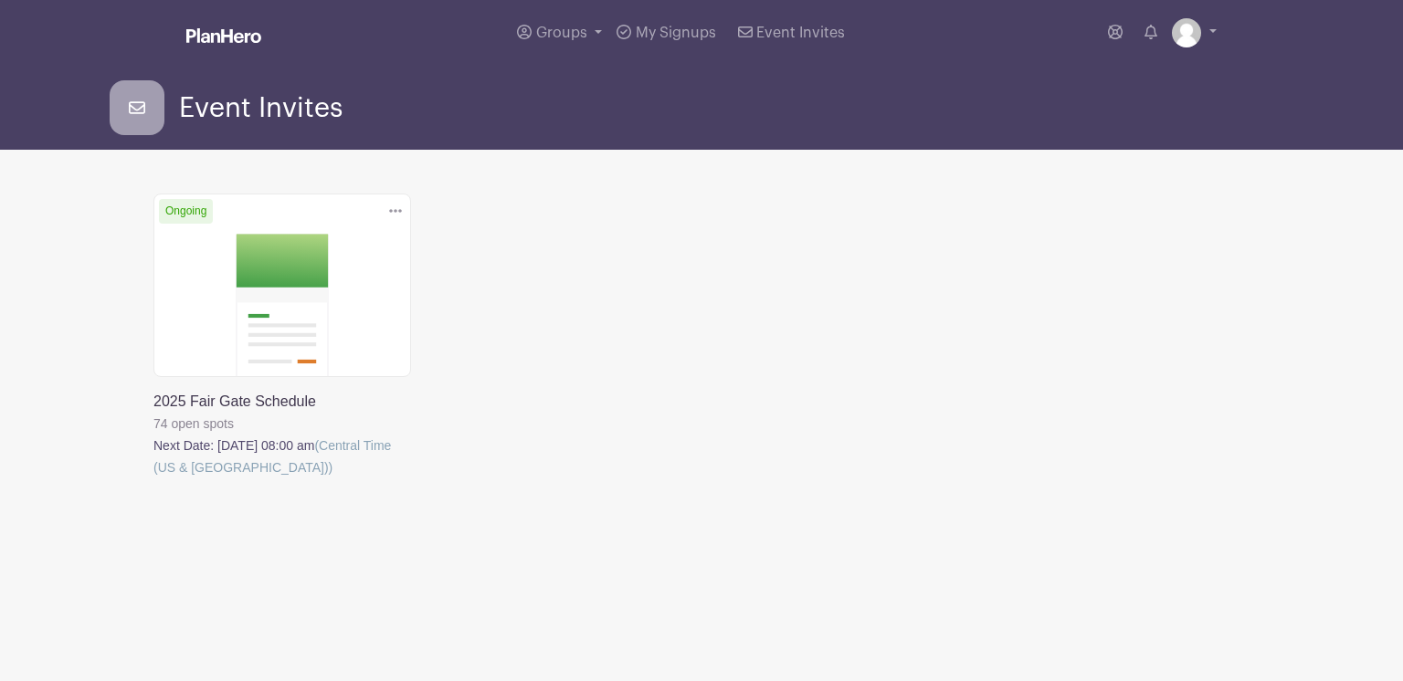
click at [153, 479] on link at bounding box center [153, 479] width 0 height 0
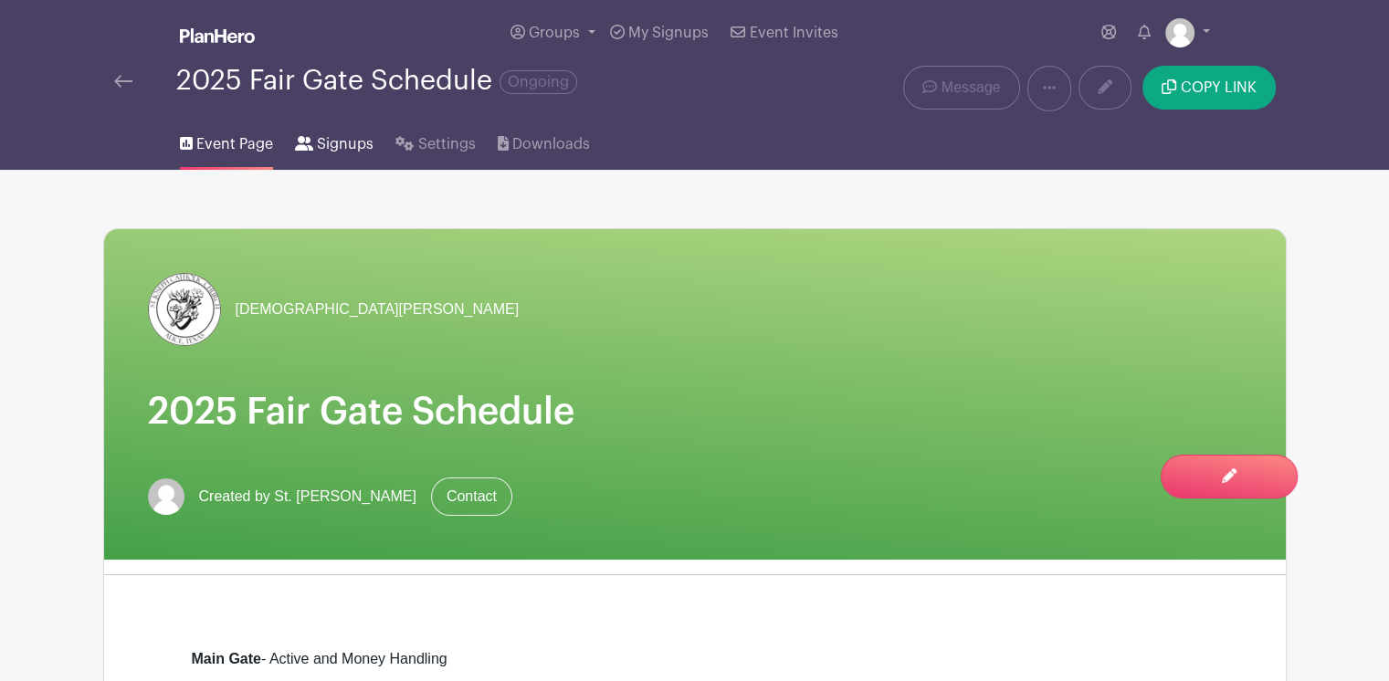
click at [342, 147] on span "Signups" at bounding box center [345, 144] width 57 height 22
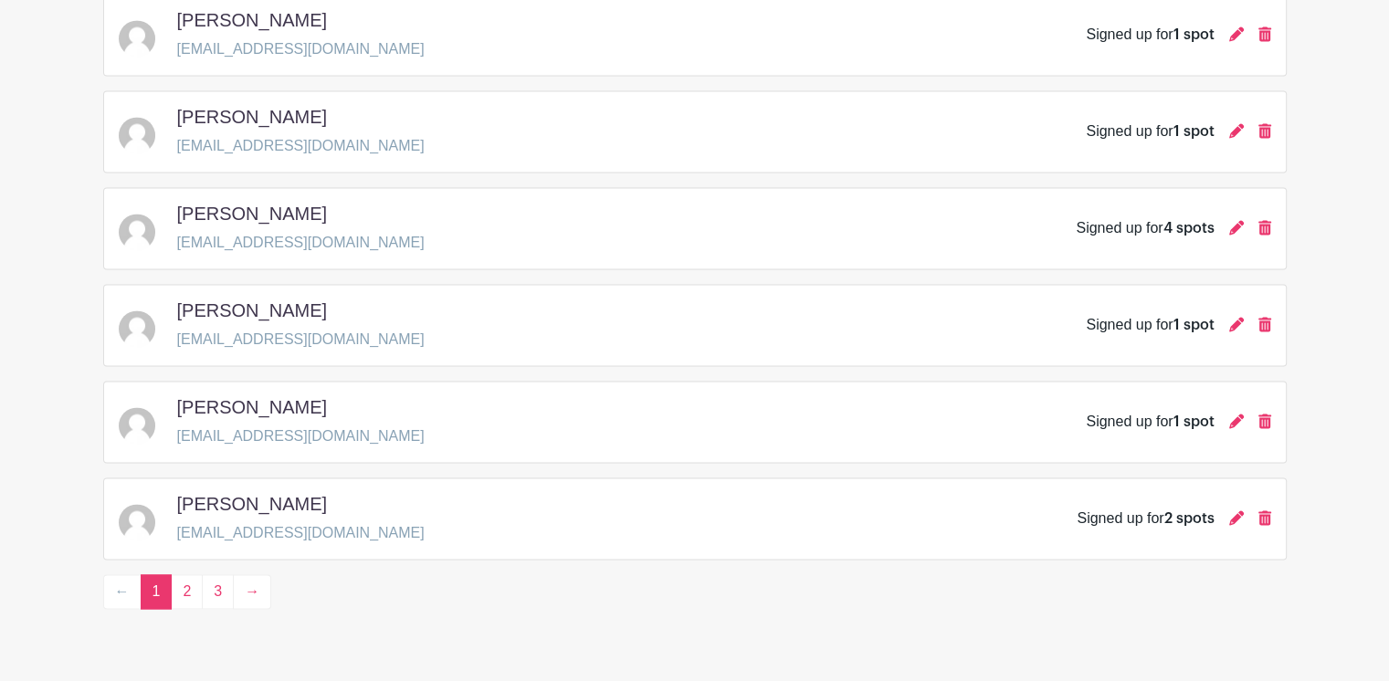
scroll to position [2678, 0]
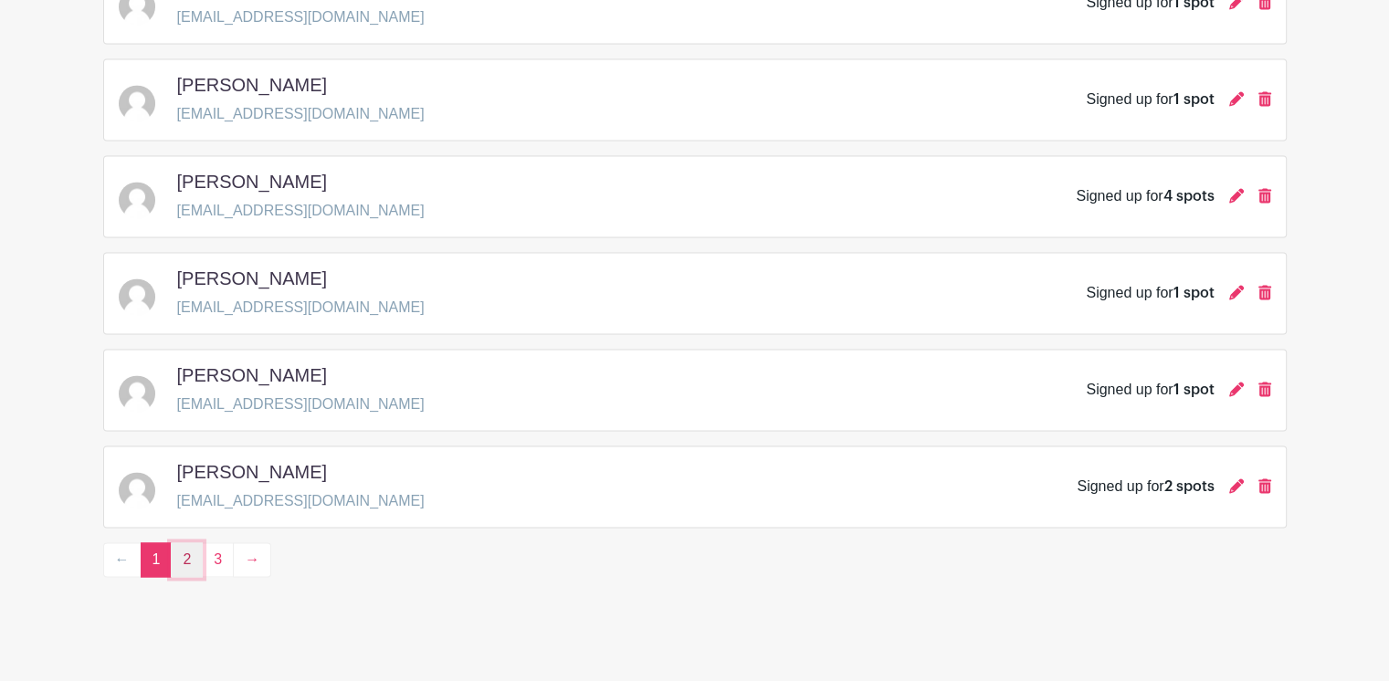
click at [186, 551] on link "2" at bounding box center [187, 559] width 32 height 35
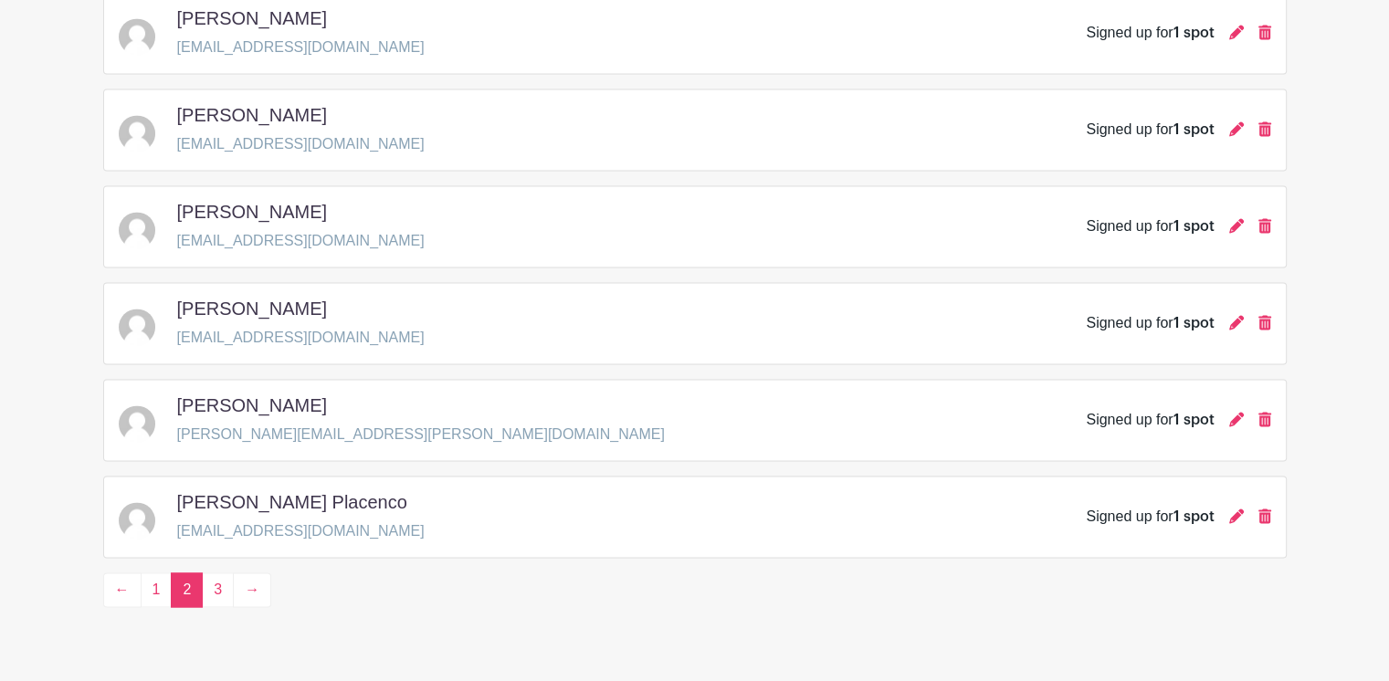
scroll to position [2678, 0]
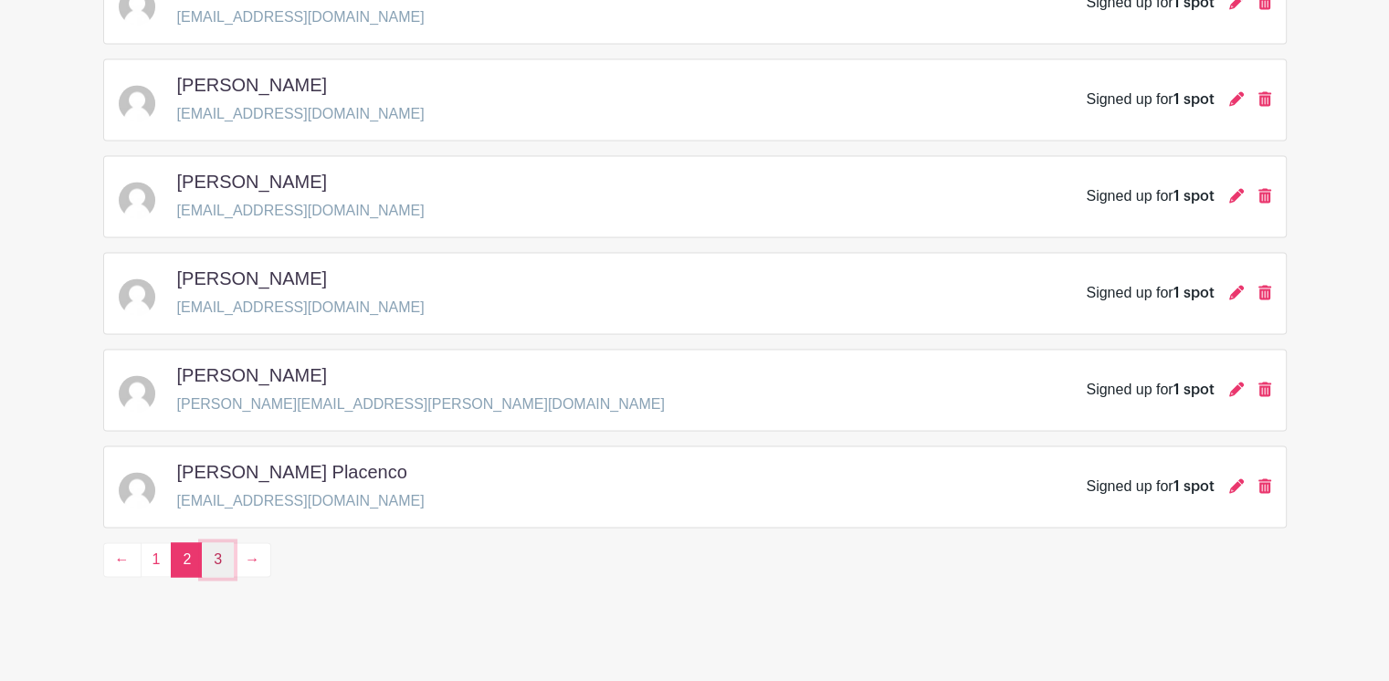
click at [218, 556] on link "3" at bounding box center [218, 559] width 32 height 35
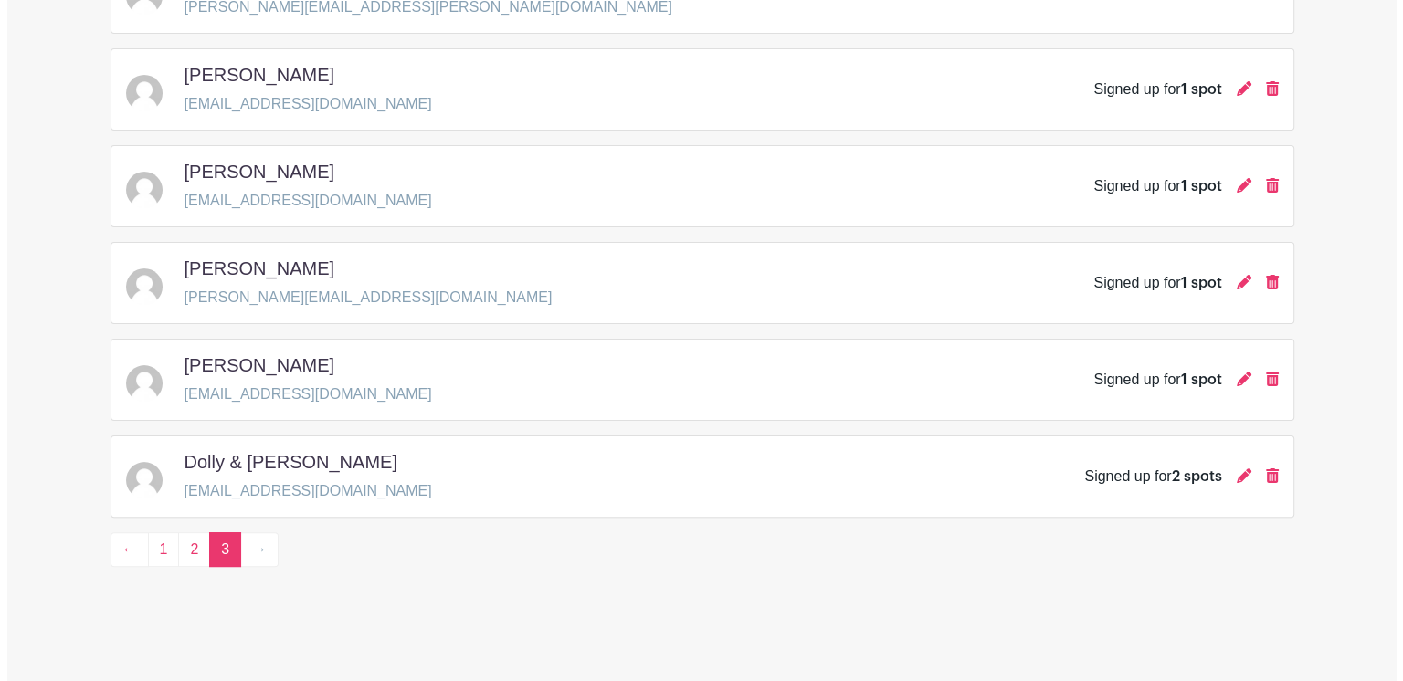
scroll to position [363, 0]
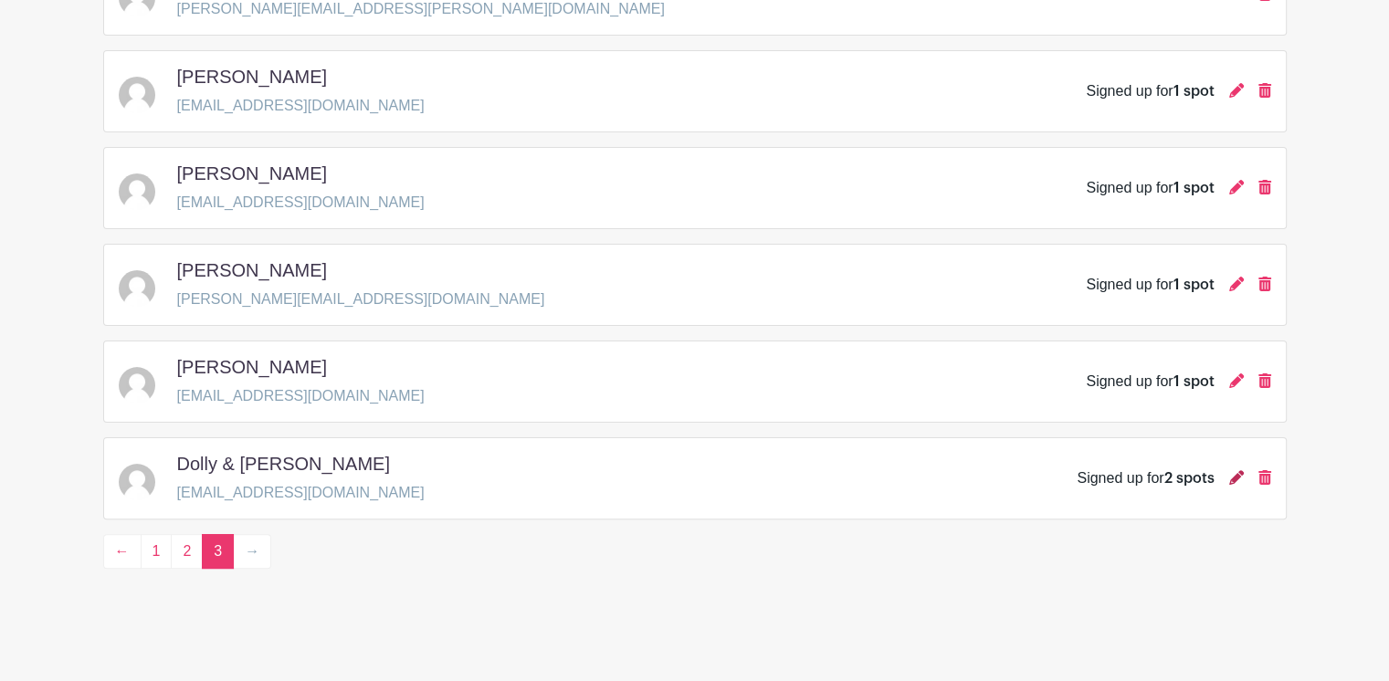
click at [1235, 479] on icon at bounding box center [1236, 477] width 15 height 15
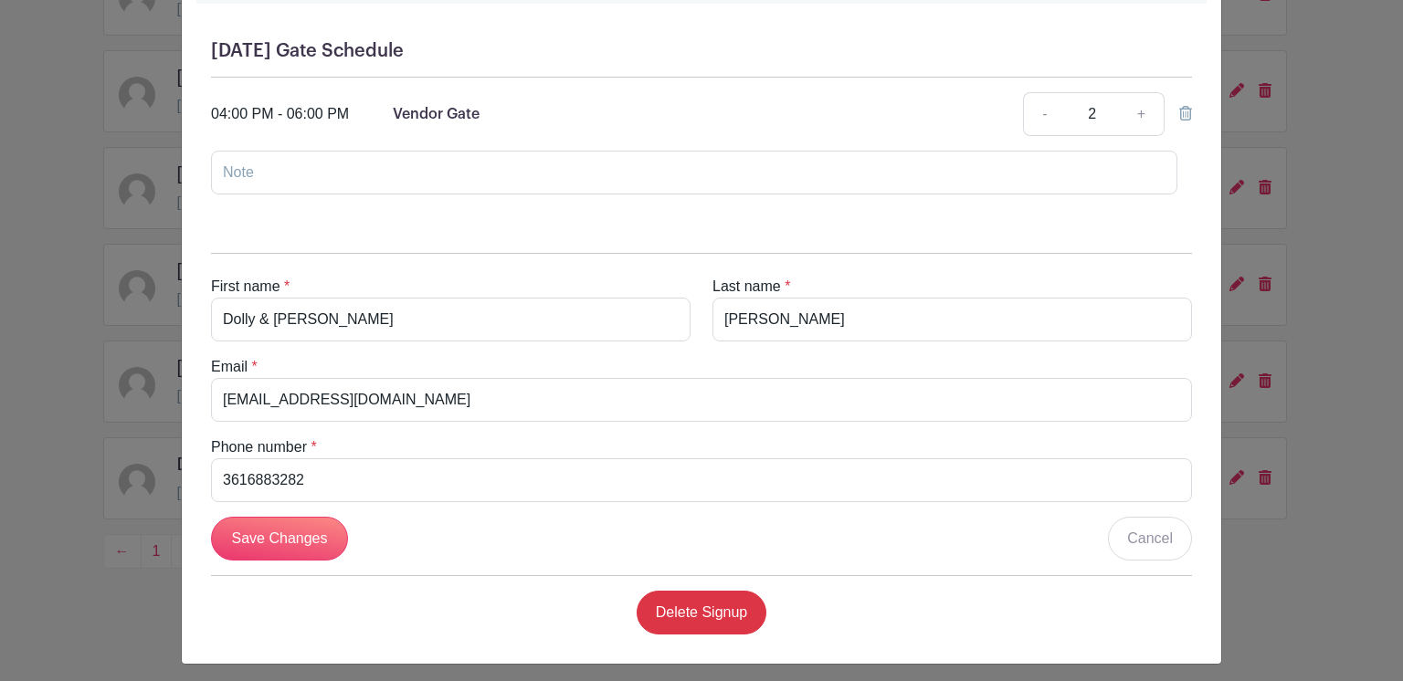
scroll to position [212, 0]
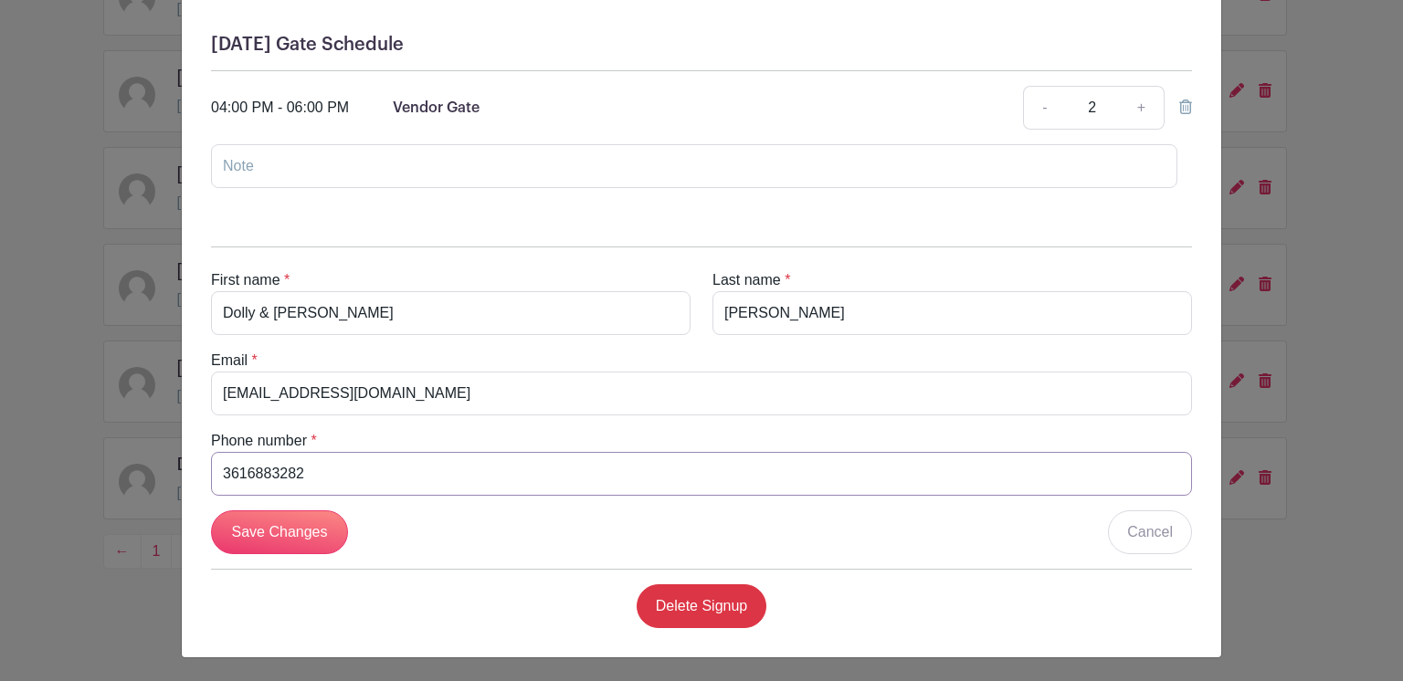
drag, startPoint x: 311, startPoint y: 478, endPoint x: 176, endPoint y: 489, distance: 135.6
click at [182, 489] on div "[PERSON_NAME] & [PERSON_NAME] Signup [DATE] 08:00 am to 10:00 pm [PERSON_NAME][…" at bounding box center [701, 236] width 1039 height 843
type input "8306883282"
click at [267, 534] on input "Save Changes" at bounding box center [279, 533] width 137 height 44
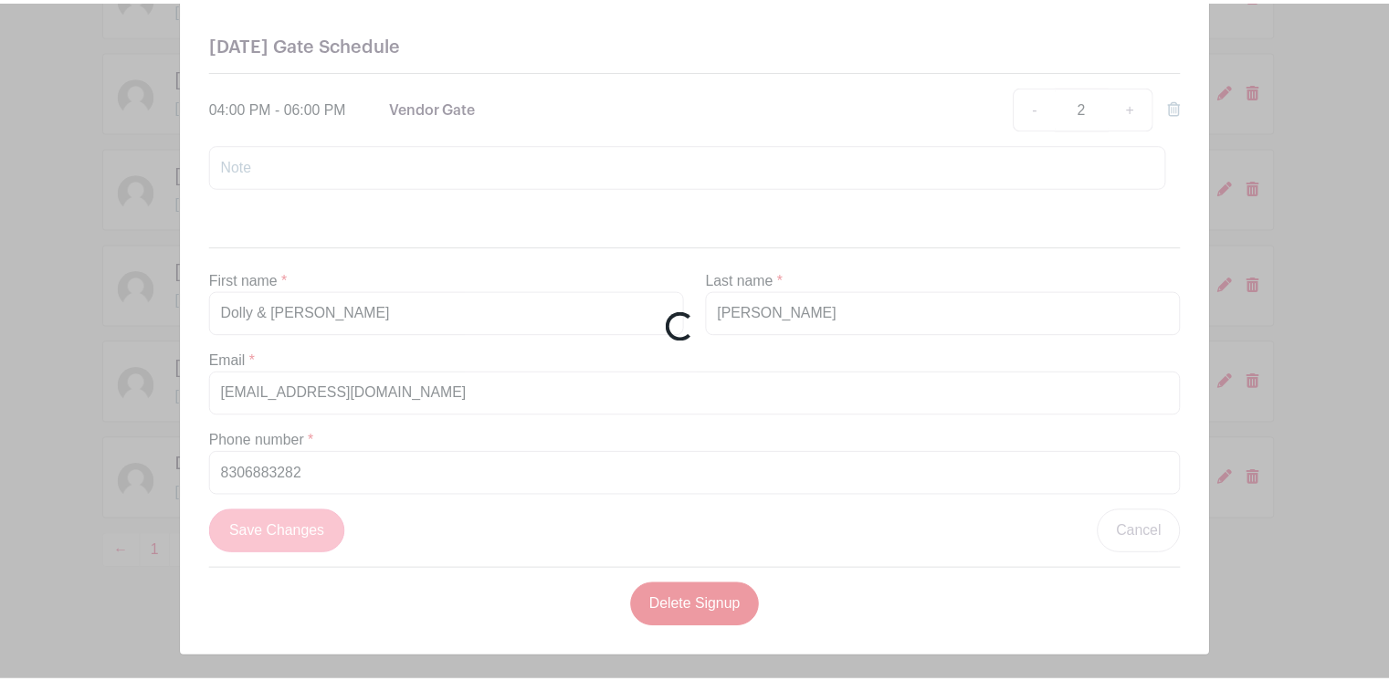
scroll to position [68, 0]
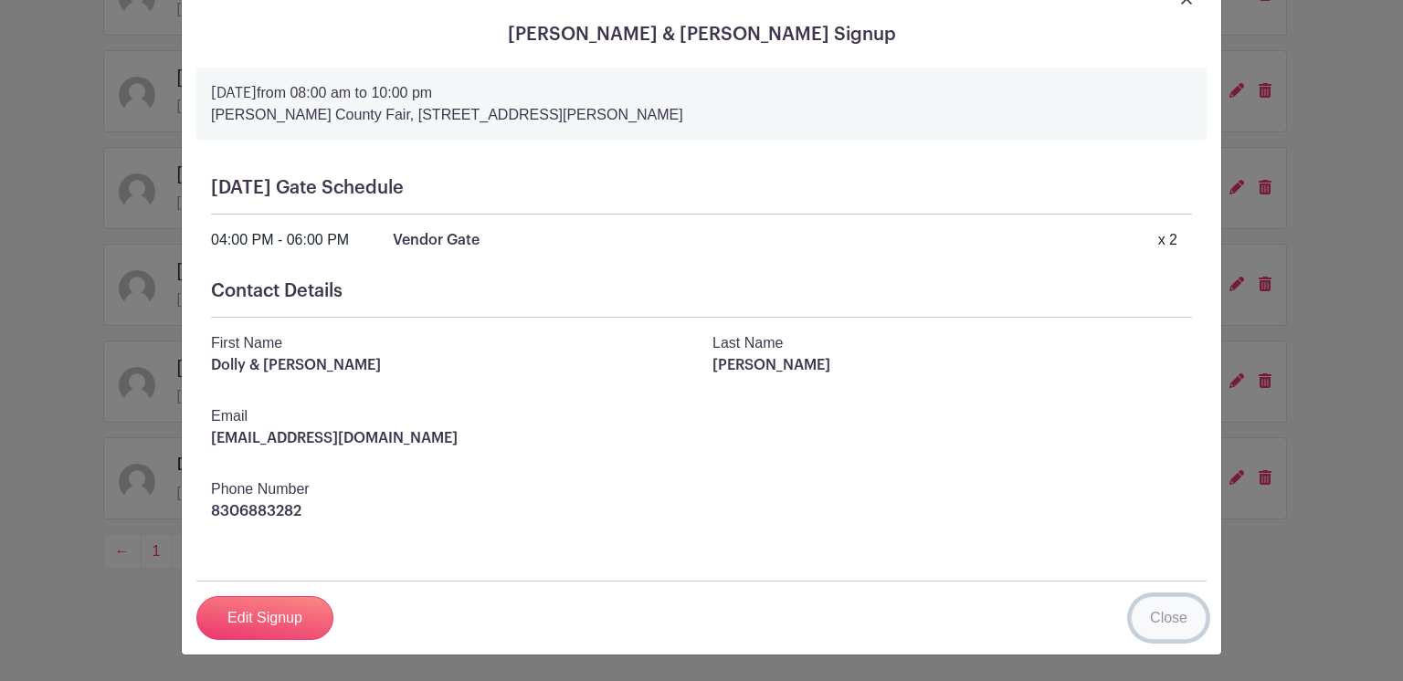
click at [1154, 622] on link "Close" at bounding box center [1169, 618] width 76 height 44
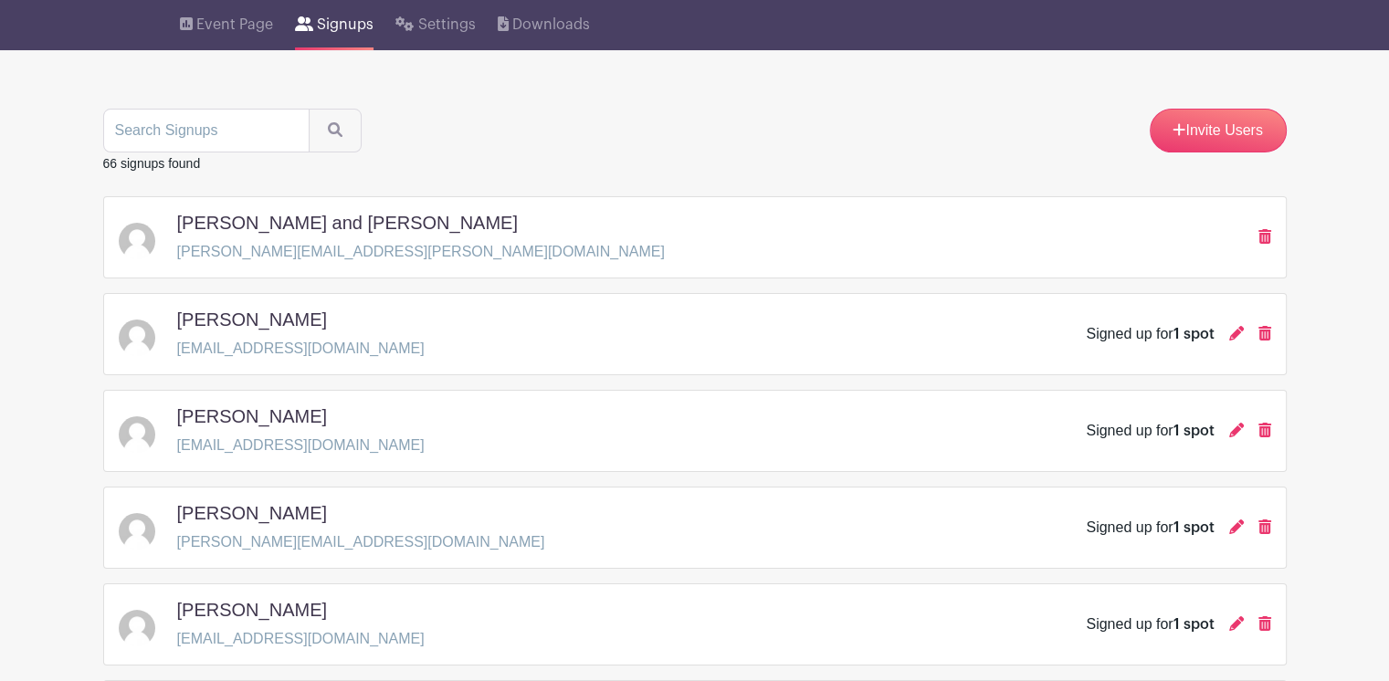
scroll to position [0, 0]
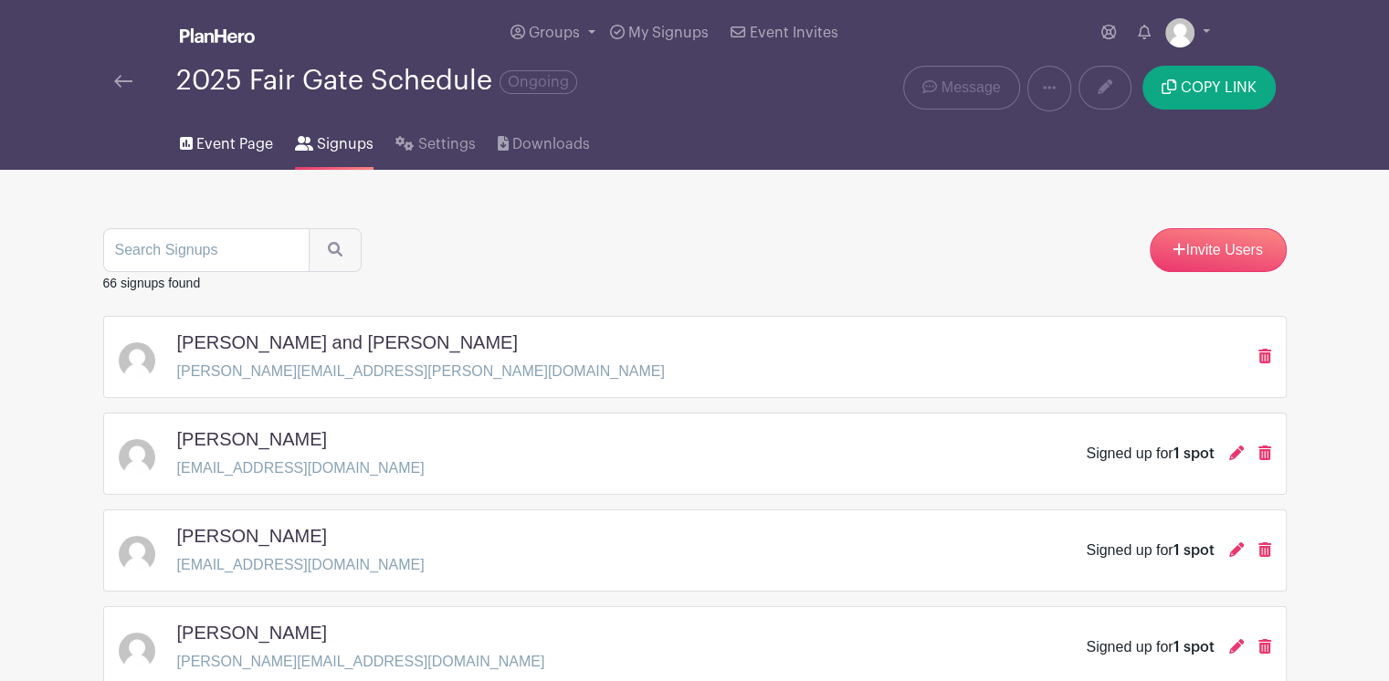
click at [218, 145] on span "Event Page" at bounding box center [234, 144] width 77 height 22
